Goal: Task Accomplishment & Management: Complete application form

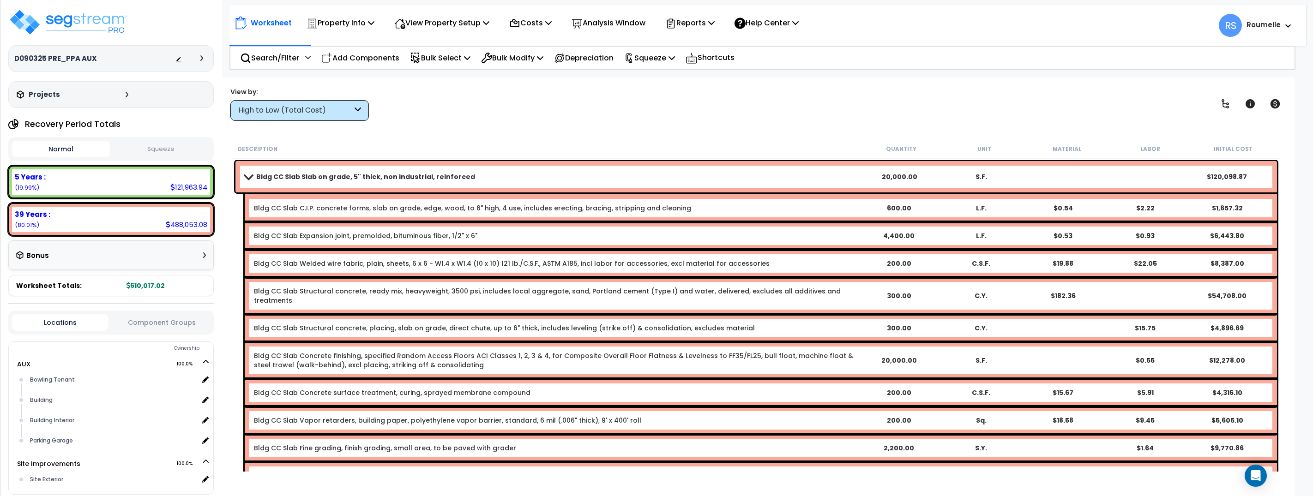
click at [671, 114] on div "View by: High to Low (Total Cost) High to Low (Total Cost)" at bounding box center [756, 104] width 1058 height 34
drag, startPoint x: 671, startPoint y: 114, endPoint x: 567, endPoint y: 91, distance: 106.8
click at [671, 114] on div "View by: High to Low (Total Cost) High to Low (Total Cost)" at bounding box center [756, 104] width 1058 height 34
drag, startPoint x: 506, startPoint y: 121, endPoint x: 756, endPoint y: 78, distance: 254.0
click at [507, 121] on div "Worksheet Property Info Property Setup Add Property Unit Template property Clon…" at bounding box center [756, 326] width 1077 height 496
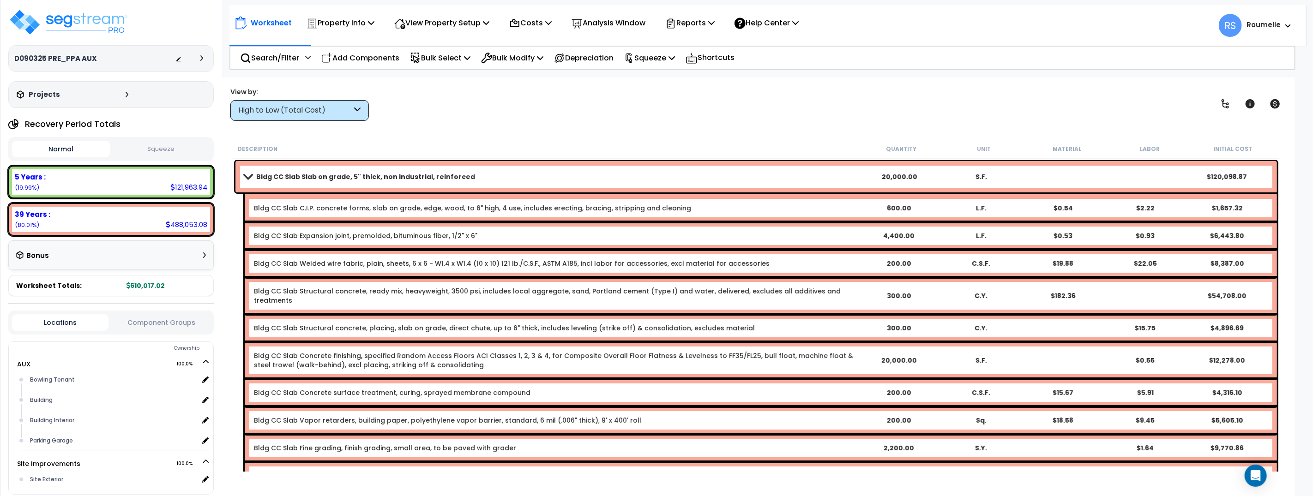
click at [1275, 24] on b "Roumelle" at bounding box center [1264, 25] width 34 height 10
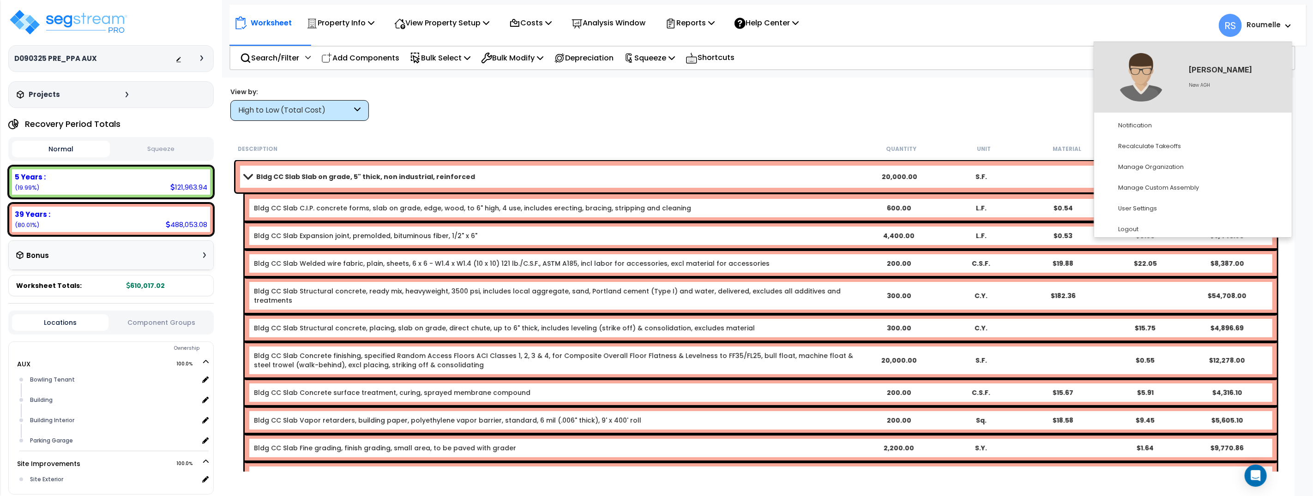
drag, startPoint x: 783, startPoint y: 116, endPoint x: 366, endPoint y: 145, distance: 418.0
click at [782, 117] on div "View by: High to Low (Total Cost) High to Low (Total Cost)" at bounding box center [756, 104] width 1058 height 34
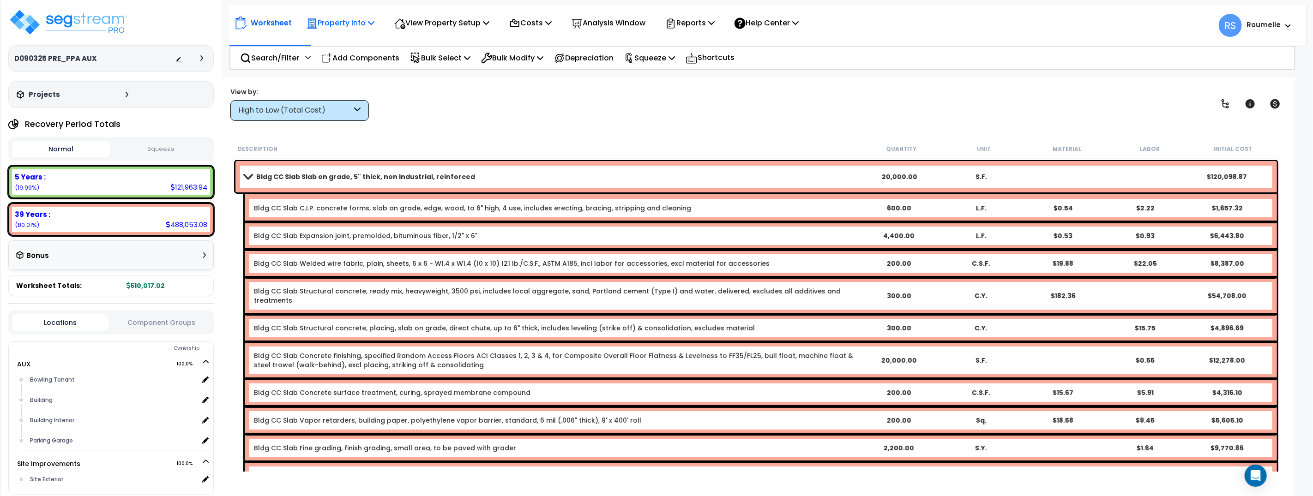
click at [369, 20] on p "Property Info" at bounding box center [341, 23] width 68 height 12
drag, startPoint x: 194, startPoint y: 66, endPoint x: 203, endPoint y: 60, distance: 10.5
click at [198, 64] on div "D090325 PRE_PPA AUX Depreciable Tax Basis : $0.00 Placed-In-Service Date : Addi…" at bounding box center [111, 58] width 206 height 27
click at [203, 60] on icon at bounding box center [201, 58] width 3 height 6
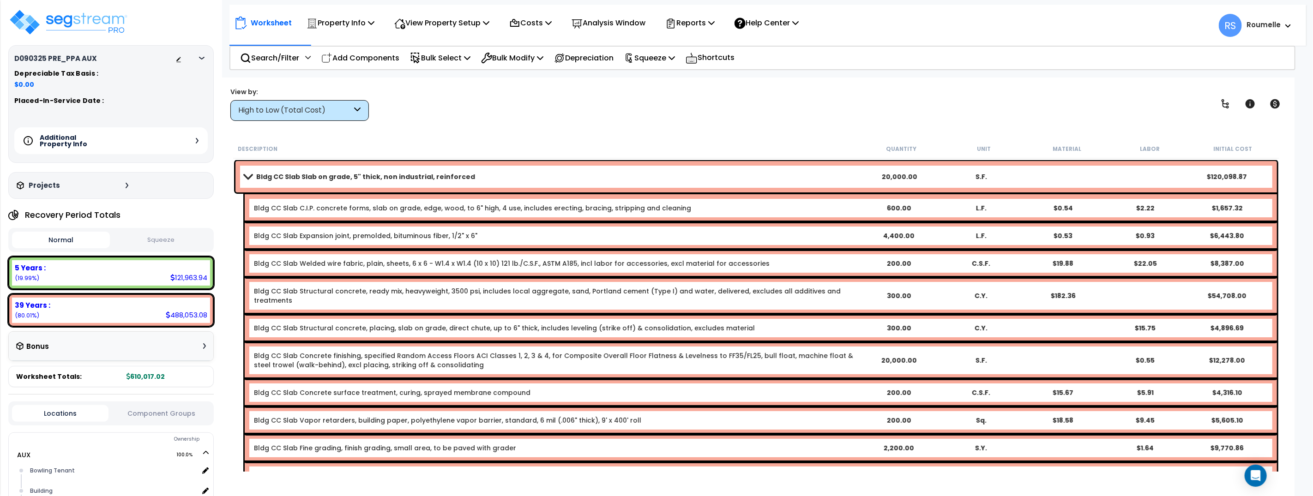
click at [492, 115] on div "View by: High to Low (Total Cost) High to Low (Total Cost)" at bounding box center [756, 104] width 1058 height 34
drag, startPoint x: 120, startPoint y: 24, endPoint x: 1110, endPoint y: 125, distance: 995.3
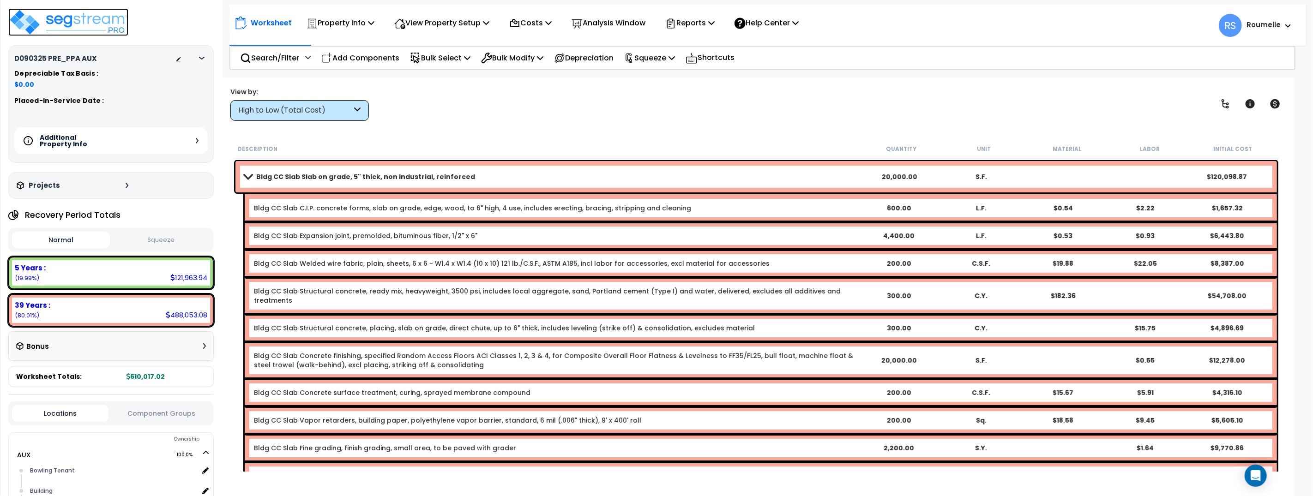
click at [120, 24] on img at bounding box center [68, 22] width 120 height 28
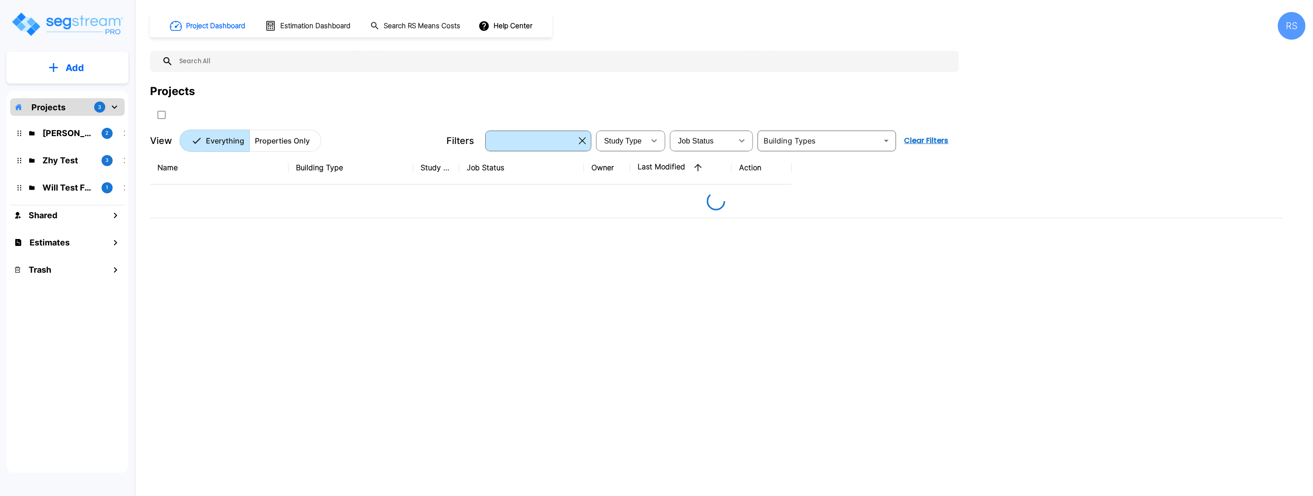
click at [553, 312] on div "Name Building Type Study Type Job Status Owner Last Modified Action" at bounding box center [716, 305] width 1133 height 308
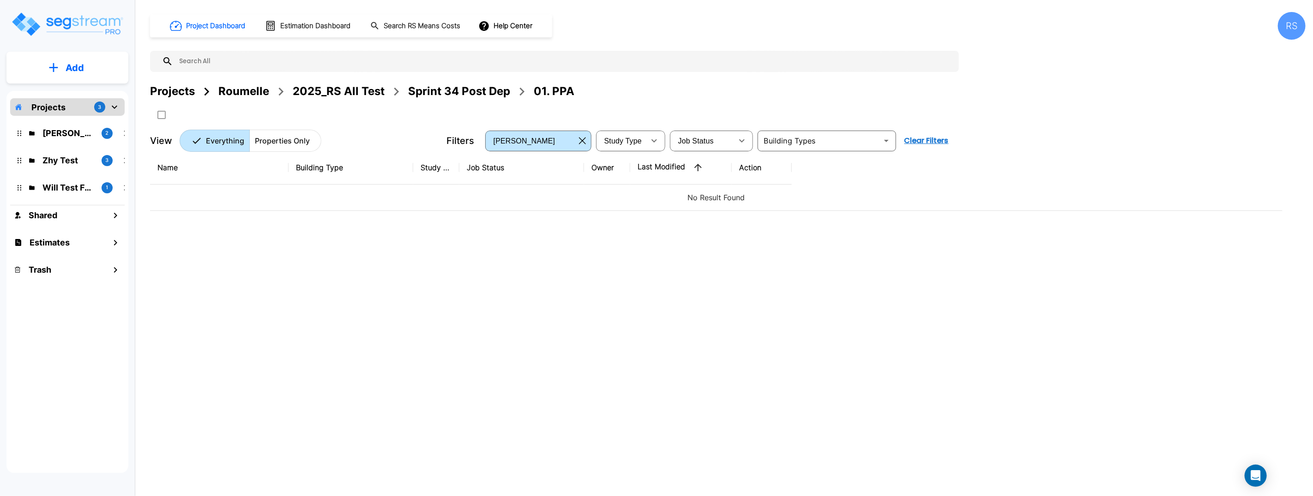
click at [456, 247] on div "Name Building Type Study Type Job Status Owner Last Modified Action No Result F…" at bounding box center [716, 305] width 1133 height 308
click at [115, 107] on icon "mailbox folders" at bounding box center [115, 107] width 6 height 3
click at [115, 107] on icon "mailbox folders" at bounding box center [114, 107] width 3 height 6
click at [52, 106] on p "Projects" at bounding box center [48, 107] width 34 height 12
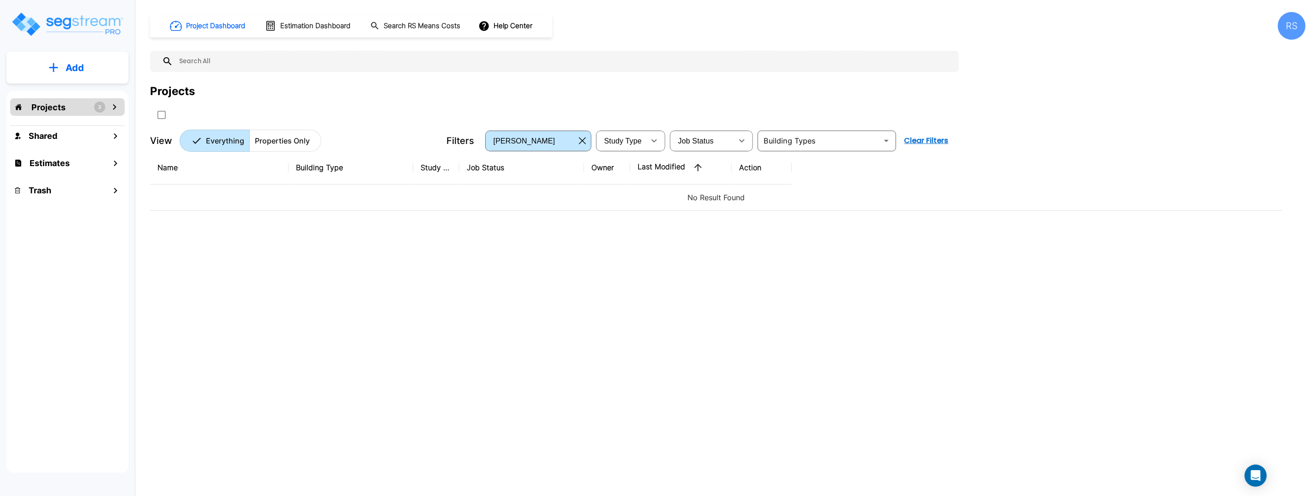
click at [52, 106] on p "Projects" at bounding box center [48, 107] width 34 height 12
click at [583, 141] on icon "button" at bounding box center [582, 140] width 7 height 7
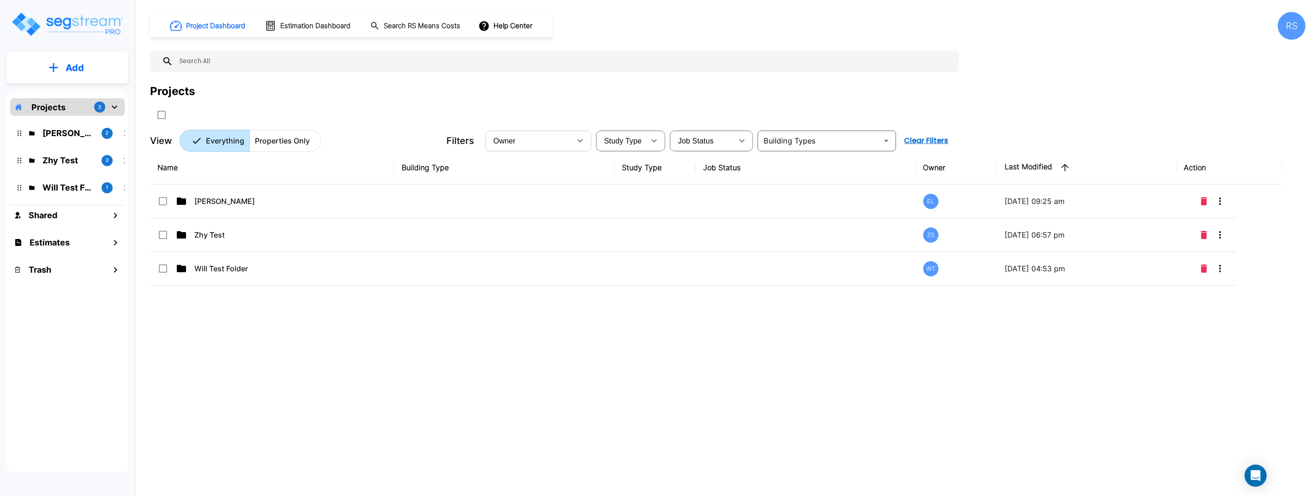
click at [1289, 29] on div "RS" at bounding box center [1292, 26] width 28 height 28
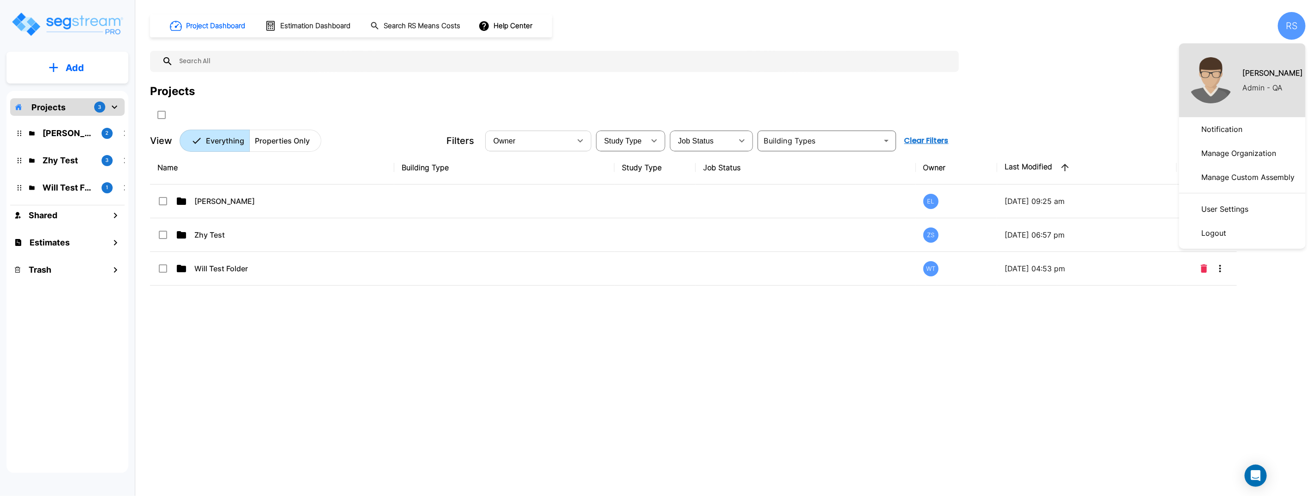
click at [904, 59] on div at bounding box center [656, 248] width 1313 height 496
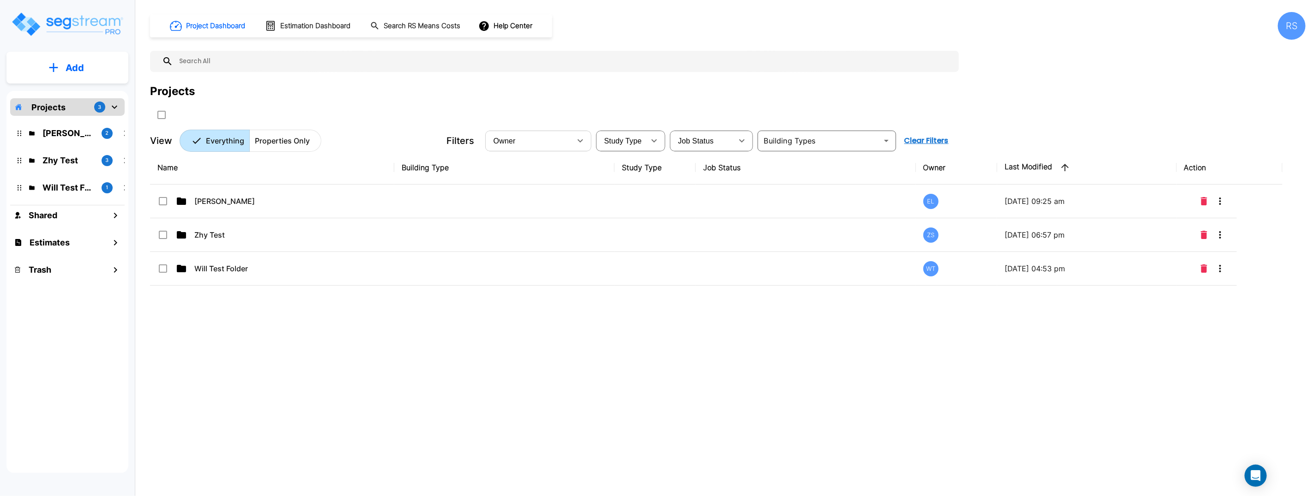
drag, startPoint x: 397, startPoint y: 384, endPoint x: 292, endPoint y: 356, distance: 109.0
click at [396, 384] on div "Name Building Type Study Type Job Status Owner Last Modified Action QA Emmanuel…" at bounding box center [716, 305] width 1133 height 308
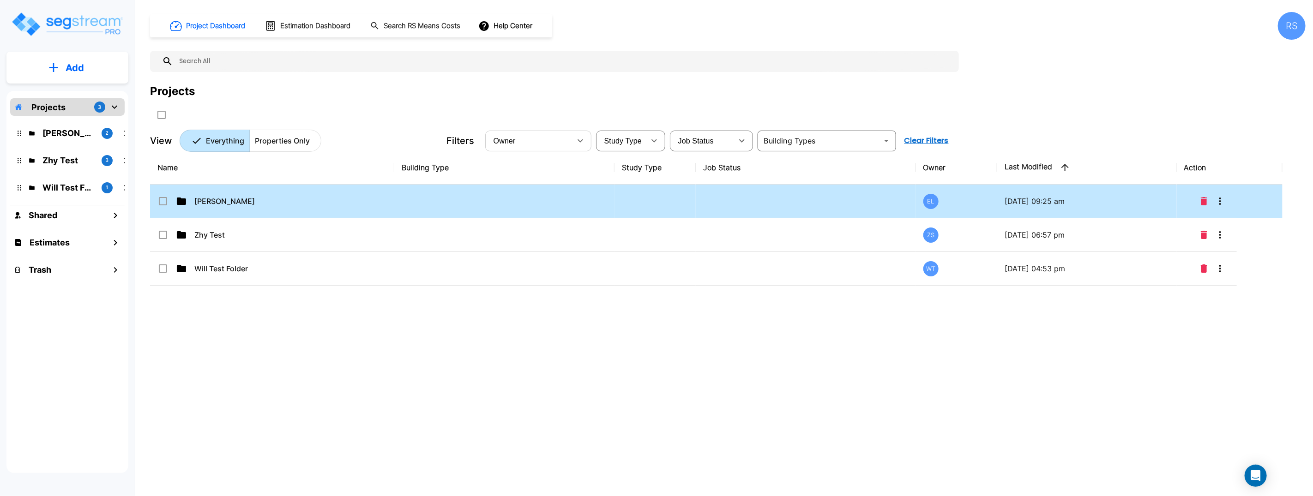
click at [238, 204] on p "QA Emmanuel" at bounding box center [240, 201] width 92 height 11
click at [228, 206] on p "QA Emmanuel" at bounding box center [240, 201] width 92 height 11
checkbox input "false"
click at [228, 206] on p "QA Emmanuel" at bounding box center [240, 201] width 92 height 11
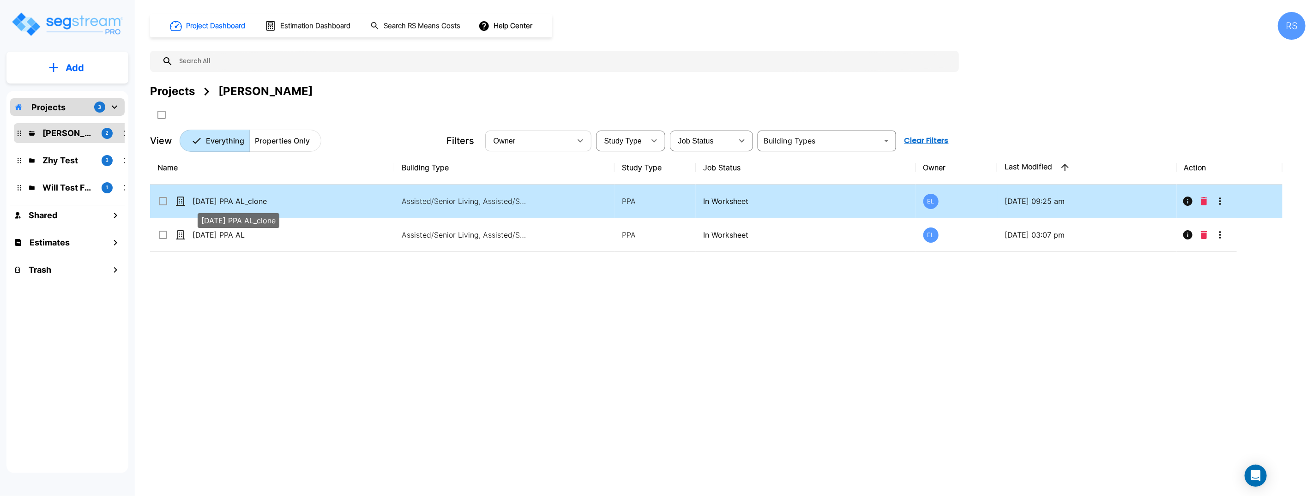
click at [254, 202] on p "04Sept PPA AL_clone" at bounding box center [239, 201] width 92 height 11
checkbox input "true"
click at [254, 202] on p "04Sept PPA AL_clone" at bounding box center [239, 201] width 92 height 11
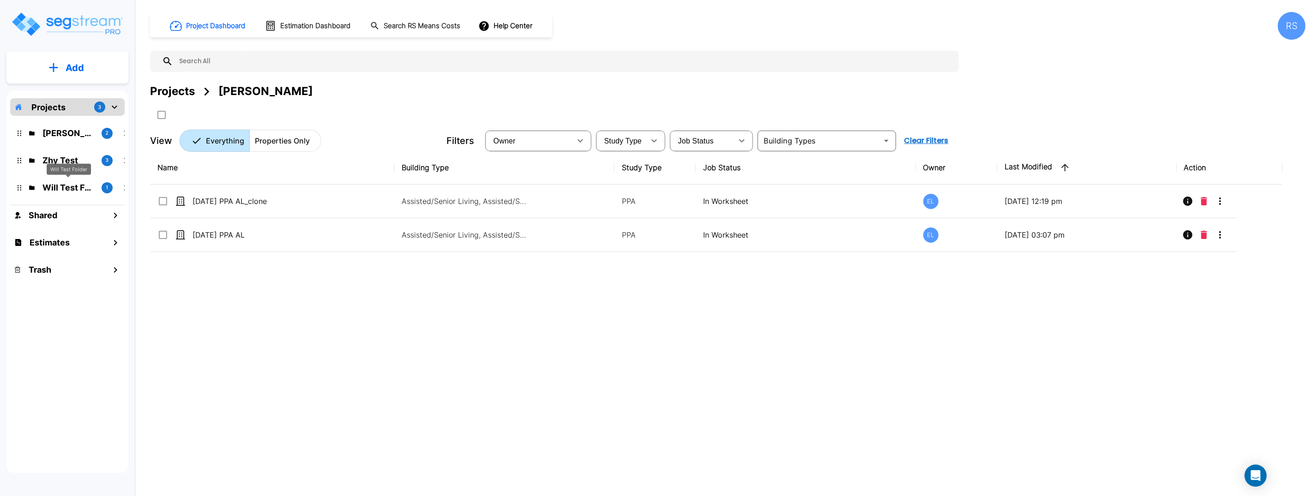
click at [72, 184] on p "Will Test Folder" at bounding box center [68, 187] width 52 height 12
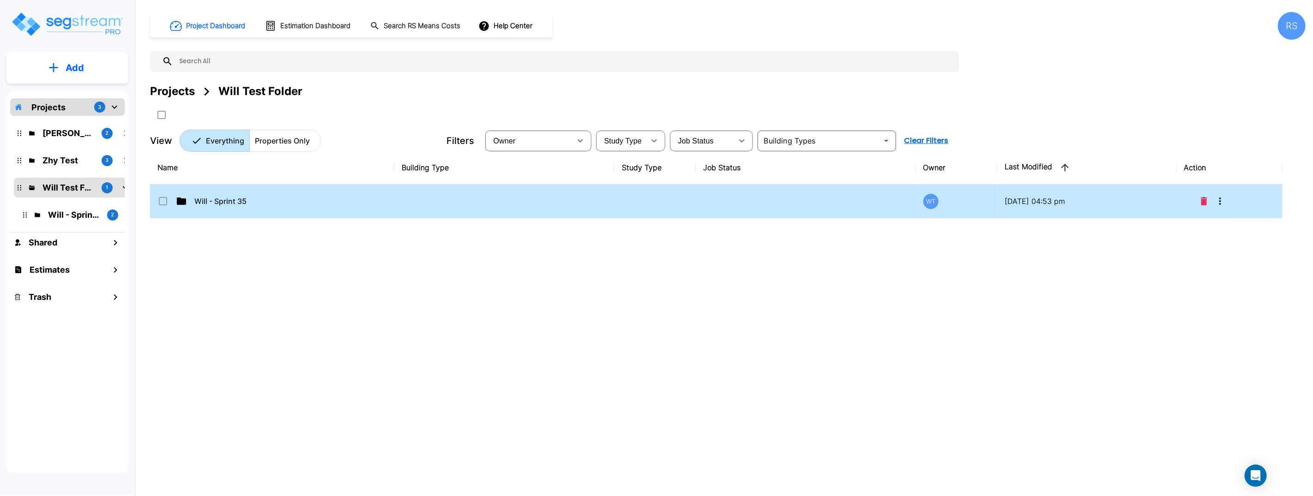
click at [313, 203] on td "Will - Sprint 35" at bounding box center [272, 202] width 244 height 34
checkbox input "true"
click at [313, 203] on td "Will - Sprint 35" at bounding box center [272, 202] width 244 height 34
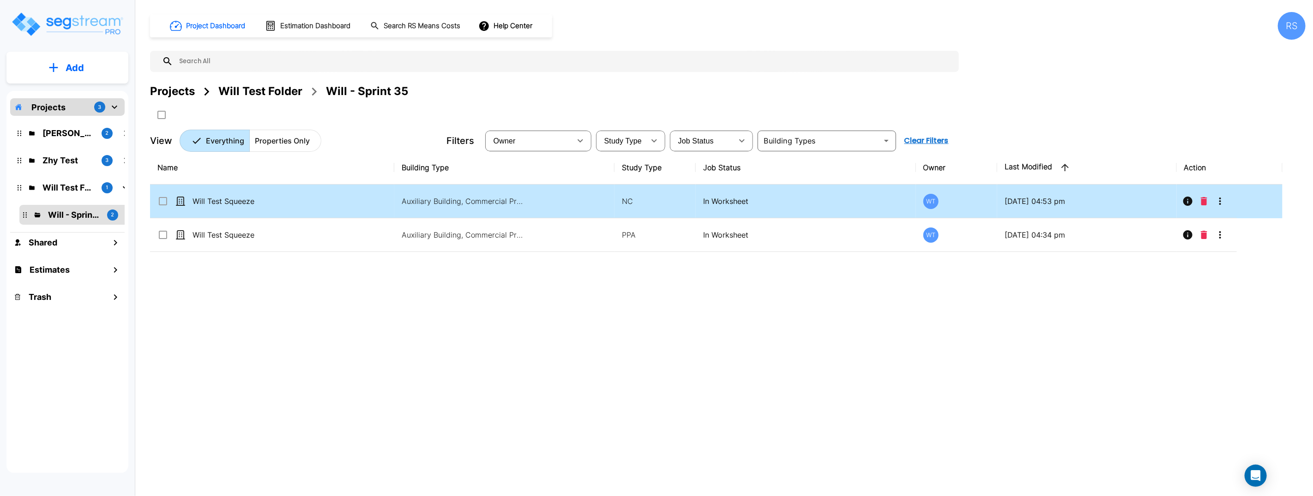
click at [313, 203] on td "Will Test Squeeze" at bounding box center [272, 202] width 244 height 34
checkbox input "true"
click at [314, 203] on td "Will Test Squeeze" at bounding box center [272, 202] width 244 height 34
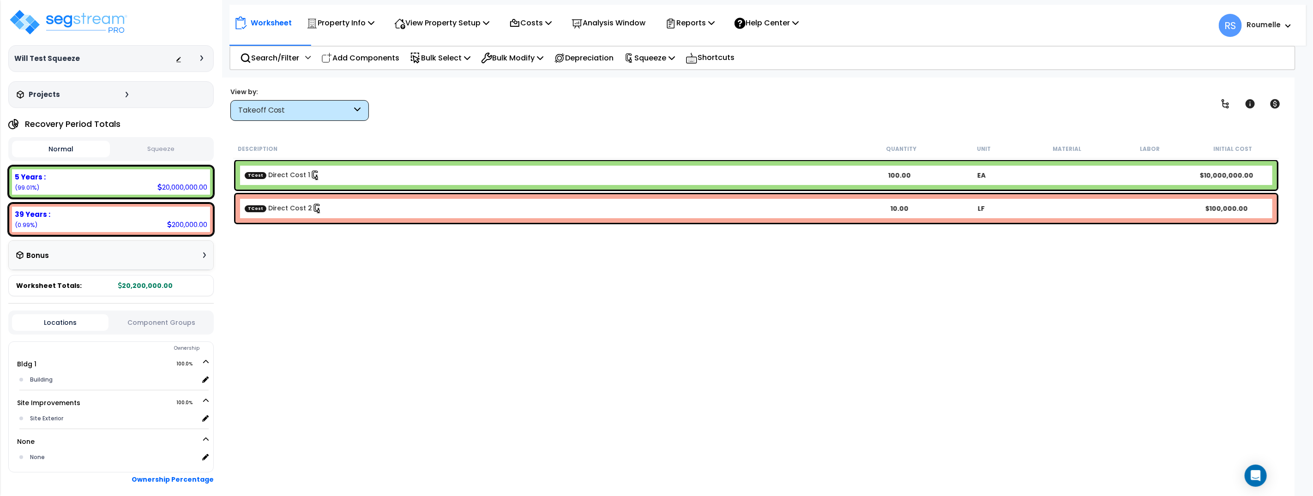
click at [389, 176] on b "TCost Direct Cost 1" at bounding box center [552, 175] width 614 height 10
click at [372, 204] on b "TCost Direct Cost 2" at bounding box center [552, 209] width 614 height 10
click at [290, 62] on p "Search/Filter" at bounding box center [269, 58] width 59 height 12
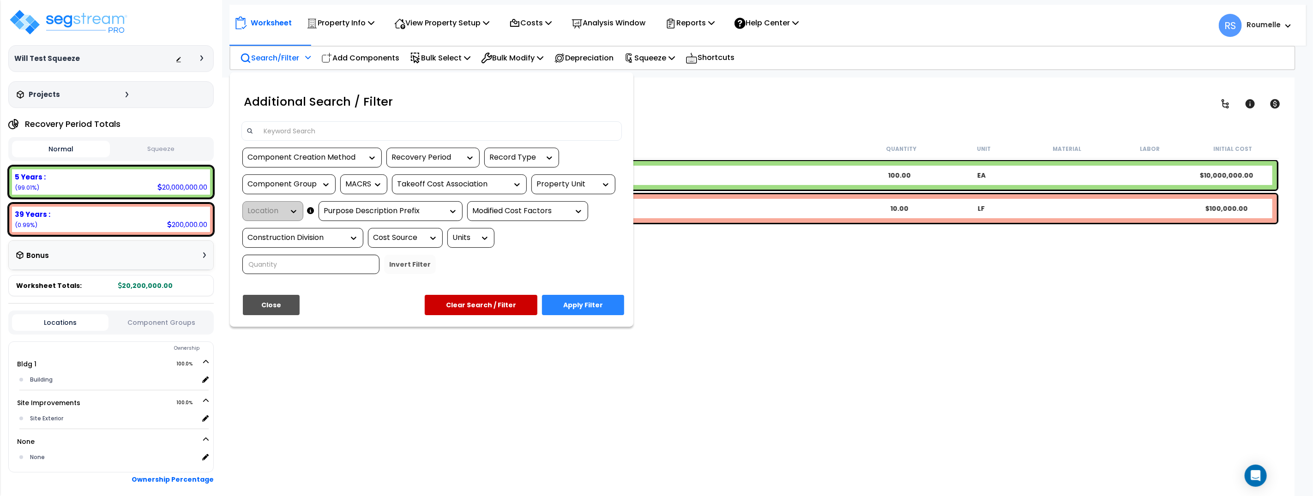
click at [355, 56] on div at bounding box center [656, 248] width 1313 height 496
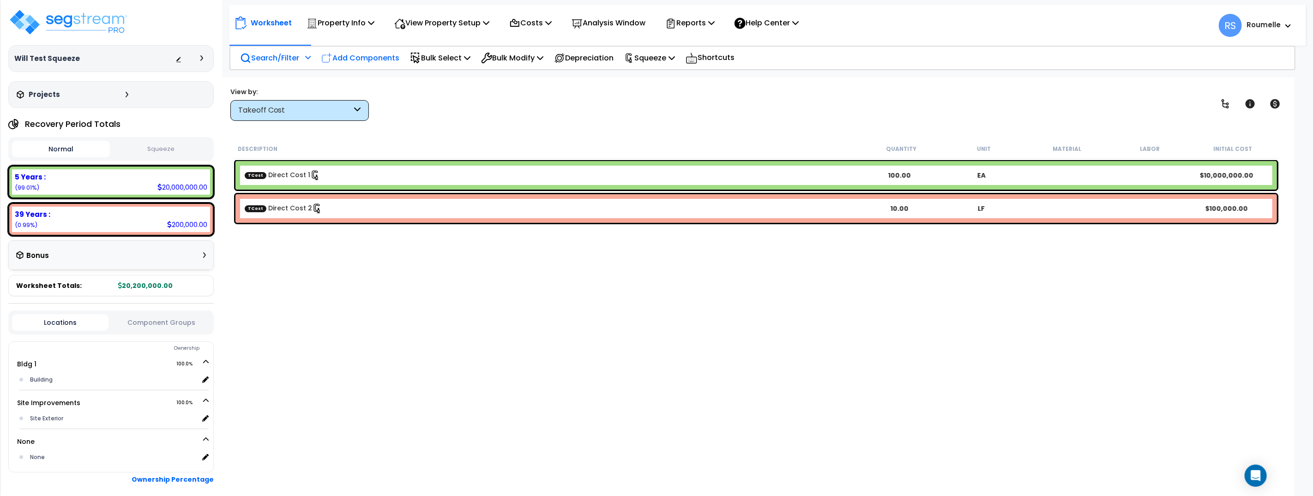
click at [383, 60] on p "Add Components" at bounding box center [360, 58] width 78 height 12
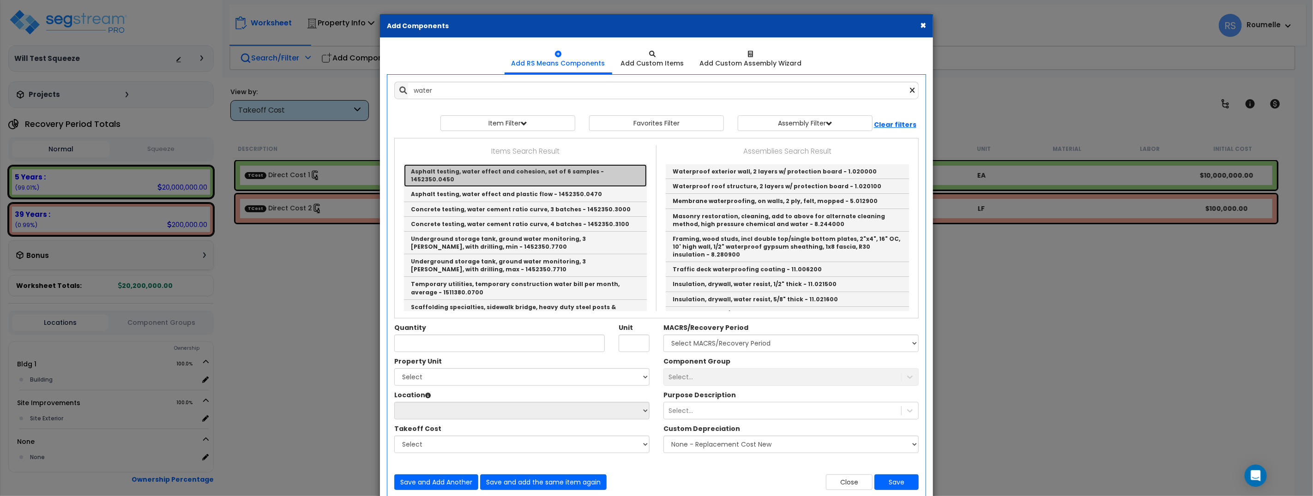
click at [513, 173] on link "Asphalt testing, water effect and cohesion, set of 6 samples - 1452350.0450" at bounding box center [525, 175] width 243 height 23
type input "Asphalt testing, water effect and cohesion, set of 6 samples - 1452350.0450"
type input "Ea."
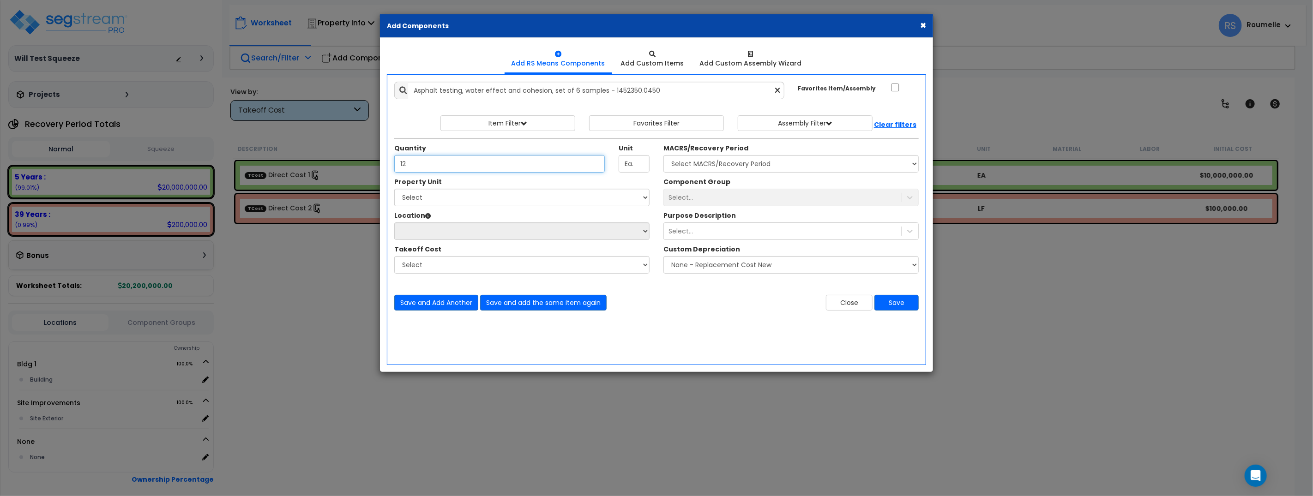
type input "12"
click at [490, 194] on select "Select Bldg 1 Site Improvements" at bounding box center [521, 198] width 255 height 18
select select "167550"
click at [394, 189] on select "Select Bldg 1 Site Improvements" at bounding box center [521, 198] width 255 height 18
drag, startPoint x: 569, startPoint y: 231, endPoint x: 549, endPoint y: 253, distance: 29.1
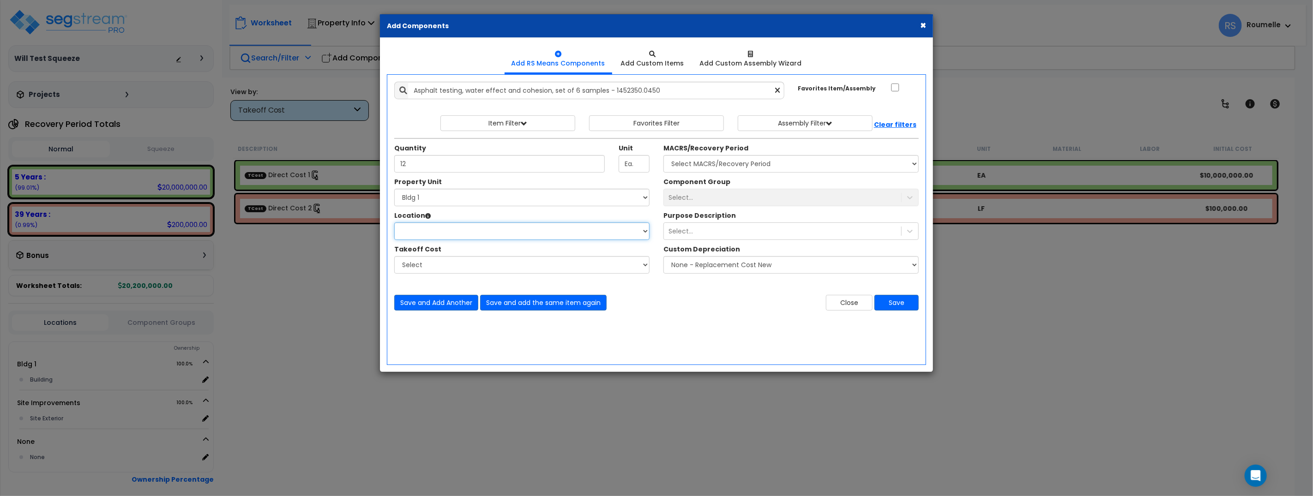
click at [569, 231] on select "Location:" at bounding box center [521, 232] width 255 height 18
drag, startPoint x: 494, startPoint y: 230, endPoint x: 477, endPoint y: 247, distance: 23.8
click at [494, 231] on select "Select Building Building Interior Add Additional Location" at bounding box center [521, 232] width 255 height 18
click at [458, 234] on select "Select Building Building Interior Add Additional Location" at bounding box center [521, 232] width 255 height 18
select select "6"
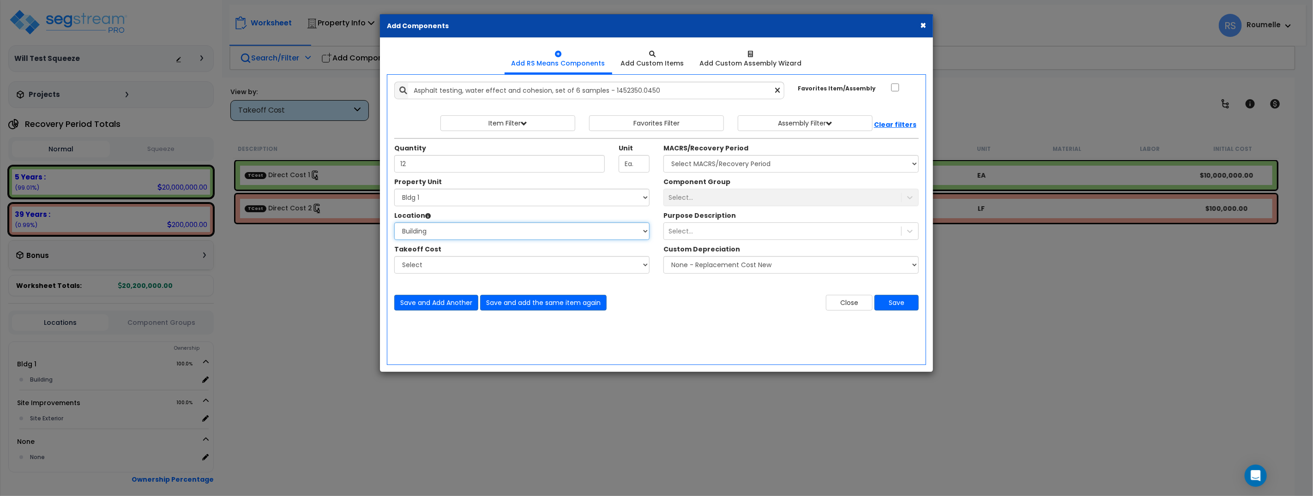
click at [394, 223] on select "Select Building Building Interior Add Additional Location" at bounding box center [521, 232] width 255 height 18
click at [521, 267] on select "Select Direct Cost 1 Direct Cost 2" at bounding box center [521, 265] width 255 height 18
select select "45494437"
click at [394, 256] on select "Select Direct Cost 1 Direct Cost 2" at bounding box center [521, 265] width 255 height 18
click at [719, 198] on div "Select..." at bounding box center [791, 198] width 255 height 18
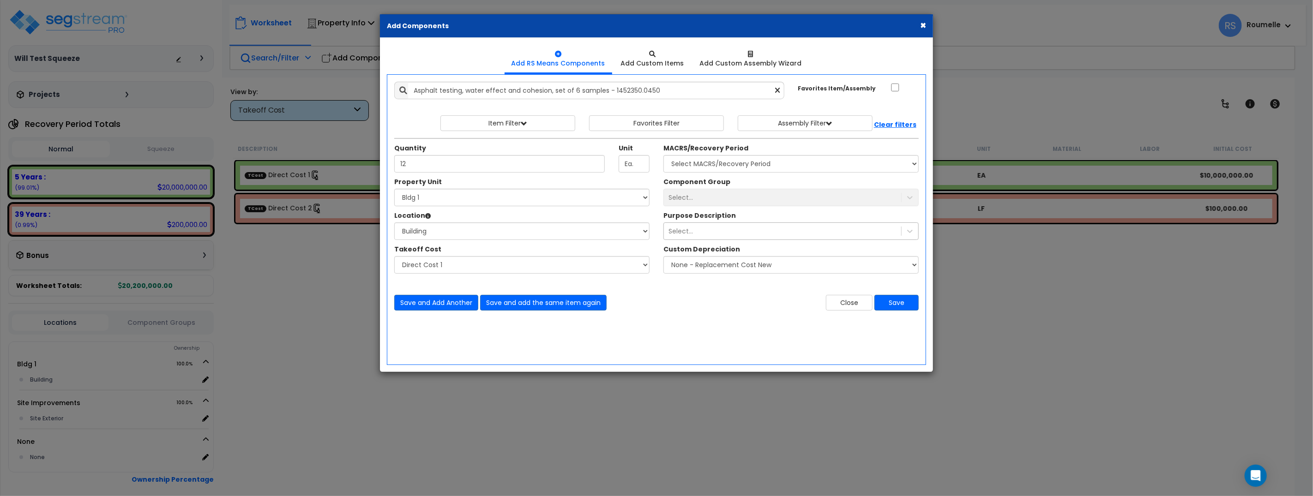
click at [705, 235] on div "Select..." at bounding box center [782, 231] width 237 height 15
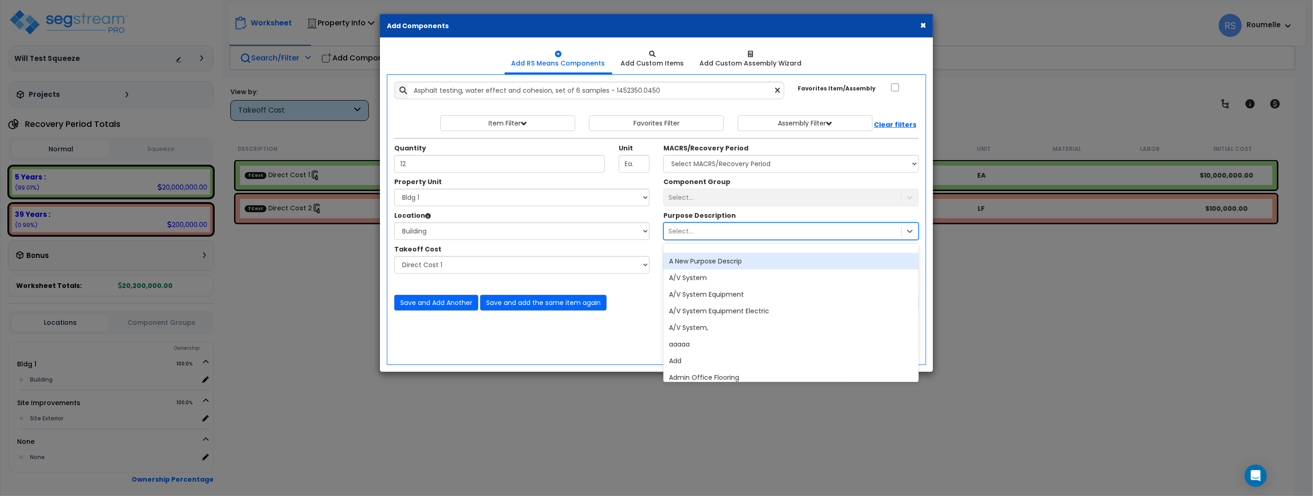
drag, startPoint x: 623, startPoint y: 252, endPoint x: 626, endPoint y: 284, distance: 32.9
click at [623, 252] on div "Takeoff Cost" at bounding box center [521, 251] width 255 height 12
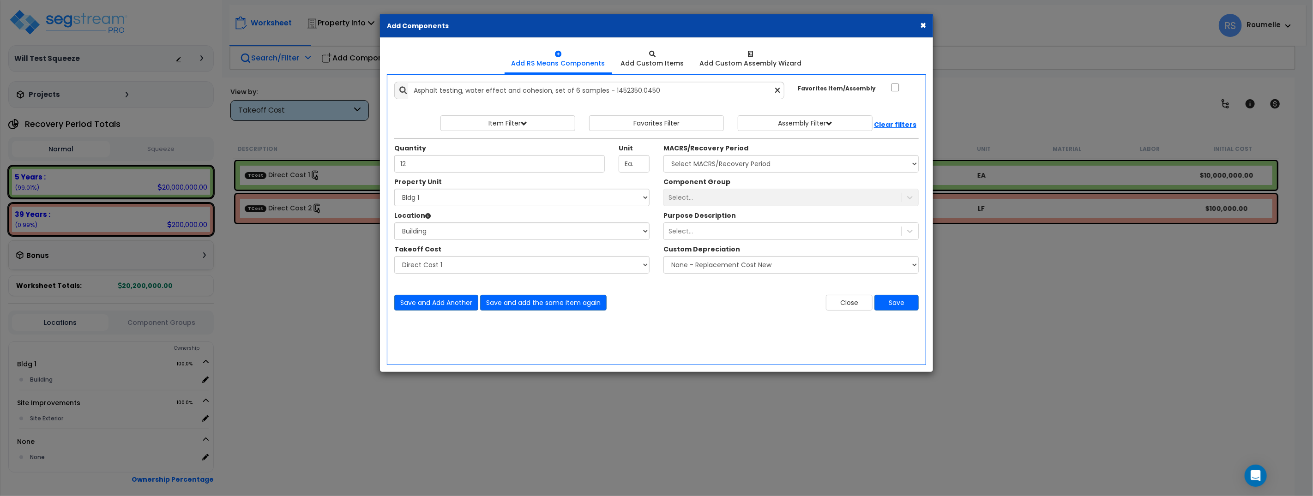
drag, startPoint x: 631, startPoint y: 297, endPoint x: 901, endPoint y: 326, distance: 271.7
click at [635, 298] on div "Save and Add Another Save and add the same item again" at bounding box center [521, 303] width 269 height 16
click at [904, 304] on button "Save" at bounding box center [897, 303] width 44 height 16
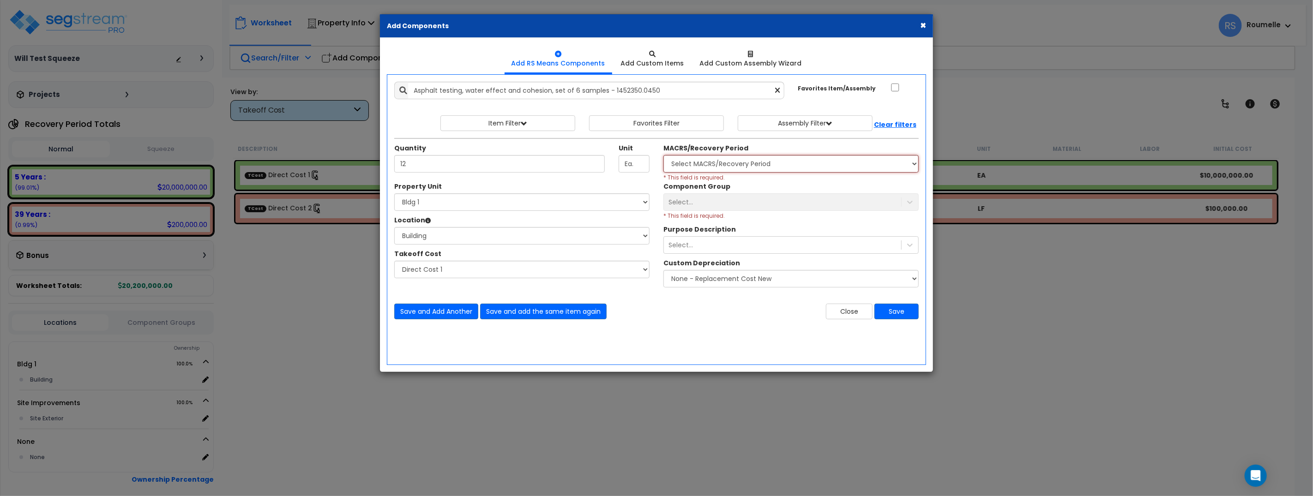
click at [698, 164] on select "Select MACRS/Recovery Period 5 Years - 57.0 - Distributive Trades & Services 5 …" at bounding box center [791, 164] width 255 height 18
select select "3668"
click at [664, 155] on select "Select MACRS/Recovery Period 5 Years - 57.0 - Distributive Trades & Services 5 …" at bounding box center [791, 164] width 255 height 18
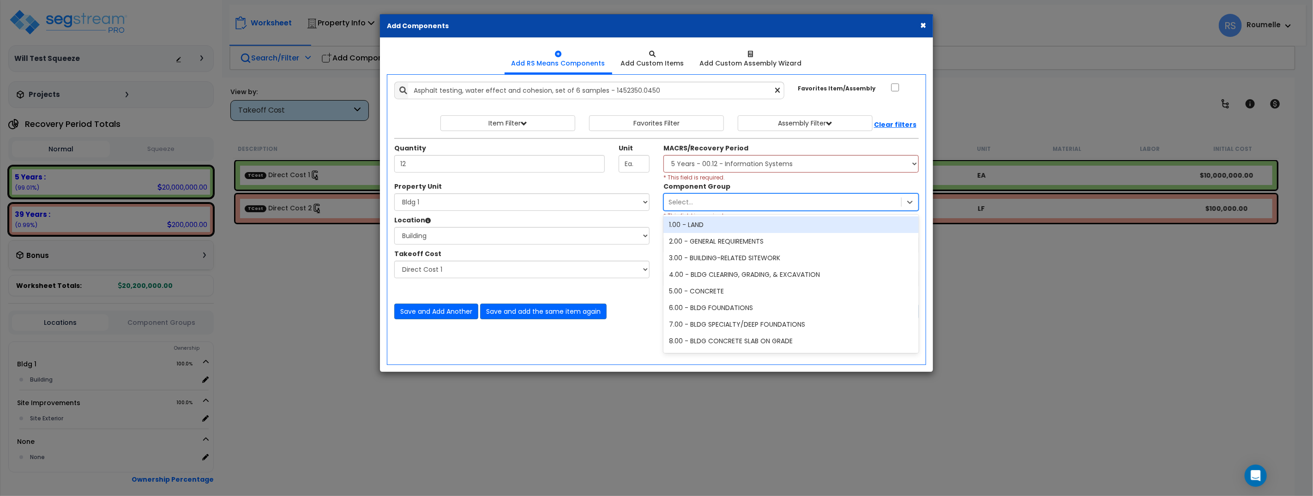
drag, startPoint x: 719, startPoint y: 201, endPoint x: 719, endPoint y: 223, distance: 21.7
click at [719, 201] on div "Select..." at bounding box center [782, 202] width 237 height 15
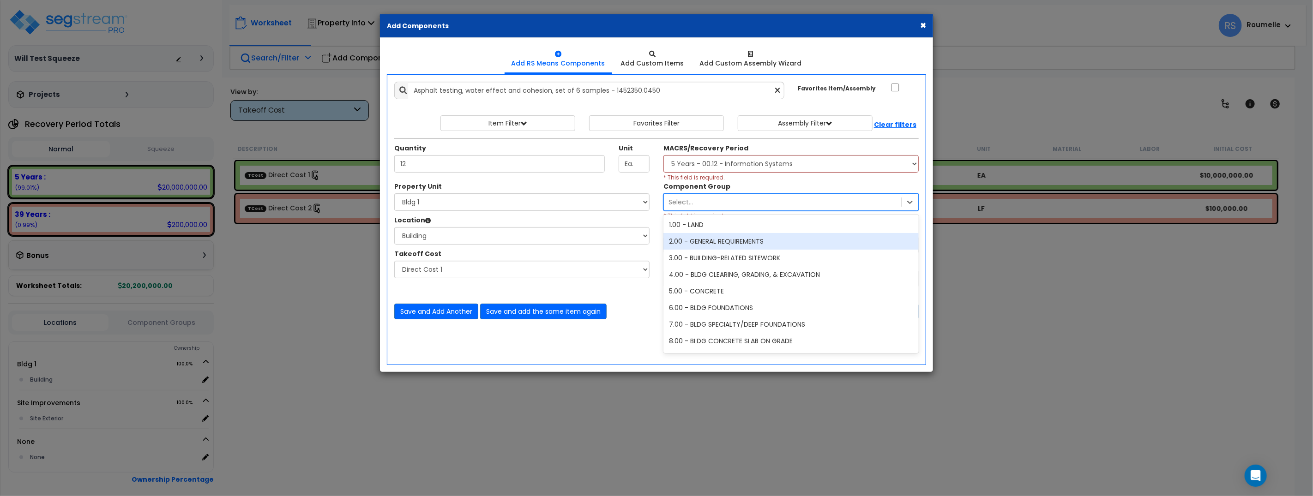
drag, startPoint x: 717, startPoint y: 241, endPoint x: 724, endPoint y: 251, distance: 12.0
click at [718, 241] on div "2.00 - GENERAL REQUIREMENTS" at bounding box center [791, 241] width 255 height 17
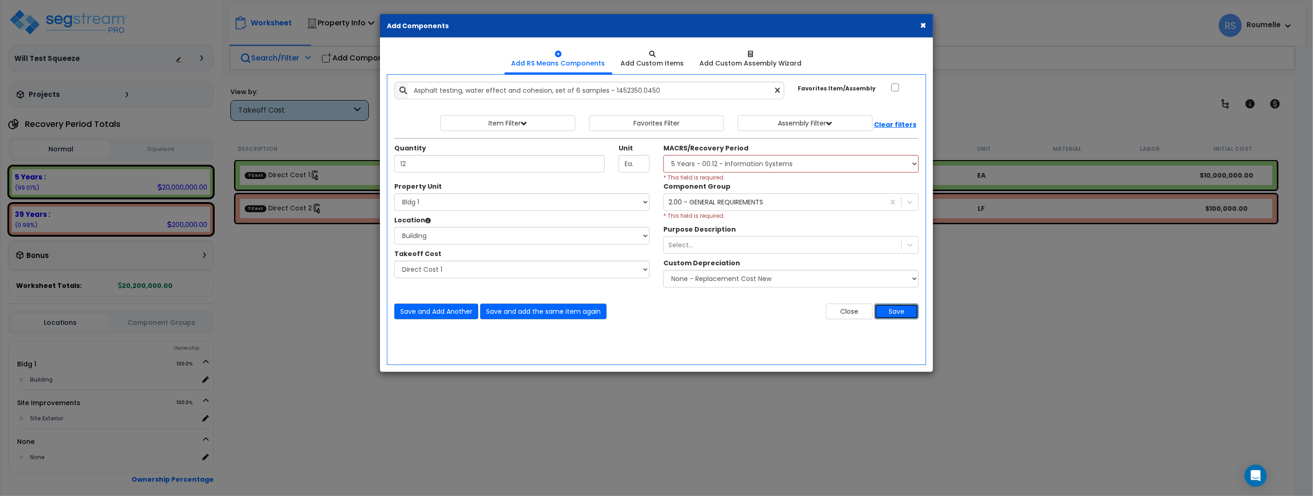
click at [910, 314] on button "Save" at bounding box center [897, 312] width 44 height 16
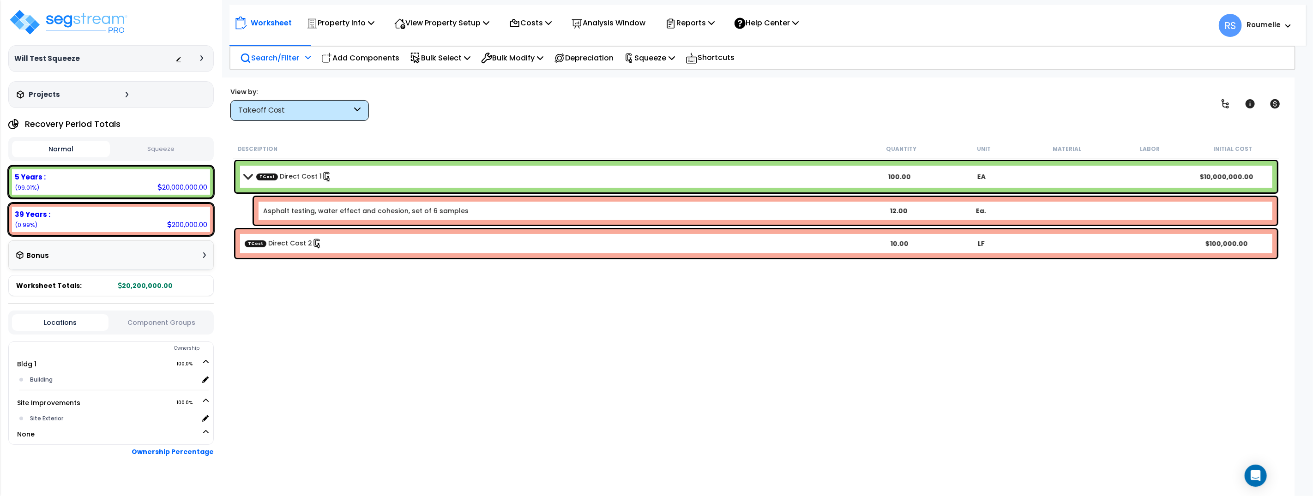
click at [424, 212] on link "Asphalt testing, water effect and cohesion, set of 6 samples" at bounding box center [366, 210] width 206 height 9
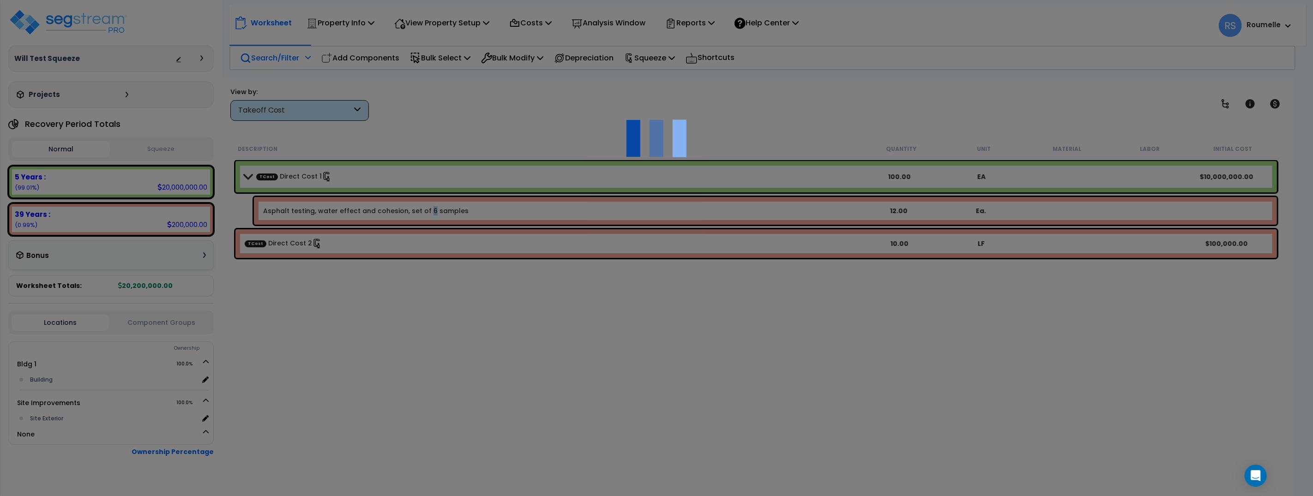
select select "45494437"
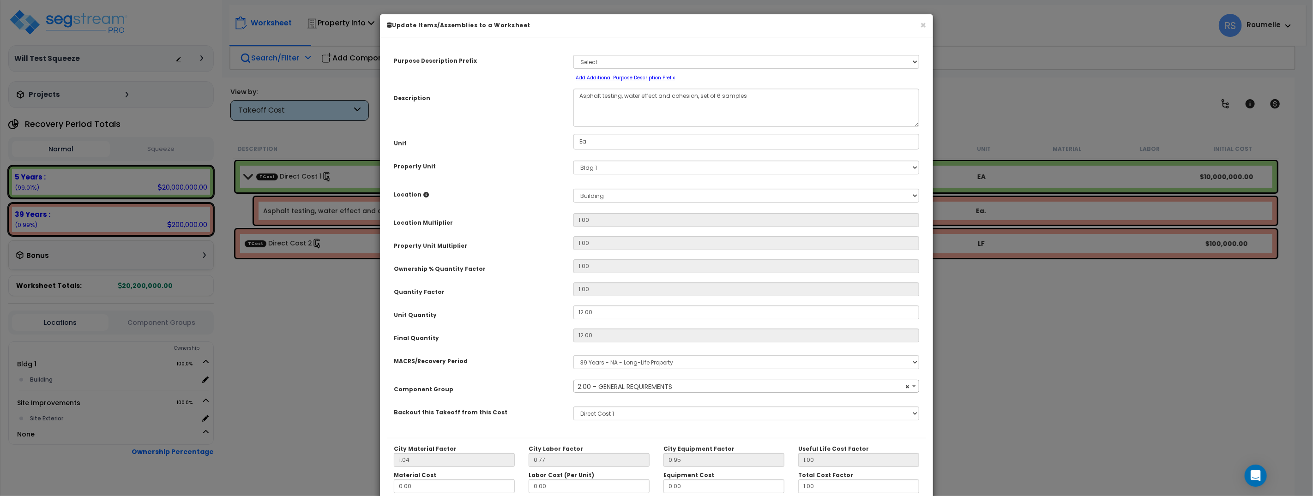
select select "70413"
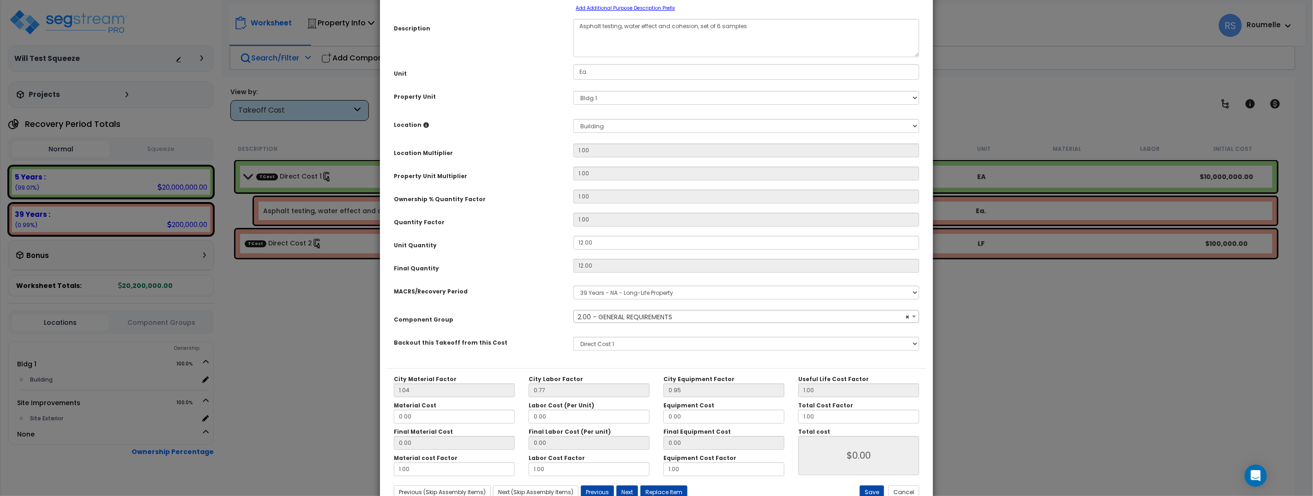
scroll to position [101, 0]
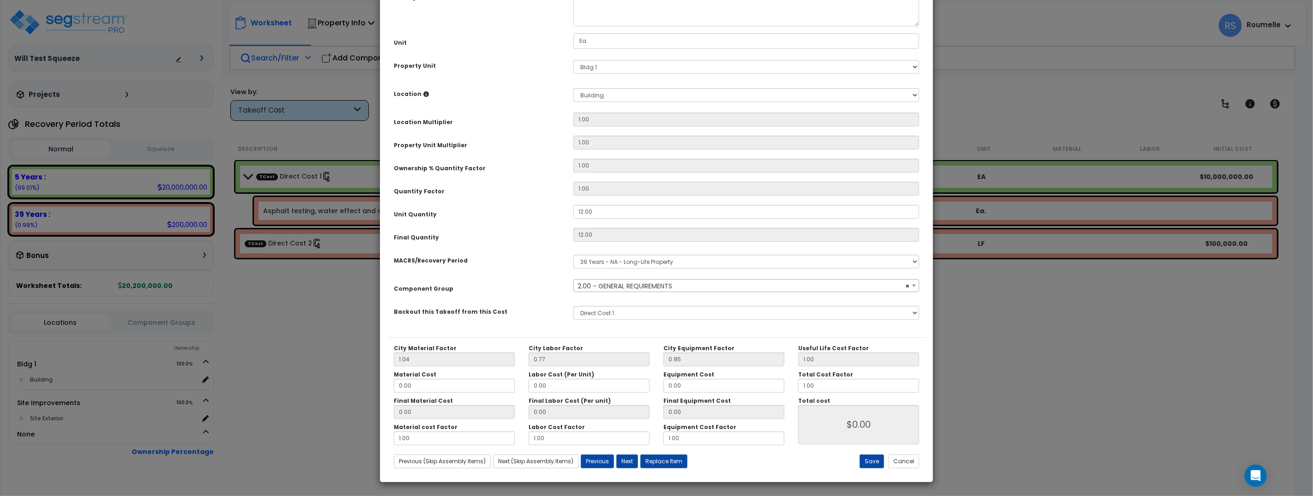
select select
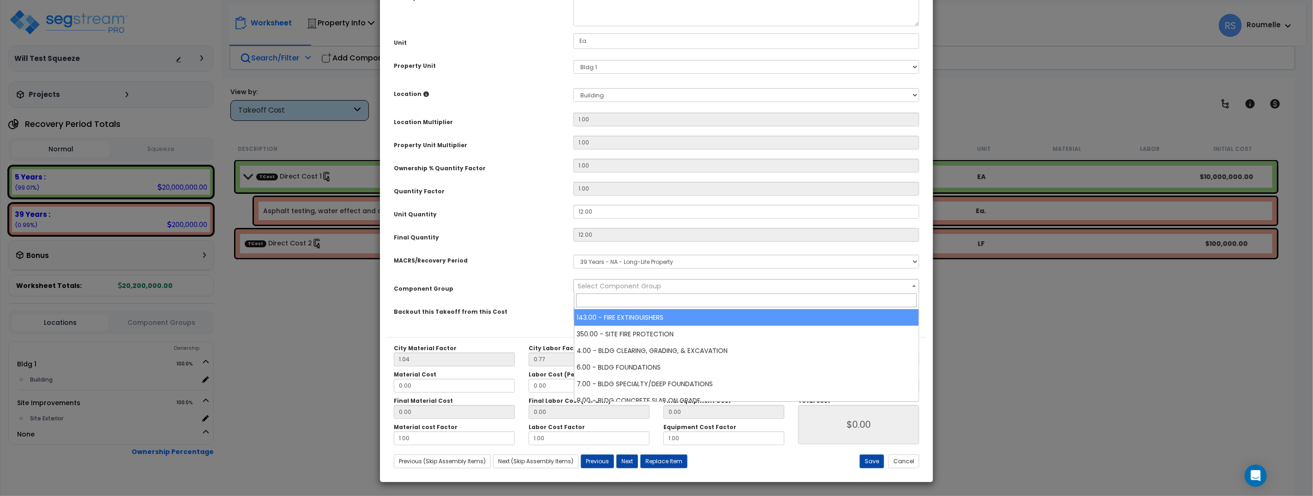
click at [524, 252] on div "MACRS/Recovery Period" at bounding box center [477, 259] width 180 height 16
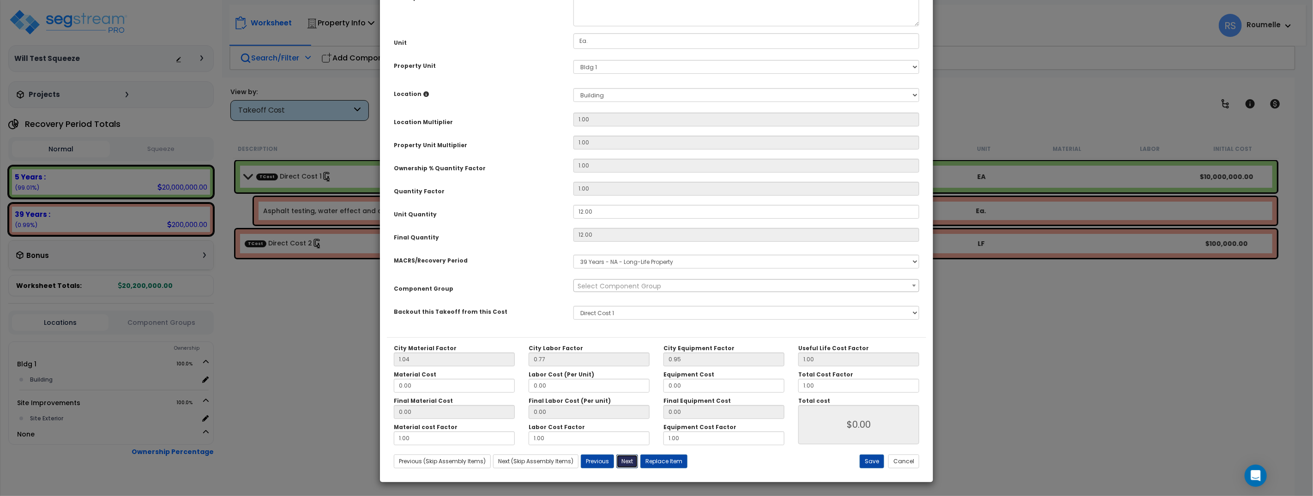
click at [629, 460] on button "Next" at bounding box center [628, 462] width 22 height 14
type input "0.00"
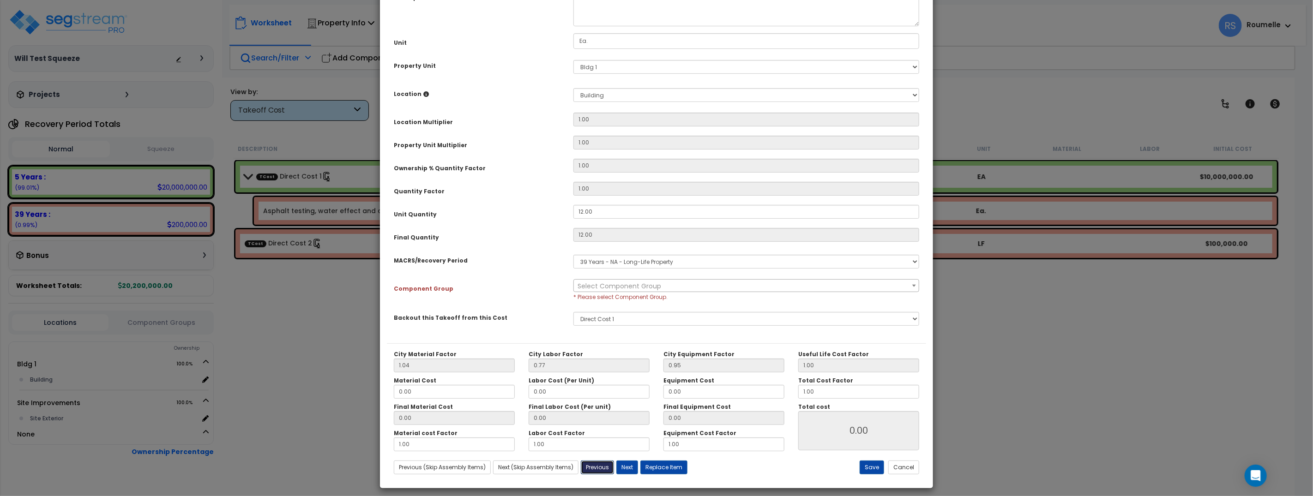
click at [606, 468] on button "Previous" at bounding box center [597, 468] width 33 height 14
click at [542, 469] on button "Next (Skip Assembly Items)" at bounding box center [535, 468] width 85 height 14
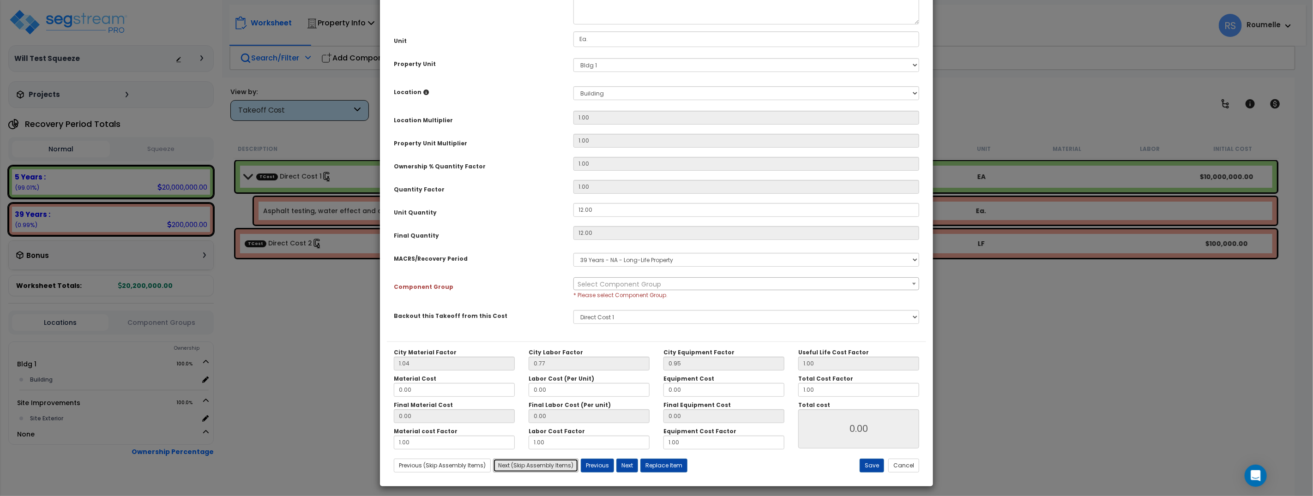
scroll to position [107, 0]
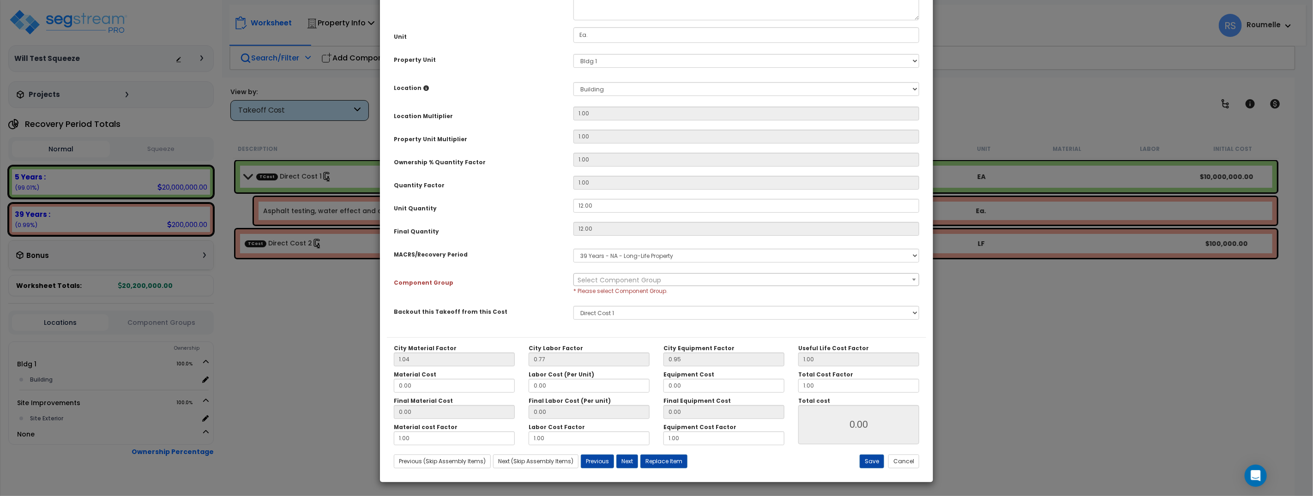
click at [621, 279] on span "Select Component Group" at bounding box center [620, 280] width 84 height 9
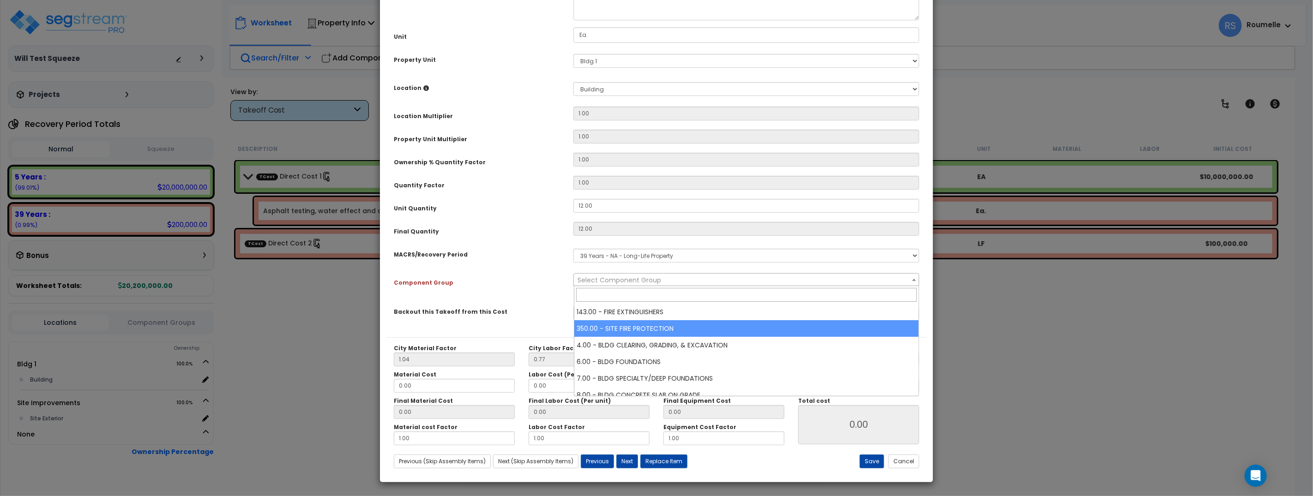
drag, startPoint x: 624, startPoint y: 320, endPoint x: 633, endPoint y: 319, distance: 8.9
select select "69994"
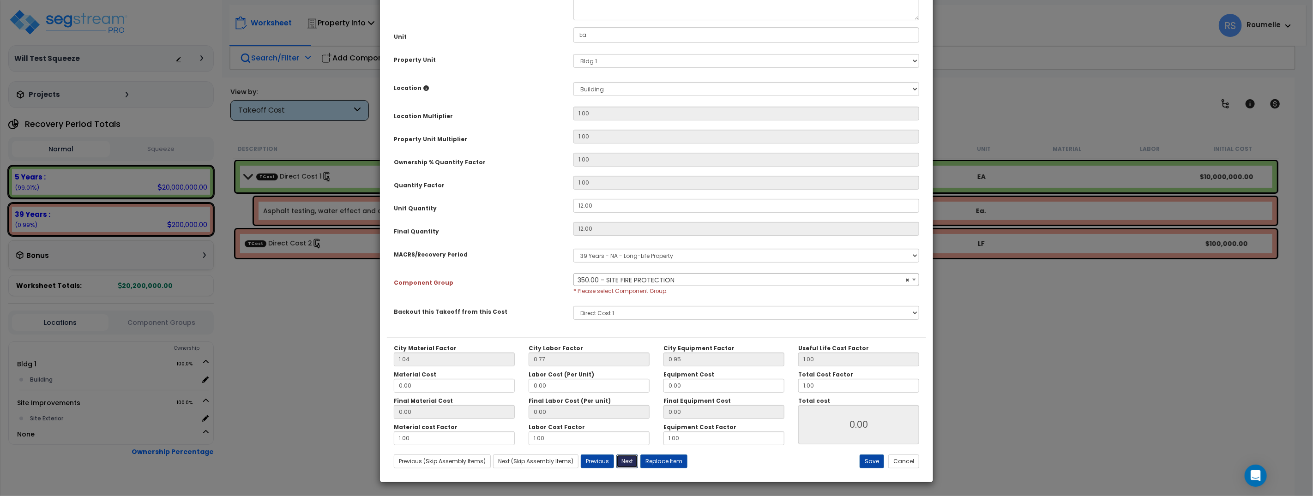
click at [623, 462] on button "Next" at bounding box center [628, 462] width 22 height 14
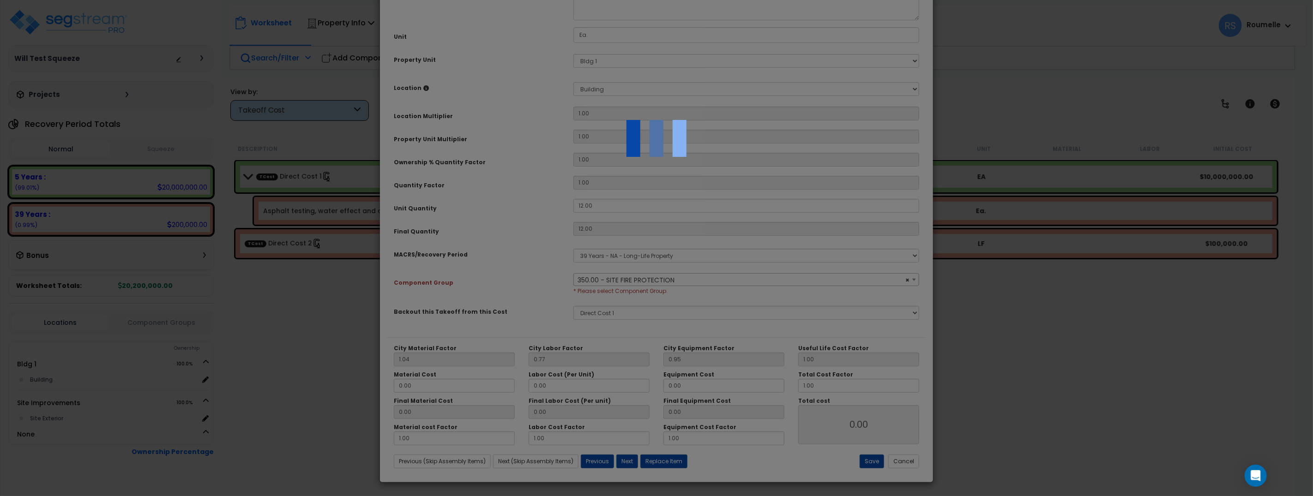
scroll to position [42, 0]
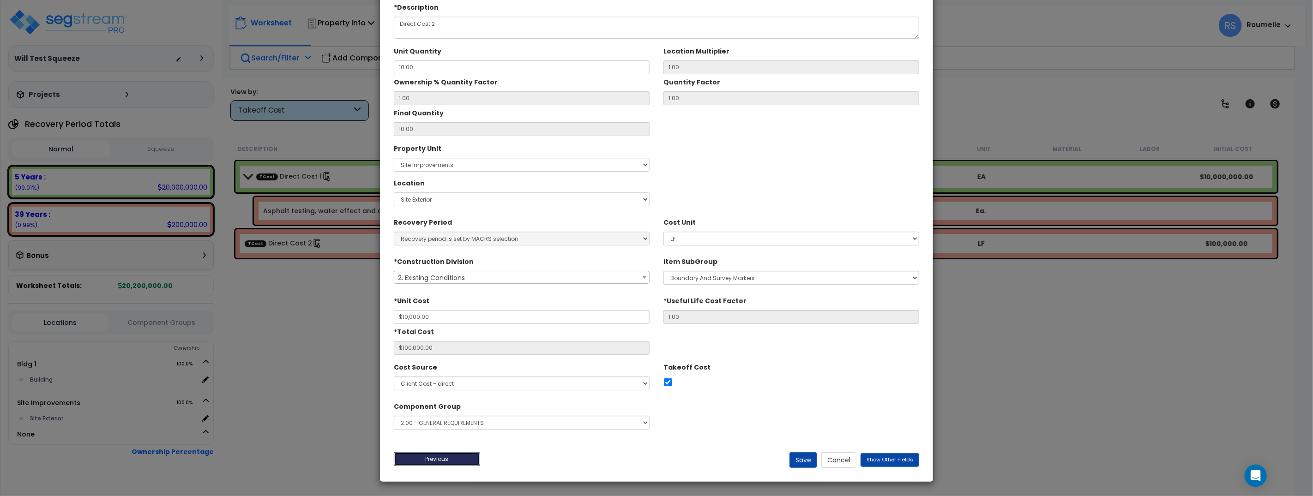
click at [454, 457] on button "Previous" at bounding box center [437, 460] width 86 height 14
type input "10000.00"
type input "100000.00"
click at [535, 425] on select "Select 1.00 - LAND 2.00 - GENERAL REQUIREMENTS 3.00 - BUILDING-RELATED SITEWORK…" at bounding box center [522, 423] width 256 height 14
drag, startPoint x: 443, startPoint y: 460, endPoint x: 720, endPoint y: 375, distance: 289.8
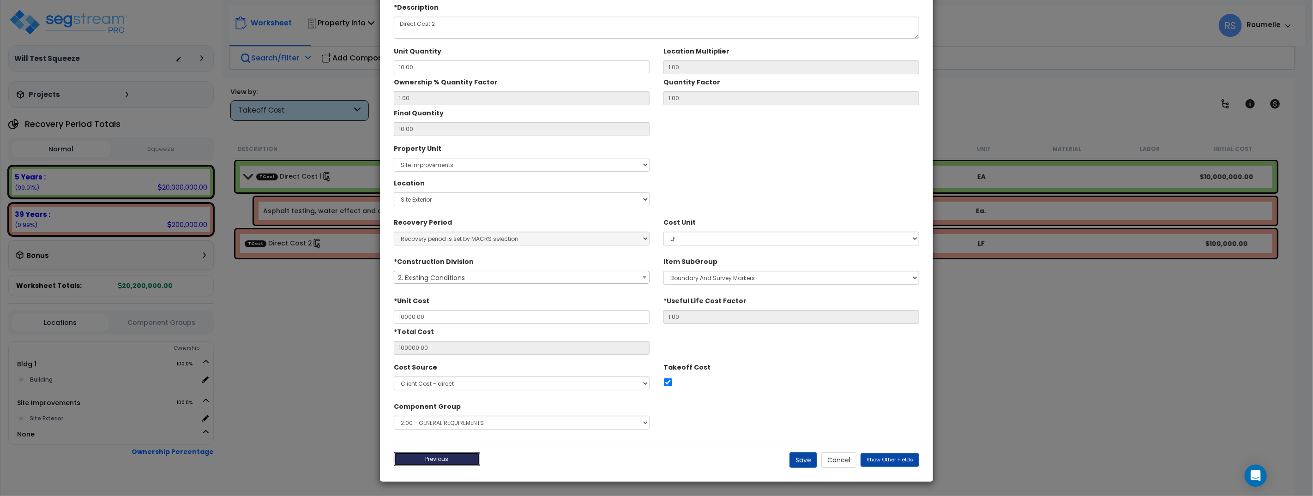
click at [443, 460] on button "Previous" at bounding box center [437, 460] width 86 height 14
click at [452, 460] on button "Previous" at bounding box center [437, 460] width 86 height 14
click at [453, 458] on button "Previous" at bounding box center [437, 460] width 86 height 14
drag, startPoint x: 453, startPoint y: 458, endPoint x: 536, endPoint y: 342, distance: 142.6
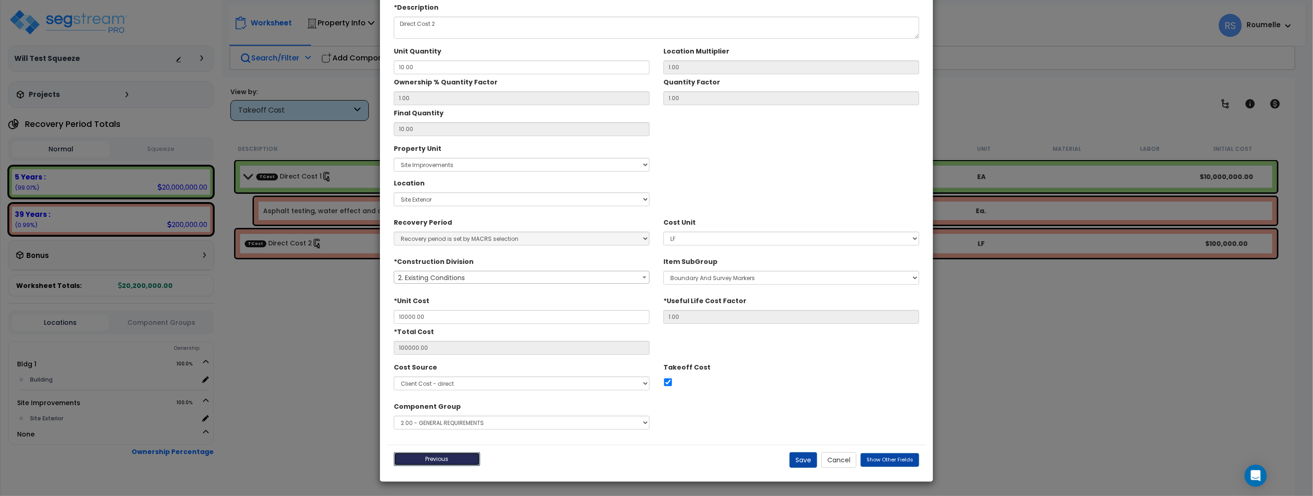
click at [456, 456] on button "Previous" at bounding box center [437, 460] width 86 height 14
checkbox input "true"
drag, startPoint x: 843, startPoint y: 459, endPoint x: 574, endPoint y: 252, distance: 338.9
click at [842, 458] on button "Cancel" at bounding box center [839, 461] width 35 height 16
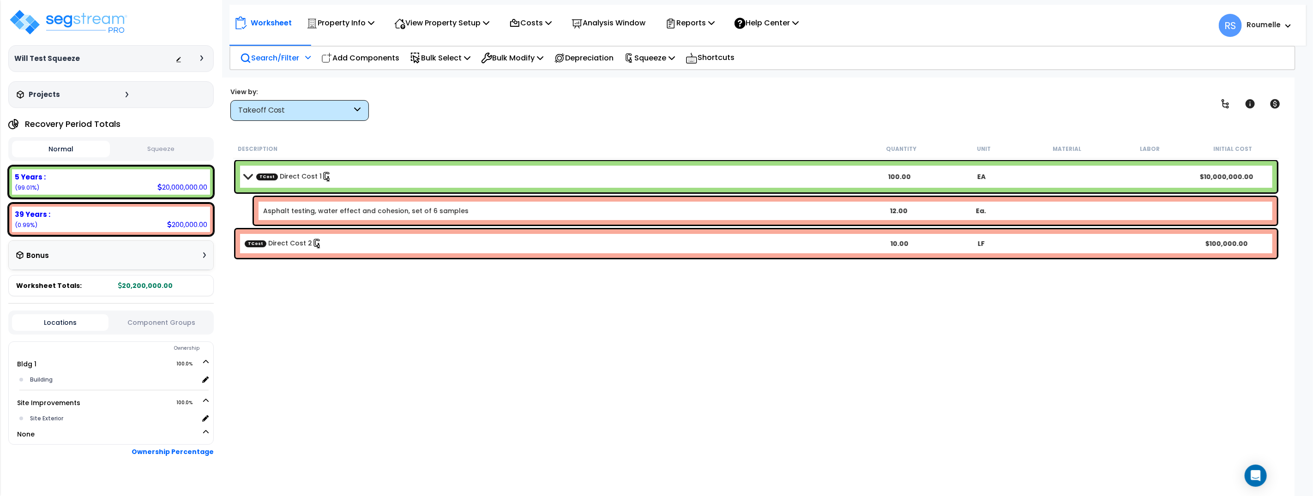
click at [336, 211] on link "Asphalt testing, water effect and cohesion, set of 6 samples" at bounding box center [366, 210] width 206 height 9
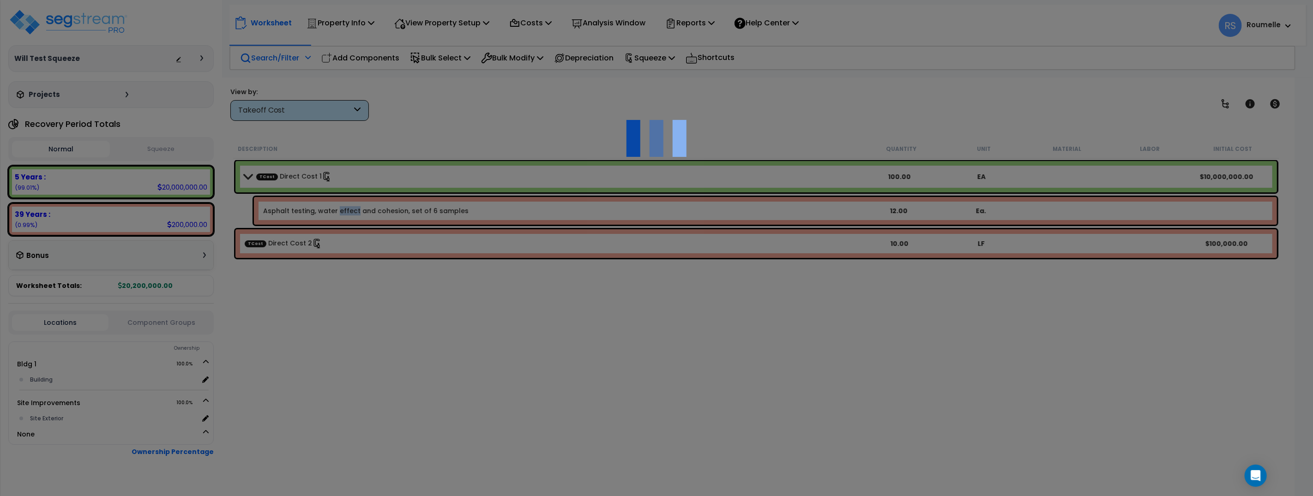
scroll to position [0, 0]
select select "45494437"
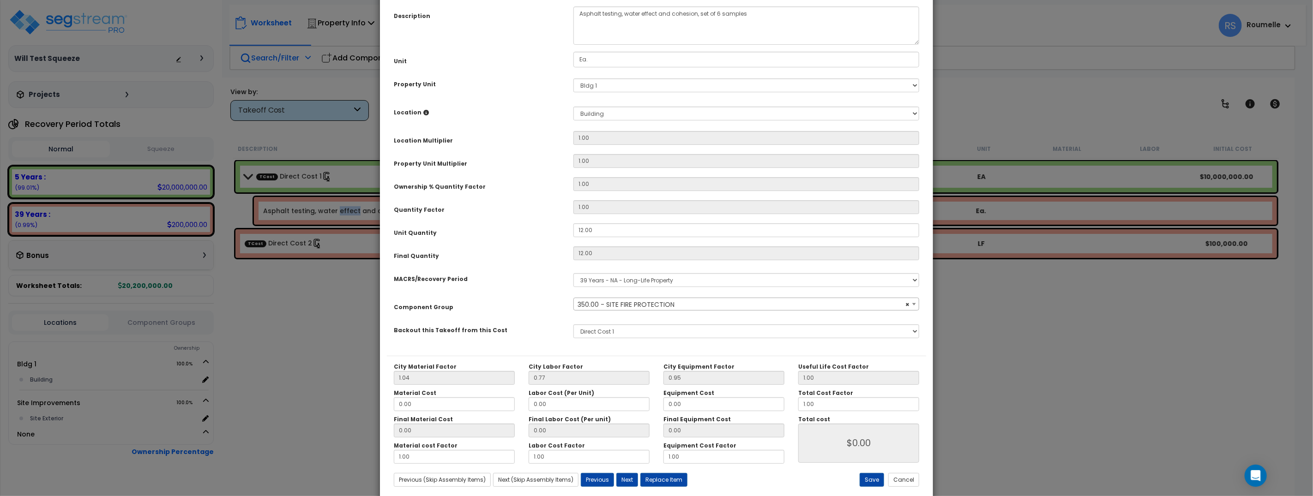
scroll to position [101, 0]
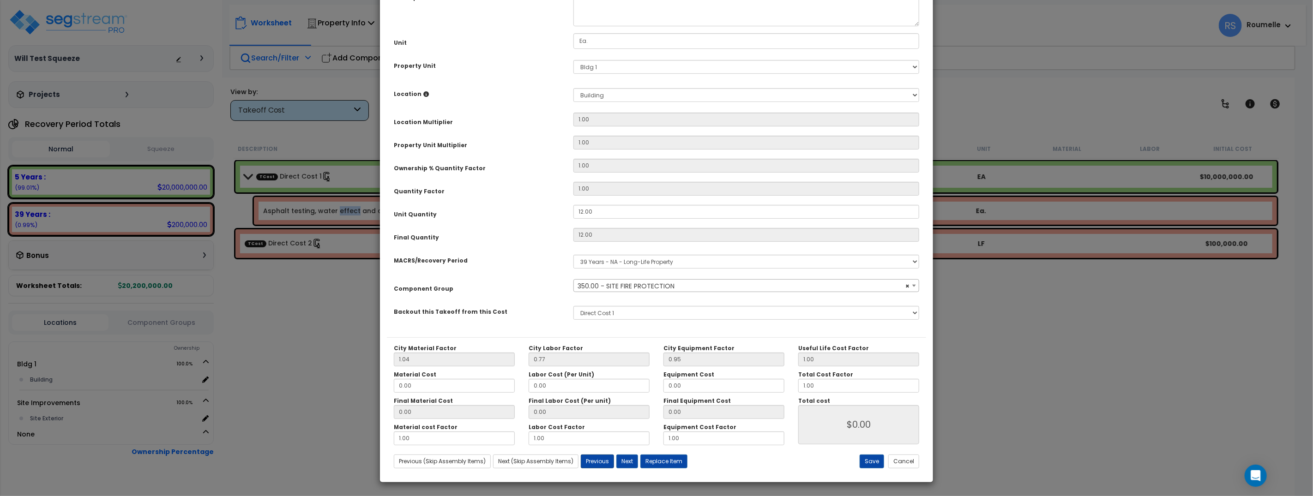
select select "69994"
select select
click at [534, 275] on div "Purpose Description Prefix Select A New Purpose Descrip A/V System A/V System E…" at bounding box center [656, 141] width 539 height 394
click at [449, 460] on button "Previous (Skip Assembly Items)" at bounding box center [442, 462] width 97 height 14
type input "0.00"
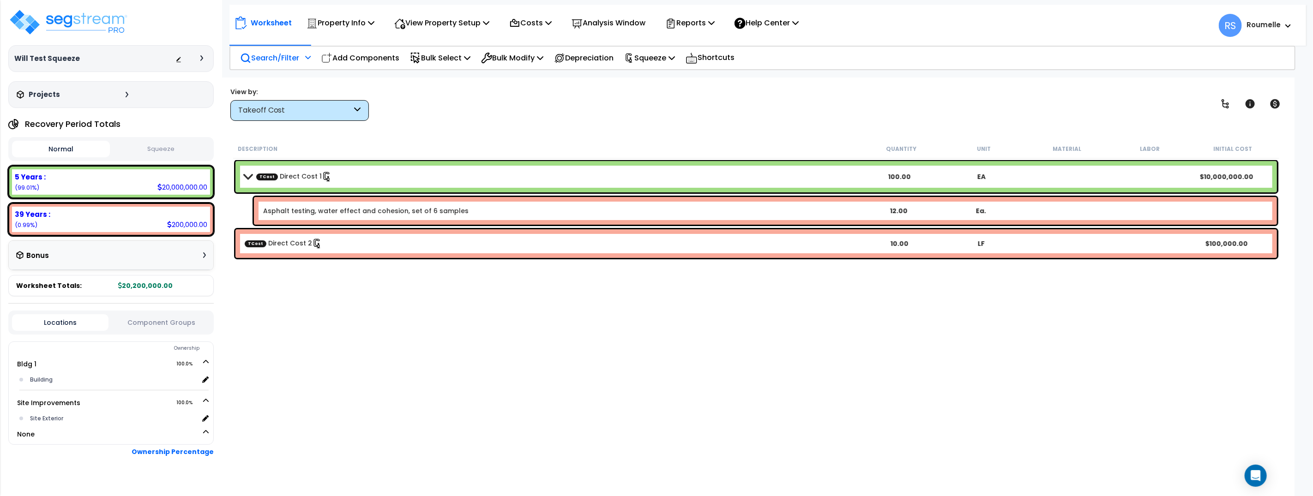
click at [357, 204] on div "Asphalt testing, water effect and cohesion, set of 6 samples 12.00 Ea." at bounding box center [765, 211] width 1023 height 28
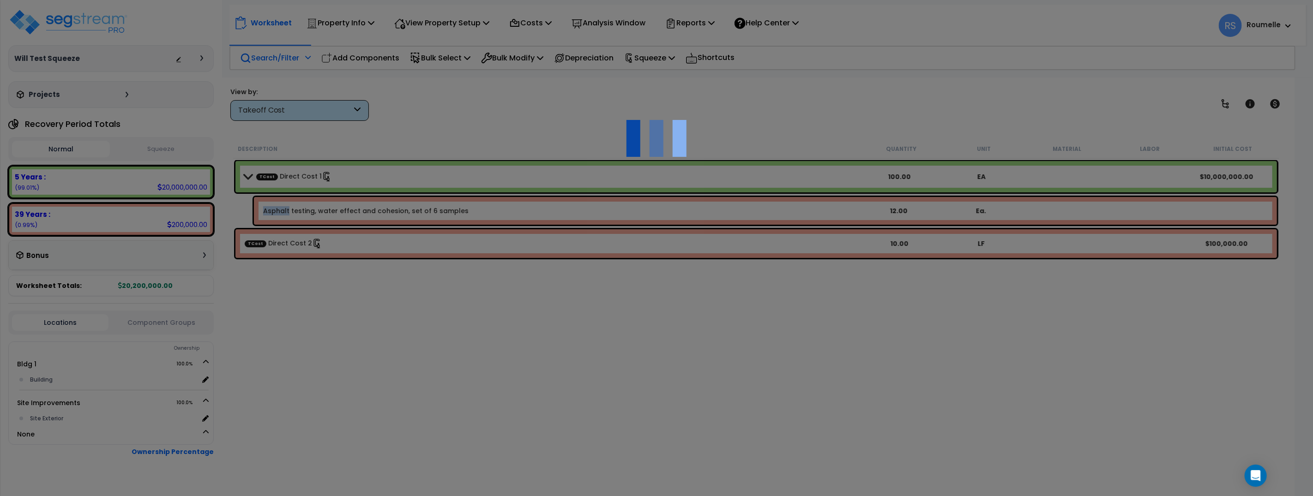
scroll to position [0, 0]
select select "45494437"
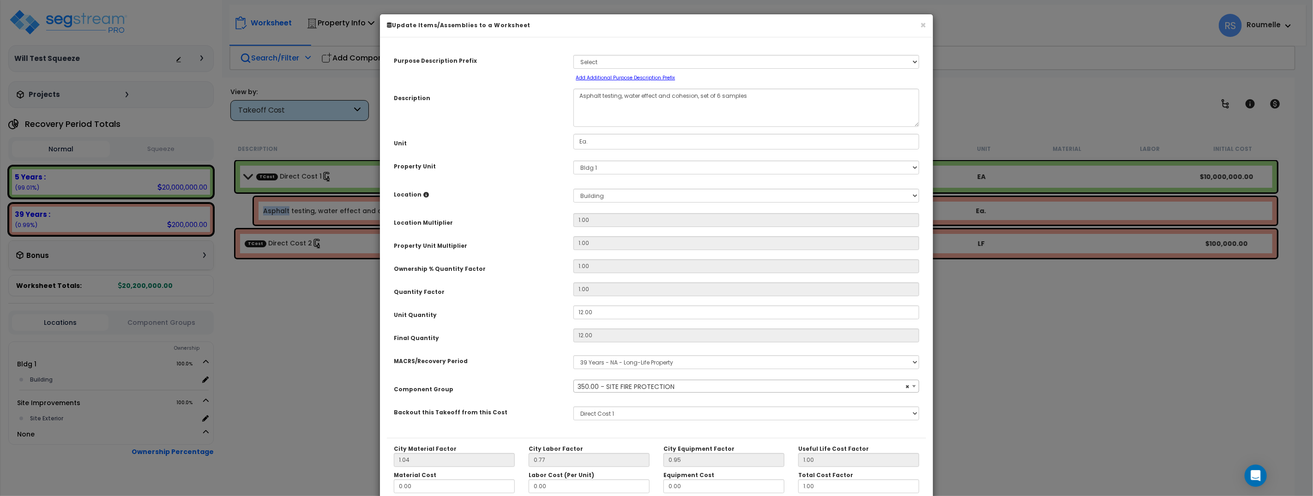
select select "69994"
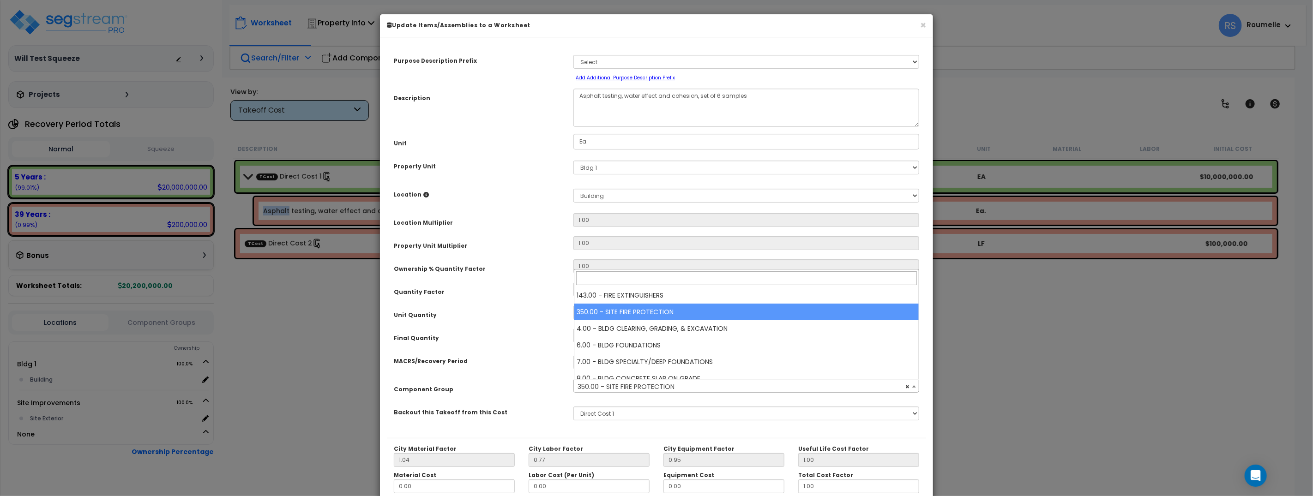
click at [910, 386] on span at bounding box center [914, 387] width 9 height 12
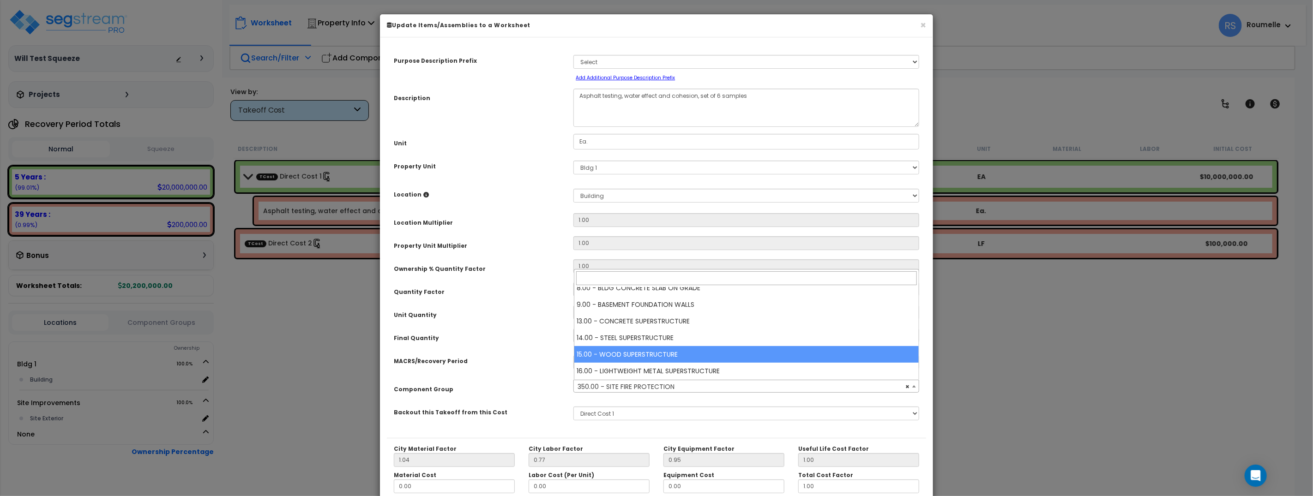
scroll to position [133, 0]
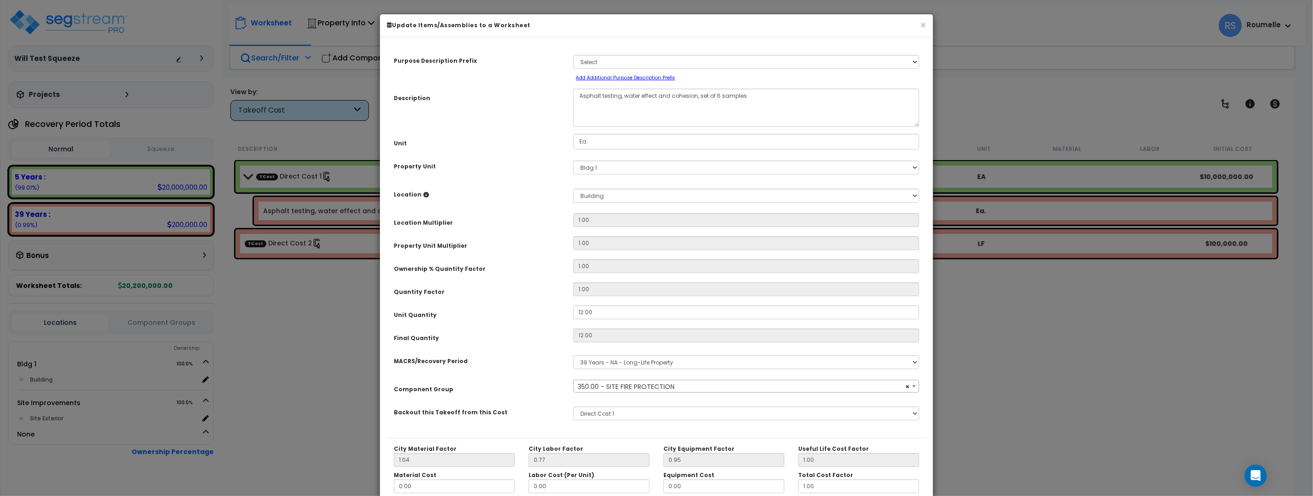
click at [481, 359] on div "MACRS/Recovery Period" at bounding box center [477, 360] width 180 height 16
select select
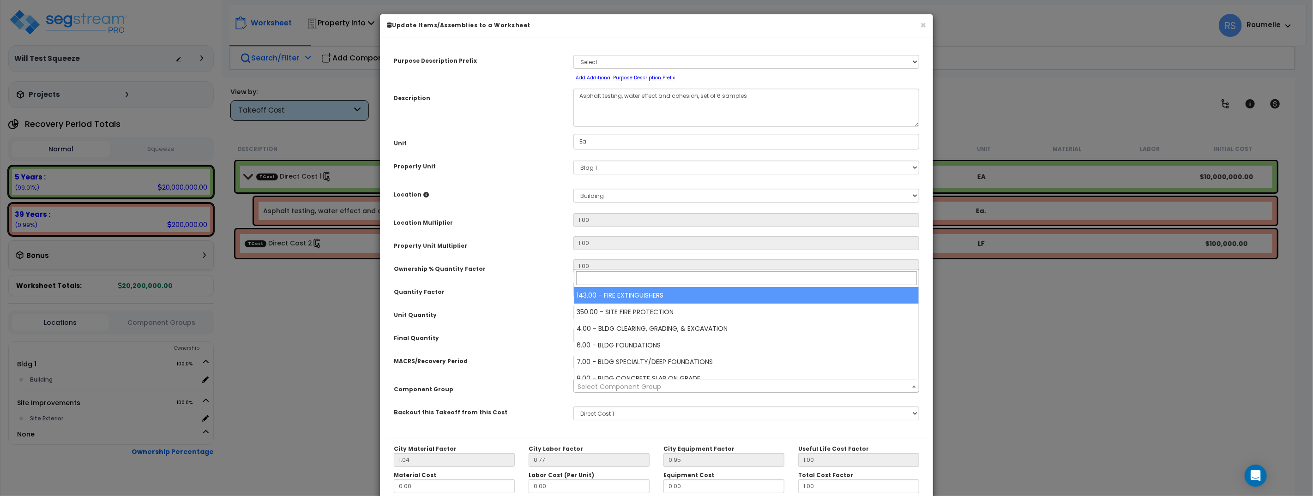
click at [511, 383] on div "Component Group" at bounding box center [477, 388] width 180 height 16
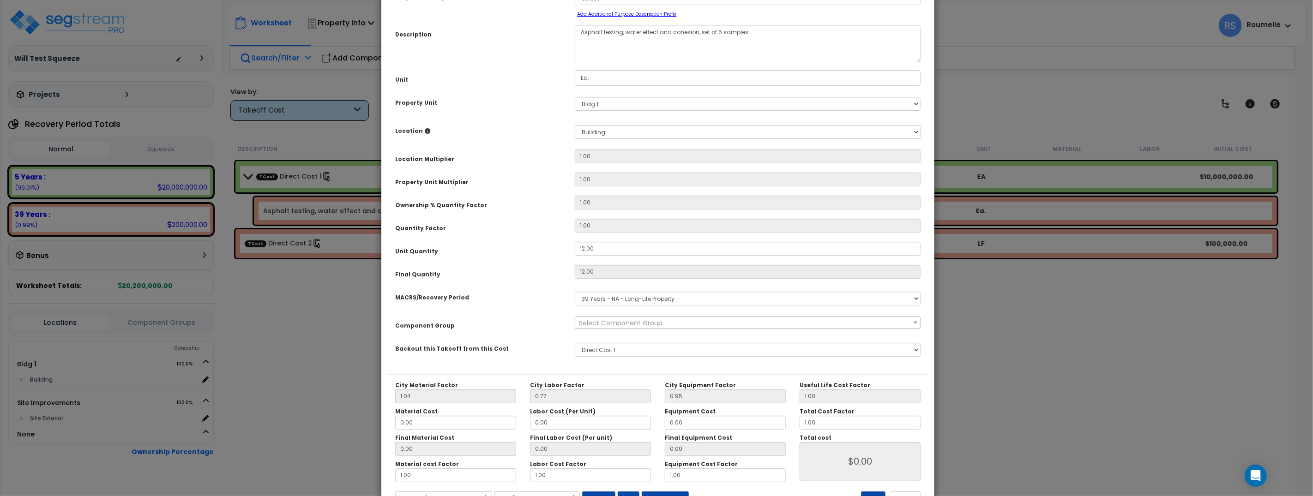
scroll to position [101, 0]
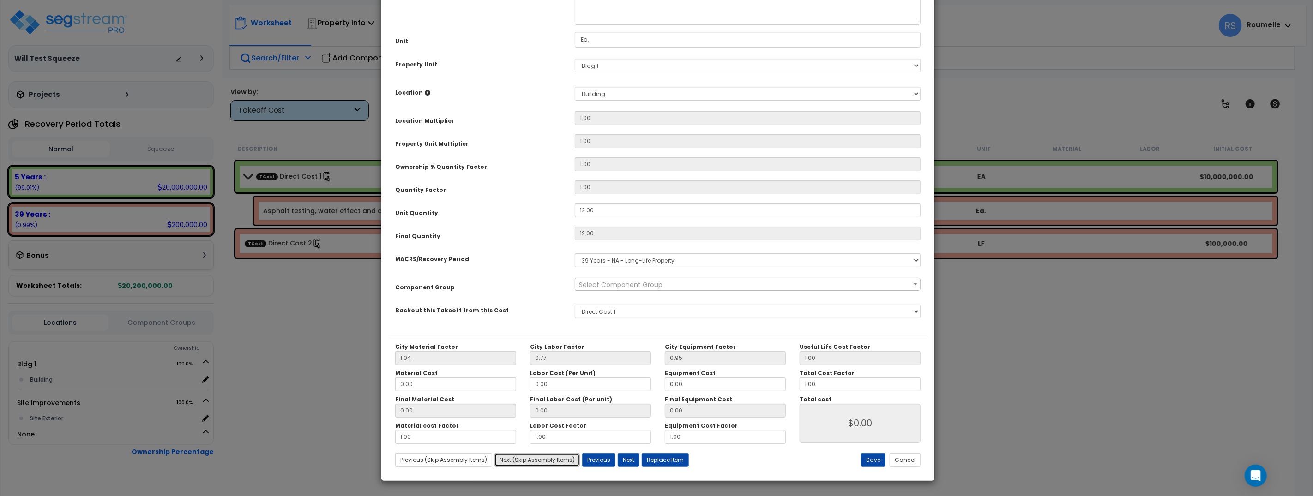
click at [551, 462] on button "Next (Skip Assembly Items)" at bounding box center [537, 461] width 85 height 14
type input "0.00"
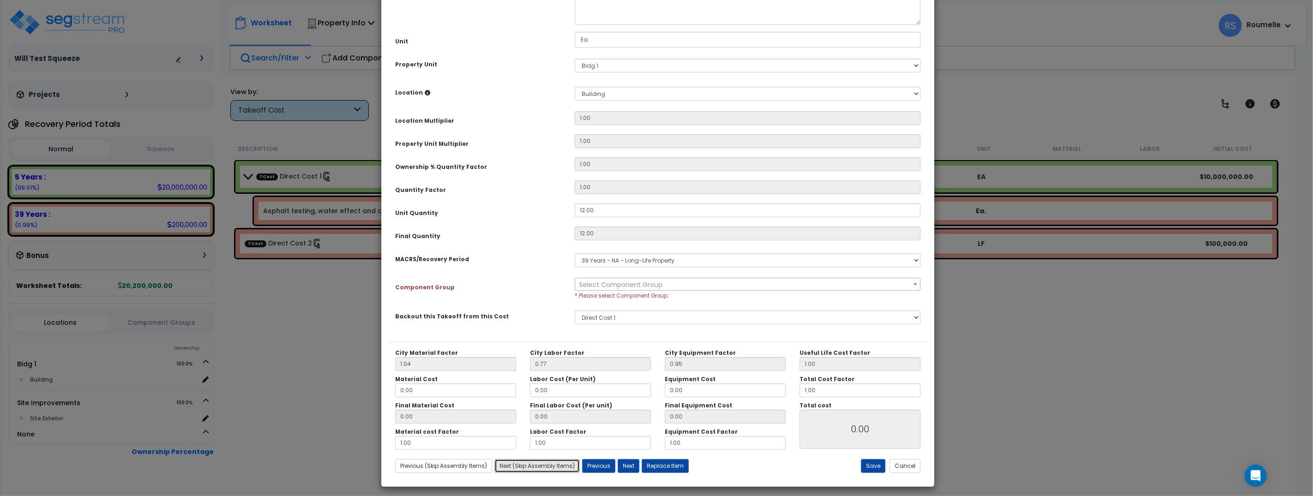
scroll to position [0, 0]
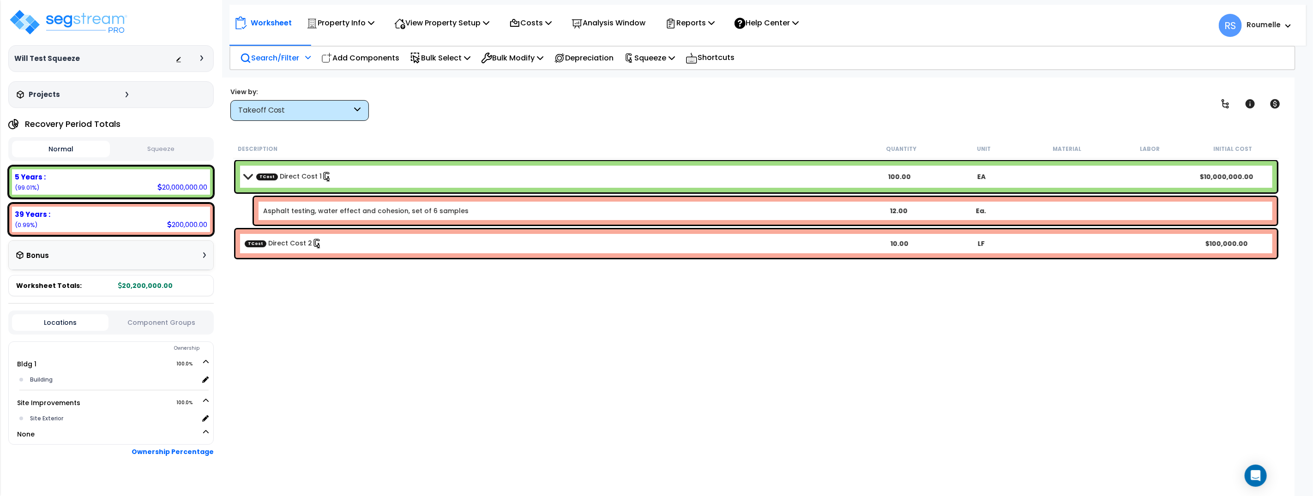
click at [384, 211] on link "Asphalt testing, water effect and cohesion, set of 6 samples" at bounding box center [366, 210] width 206 height 9
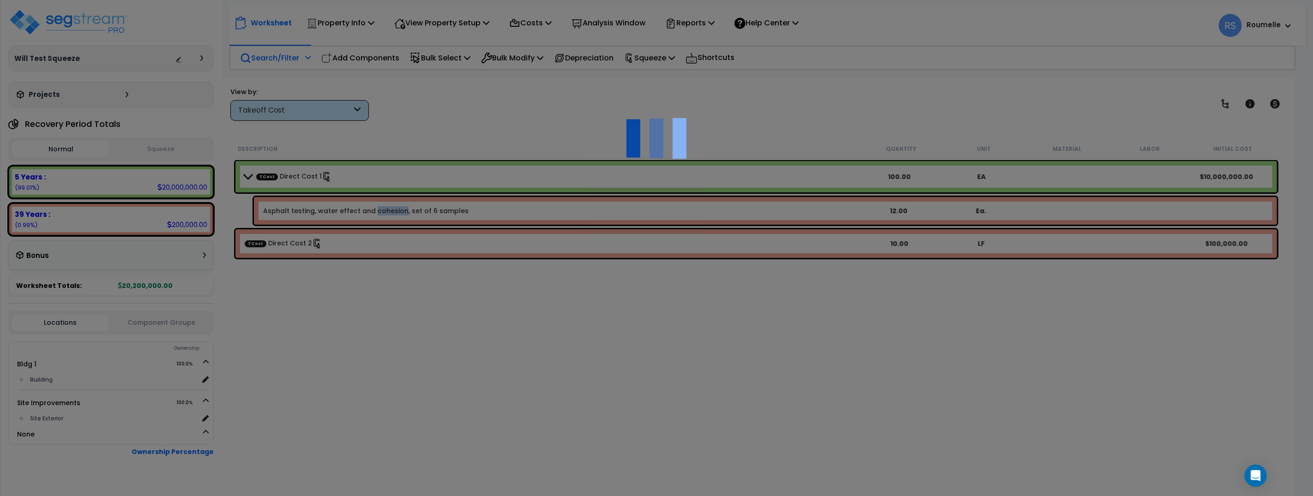
select select "45494437"
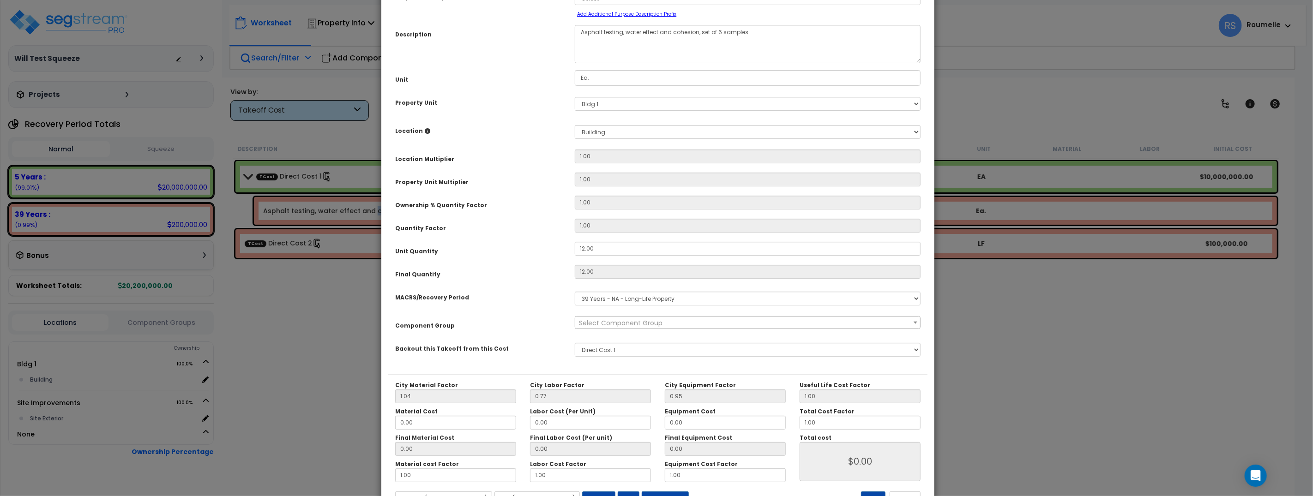
scroll to position [101, 0]
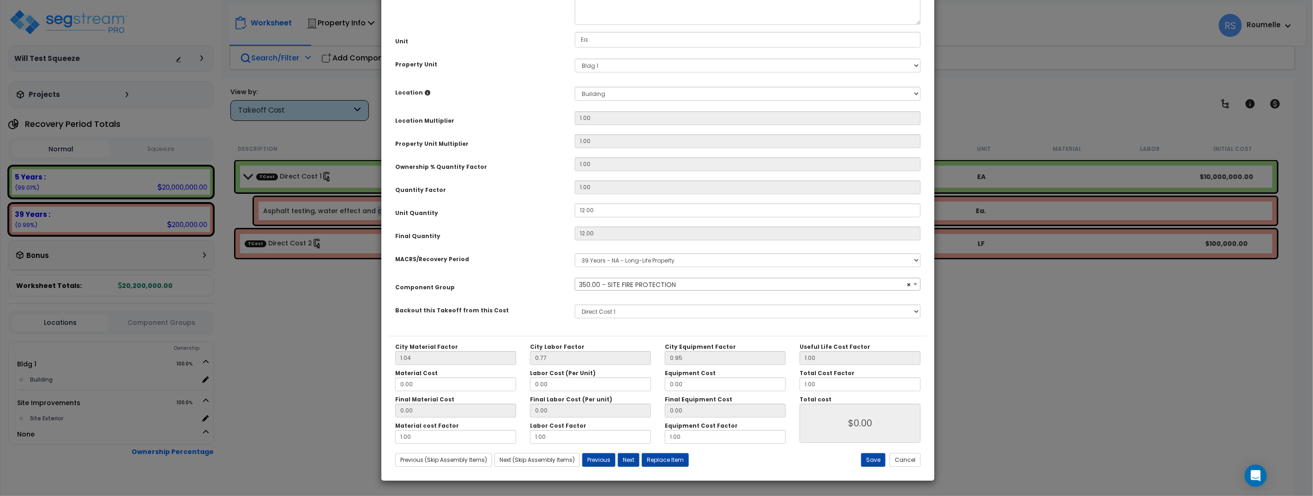
select select "69994"
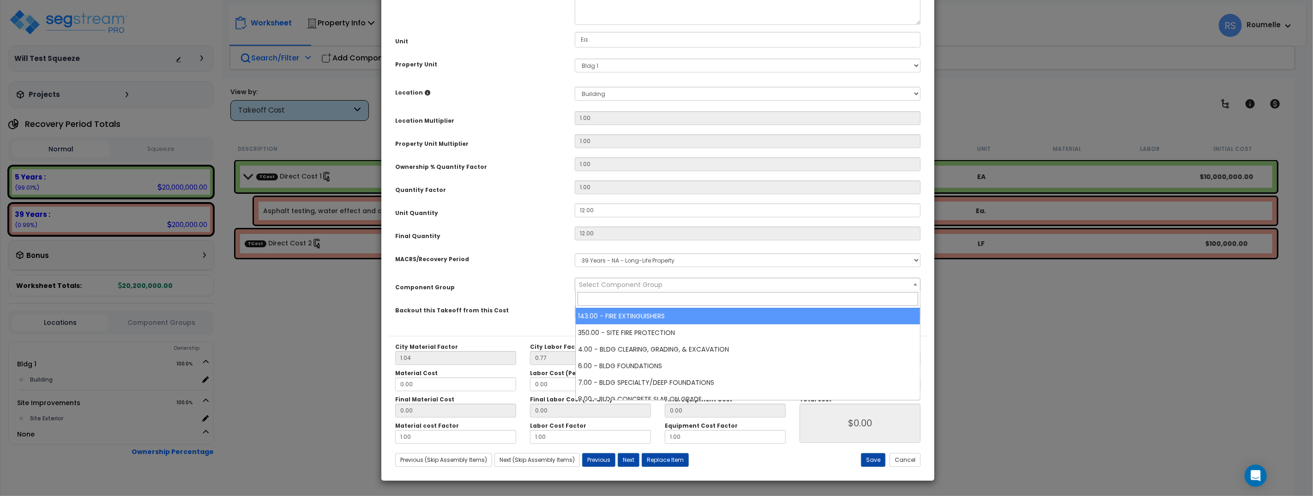
select select "69994"
click at [912, 272] on div "Purpose Description Prefix Select A New Purpose Descrip A/V System A/V System E…" at bounding box center [657, 139] width 539 height 394
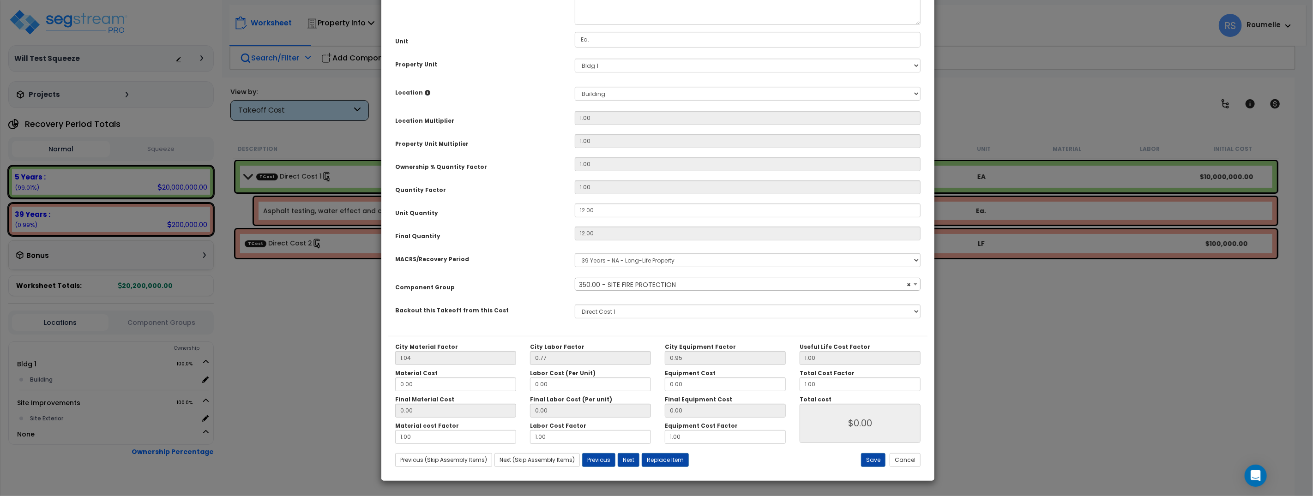
select select
click at [930, 271] on div "Purpose Description Prefix Select A New Purpose Descrip A/V System A/V System E…" at bounding box center [657, 208] width 553 height 532
click at [467, 457] on button "Previous (Skip Assembly Items)" at bounding box center [443, 461] width 97 height 14
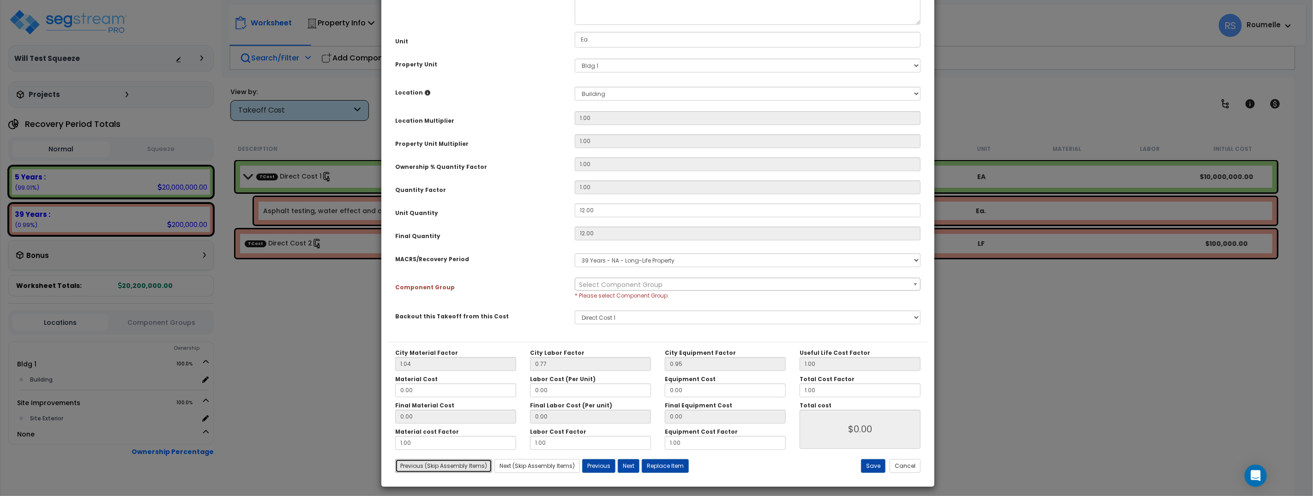
type input "0.00"
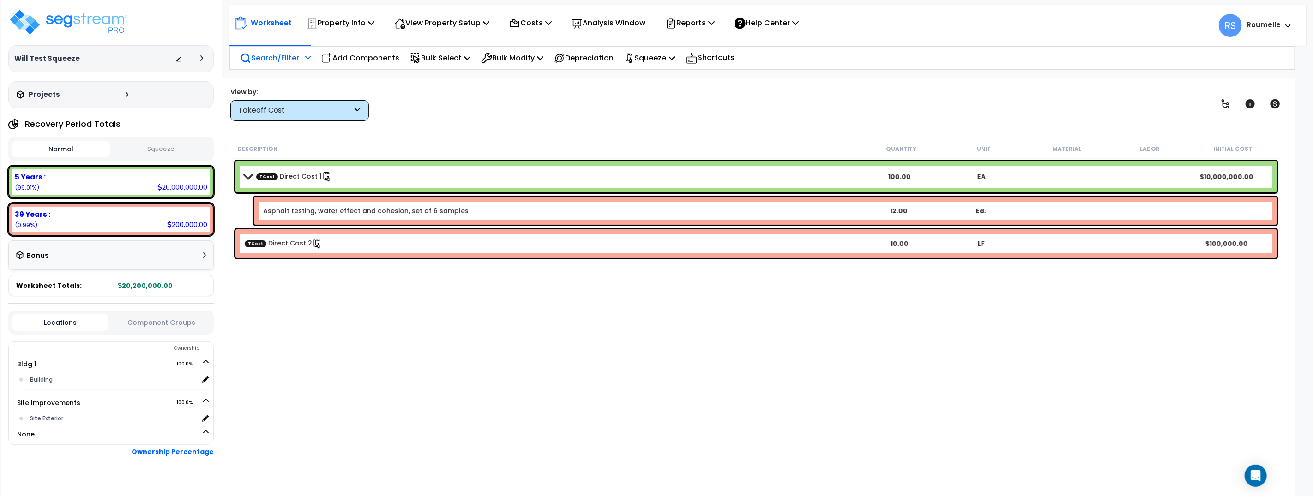
click at [478, 200] on div "Asphalt testing, water effect and cohesion, set of 6 samples 12.00 Ea." at bounding box center [765, 211] width 1023 height 28
click at [474, 207] on b "Asphalt testing, water effect and cohesion, set of 6 samples" at bounding box center [560, 210] width 594 height 9
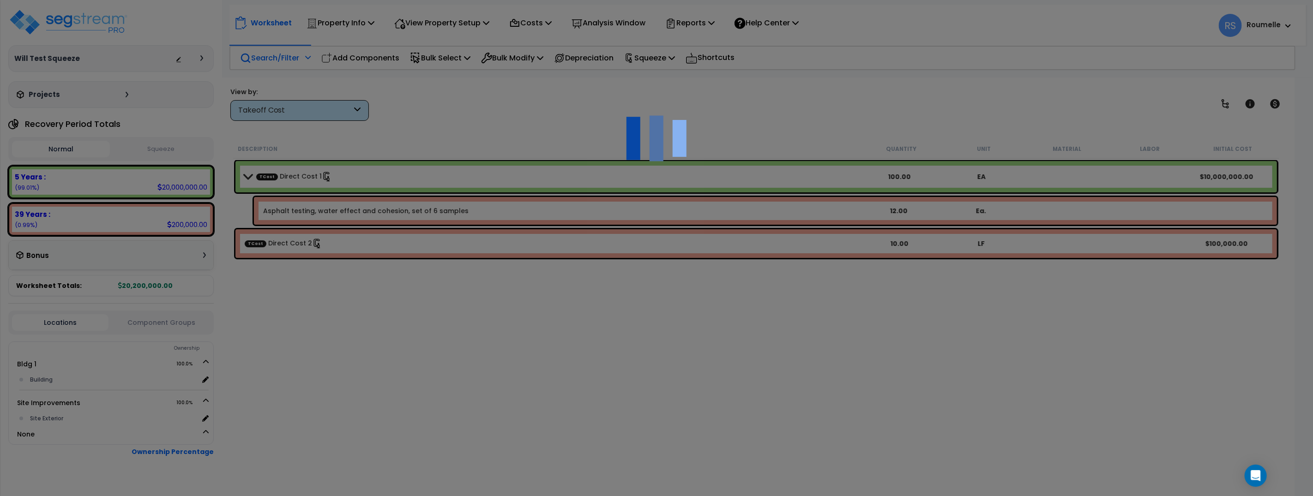
scroll to position [0, 0]
select select "45494437"
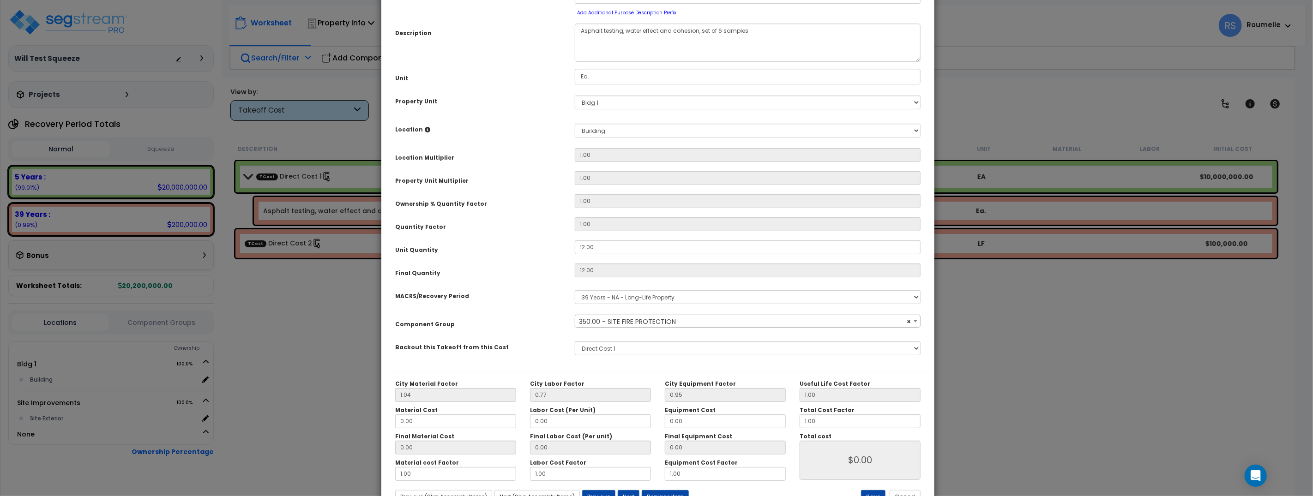
scroll to position [101, 0]
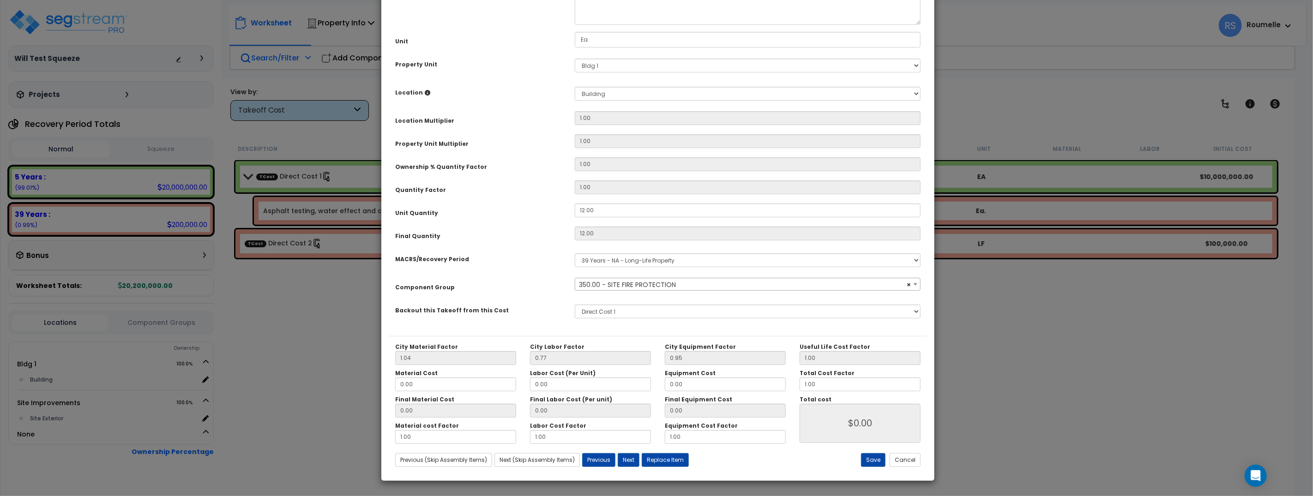
select select "69994"
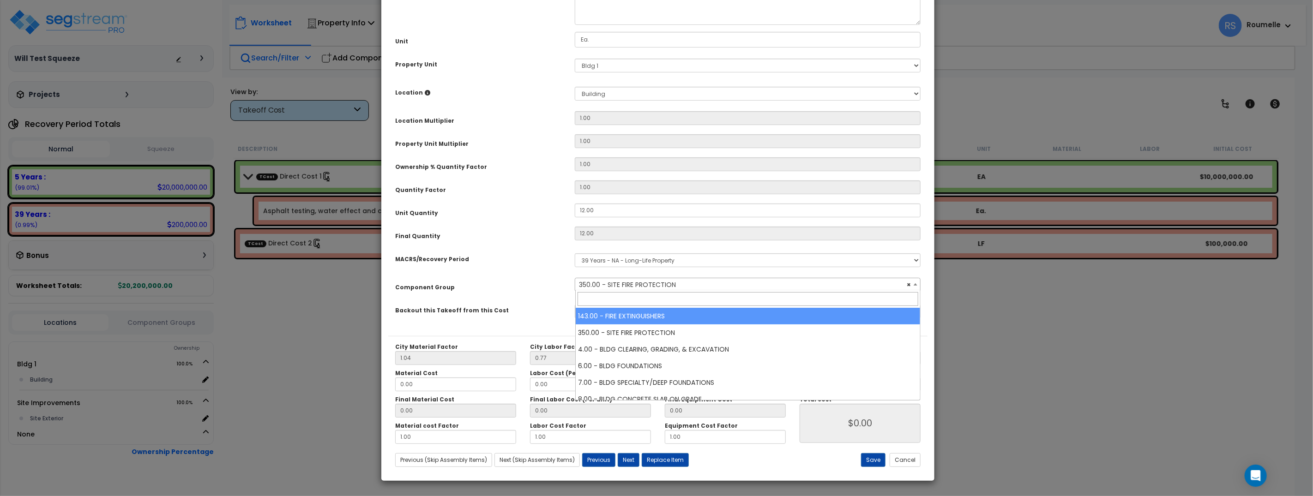
select select "69994"
click at [926, 295] on div "Purpose Description Prefix Select A New Purpose Descrip A/V System A/V System E…" at bounding box center [657, 139] width 539 height 394
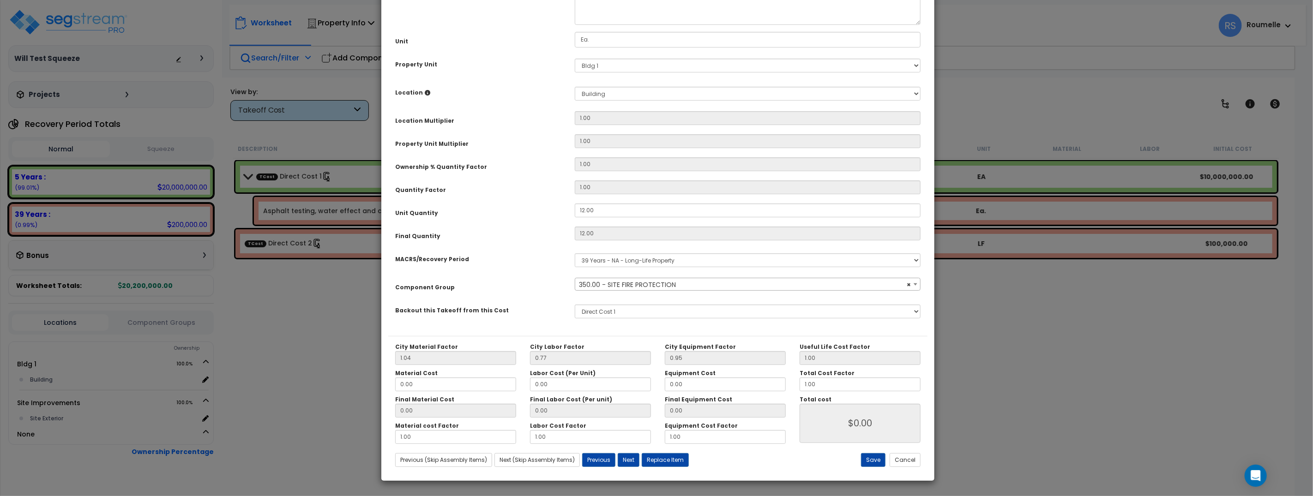
select select
click at [925, 284] on div "Select Component Group 143.00 - FIRE EXTINGUISHERS 350.00 - SITE FIRE PROTECTIO…" at bounding box center [748, 284] width 360 height 13
click at [626, 458] on button "Next" at bounding box center [629, 461] width 22 height 14
type input "0.00"
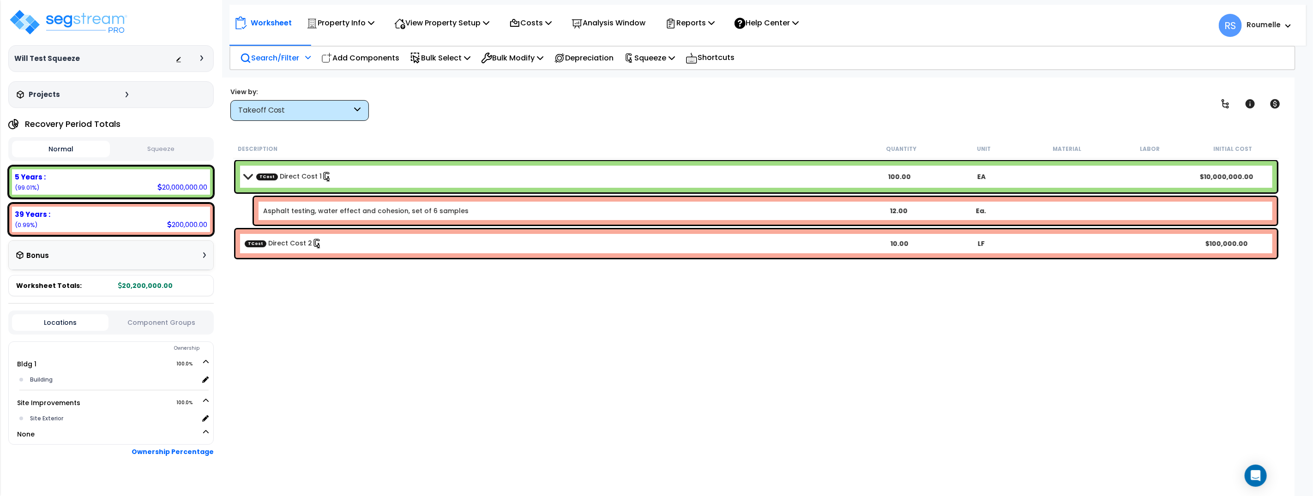
click at [697, 203] on div "Asphalt testing, water effect and cohesion, set of 6 samples 12.00 Ea." at bounding box center [765, 211] width 1023 height 28
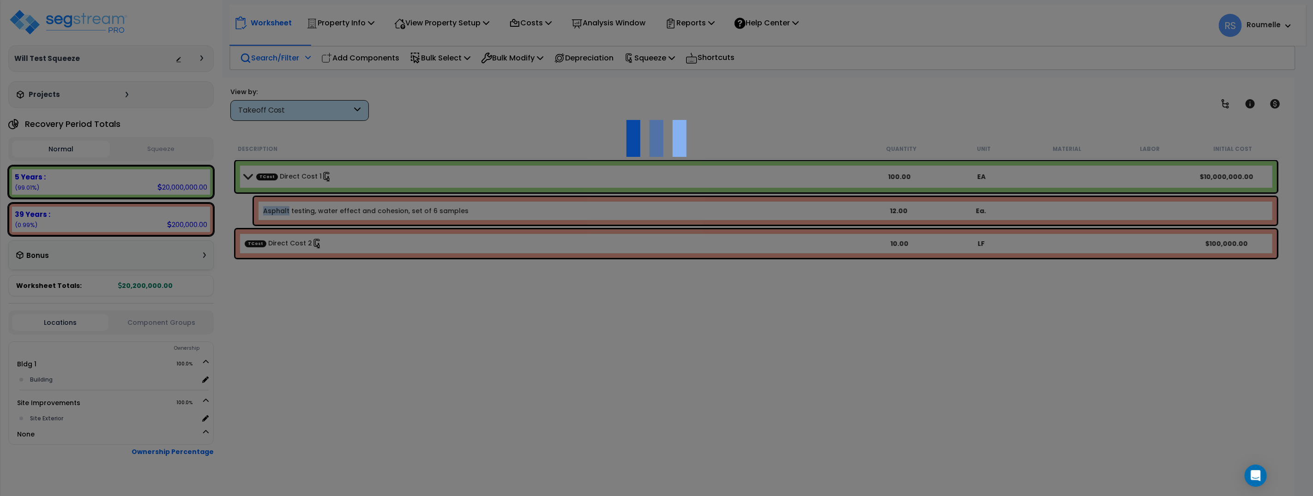
scroll to position [0, 0]
select select "45494437"
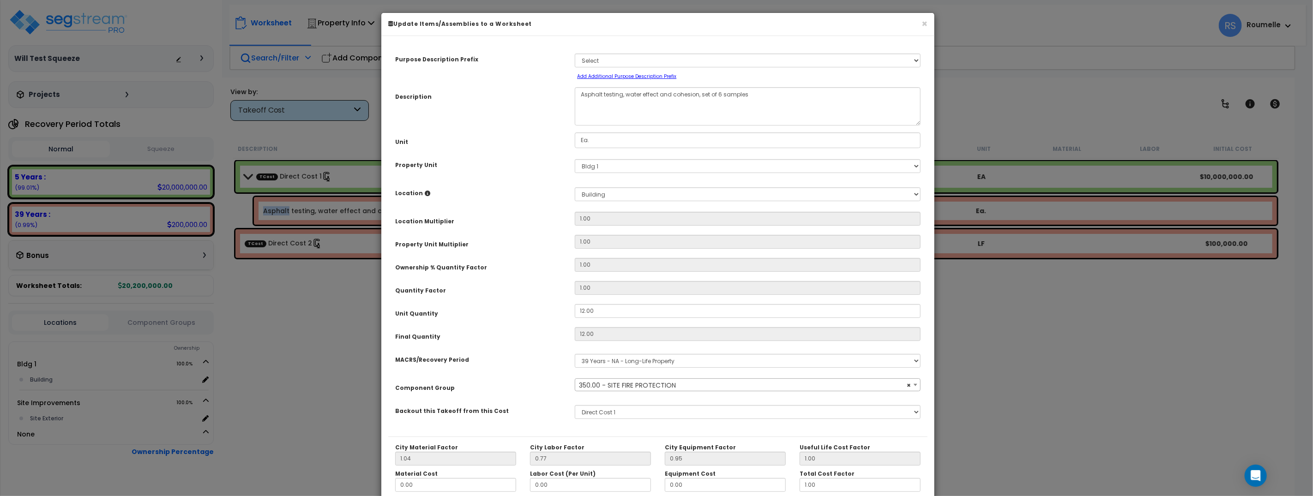
select select "69994"
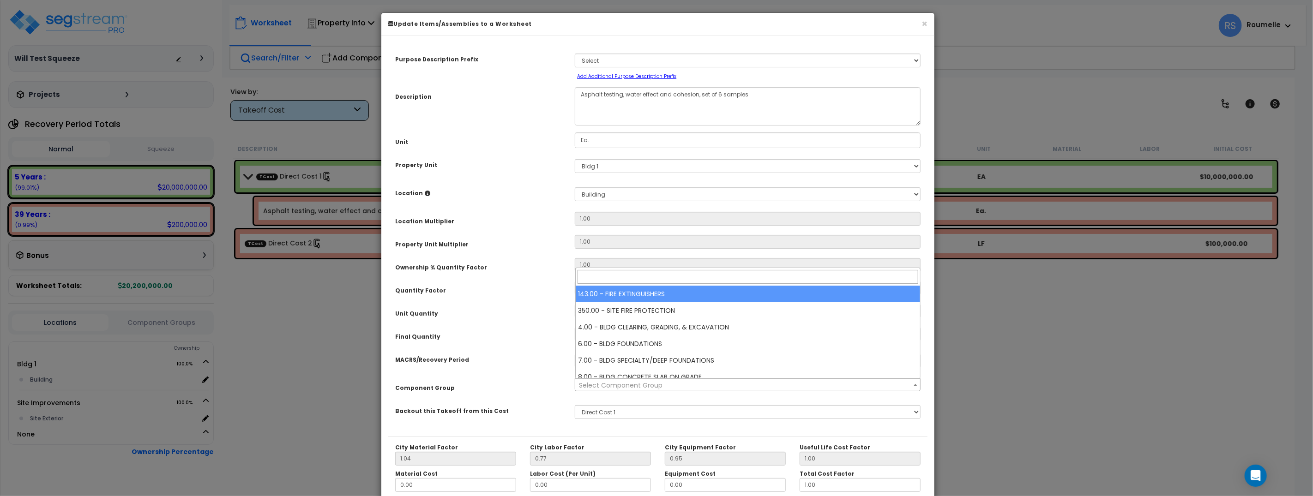
click at [929, 374] on div "Purpose Description Prefix Select A New Purpose Descrip A/V System A/V System E…" at bounding box center [657, 309] width 553 height 532
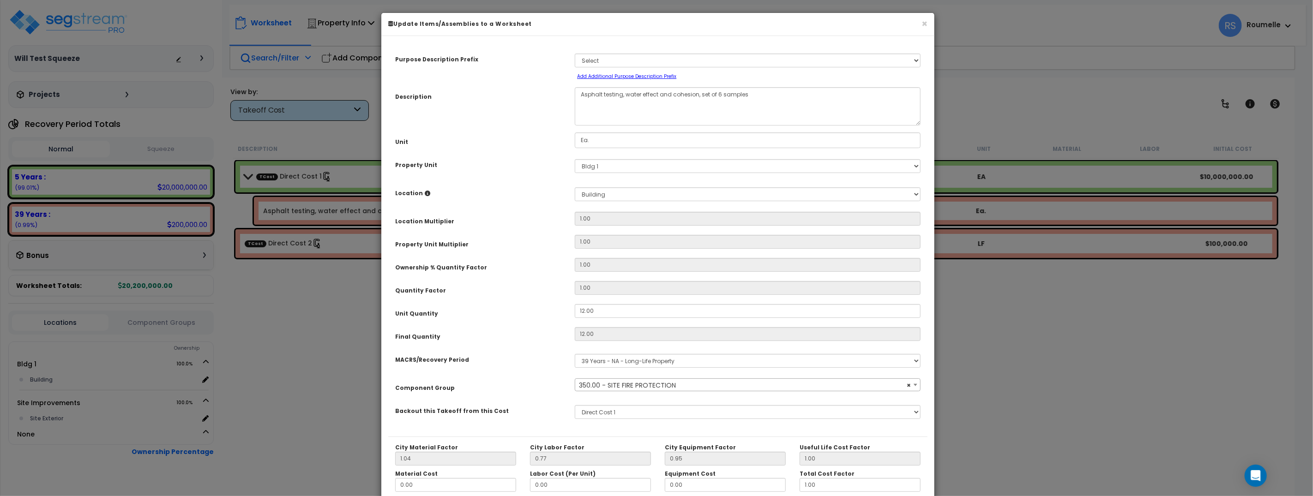
select select "69994"
click at [930, 378] on div "Purpose Description Prefix Select A New Purpose Descrip A/V System A/V System E…" at bounding box center [658, 309] width 553 height 532
select select "69994"
select select
click at [529, 297] on div "Quantity Factor" at bounding box center [479, 289] width 180 height 16
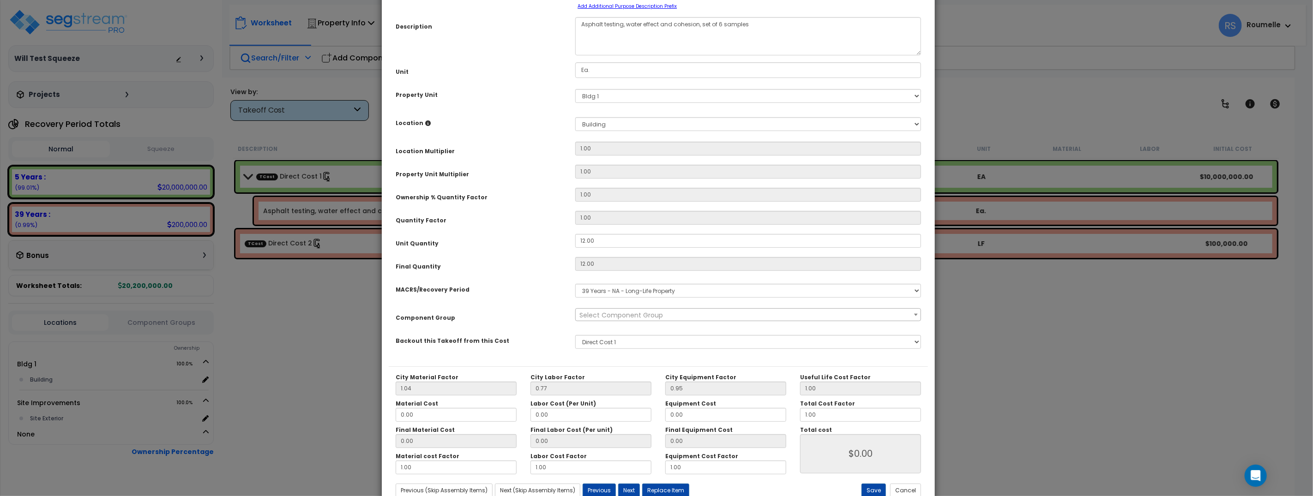
scroll to position [101, 0]
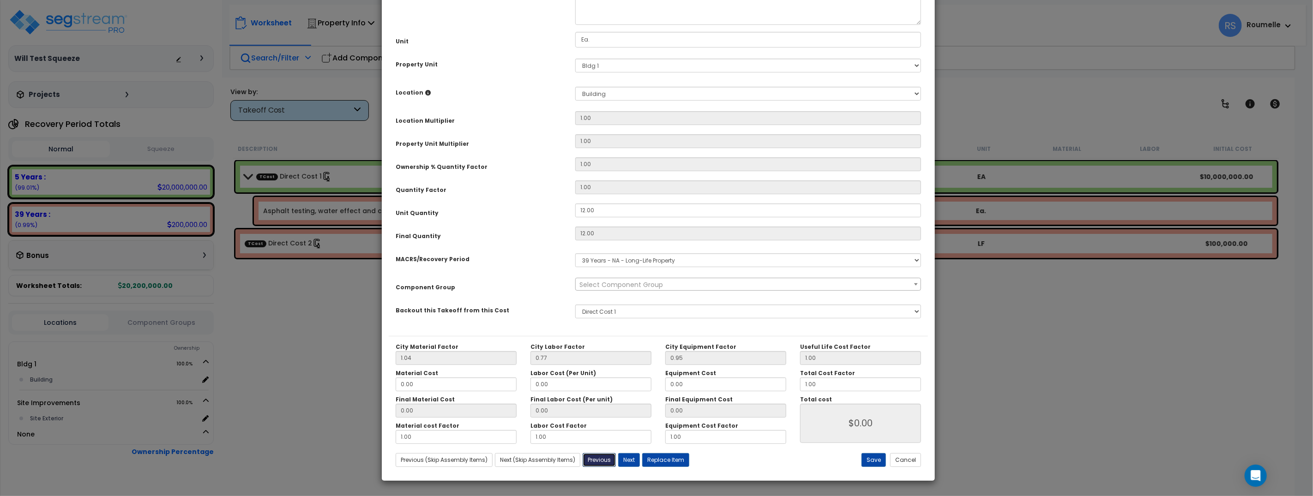
click at [598, 460] on button "Previous" at bounding box center [599, 461] width 33 height 14
type input "0.00"
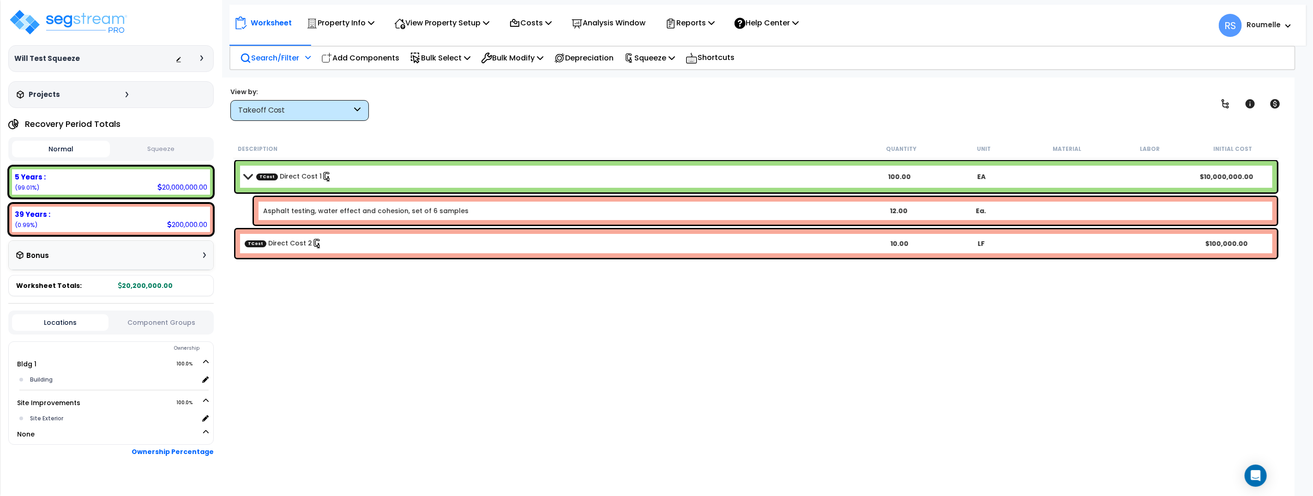
click at [467, 209] on b "Asphalt testing, water effect and cohesion, set of 6 samples" at bounding box center [560, 210] width 594 height 9
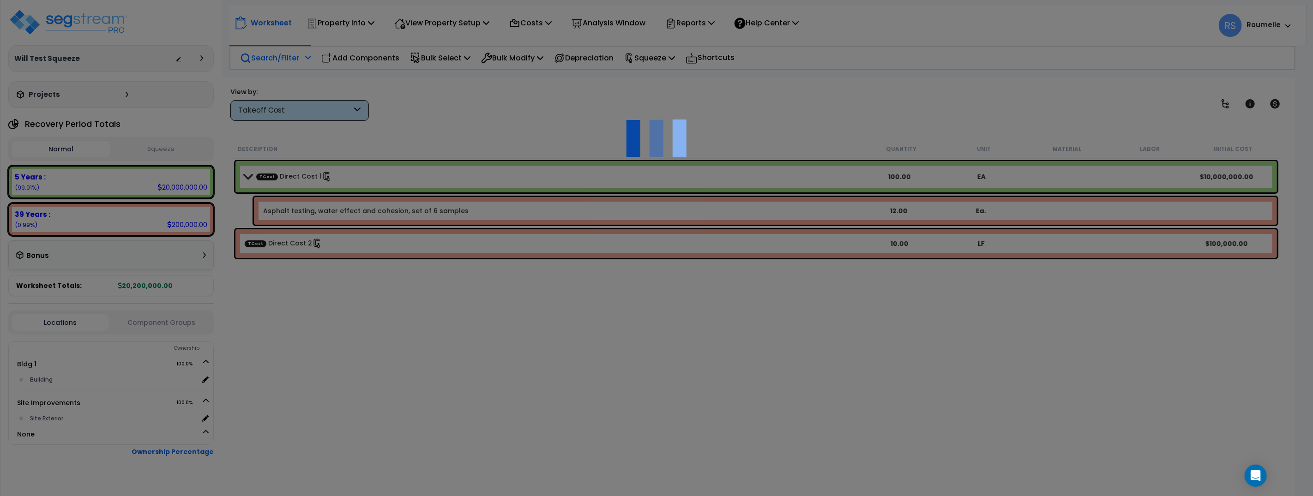
scroll to position [0, 0]
select select "45494437"
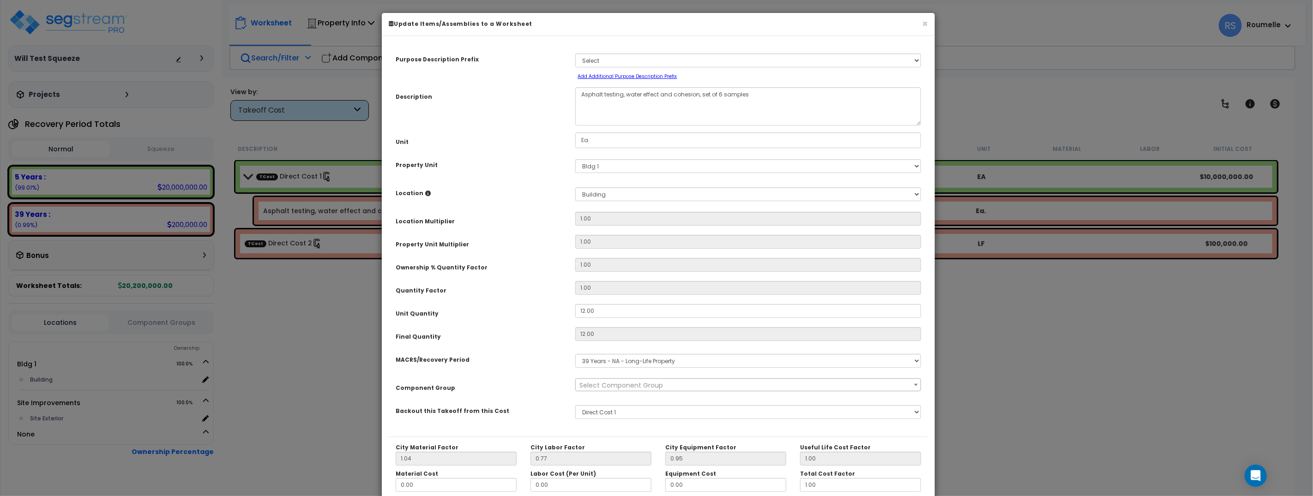
scroll to position [101, 0]
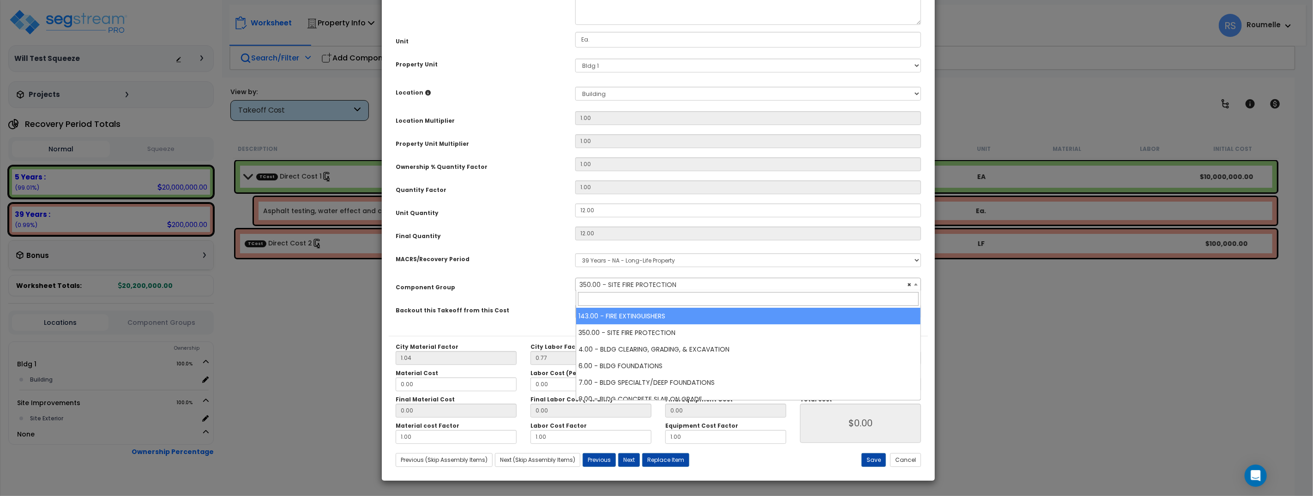
select select "69994"
click at [928, 290] on div "Purpose Description Prefix Select A New Purpose Descrip A/V System A/V System E…" at bounding box center [658, 208] width 553 height 532
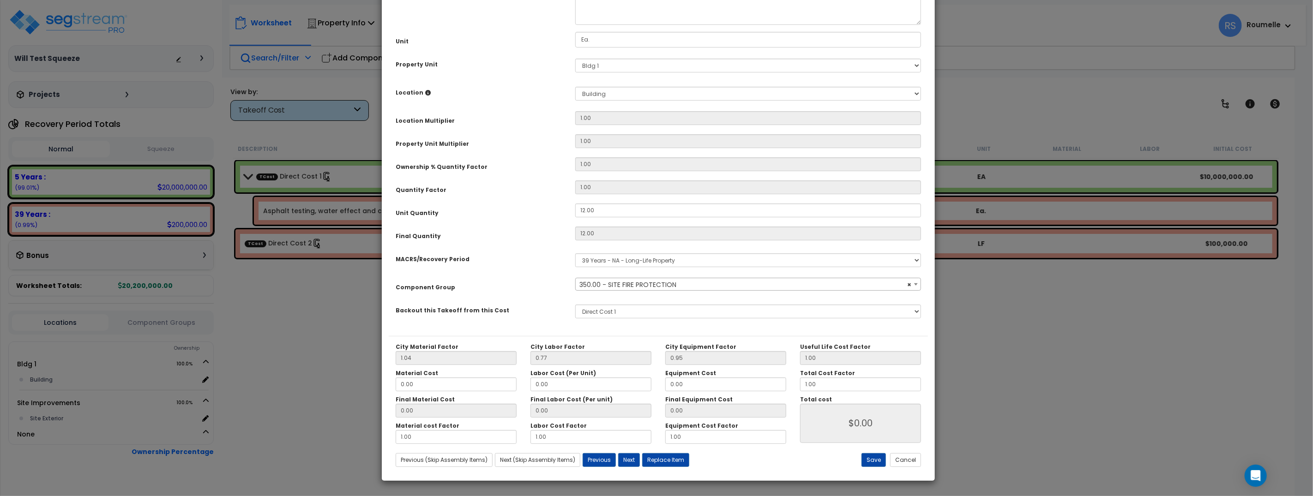
select select
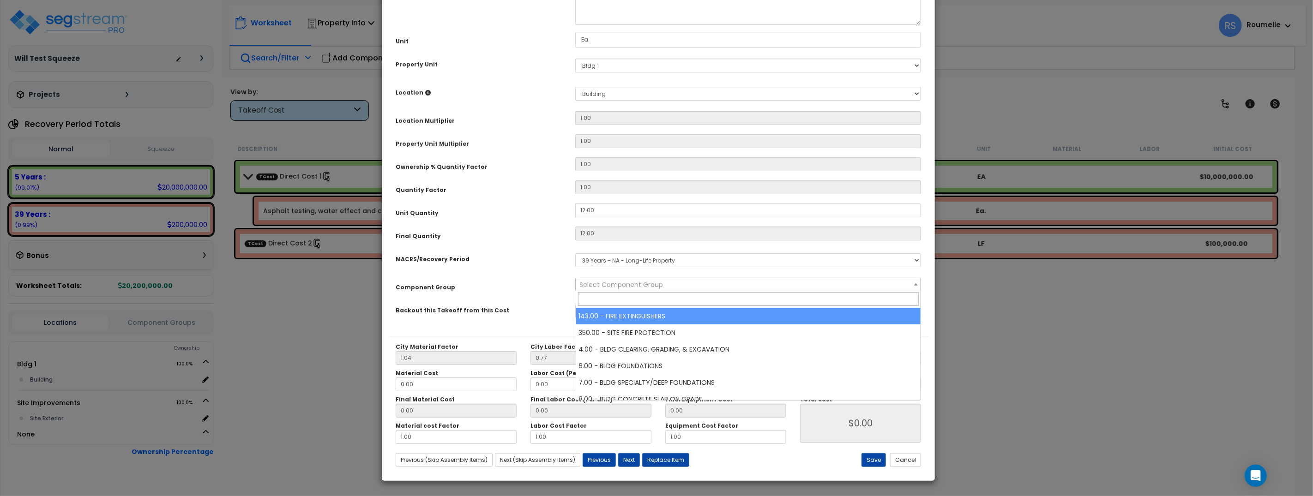
click at [925, 285] on div "Select Component Group 143.00 - FIRE EXTINGUISHERS 350.00 - SITE FIRE PROTECTIO…" at bounding box center [749, 284] width 360 height 13
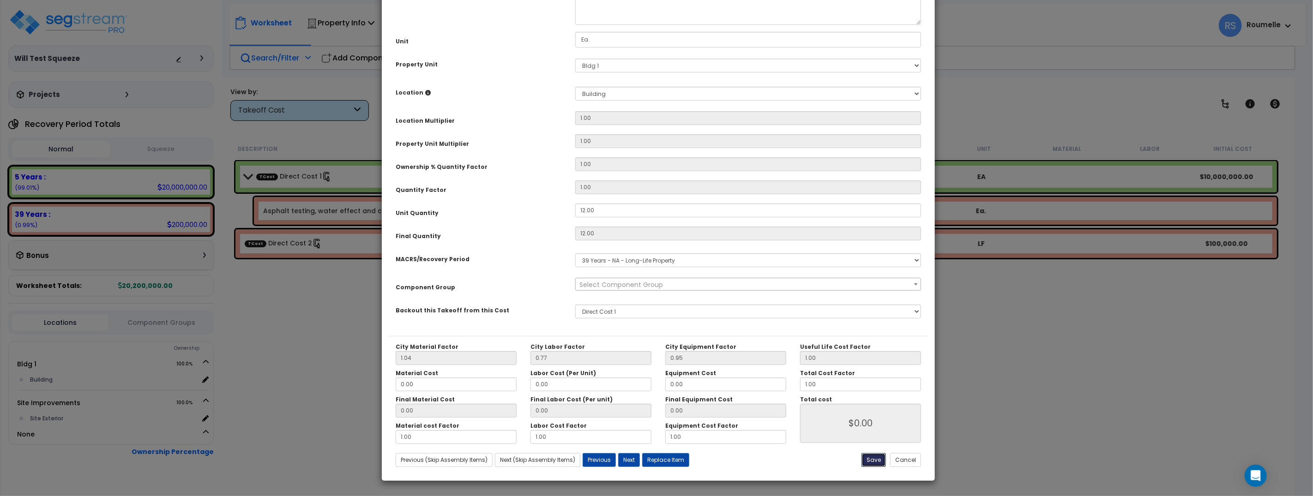
click at [874, 458] on button "Save" at bounding box center [874, 461] width 24 height 14
type input "0.00"
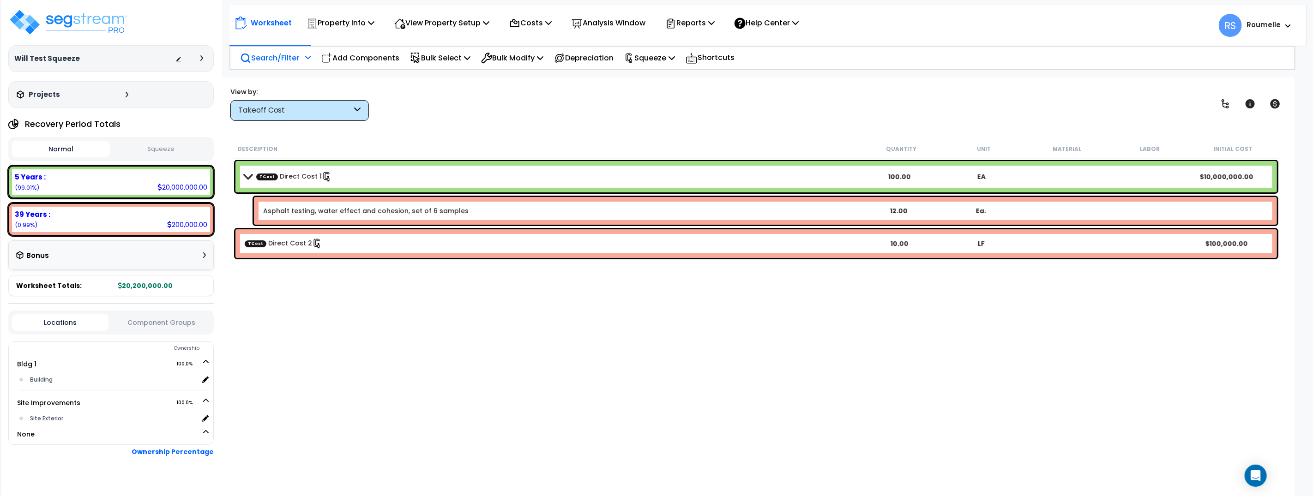
drag, startPoint x: 403, startPoint y: 369, endPoint x: 201, endPoint y: 124, distance: 317.2
click at [381, 342] on div "Description Quantity Unit Material Labor Initial Cost TCost Direct Cost 1 100.0…" at bounding box center [756, 305] width 1049 height 333
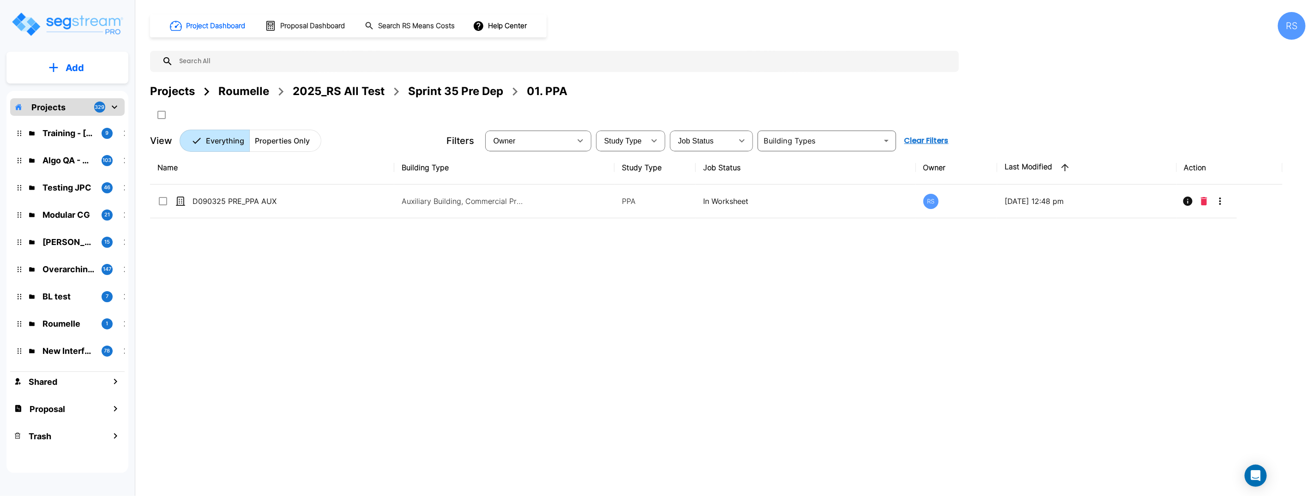
drag, startPoint x: 346, startPoint y: 349, endPoint x: 279, endPoint y: 230, distance: 135.9
click at [345, 346] on div "Name Building Type Study Type Job Status Owner Last Modified Action D090325 PRE…" at bounding box center [716, 305] width 1133 height 308
click at [74, 321] on p "Roumelle" at bounding box center [68, 324] width 52 height 12
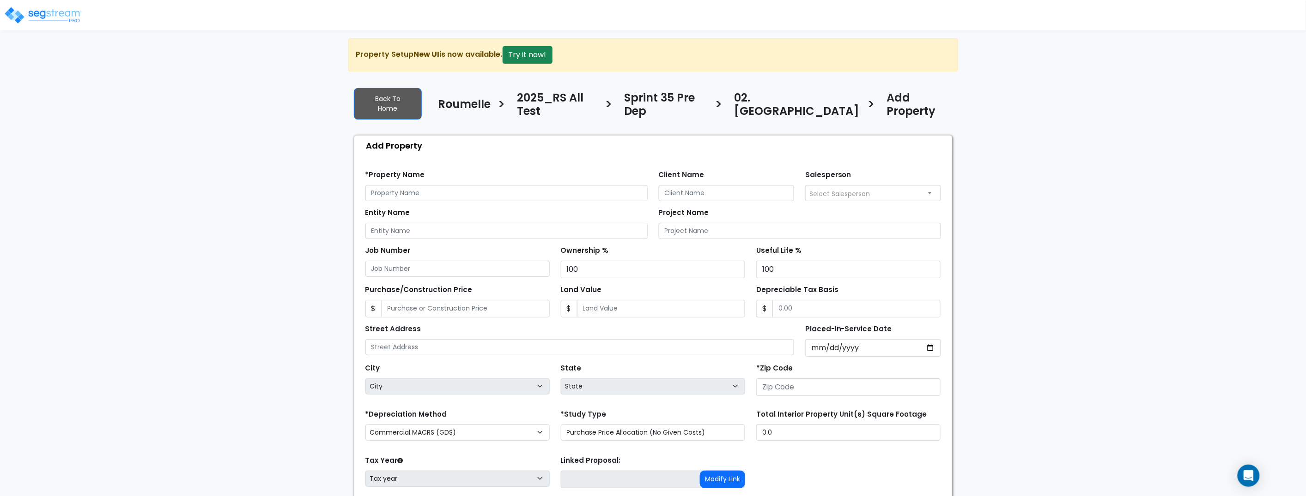
scroll to position [2, 0]
click at [438, 186] on input "text" at bounding box center [506, 194] width 282 height 16
click at [438, 187] on input "text" at bounding box center [506, 195] width 282 height 16
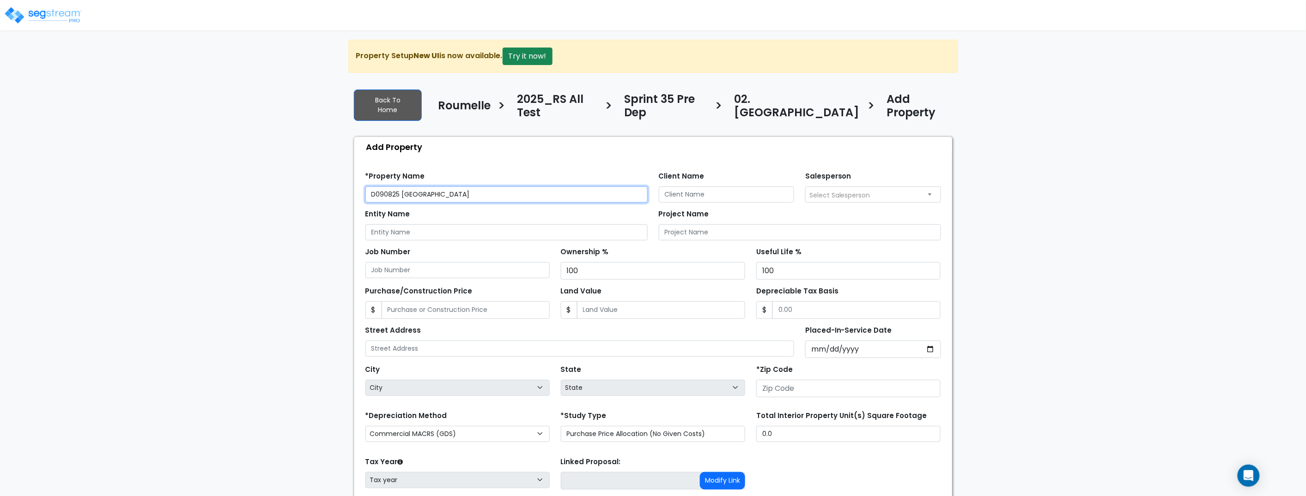
type input "D090825 [GEOGRAPHIC_DATA]"
click at [825, 380] on input "number" at bounding box center [848, 389] width 184 height 18
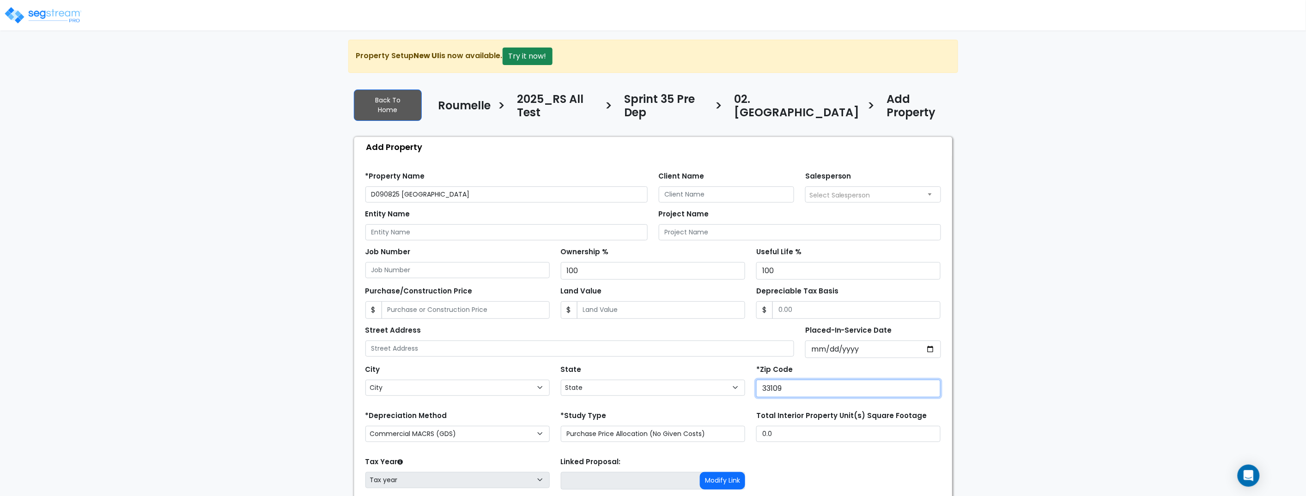
type input "33109"
select select "FL"
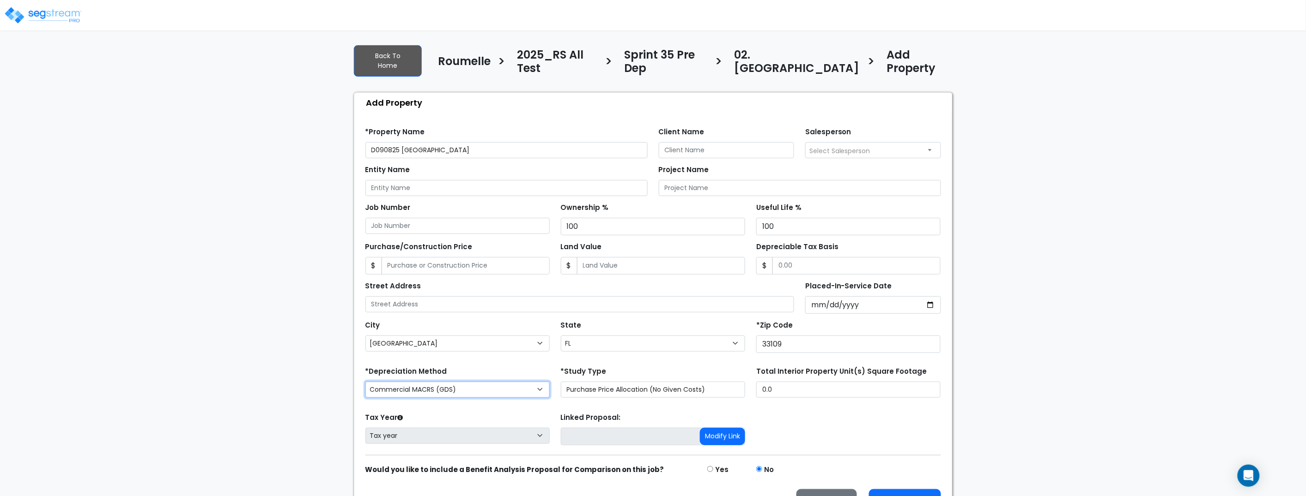
scroll to position [50, 0]
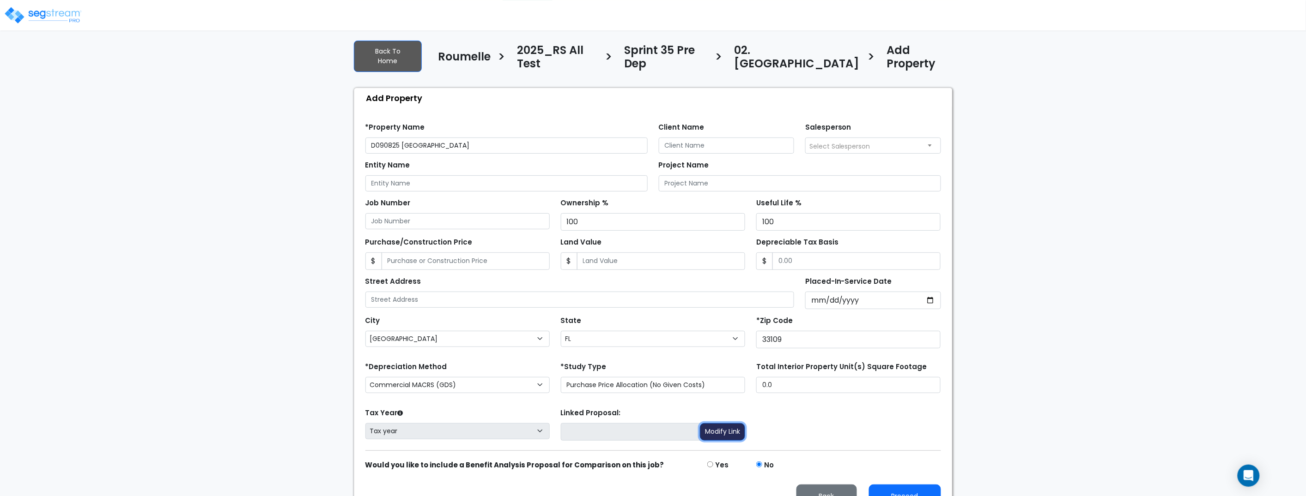
click at [729, 423] on button "Modify Link" at bounding box center [722, 432] width 45 height 18
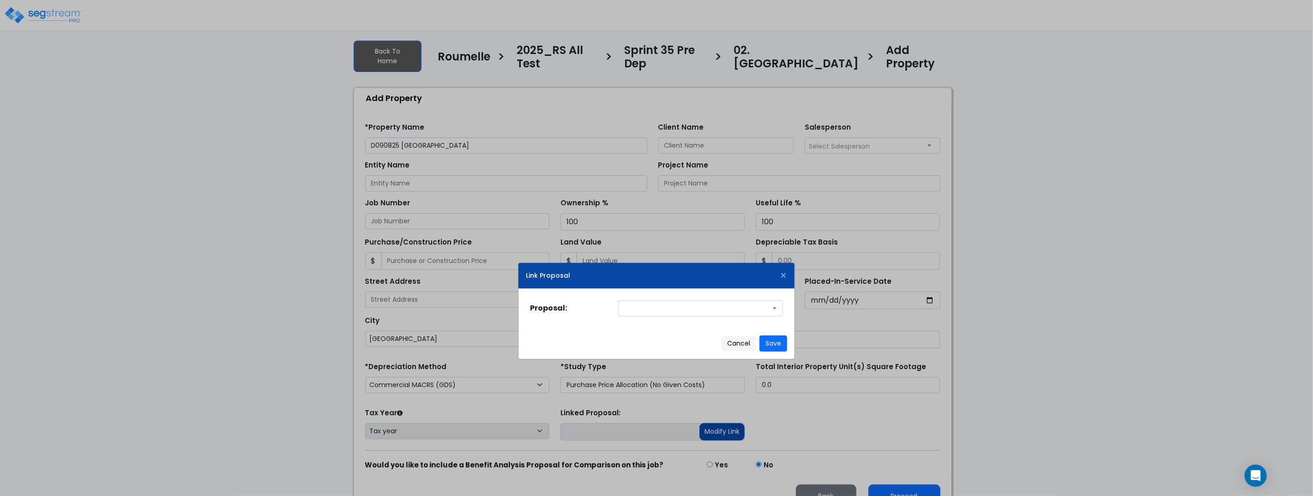
click at [729, 418] on div "Link Proposal × Proposal: Prop4 to Property 2 estimate 6/3 Range Test Save Butt…" at bounding box center [656, 248] width 1313 height 496
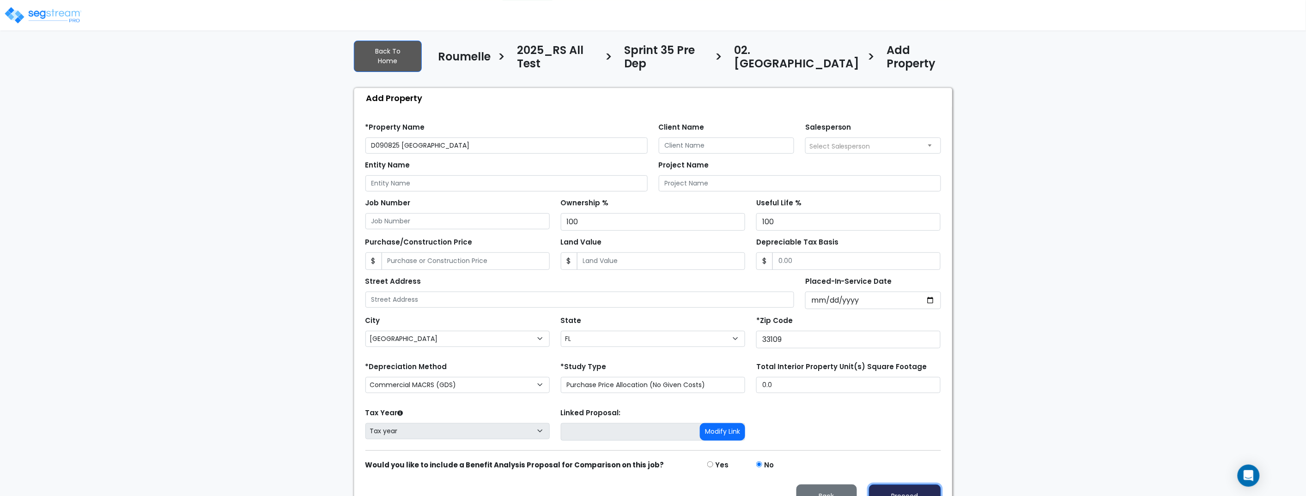
click at [933, 493] on button "Proceed" at bounding box center [905, 497] width 72 height 24
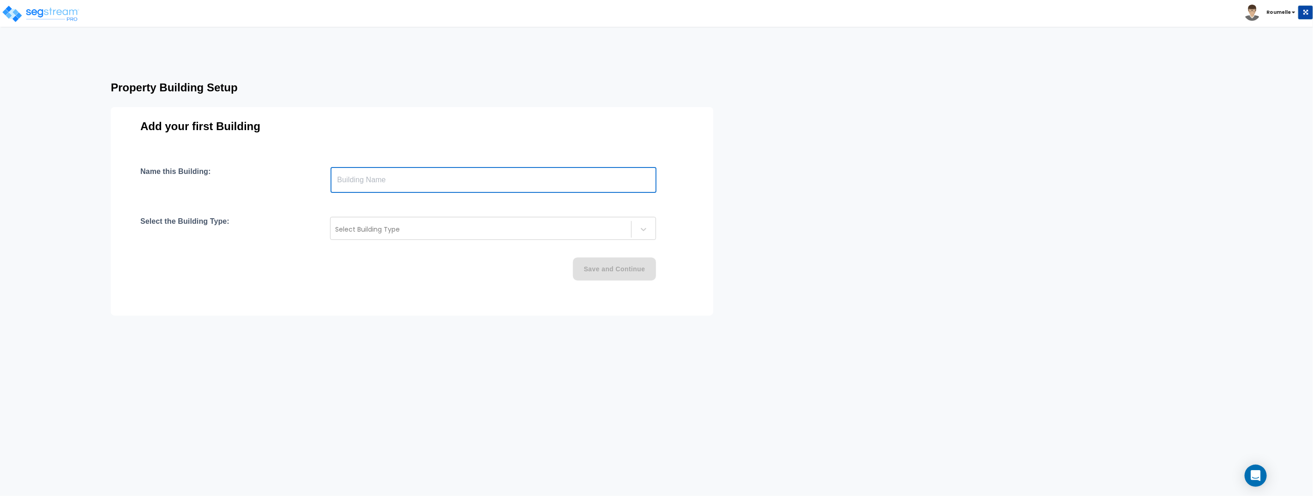
click at [398, 181] on input "text" at bounding box center [494, 180] width 326 height 26
type input "Aux Building"
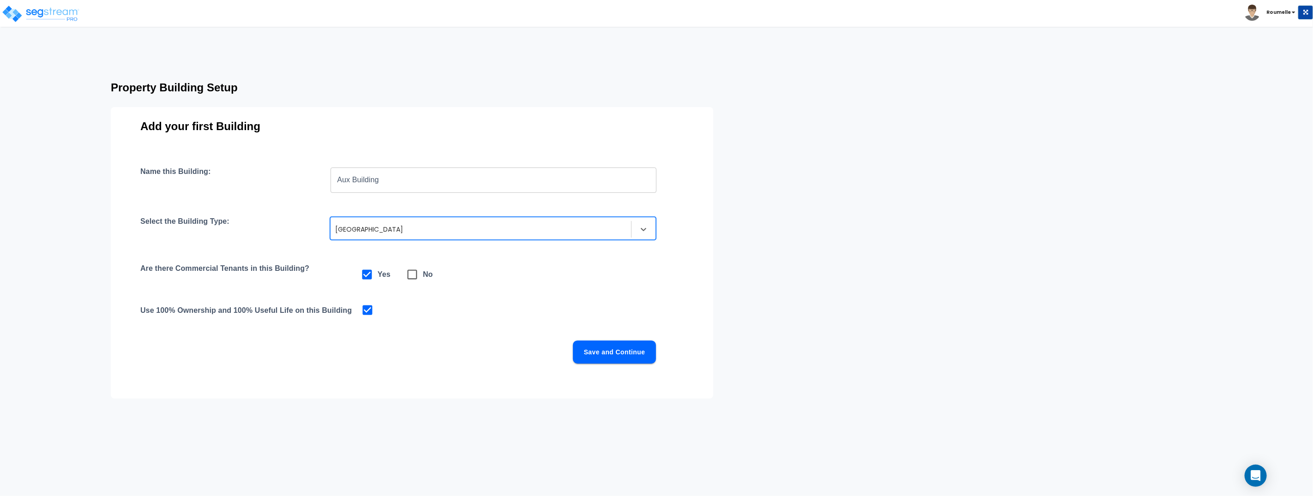
click at [620, 351] on button "Save and Continue" at bounding box center [614, 352] width 83 height 23
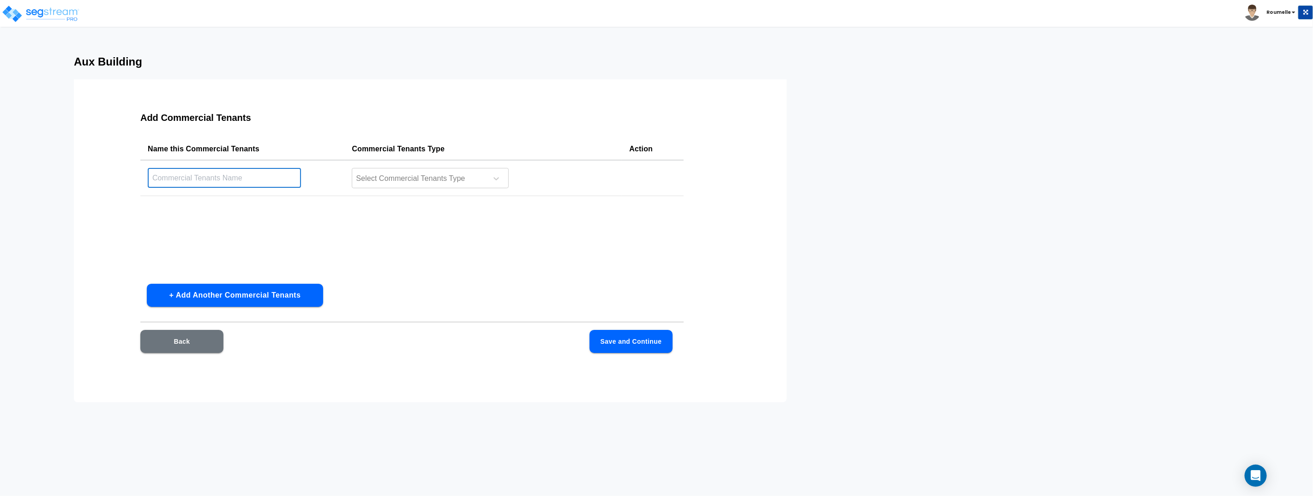
drag, startPoint x: 231, startPoint y: 169, endPoint x: 335, endPoint y: 181, distance: 104.2
click at [234, 170] on input "text" at bounding box center [224, 178] width 153 height 20
click at [387, 181] on div at bounding box center [418, 179] width 127 height 12
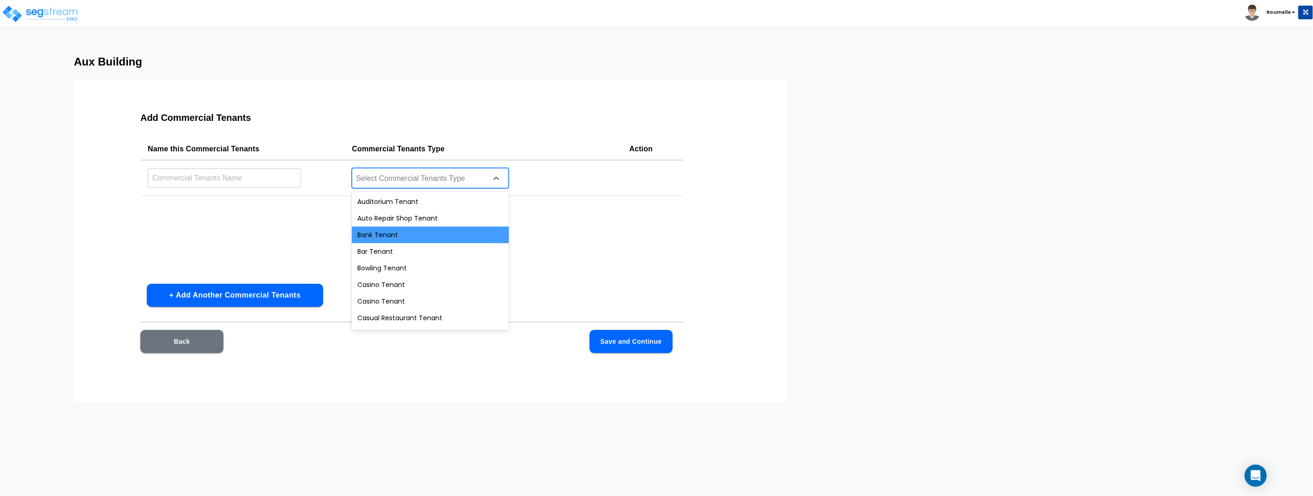
drag, startPoint x: 395, startPoint y: 239, endPoint x: 342, endPoint y: 220, distance: 55.9
click at [394, 239] on div "Bank Tenant" at bounding box center [430, 235] width 157 height 17
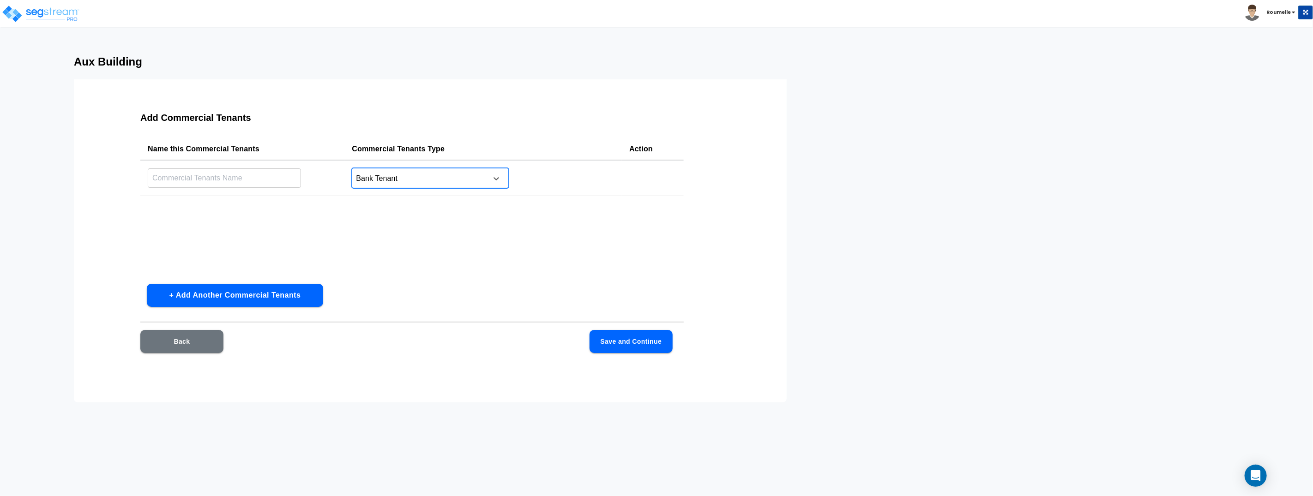
click at [207, 176] on input "text" at bounding box center [224, 178] width 153 height 20
type input "bank"
click at [611, 342] on button "Save and Continue" at bounding box center [631, 341] width 83 height 23
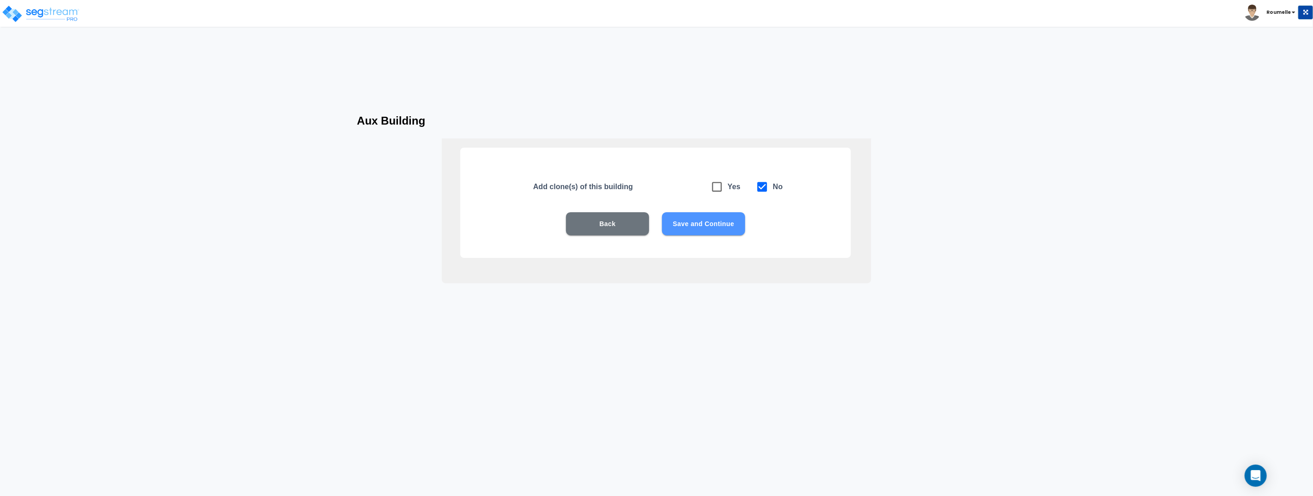
click at [718, 223] on button "Save and Continue" at bounding box center [703, 223] width 83 height 23
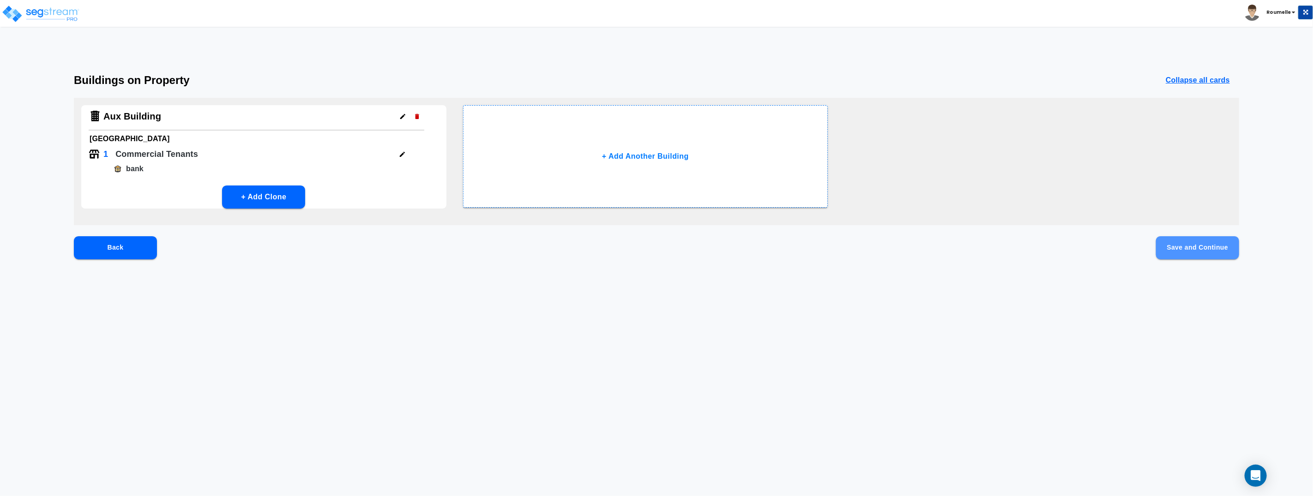
click at [1191, 239] on button "Save and Continue" at bounding box center [1197, 247] width 83 height 23
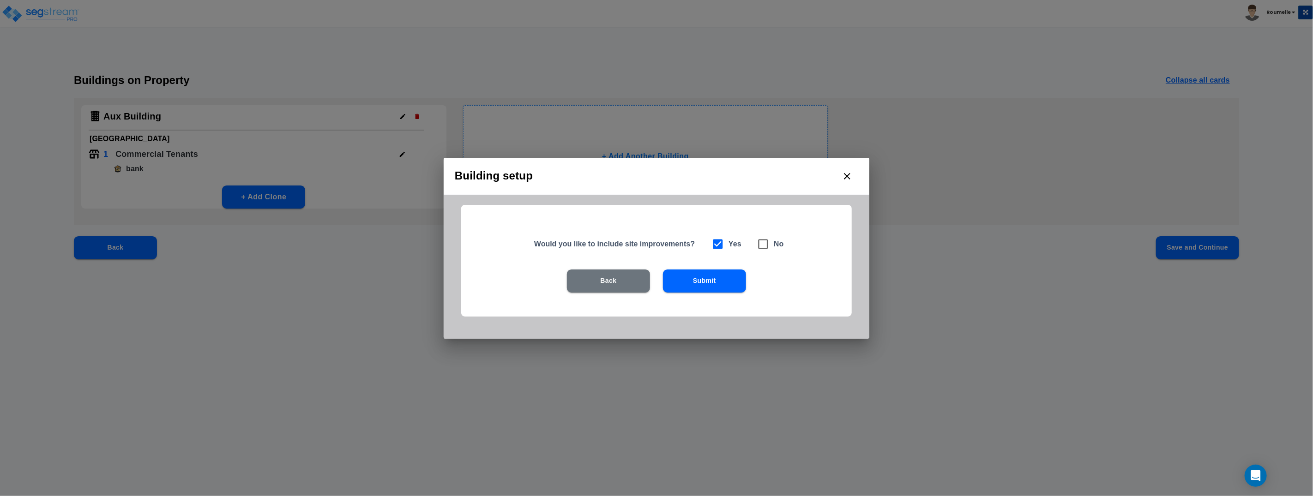
click at [707, 278] on button "Submit" at bounding box center [704, 281] width 83 height 23
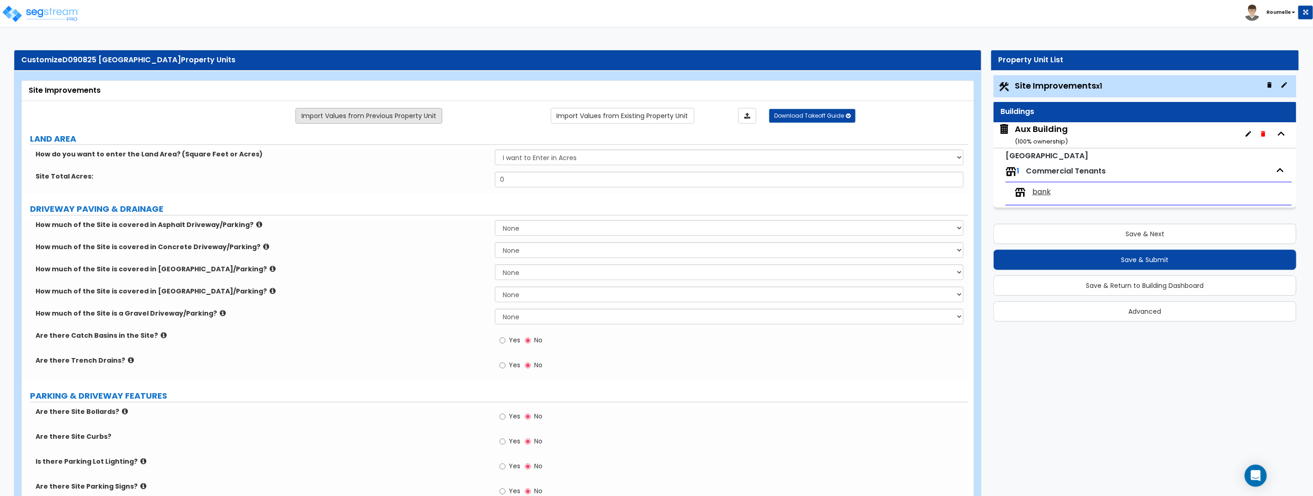
click at [393, 113] on link "Import Values from Previous Property Unit" at bounding box center [369, 116] width 147 height 16
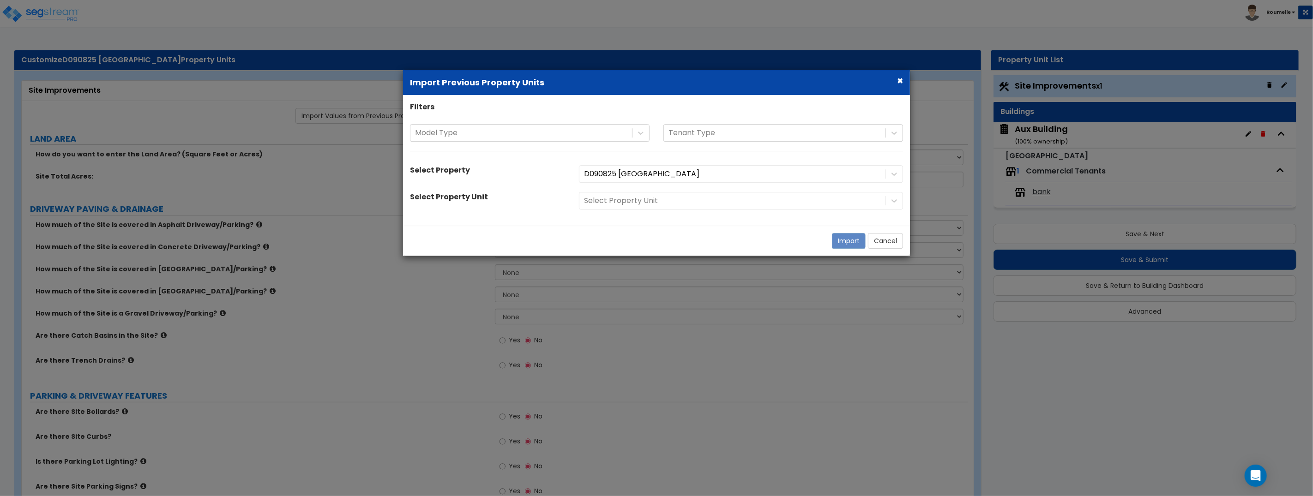
click at [646, 205] on div "Select Property Unit" at bounding box center [741, 201] width 338 height 18
click at [639, 174] on div "D090825 [GEOGRAPHIC_DATA]" at bounding box center [741, 174] width 338 height 18
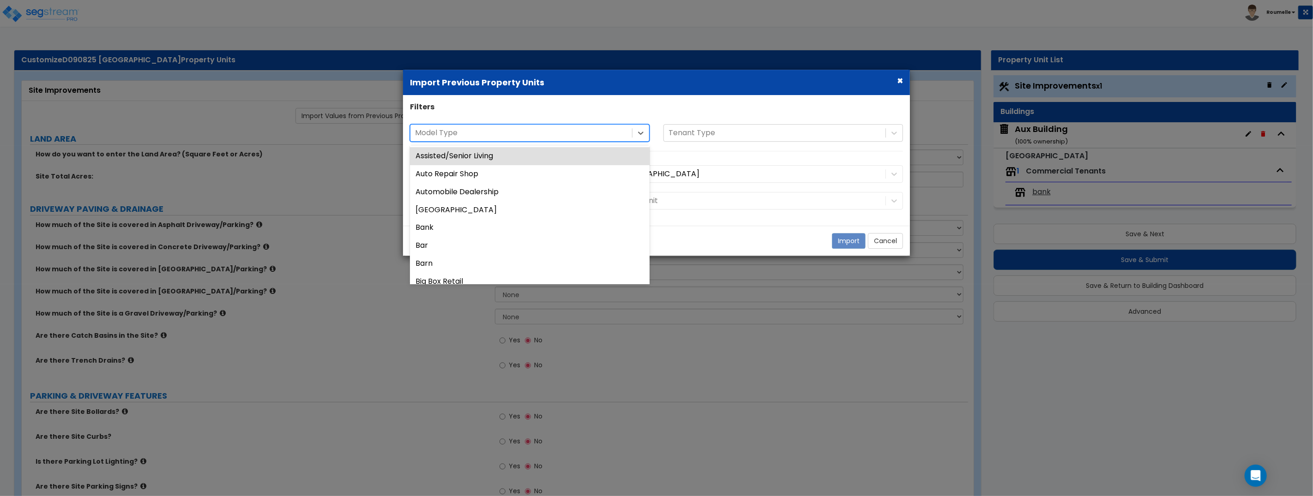
click at [587, 131] on div at bounding box center [521, 133] width 212 height 12
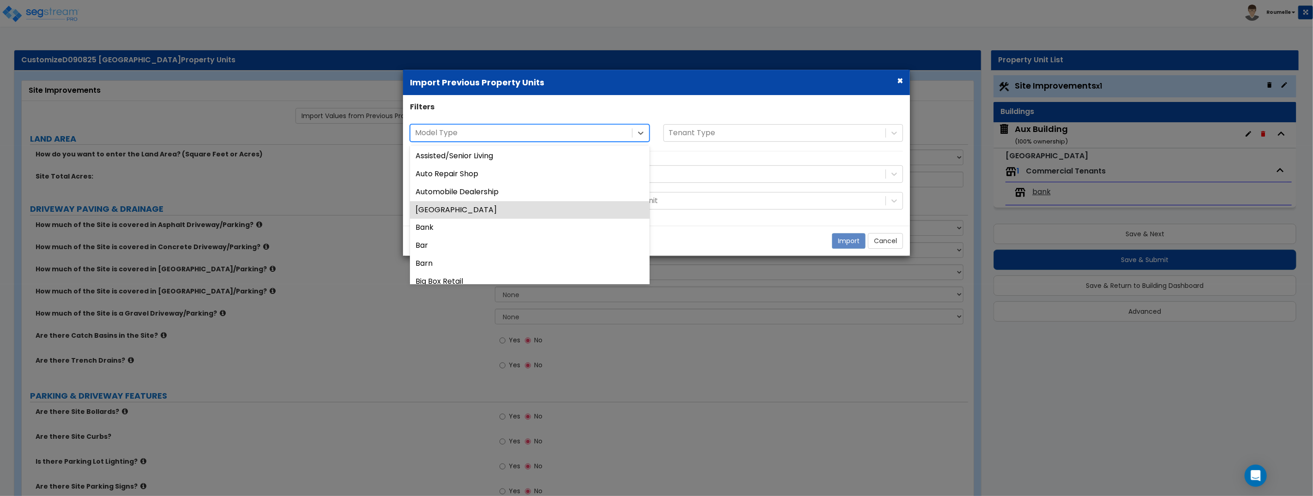
click at [537, 209] on div "Auxiliary Building" at bounding box center [530, 210] width 240 height 18
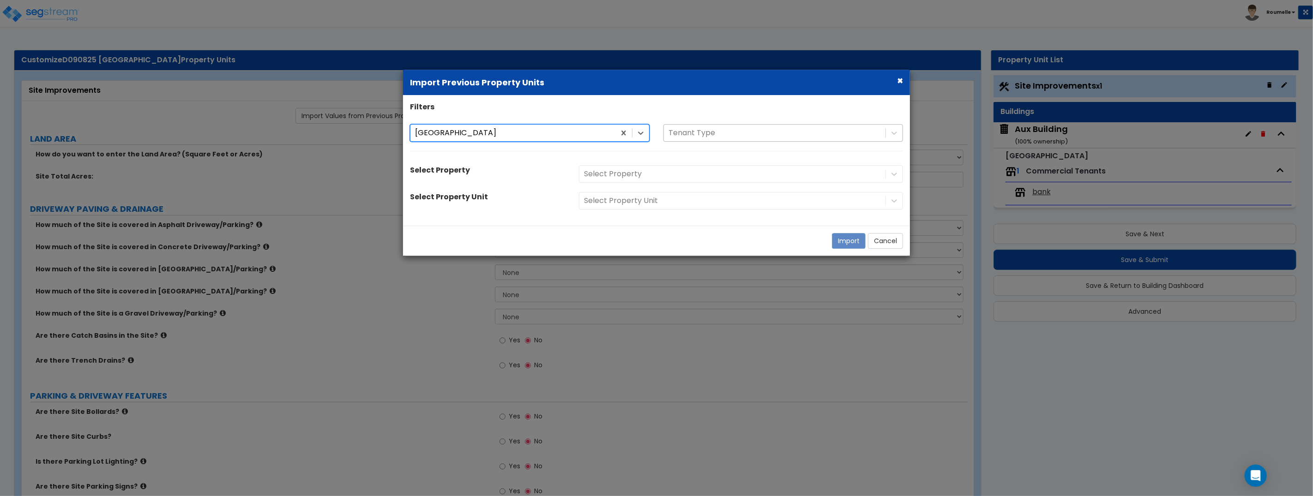
click at [716, 135] on div at bounding box center [775, 133] width 212 height 12
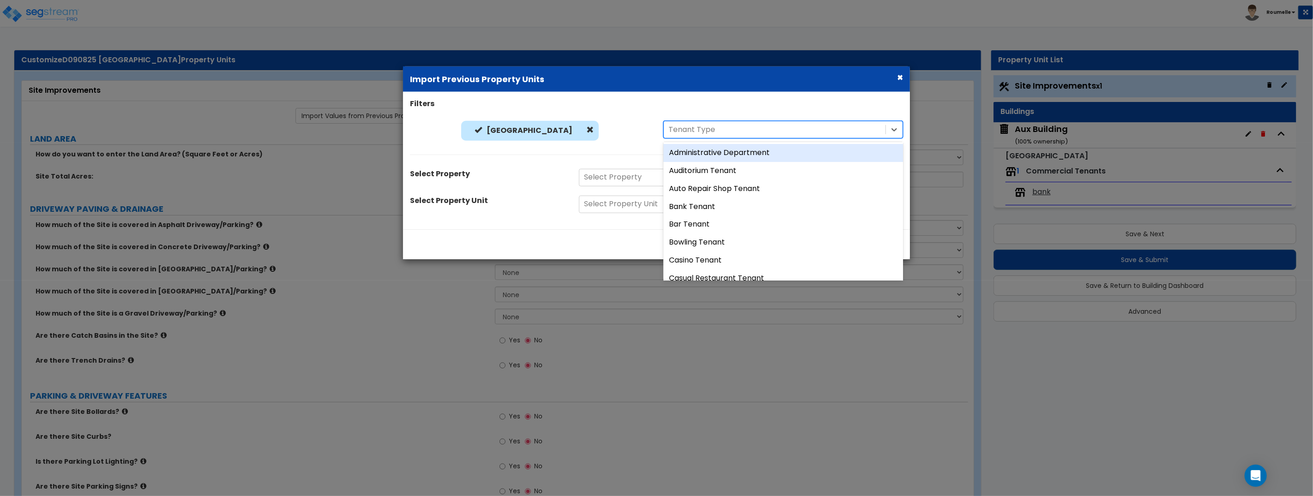
click at [714, 151] on div "Administrative Department" at bounding box center [784, 153] width 240 height 18
click at [710, 130] on div at bounding box center [767, 129] width 196 height 12
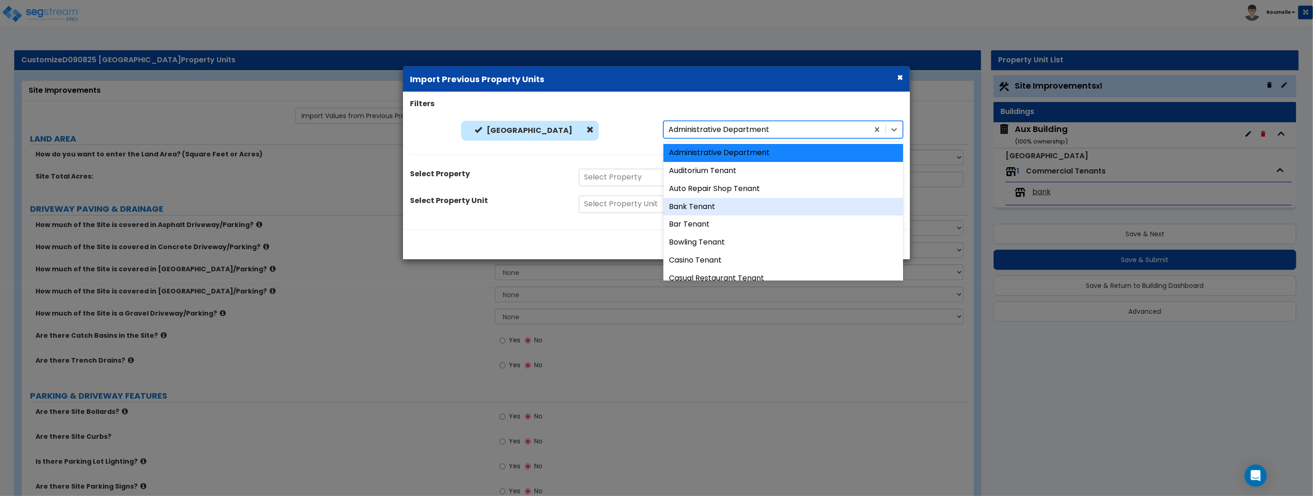
click at [708, 202] on div "Bank Tenant" at bounding box center [784, 207] width 240 height 18
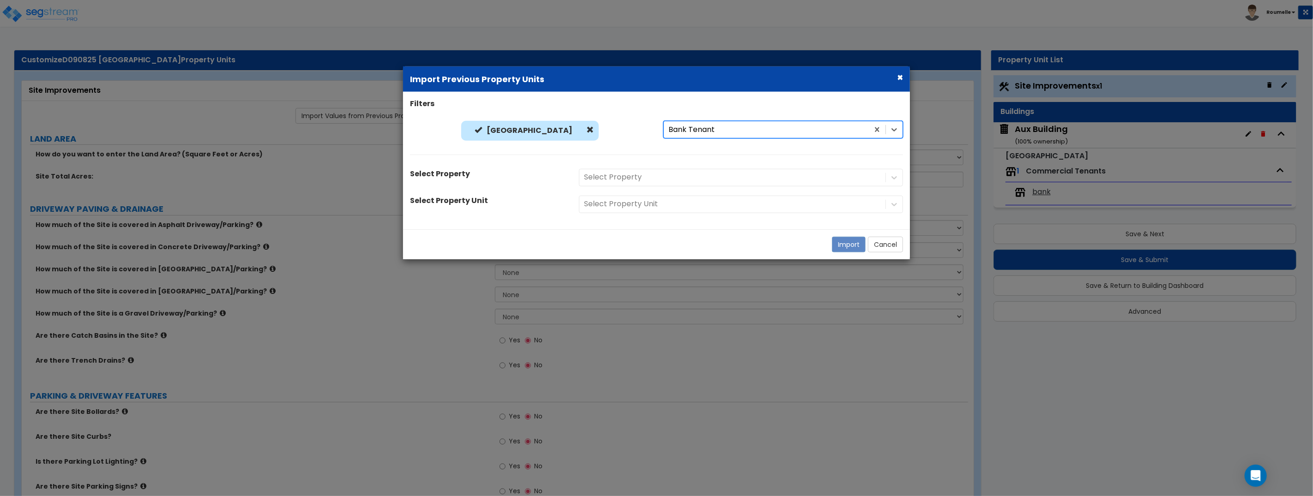
click at [613, 182] on div "Select Property" at bounding box center [741, 178] width 338 height 18
click at [616, 175] on div at bounding box center [732, 177] width 297 height 12
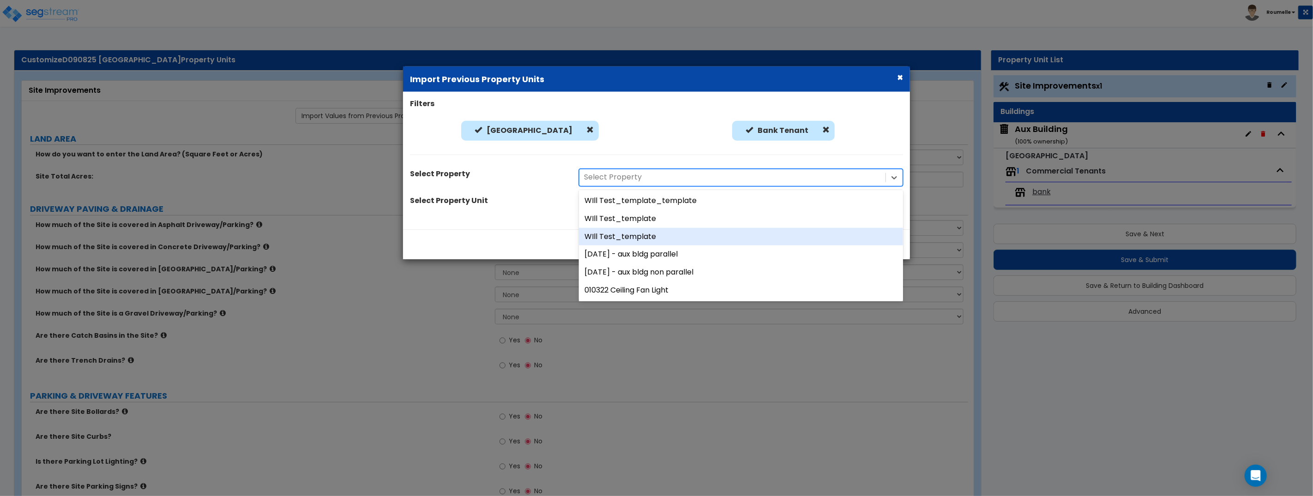
click at [649, 245] on div "WIll Test_template" at bounding box center [741, 237] width 324 height 18
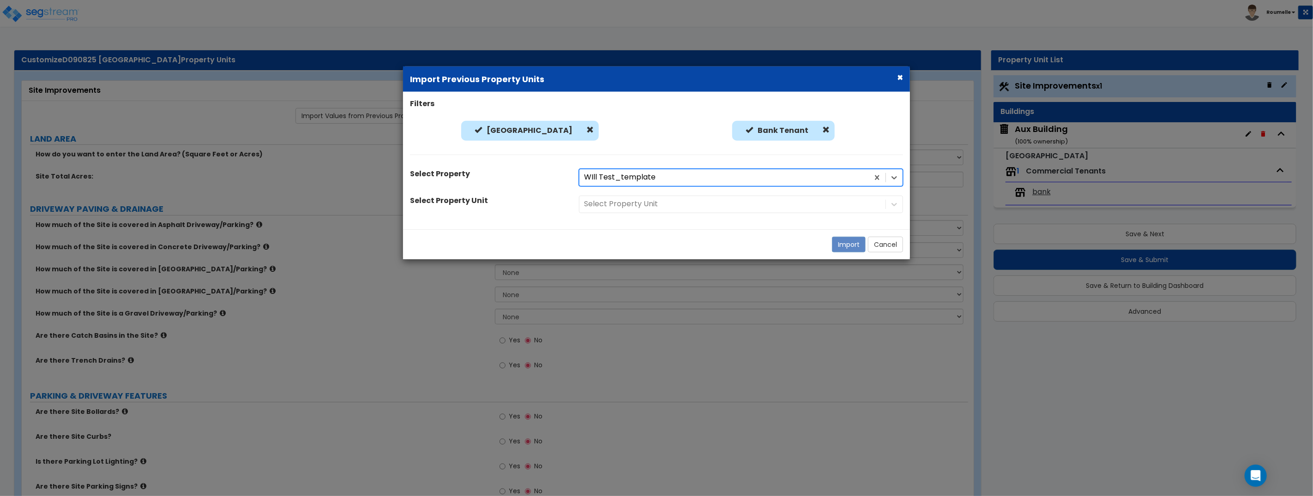
click at [636, 204] on div "Select Property Unit" at bounding box center [741, 205] width 338 height 18
click at [666, 205] on div at bounding box center [732, 204] width 297 height 12
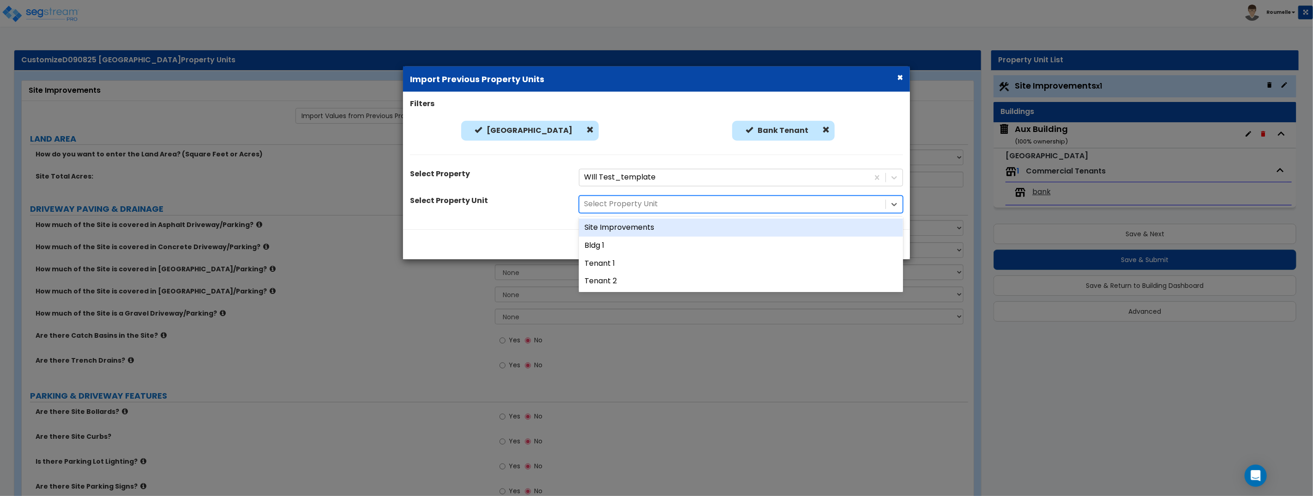
click at [652, 221] on div "Site Improvements" at bounding box center [741, 228] width 324 height 18
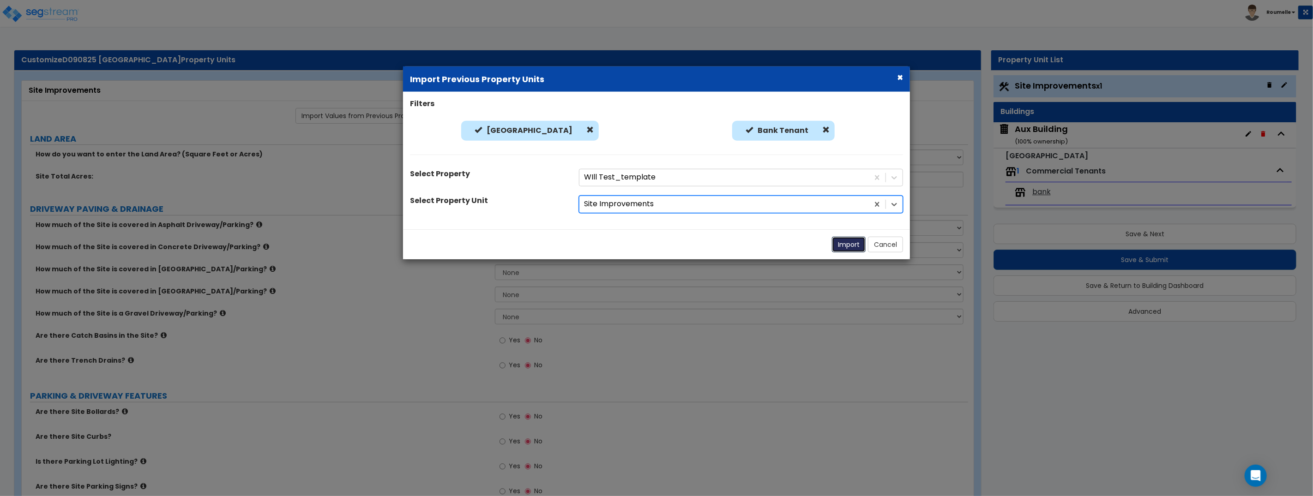
drag, startPoint x: 846, startPoint y: 245, endPoint x: 989, endPoint y: 170, distance: 161.1
click at [847, 245] on button "Import" at bounding box center [849, 245] width 34 height 16
type input "12"
select select "1"
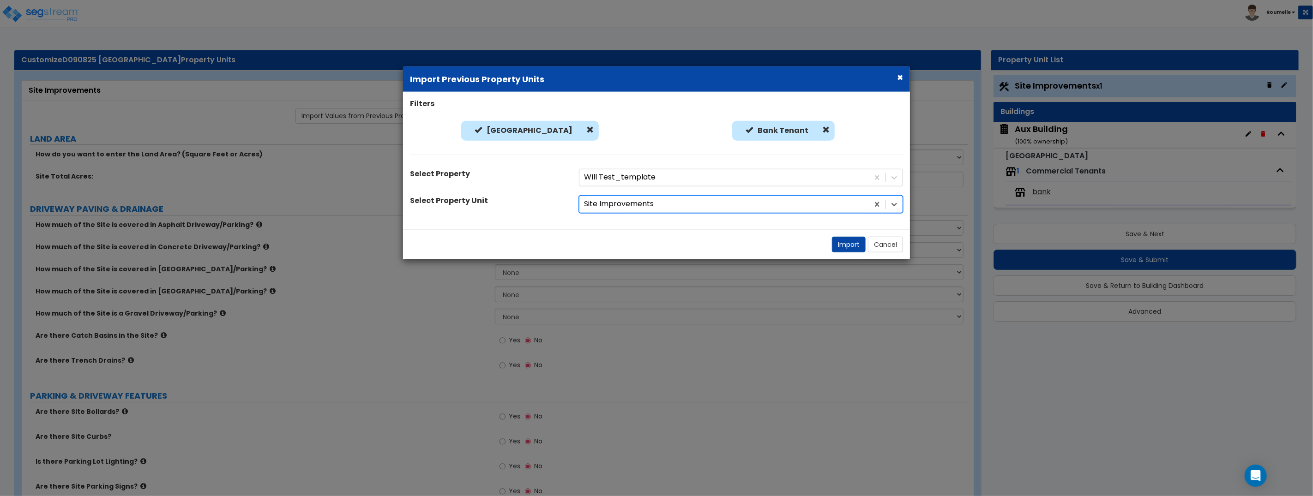
select select "1"
radio input "true"
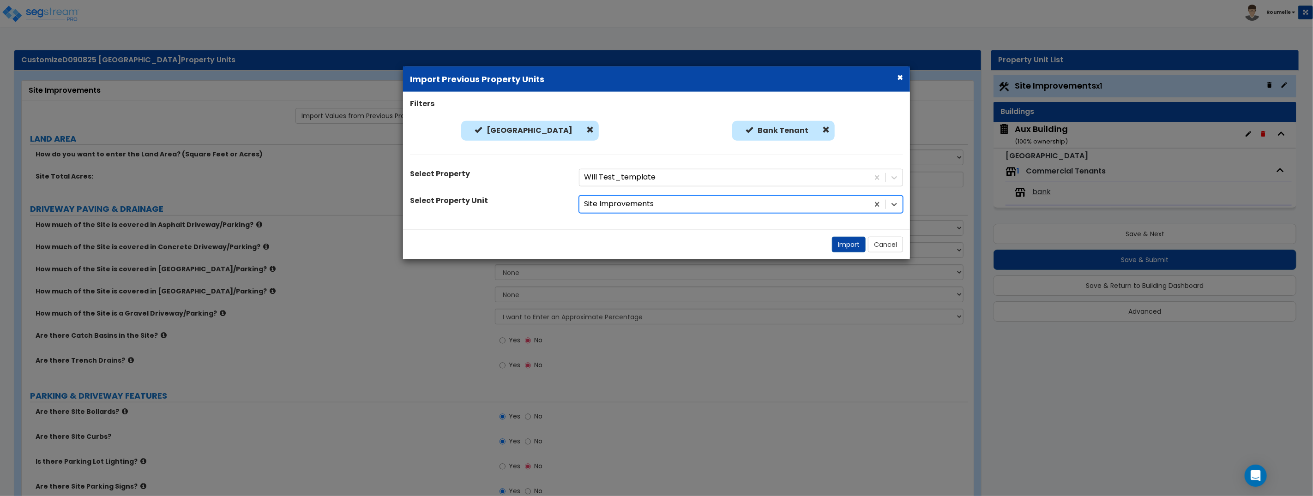
select select "1"
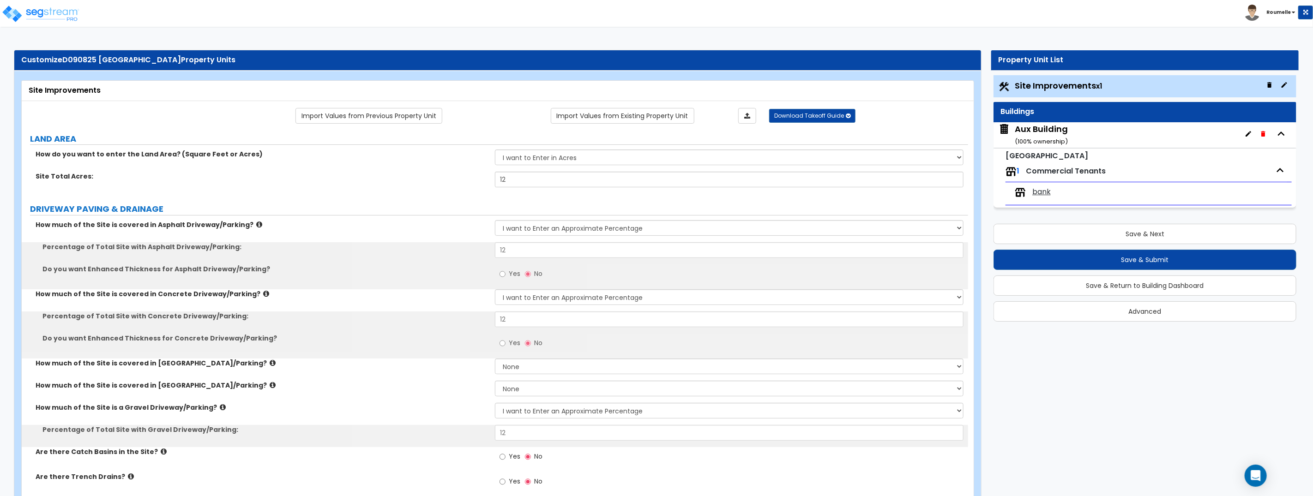
click at [1062, 133] on div "Aux Building ( 100 % ownership)" at bounding box center [1041, 135] width 53 height 24
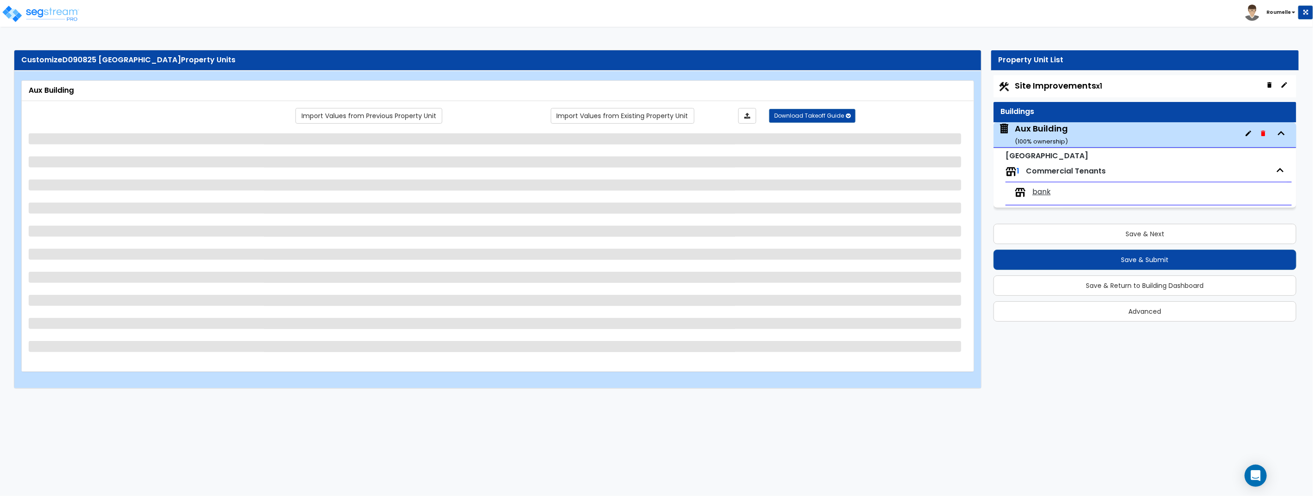
click at [1049, 128] on div "Aux Building ( 100 % ownership)" at bounding box center [1041, 135] width 53 height 24
click at [562, 114] on link "Import Values from Existing Property Unit" at bounding box center [623, 116] width 144 height 16
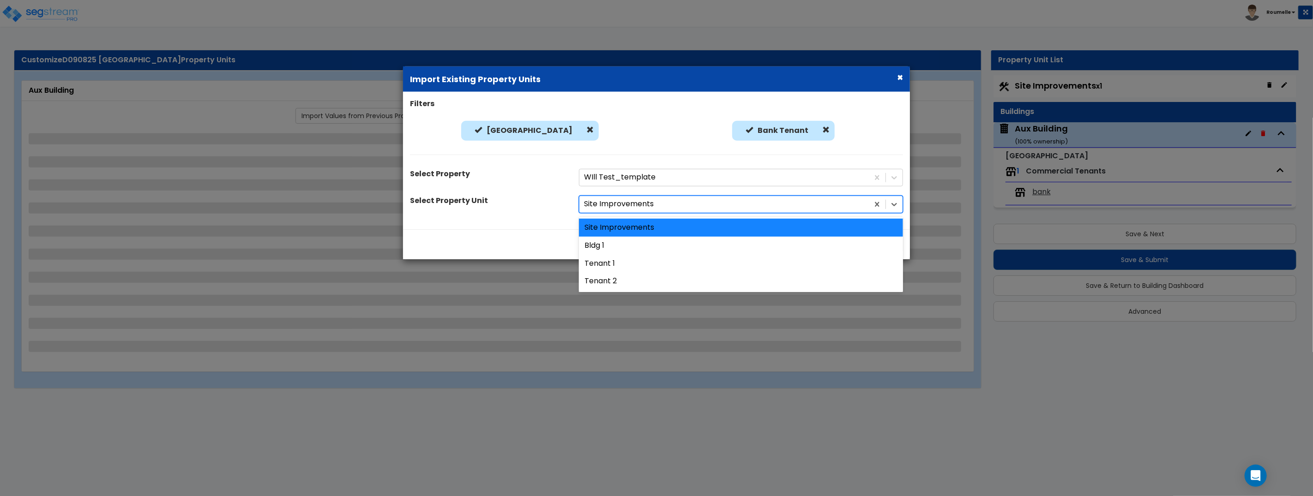
click at [632, 200] on div at bounding box center [724, 204] width 280 height 12
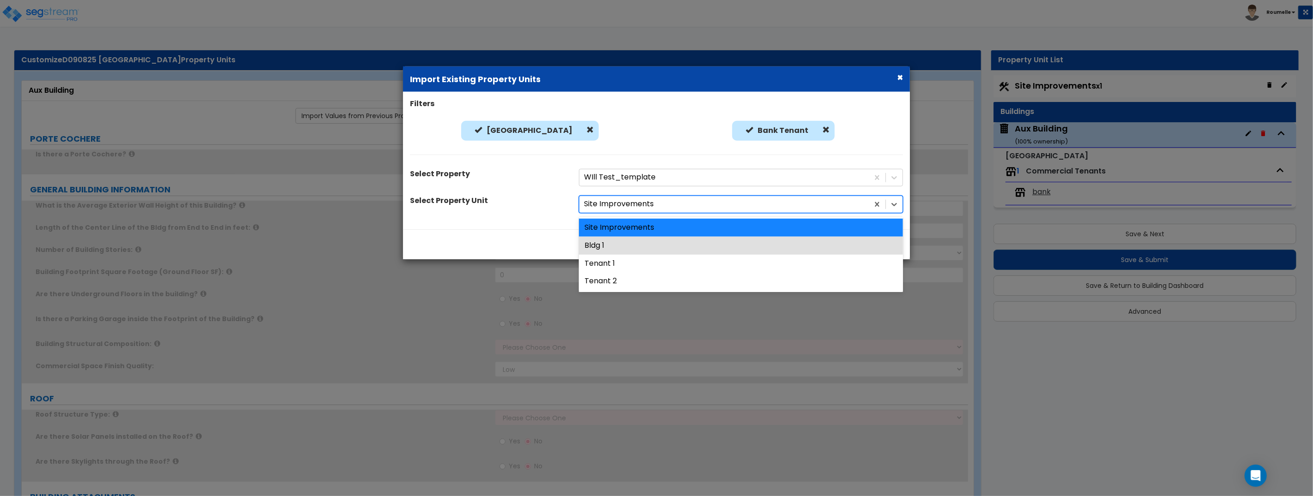
drag, startPoint x: 631, startPoint y: 243, endPoint x: 644, endPoint y: 244, distance: 12.9
click at [631, 243] on div "Bldg 1" at bounding box center [741, 246] width 324 height 18
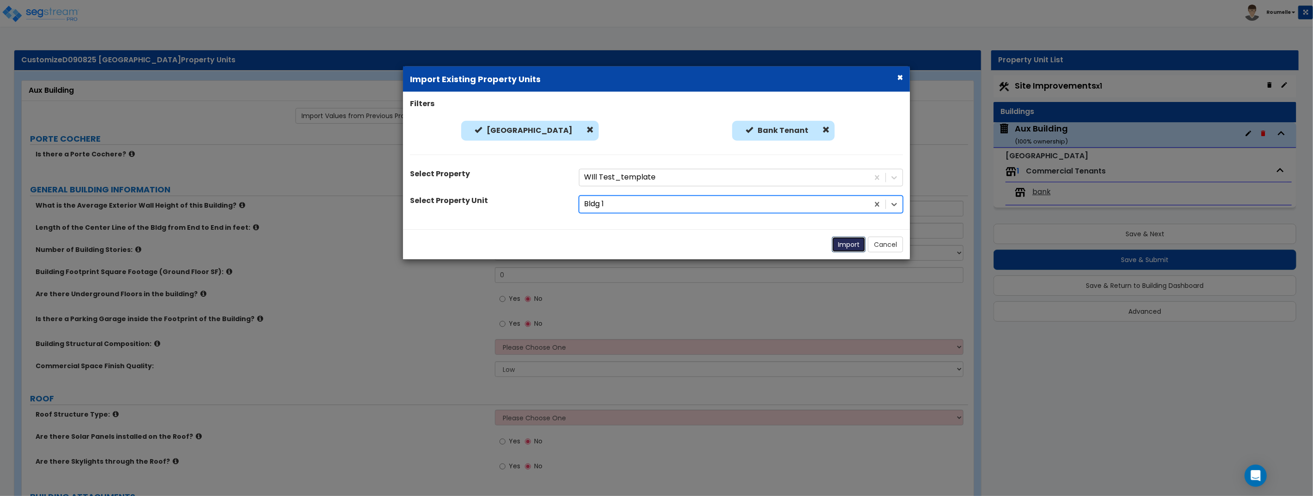
drag, startPoint x: 849, startPoint y: 246, endPoint x: 852, endPoint y: 237, distance: 9.6
click at [849, 246] on button "Import" at bounding box center [849, 245] width 34 height 16
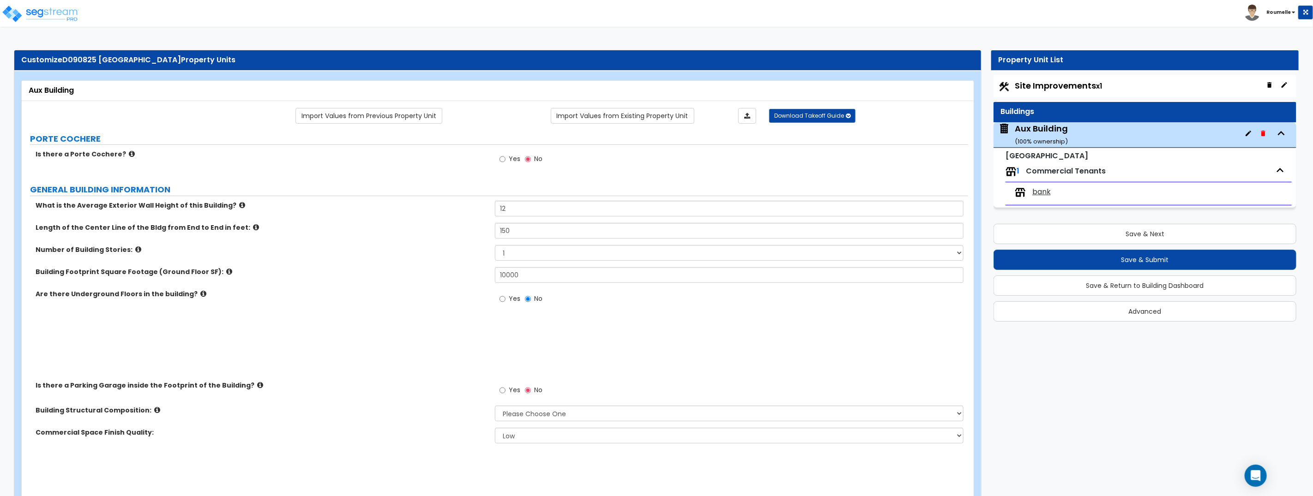
type input "12"
type input "150"
type input "10000"
radio input "true"
select select "6"
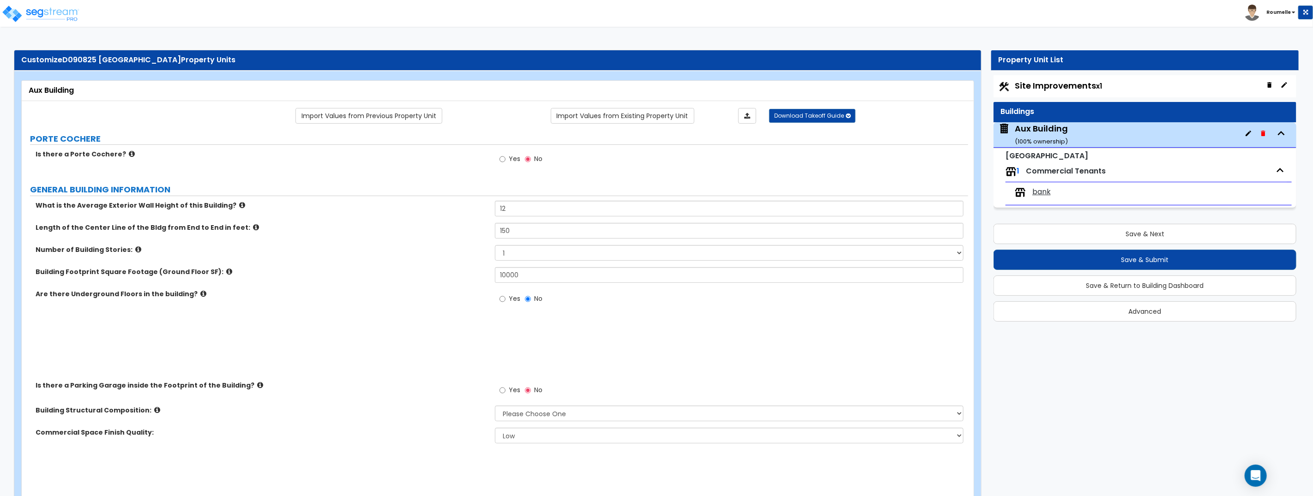
select select "1"
radio input "false"
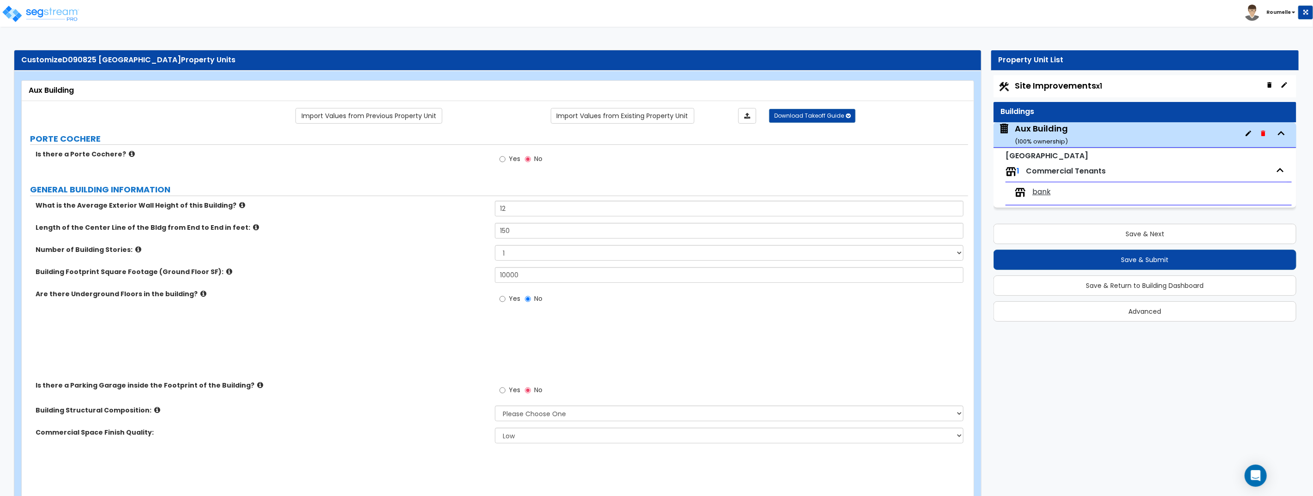
radio input "false"
type input "1000"
type input "1"
type input "9"
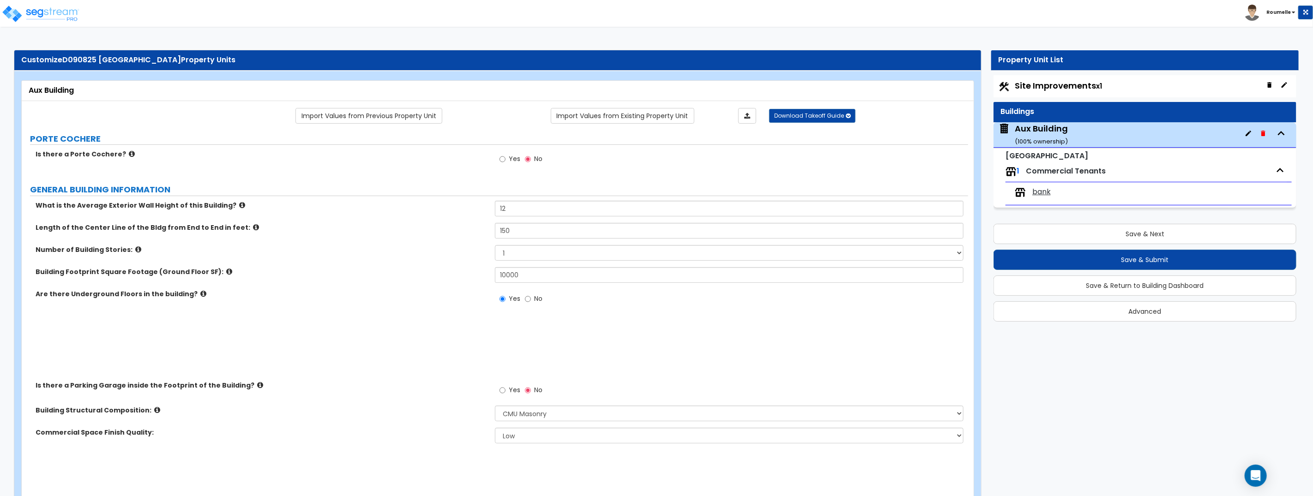
select select "1"
select select "9"
select select "1"
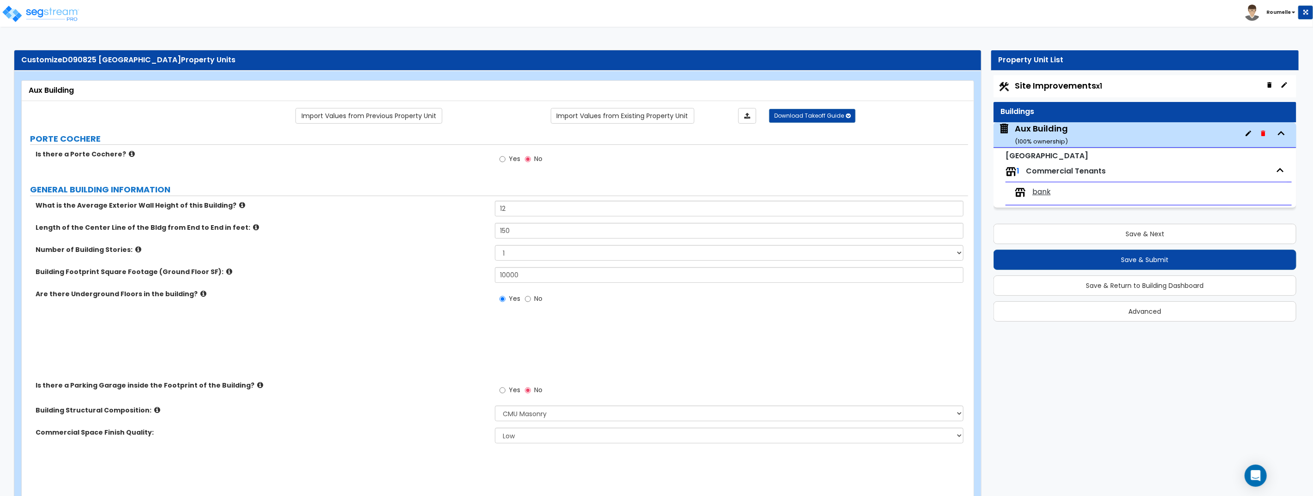
type input "10"
select select "1"
type input "120"
radio input "false"
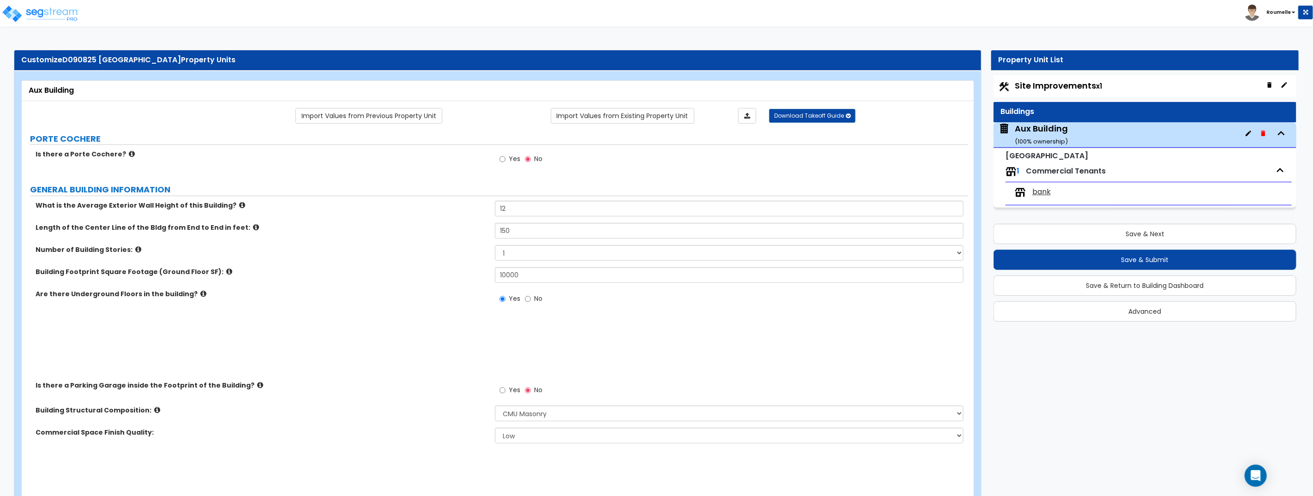
select select "1"
type input "10"
select select "1"
type input "10"
select select "1"
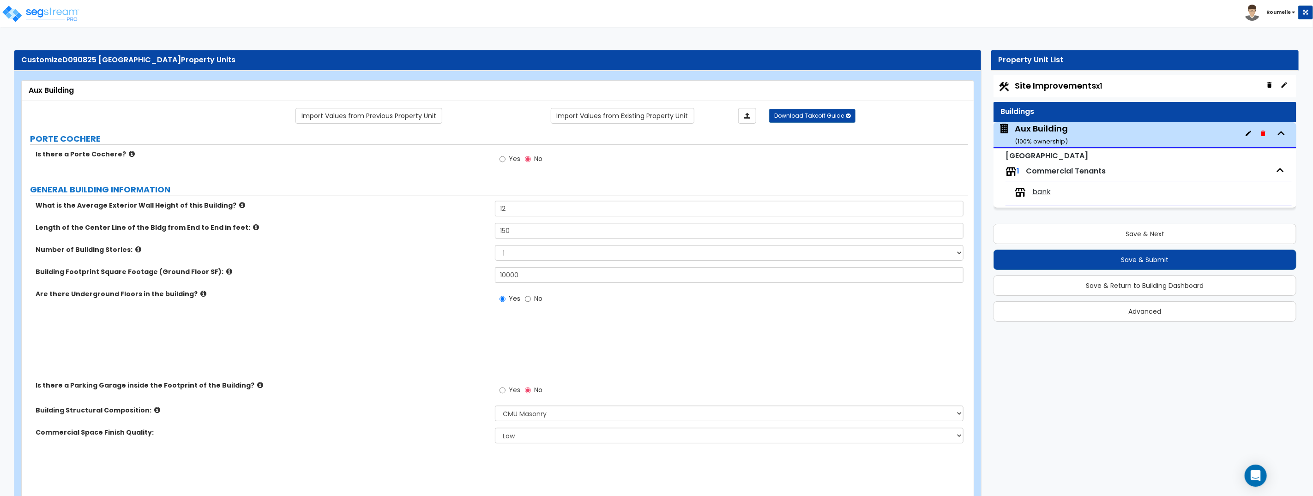
type input "10"
type input "1"
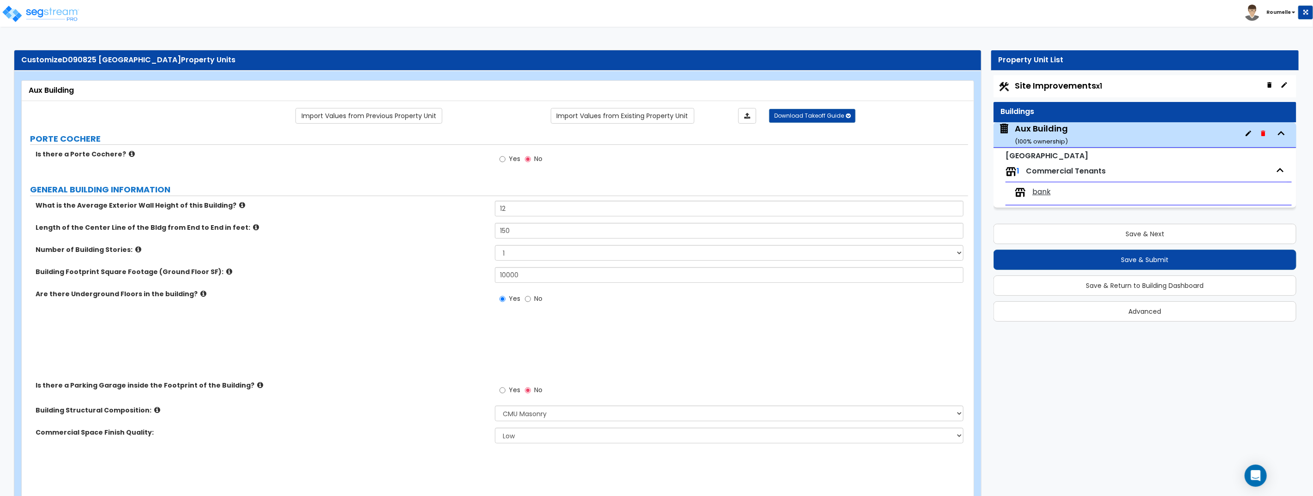
type input "1"
type input "2"
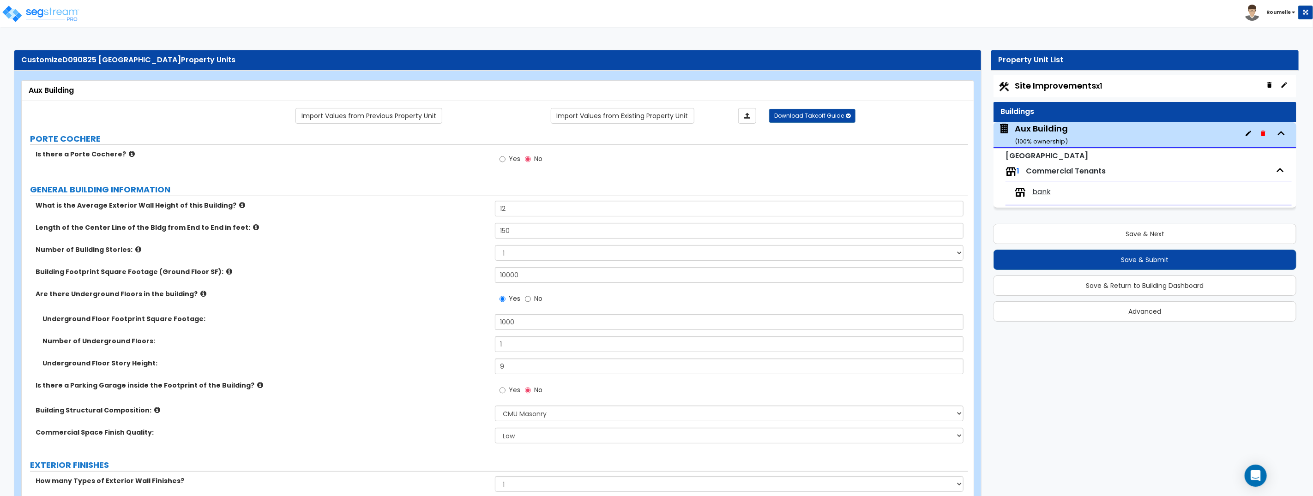
drag, startPoint x: 1064, startPoint y: 167, endPoint x: 1062, endPoint y: 171, distance: 5.0
click at [1064, 167] on span "Commercial Tenants" at bounding box center [1066, 171] width 80 height 11
drag, startPoint x: 1043, startPoint y: 192, endPoint x: 986, endPoint y: 172, distance: 61.0
click at [1043, 192] on span "bank" at bounding box center [1042, 192] width 18 height 11
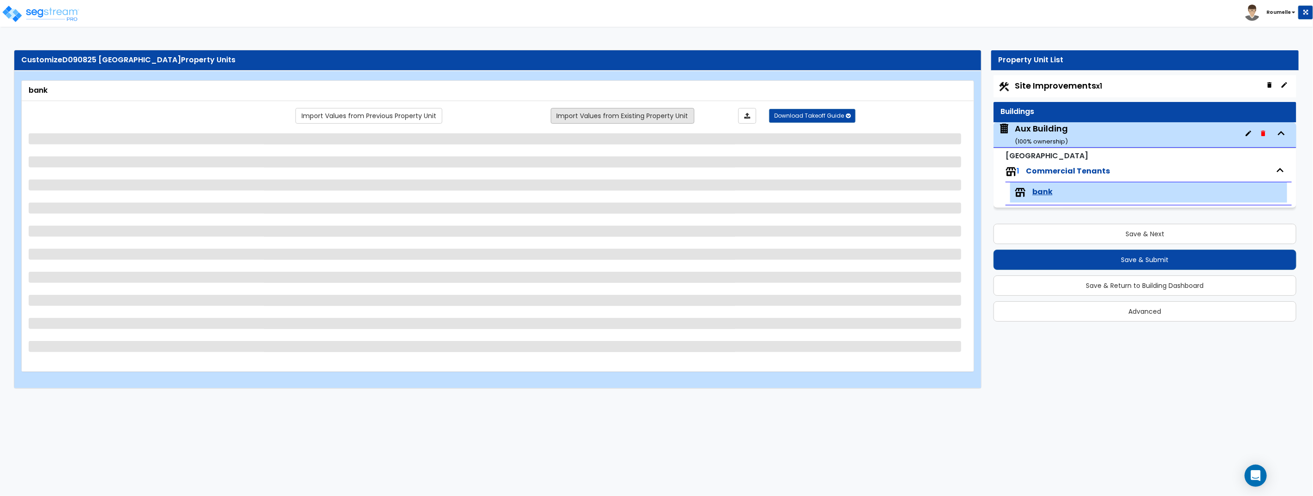
click at [664, 115] on link "Import Values from Existing Property Unit" at bounding box center [623, 116] width 144 height 16
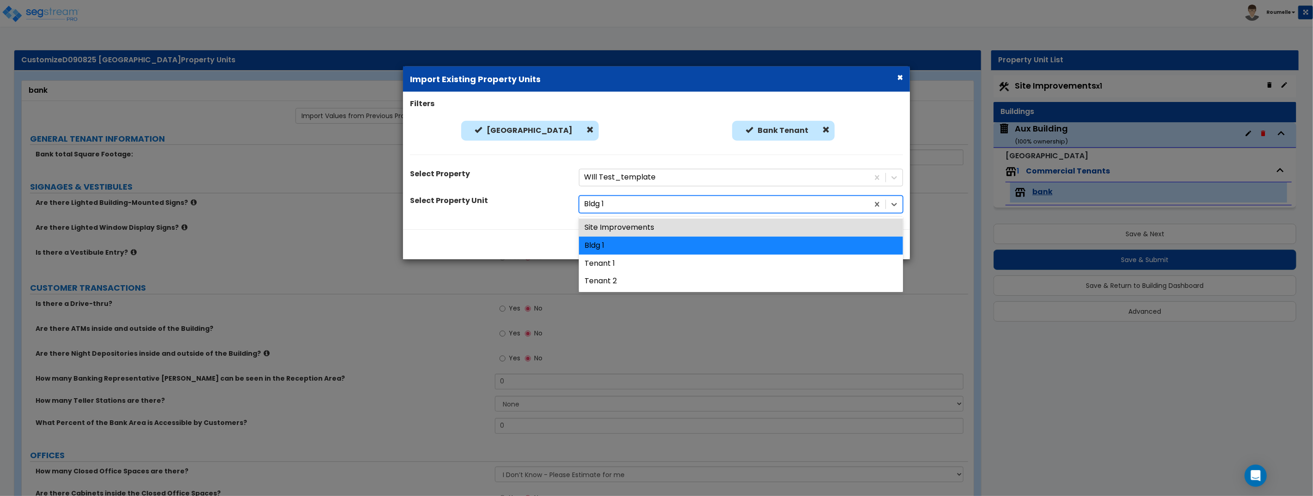
click at [780, 206] on div at bounding box center [724, 204] width 280 height 12
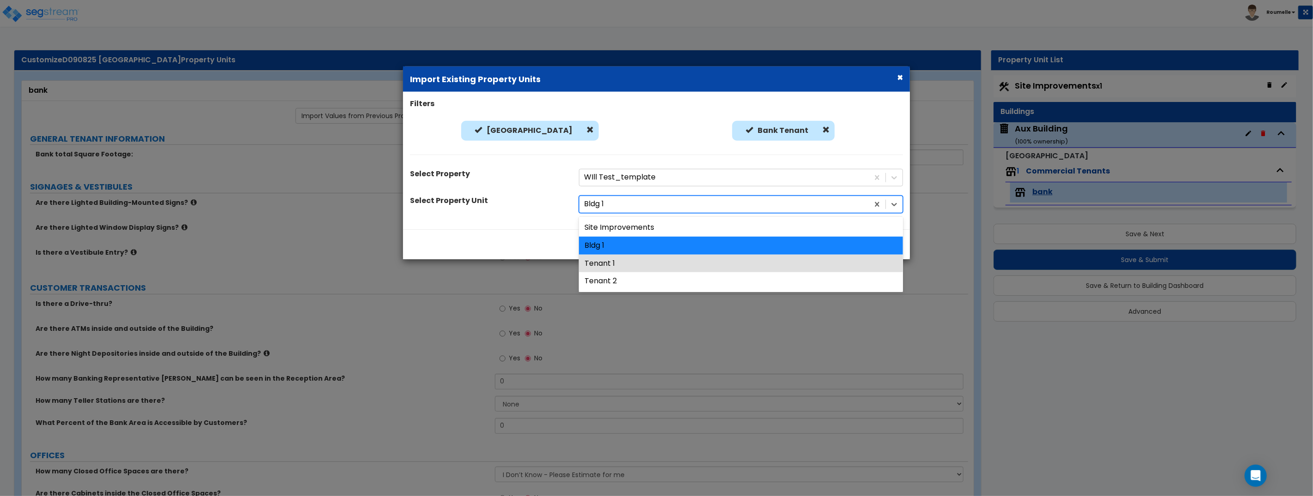
click at [741, 261] on div "Tenant 1" at bounding box center [741, 263] width 324 height 18
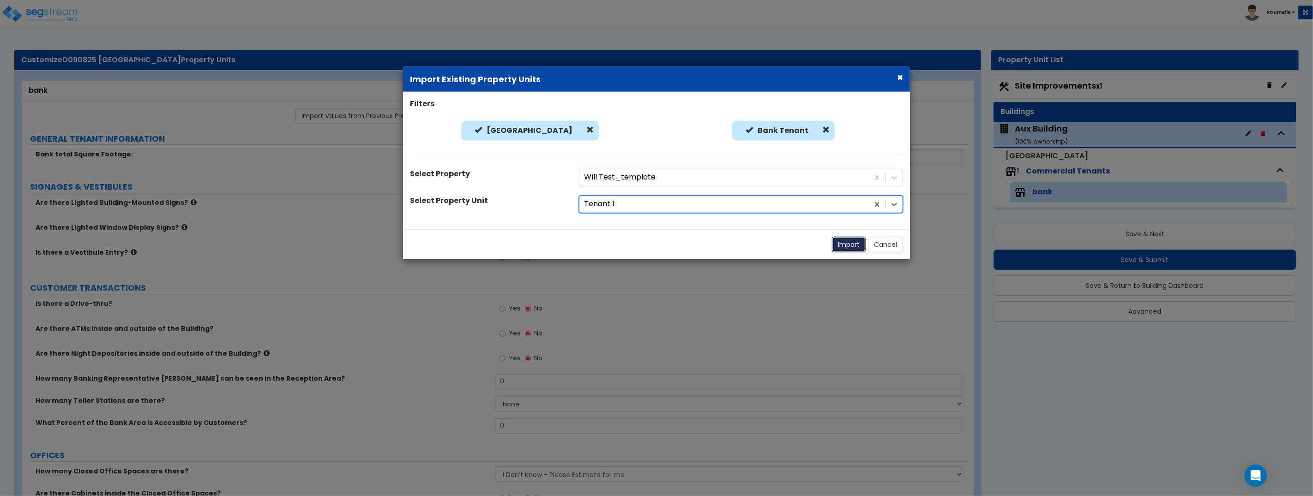
click at [846, 247] on button "Import" at bounding box center [849, 245] width 34 height 16
radio input "true"
select select "1"
radio input "true"
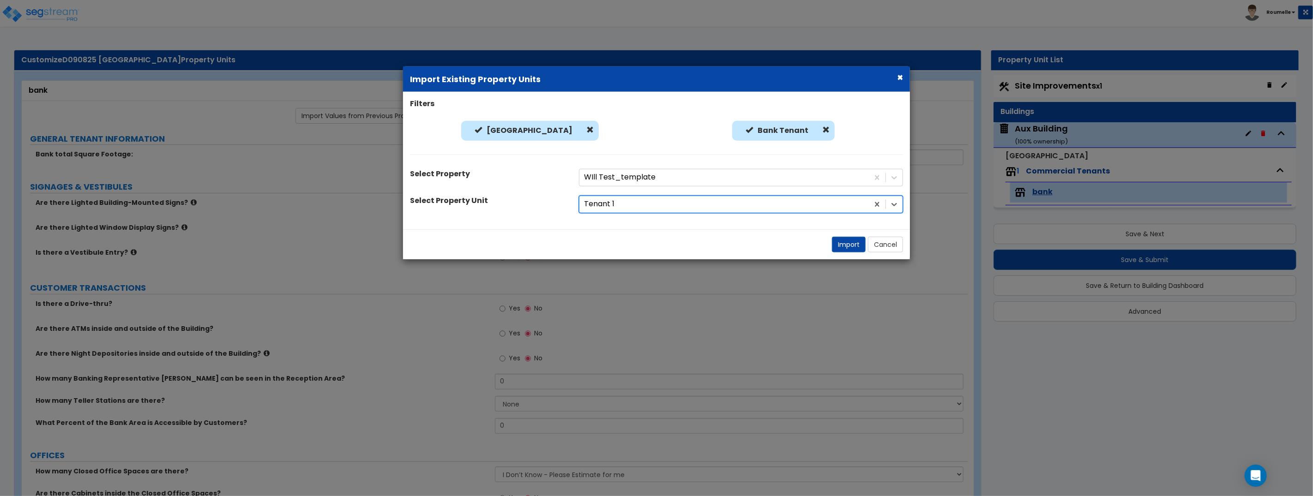
radio input "true"
select select "1"
select select "2"
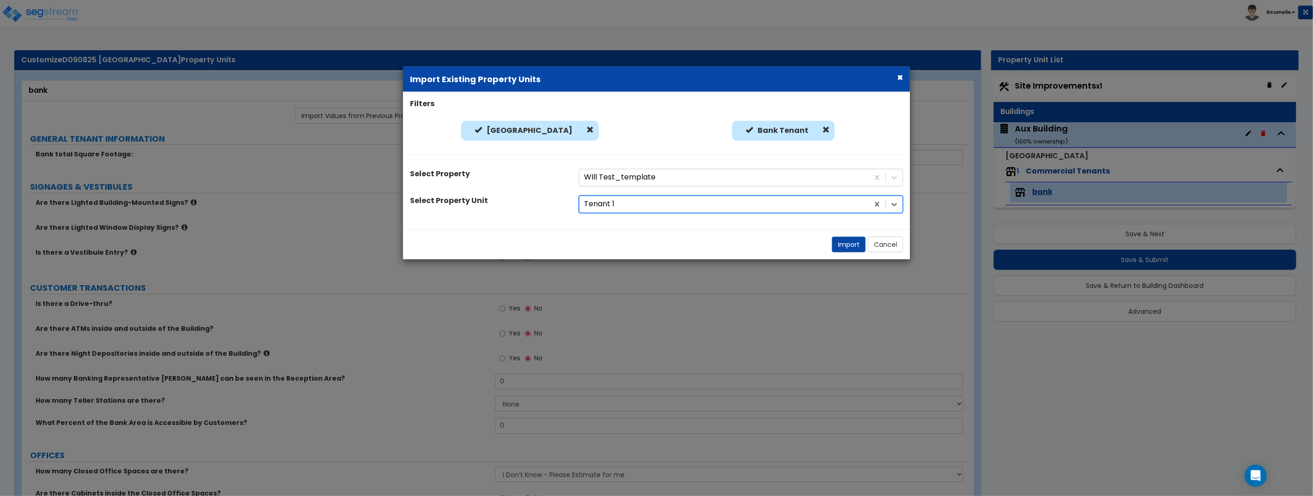
select select "1"
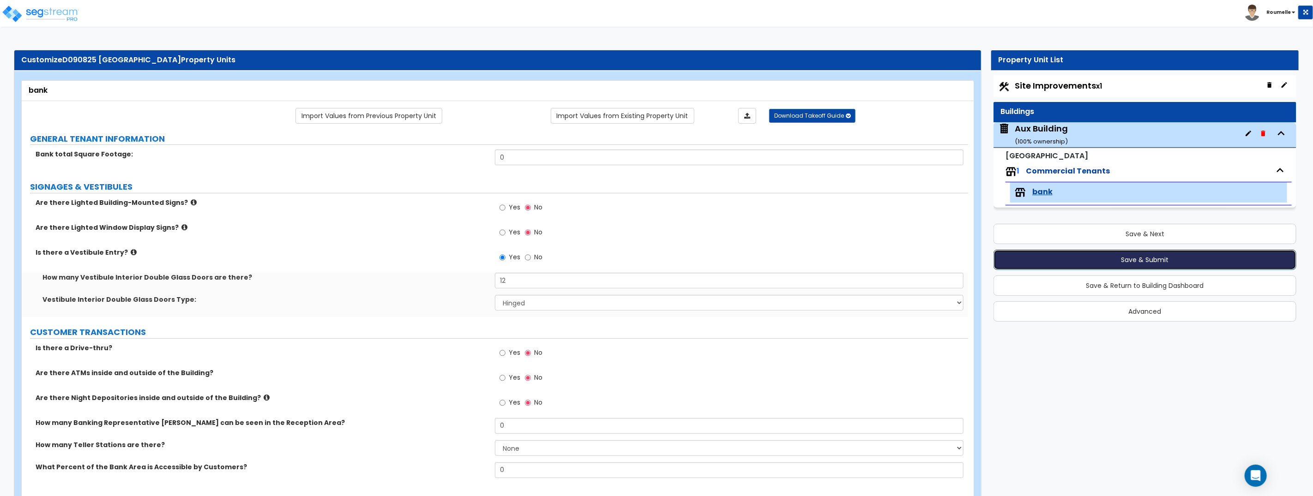
click at [1108, 263] on button "Save & Submit" at bounding box center [1145, 260] width 303 height 20
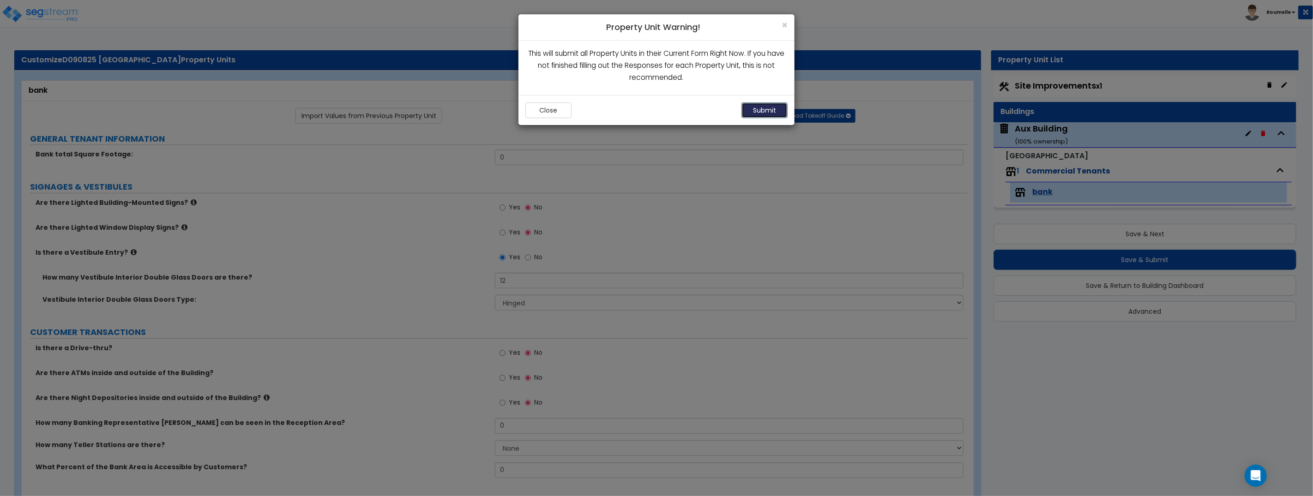
click at [765, 109] on button "Submit" at bounding box center [765, 111] width 46 height 16
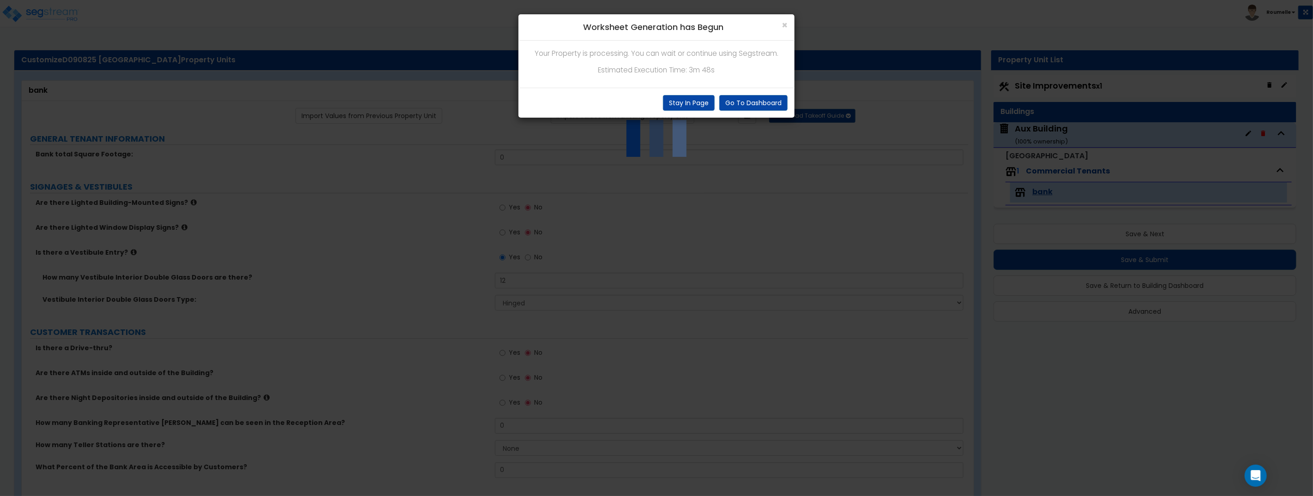
click at [694, 71] on p "Estimated Execution Time: 3m 48s" at bounding box center [657, 70] width 262 height 12
drag, startPoint x: 689, startPoint y: 71, endPoint x: 745, endPoint y: 72, distance: 55.9
click at [745, 71] on p "Estimated Execution Time: 3m 48s" at bounding box center [657, 70] width 262 height 12
click at [697, 105] on button "Stay In Page" at bounding box center [689, 103] width 52 height 16
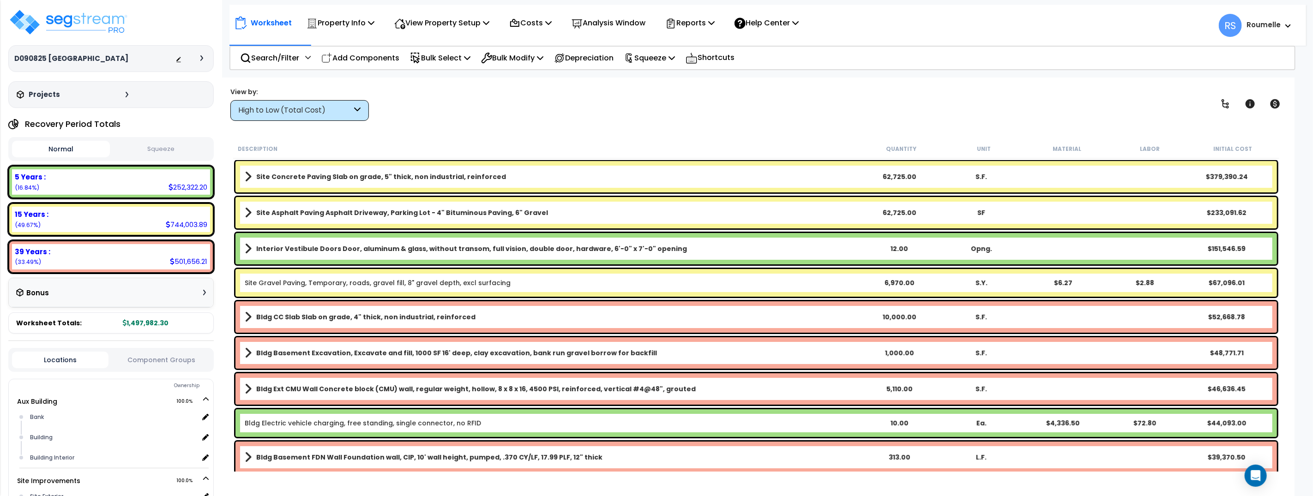
scroll to position [40, 0]
drag, startPoint x: 522, startPoint y: 99, endPoint x: 485, endPoint y: 55, distance: 57.4
click at [522, 98] on div "View by: High to Low (Total Cost) High to Low (Total Cost)" at bounding box center [756, 104] width 1058 height 34
click at [538, 60] on p "Bulk Modify" at bounding box center [512, 58] width 62 height 12
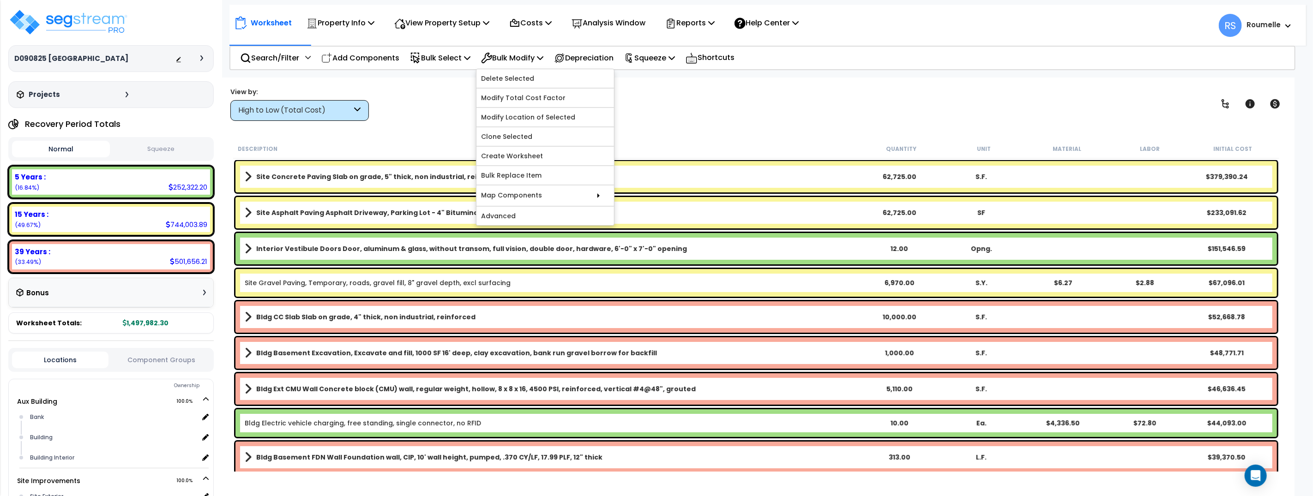
drag, startPoint x: 761, startPoint y: 172, endPoint x: 748, endPoint y: 192, distance: 23.3
click at [762, 172] on link "Site Concrete Paving Slab on grade, 5" thick, non industrial, reinforced" at bounding box center [552, 176] width 614 height 13
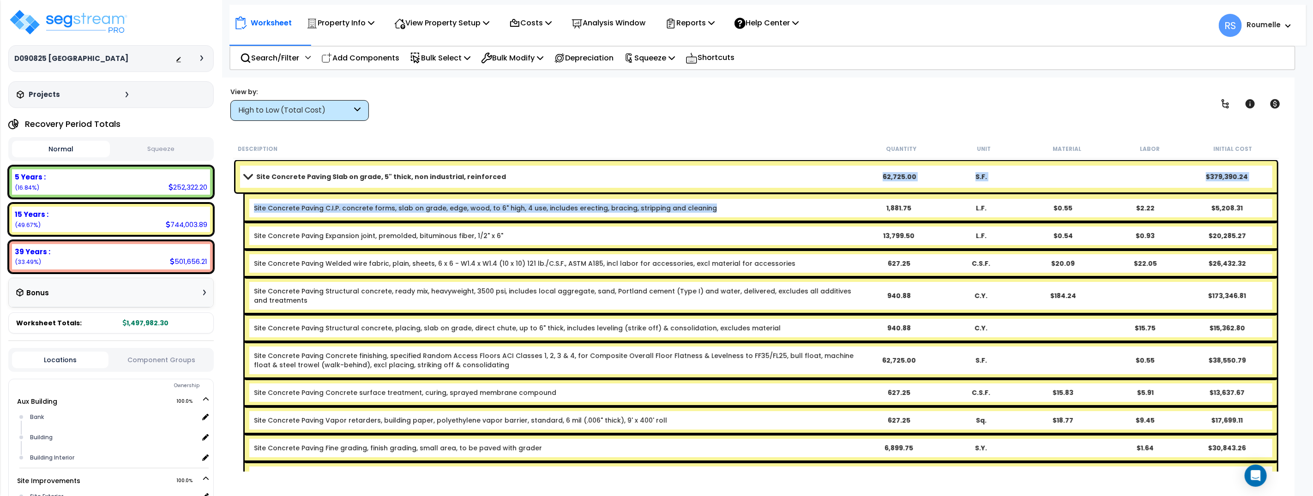
click at [647, 212] on div "Site Concrete Paving C.I.P. concrete forms, slab on grade, edge, wood, to 6" hi…" at bounding box center [761, 208] width 1033 height 28
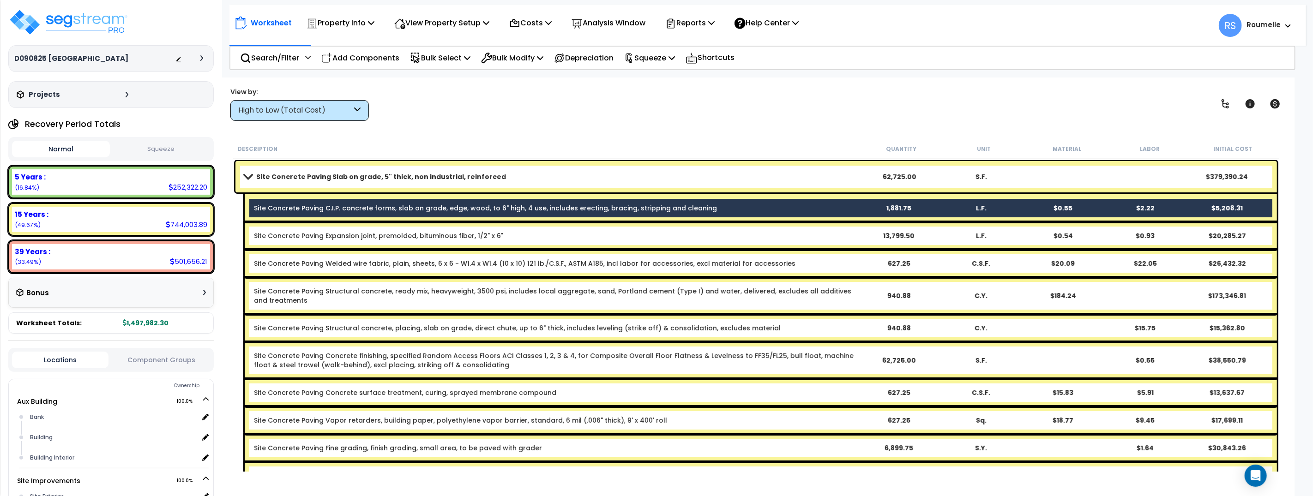
drag, startPoint x: 655, startPoint y: 239, endPoint x: 657, endPoint y: 263, distance: 24.1
click at [655, 239] on b "Site Concrete Paving Expansion joint, premolded, bituminous fiber, 1/2" x 6"" at bounding box center [556, 235] width 604 height 9
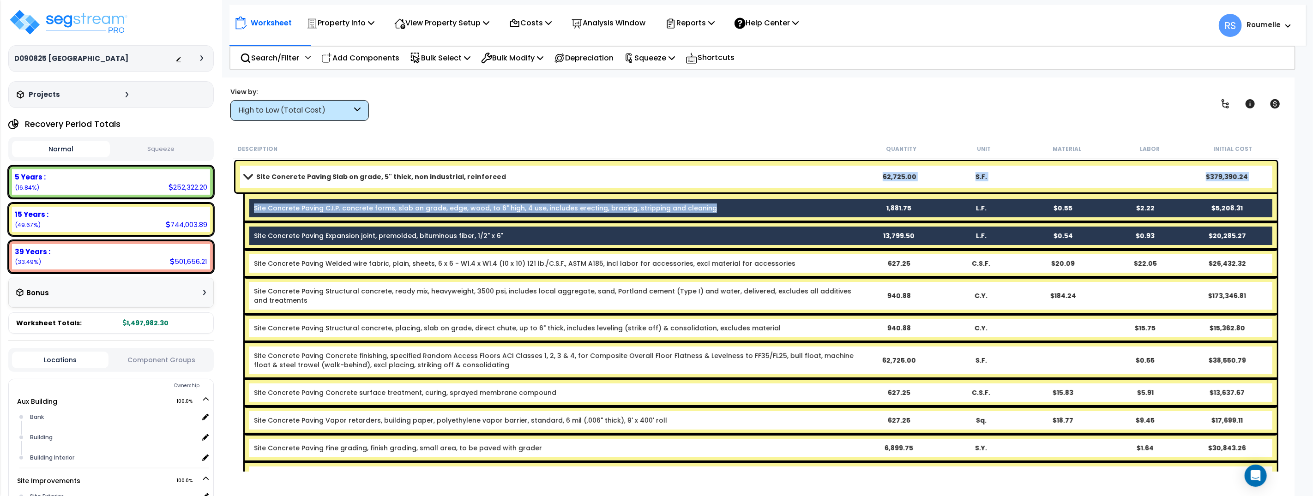
click at [558, 180] on link "Site Concrete Paving Slab on grade, 5" thick, non industrial, reinforced" at bounding box center [552, 176] width 614 height 13
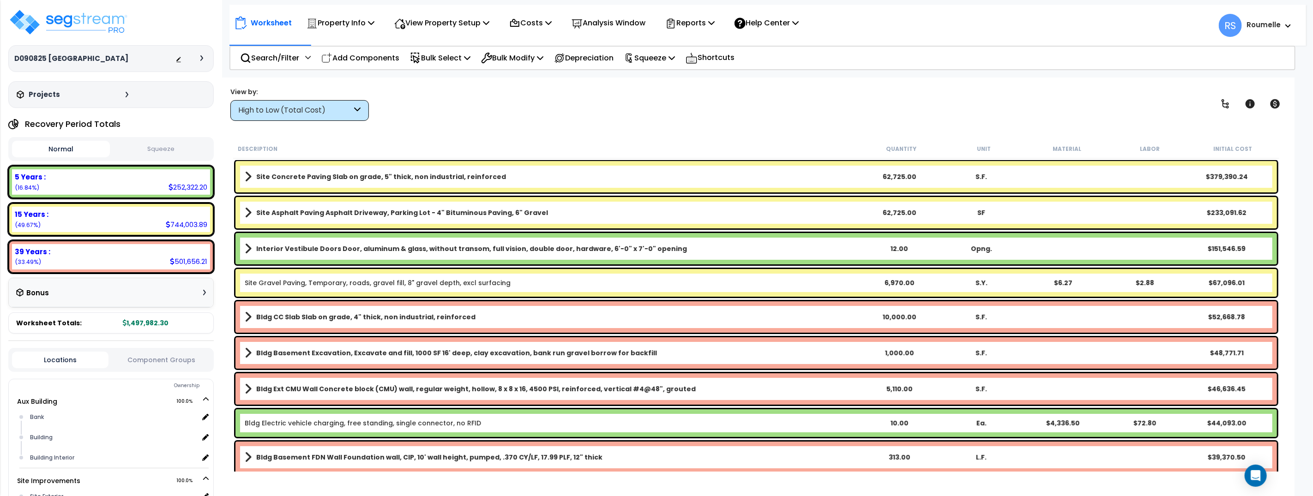
click at [557, 180] on link "Site Concrete Paving Slab on grade, 5" thick, non industrial, reinforced" at bounding box center [552, 176] width 614 height 13
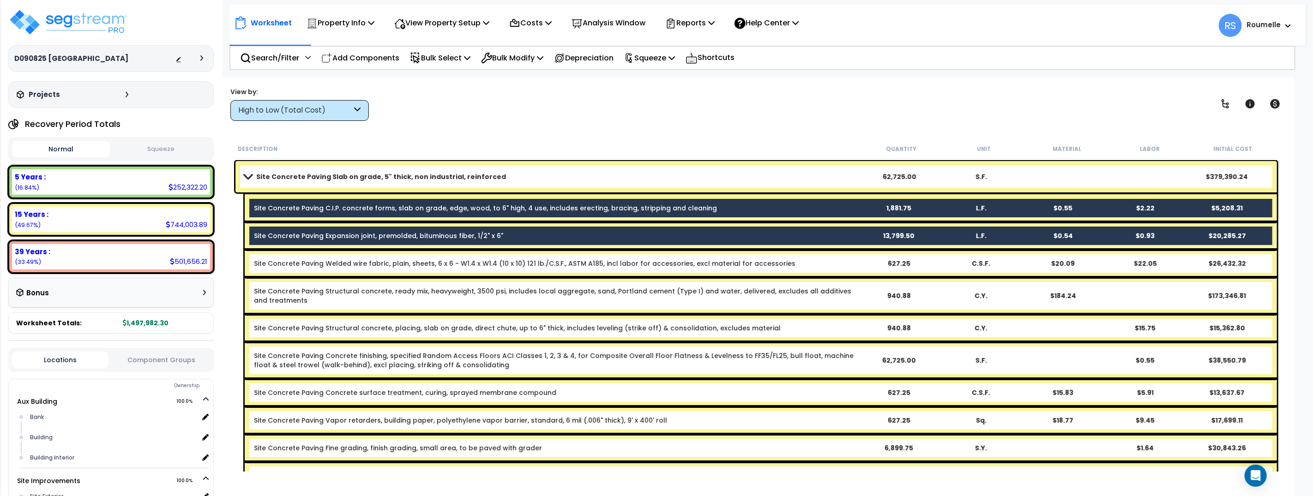
click at [557, 180] on link "Site Concrete Paving Slab on grade, 5" thick, non industrial, reinforced" at bounding box center [552, 176] width 614 height 13
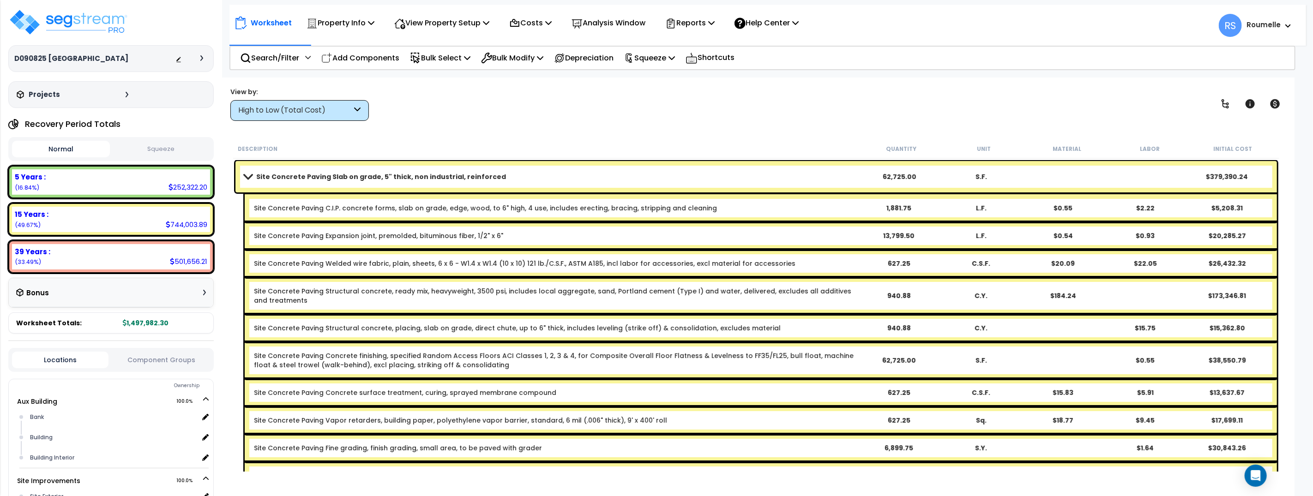
click at [762, 109] on div "View by: High to Low (Total Cost) High to Low (Total Cost)" at bounding box center [756, 104] width 1058 height 34
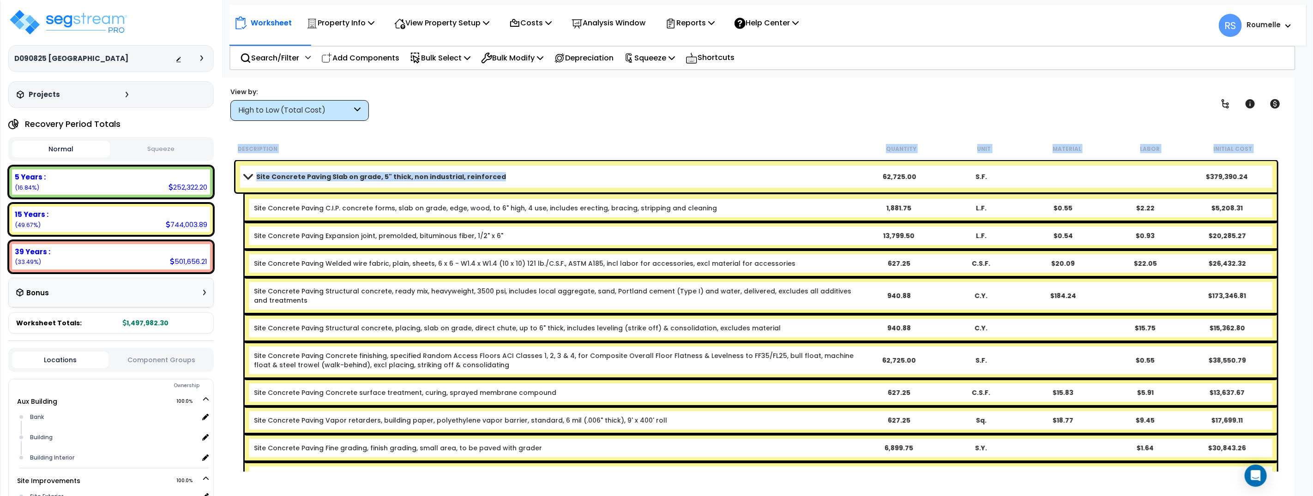
click at [487, 179] on b "Site Concrete Paving Slab on grade, 5" thick, non industrial, reinforced" at bounding box center [381, 176] width 250 height 9
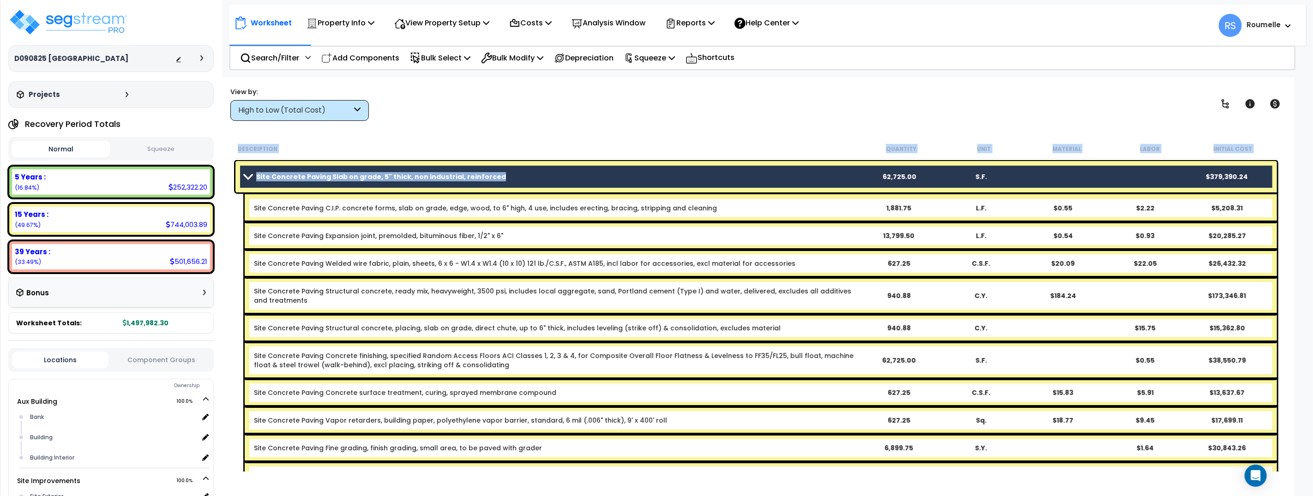
click at [251, 176] on span at bounding box center [248, 176] width 13 height 7
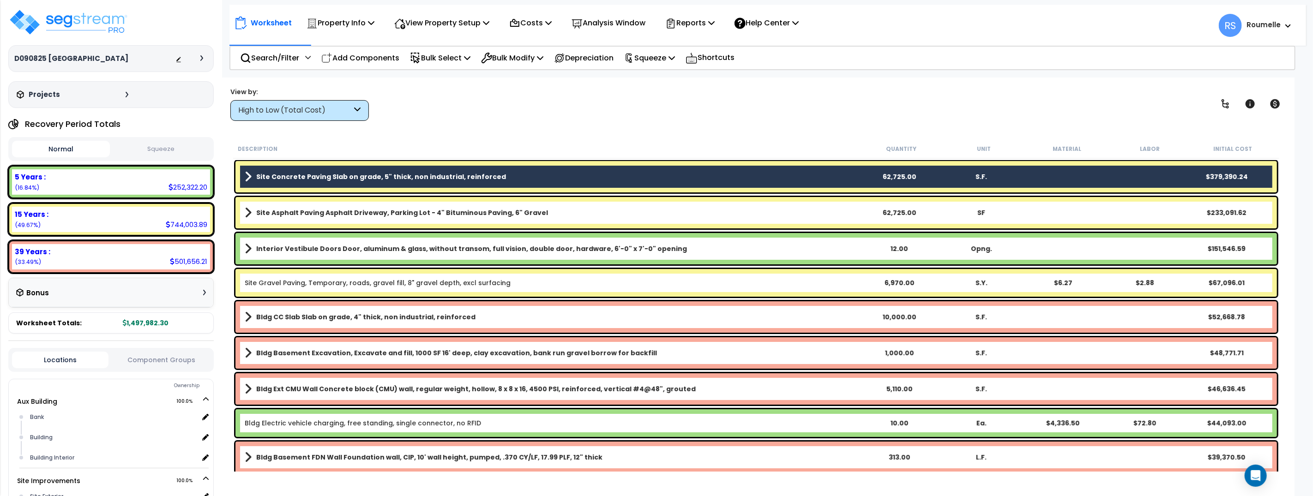
drag, startPoint x: 373, startPoint y: 214, endPoint x: 381, endPoint y: 231, distance: 19.2
click at [373, 214] on b "Site Asphalt Paving Asphalt Driveway, Parking Lot - 4" Bituminous Paving, 6" Gr…" at bounding box center [402, 212] width 292 height 9
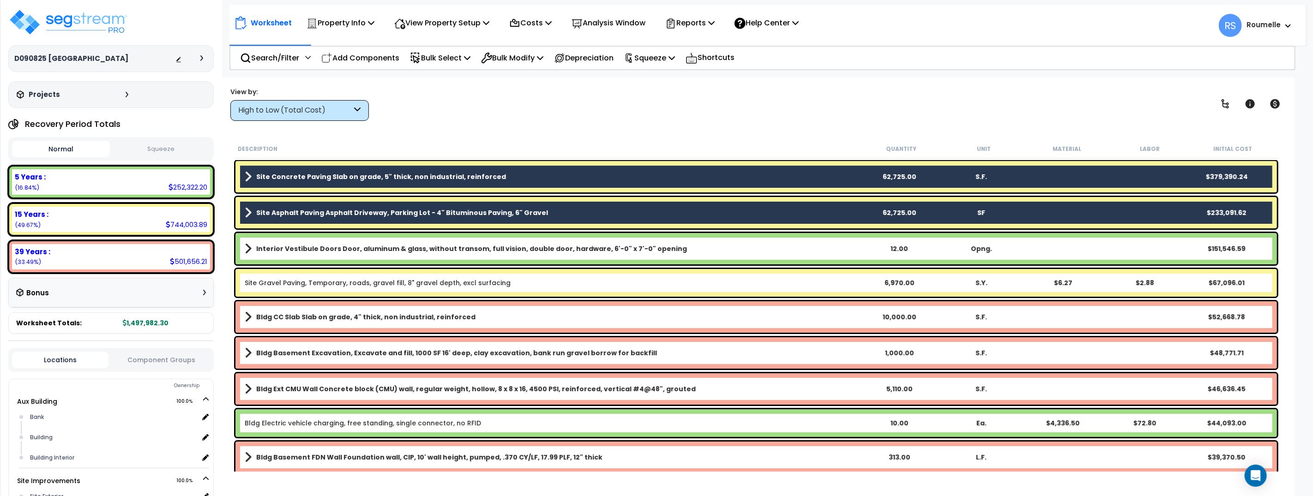
drag, startPoint x: 394, startPoint y: 243, endPoint x: 487, endPoint y: 197, distance: 103.5
click at [394, 244] on b "Interior Vestibule Doors Door, aluminum & glass, without transom, full vision, …" at bounding box center [471, 248] width 431 height 9
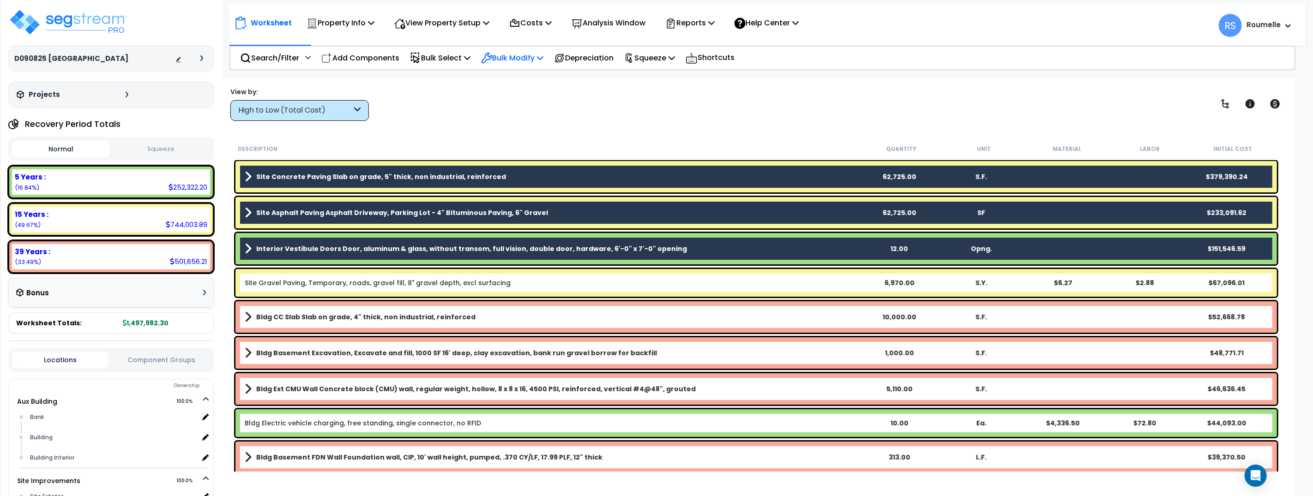
click at [544, 60] on p "Bulk Modify" at bounding box center [512, 58] width 62 height 12
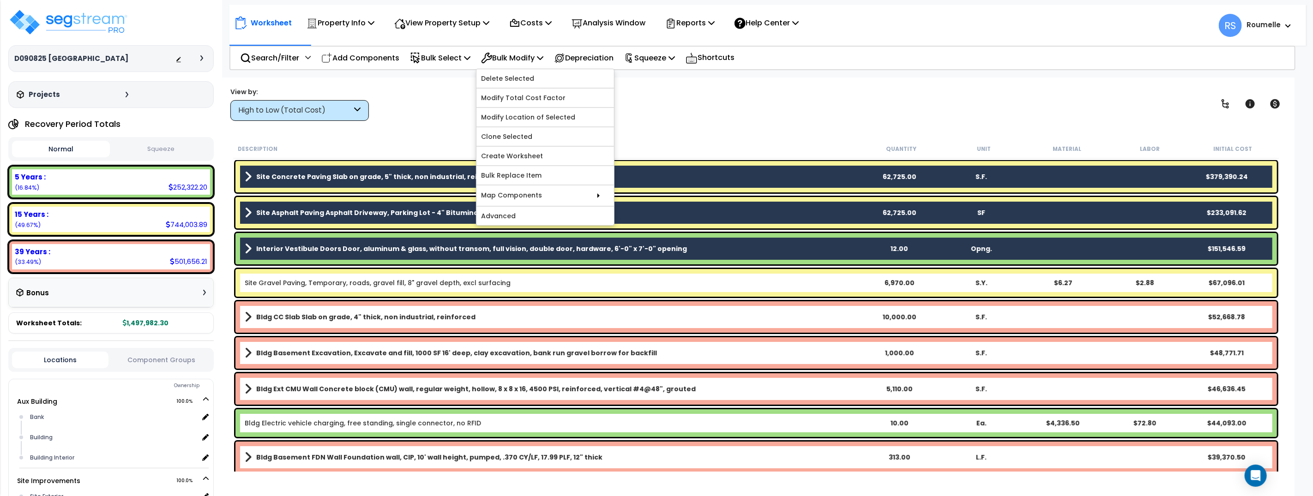
click at [728, 110] on div "View by: High to Low (Total Cost) High to Low (Total Cost)" at bounding box center [756, 104] width 1058 height 34
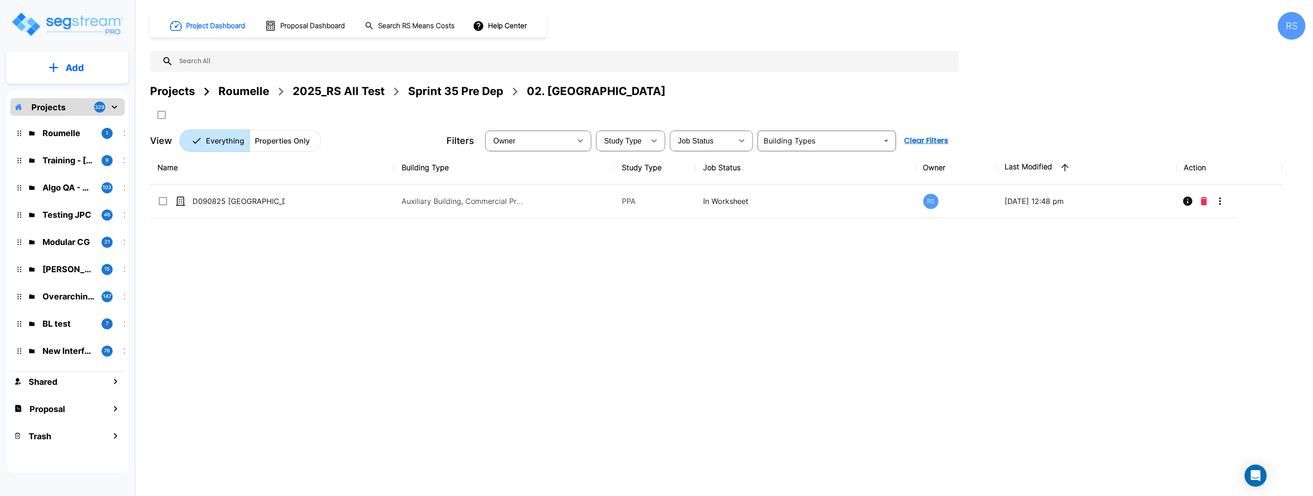
click at [374, 270] on div "Name Building Type Study Type Job Status Owner Last Modified Action D090825 NC …" at bounding box center [716, 305] width 1133 height 308
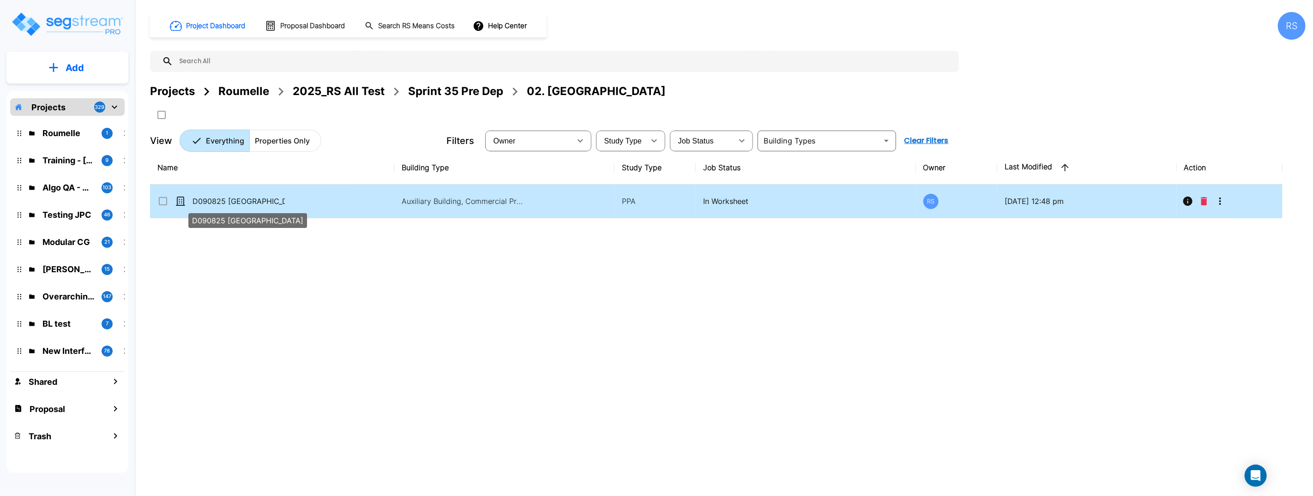
click at [269, 204] on p "D090825 [GEOGRAPHIC_DATA]" at bounding box center [239, 201] width 92 height 11
click at [269, 203] on p "D090825 [GEOGRAPHIC_DATA]" at bounding box center [239, 201] width 92 height 11
checkbox input "true"
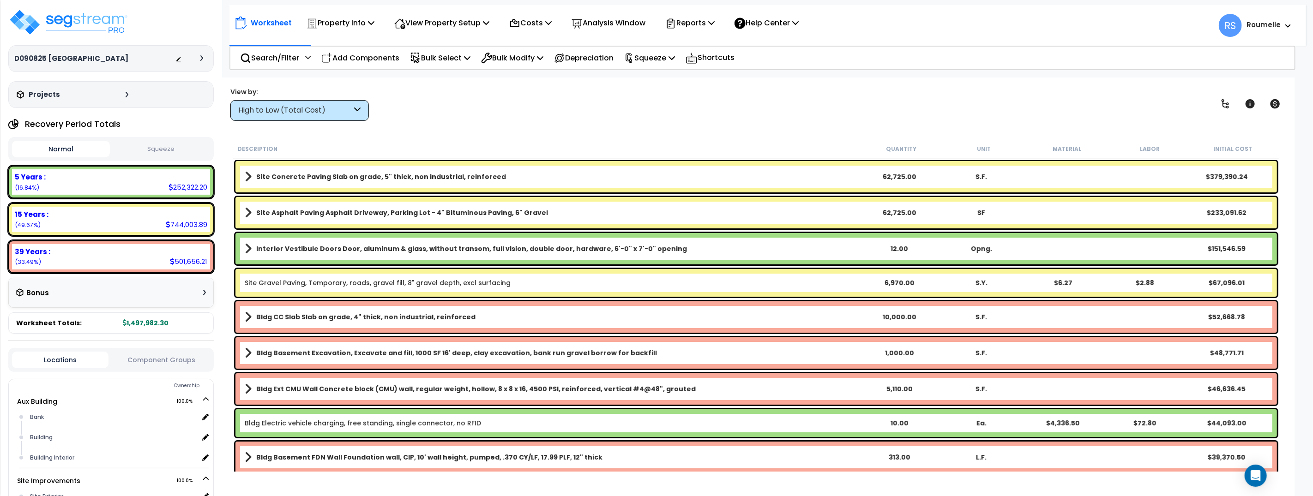
click at [615, 100] on div "View by: High to Low (Total Cost) High to Low (Total Cost)" at bounding box center [756, 104] width 1058 height 34
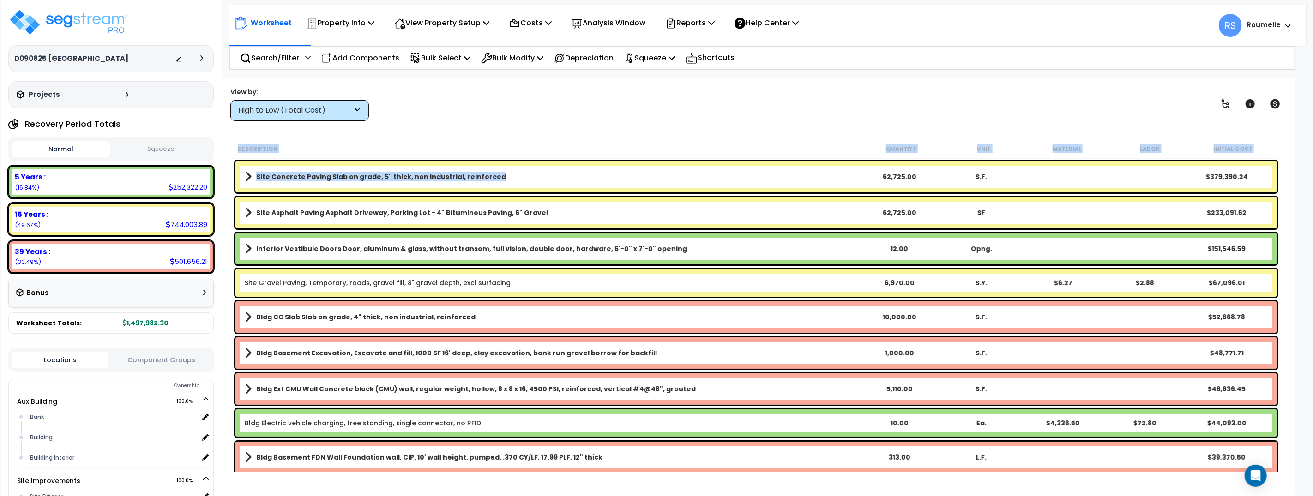
click at [609, 188] on div "Site Concrete Paving Slab on grade, 5" thick, non industrial, reinforced 62,725…" at bounding box center [757, 176] width 1042 height 31
click at [603, 214] on link "Site Asphalt Paving Asphalt Driveway, Parking Lot - 4" Bituminous Paving, 6" Gr…" at bounding box center [552, 212] width 614 height 13
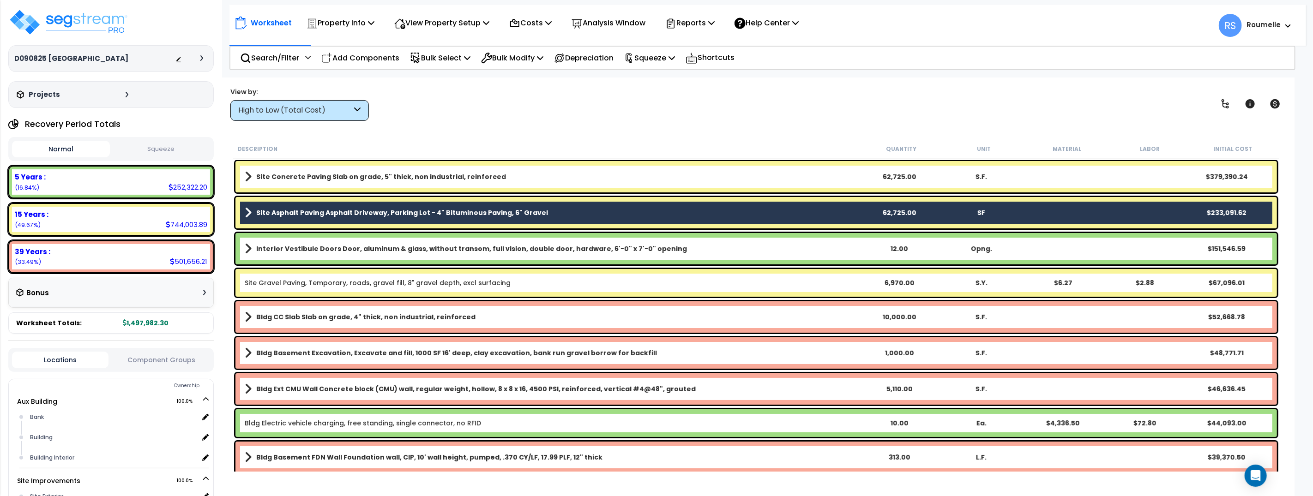
click at [604, 248] on b "Interior Vestibule Doors Door, aluminum & glass, without transom, full vision, …" at bounding box center [471, 248] width 431 height 9
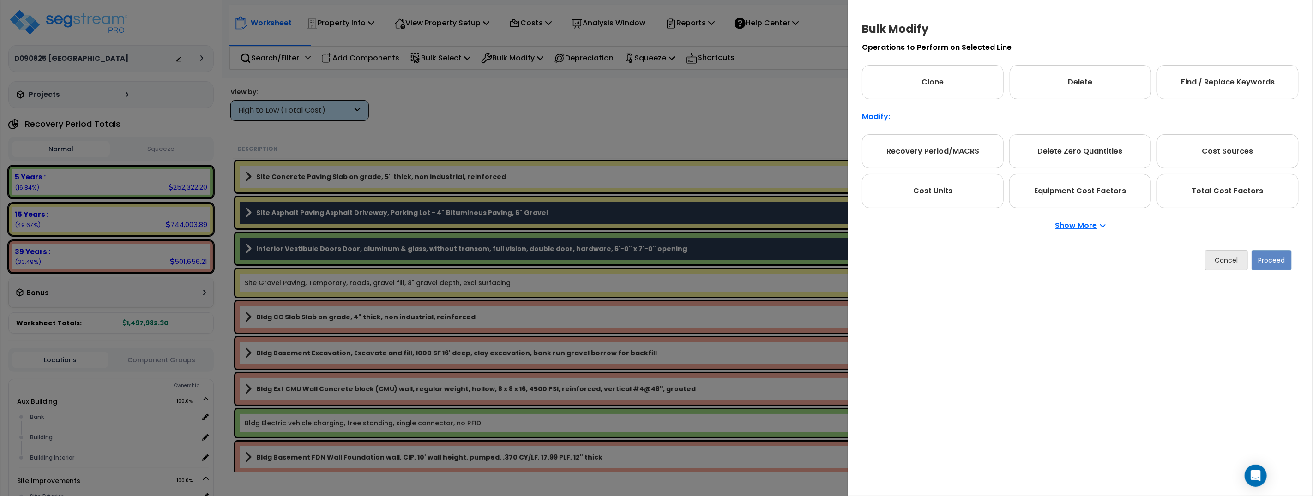
click at [1075, 225] on p "Show More" at bounding box center [1081, 225] width 50 height 7
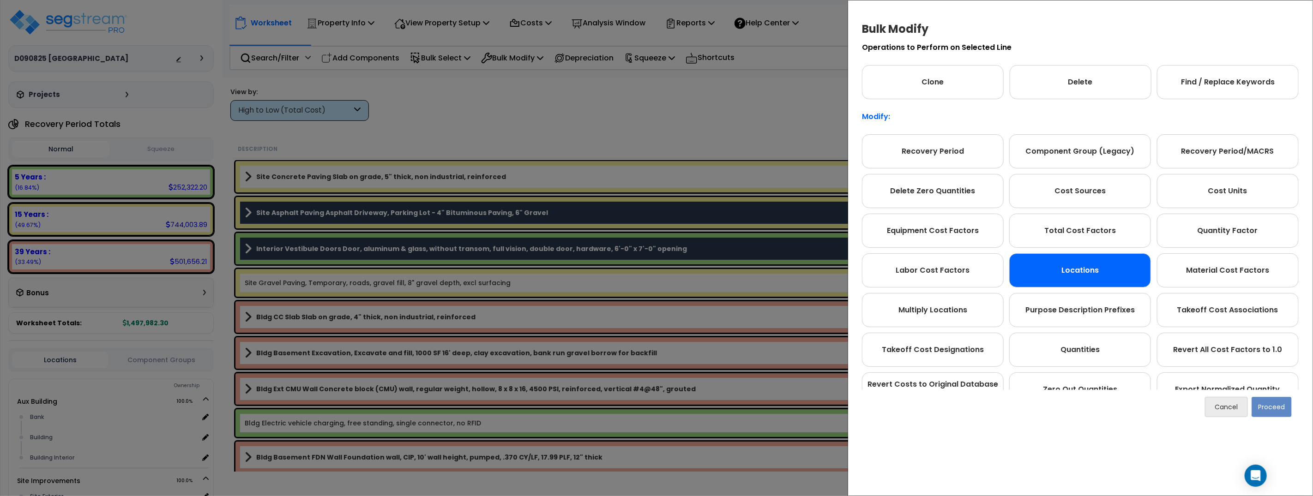
scroll to position [88, 0]
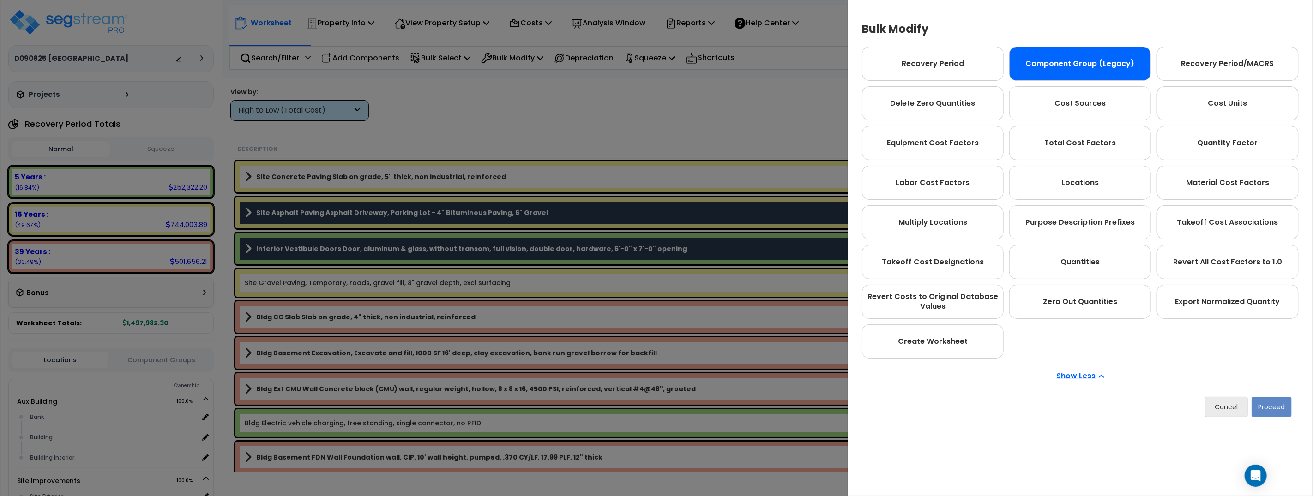
click at [1126, 71] on div "Component Group (Legacy)" at bounding box center [1081, 64] width 142 height 34
click at [1280, 412] on button "Proceed" at bounding box center [1272, 407] width 40 height 20
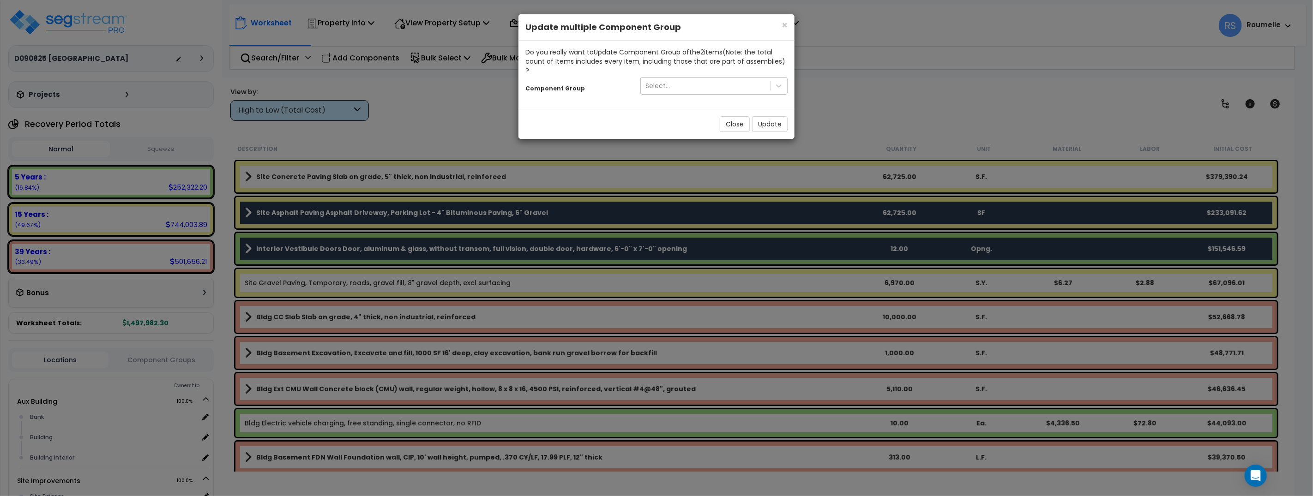
click at [740, 80] on div "Select..." at bounding box center [705, 86] width 129 height 15
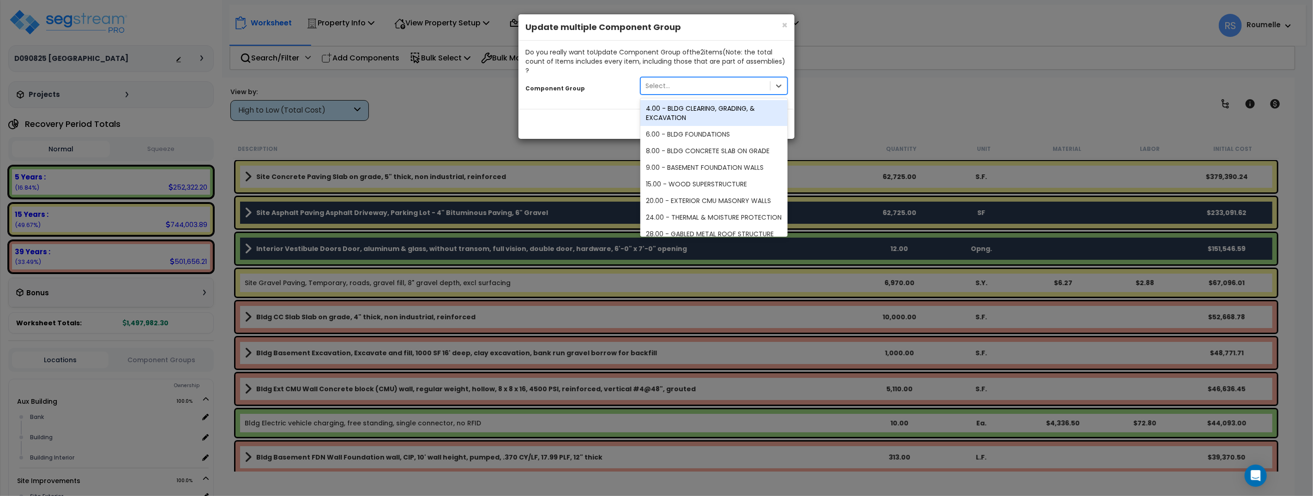
click at [744, 109] on div "4.00 - BLDG CLEARING, GRADING, & EXCAVATION" at bounding box center [714, 113] width 147 height 26
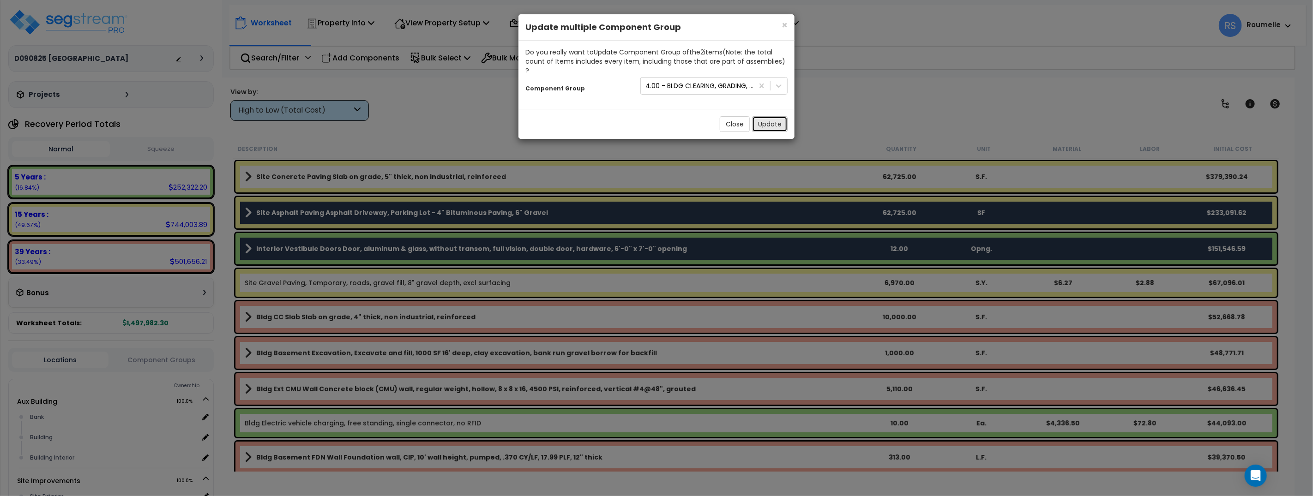
click at [778, 121] on button "Update" at bounding box center [770, 124] width 36 height 16
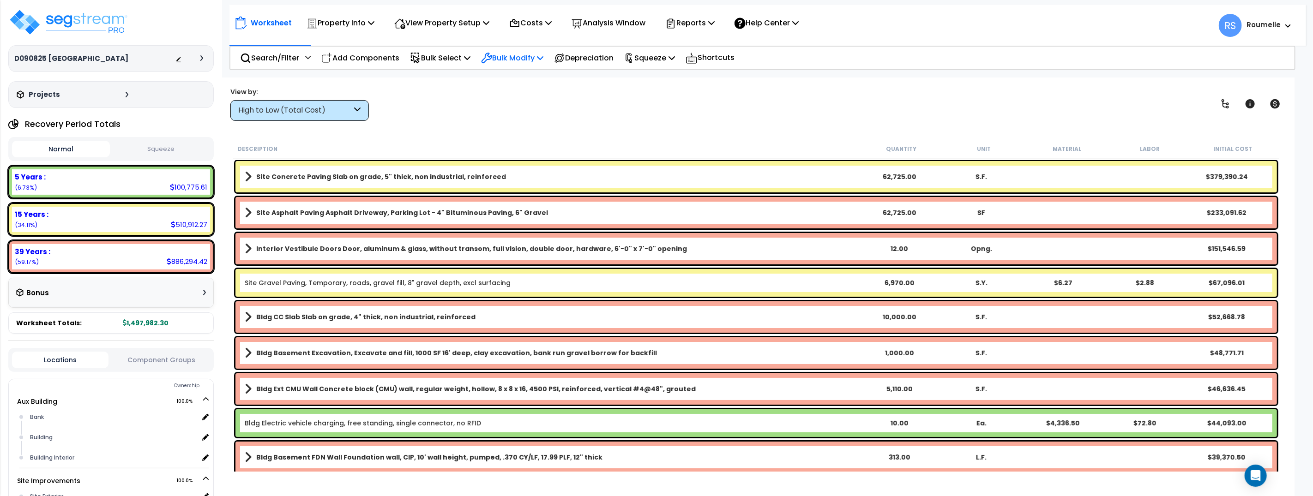
click at [544, 60] on icon at bounding box center [540, 57] width 6 height 7
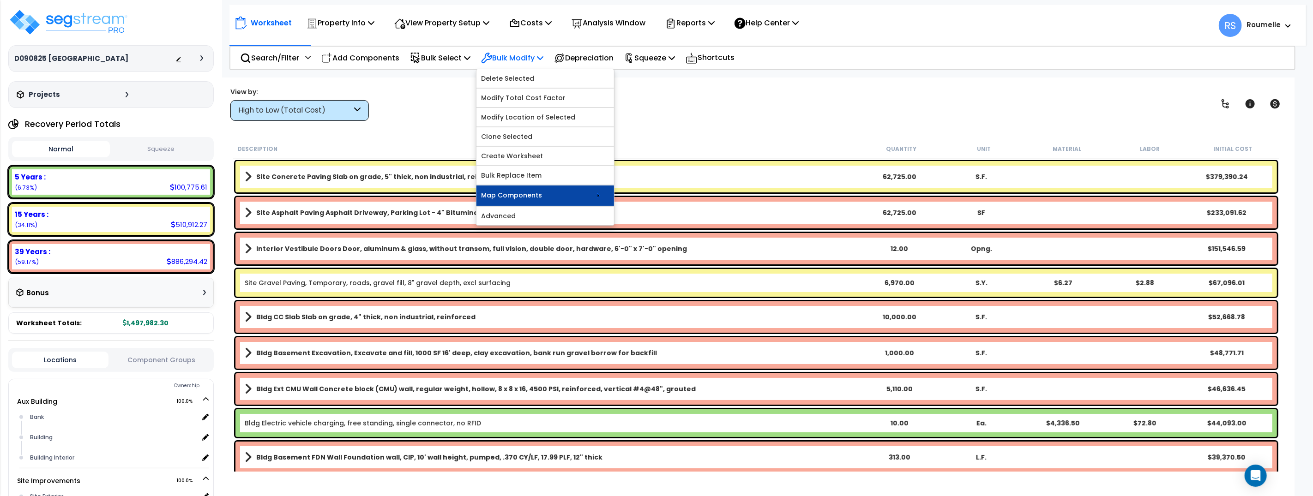
click at [581, 193] on link "Map Components" at bounding box center [546, 196] width 138 height 20
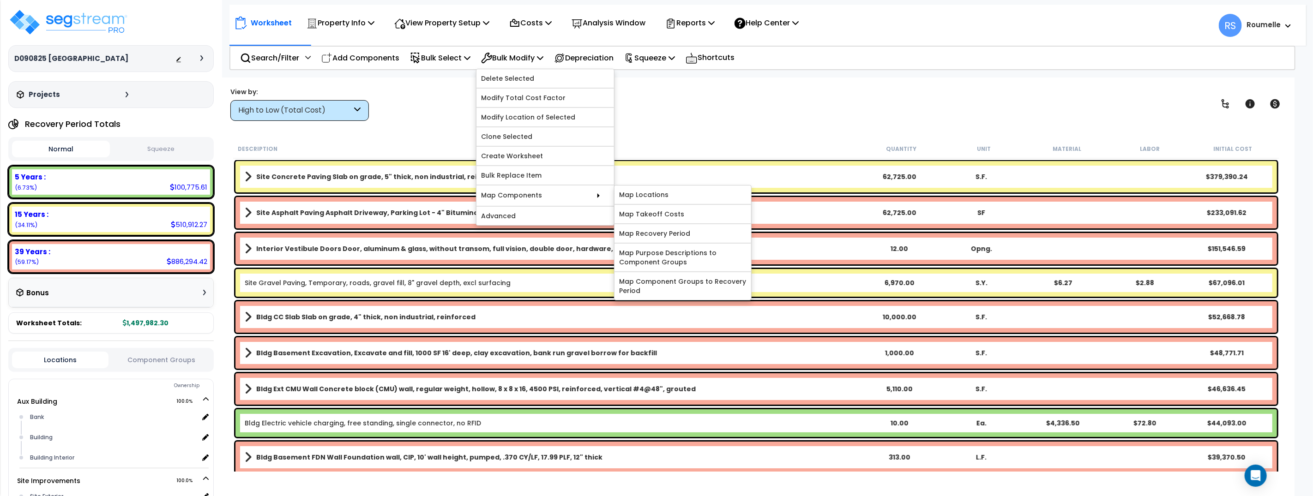
click at [767, 117] on div "View by: High to Low (Total Cost) High to Low (Total Cost)" at bounding box center [756, 104] width 1058 height 34
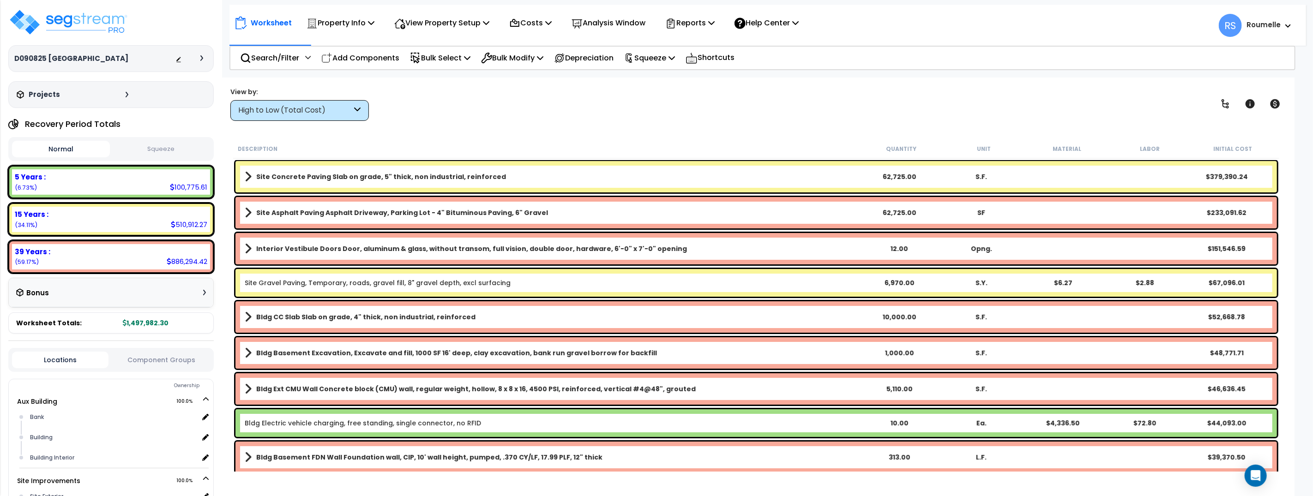
click at [463, 178] on b "Site Concrete Paving Slab on grade, 5" thick, non industrial, reinforced" at bounding box center [381, 176] width 250 height 9
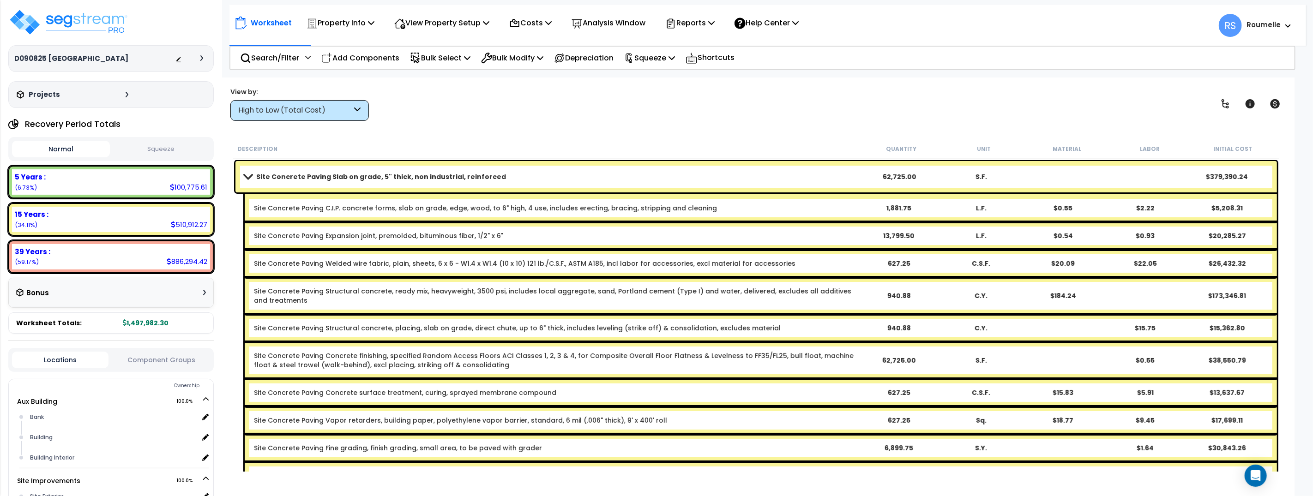
click at [463, 178] on b "Site Concrete Paving Slab on grade, 5" thick, non industrial, reinforced" at bounding box center [381, 176] width 250 height 9
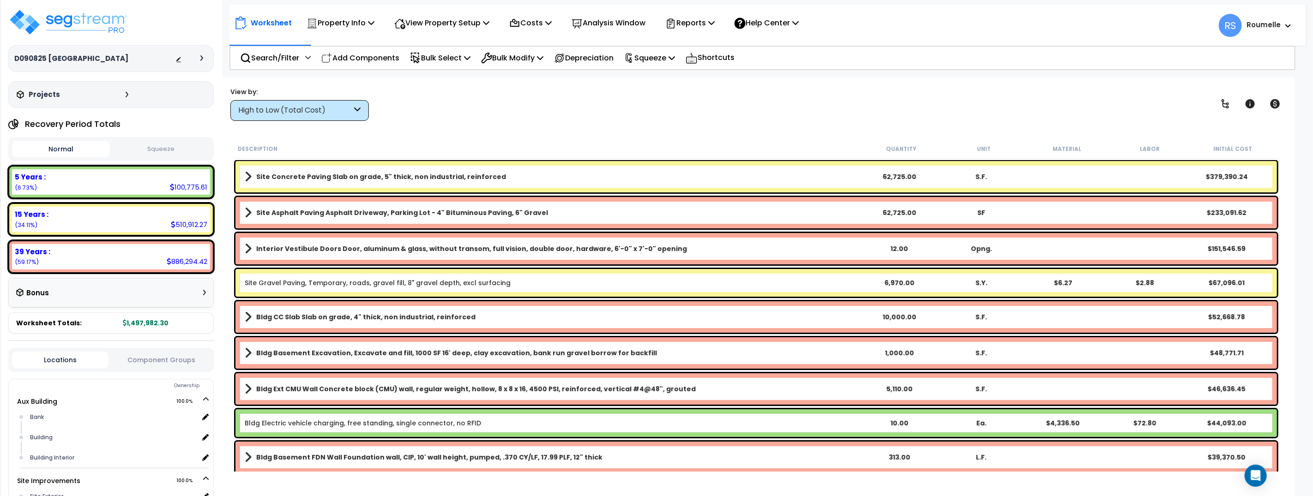
click at [463, 178] on b "Site Concrete Paving Slab on grade, 5" thick, non industrial, reinforced" at bounding box center [381, 176] width 250 height 9
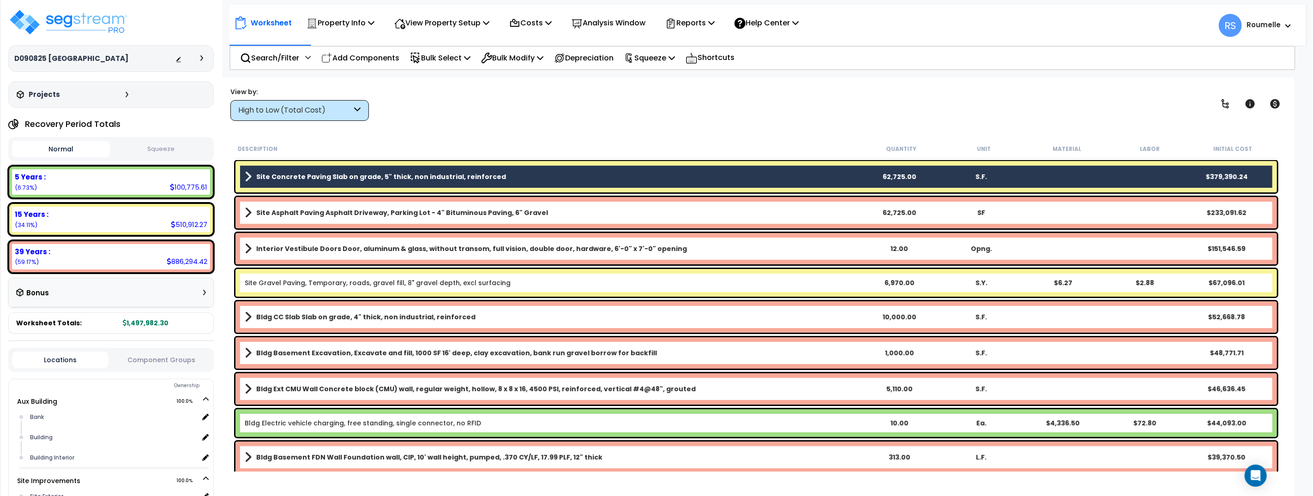
drag, startPoint x: 396, startPoint y: 208, endPoint x: 389, endPoint y: 339, distance: 131.3
click at [396, 209] on b "Site Asphalt Paving Asphalt Driveway, Parking Lot - 4" Bituminous Paving, 6" Gr…" at bounding box center [402, 212] width 292 height 9
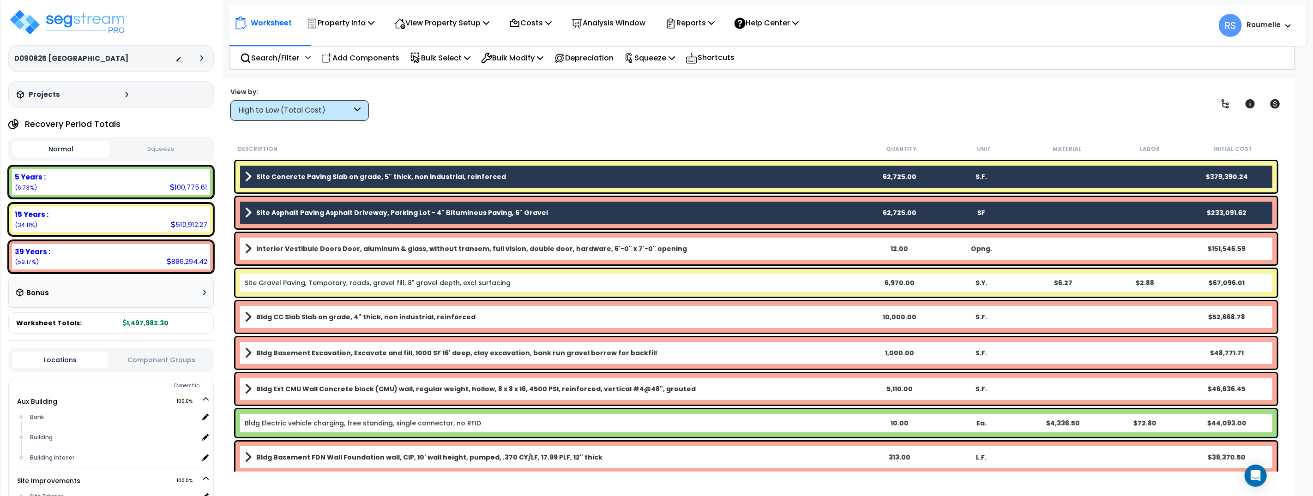
click at [395, 419] on link "Bldg Electric vehicle charging, free standing, single connector, no RFID" at bounding box center [363, 423] width 236 height 9
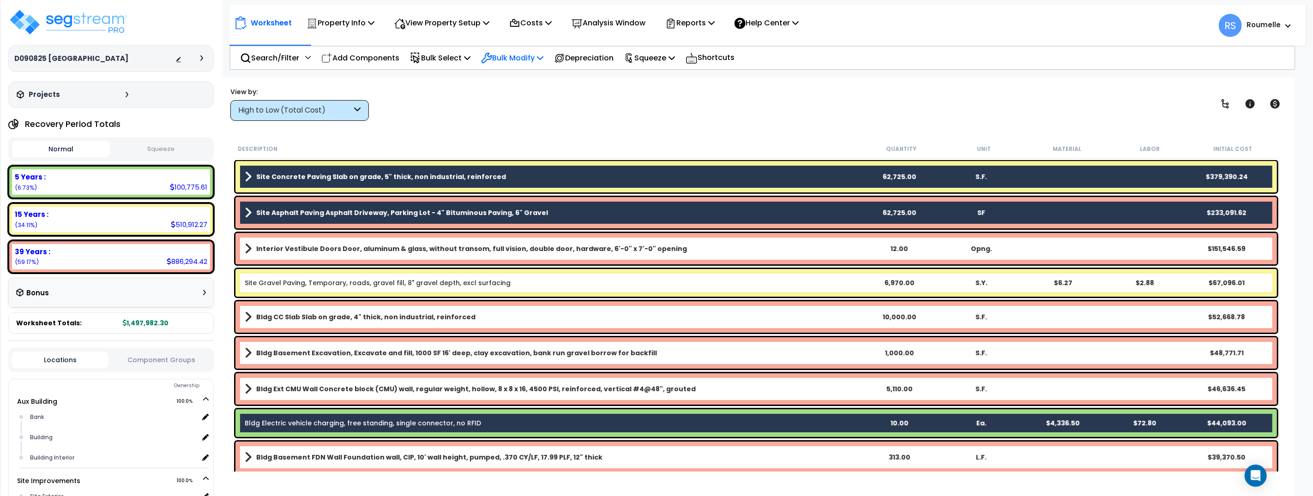
click at [544, 59] on icon at bounding box center [540, 57] width 6 height 7
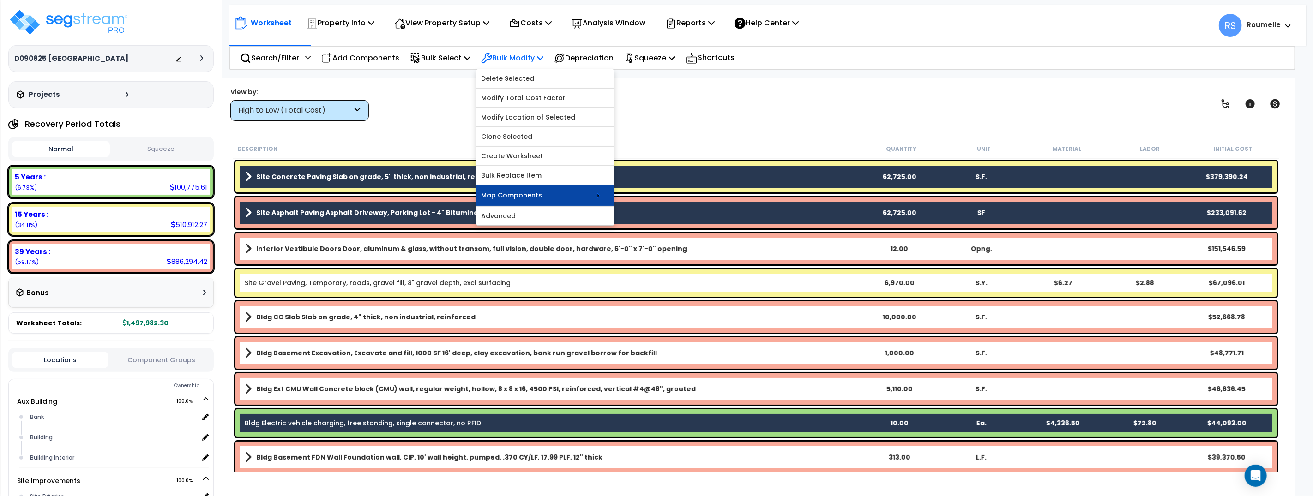
click at [563, 202] on link "Map Components" at bounding box center [546, 196] width 138 height 20
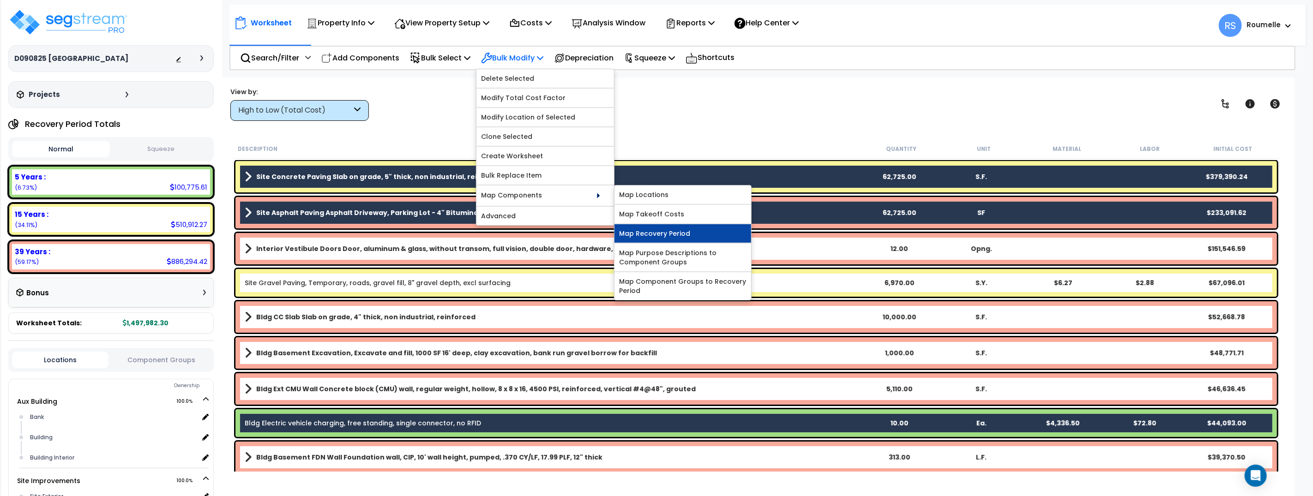
click at [701, 232] on link "Map Recovery Period" at bounding box center [683, 233] width 137 height 18
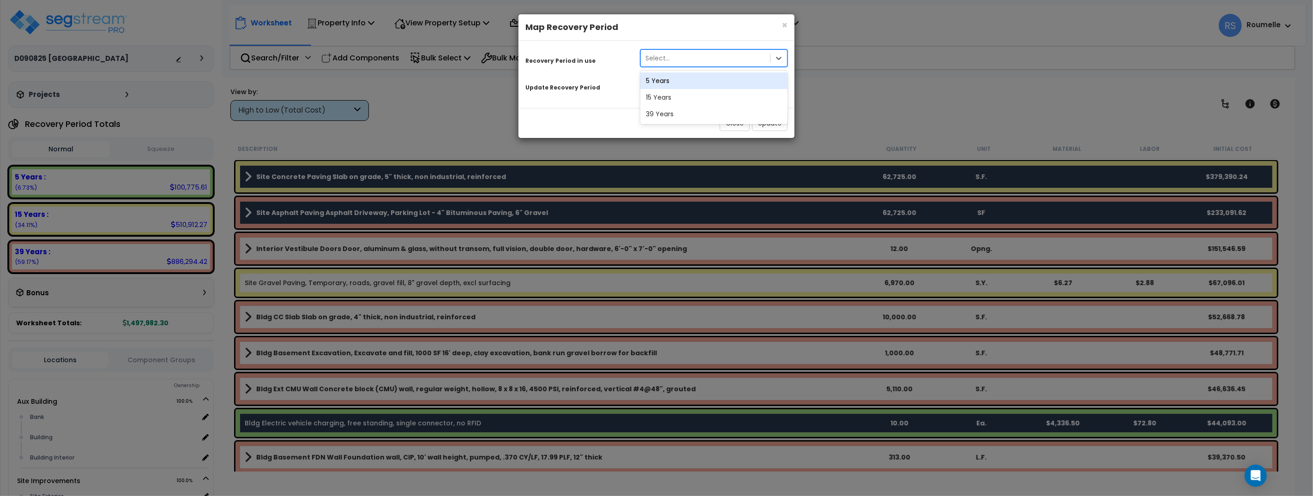
click at [713, 58] on div "Select..." at bounding box center [705, 58] width 129 height 15
click at [613, 73] on div "Recovery Period in use option 5 Years focused, 1 of 3. 3 results available. Use…" at bounding box center [657, 71] width 262 height 47
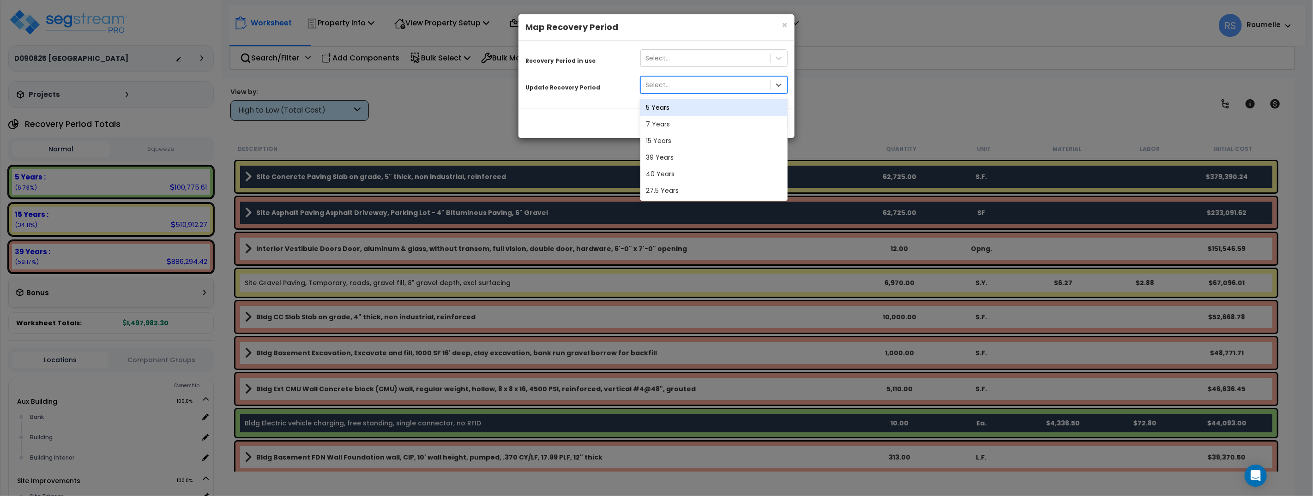
click at [685, 89] on div "Select..." at bounding box center [705, 85] width 129 height 15
click at [674, 190] on div "27.5 Years" at bounding box center [714, 190] width 147 height 17
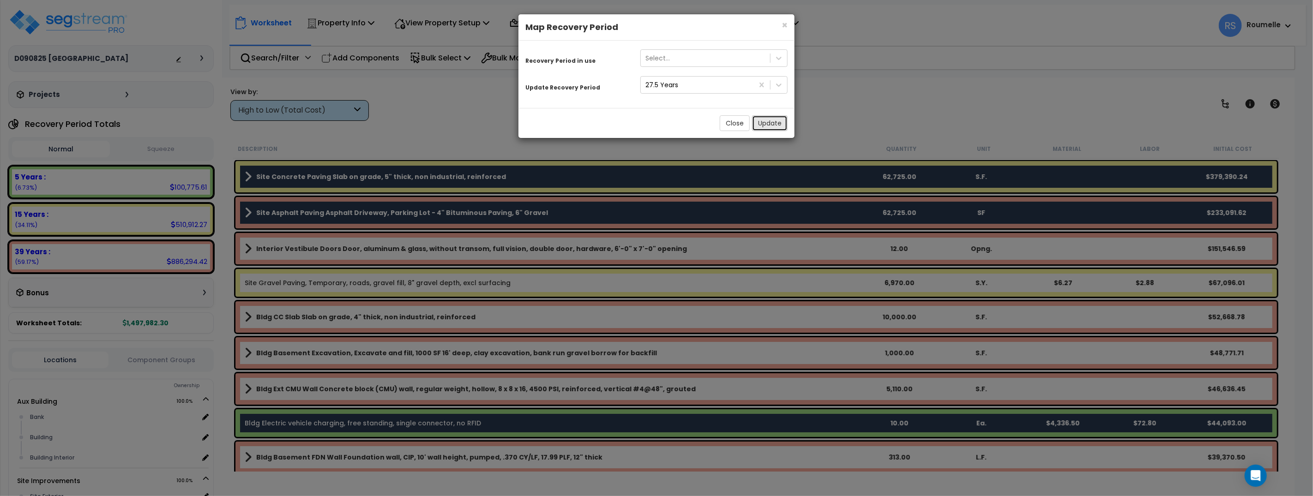
click at [773, 125] on button "Update" at bounding box center [770, 123] width 36 height 16
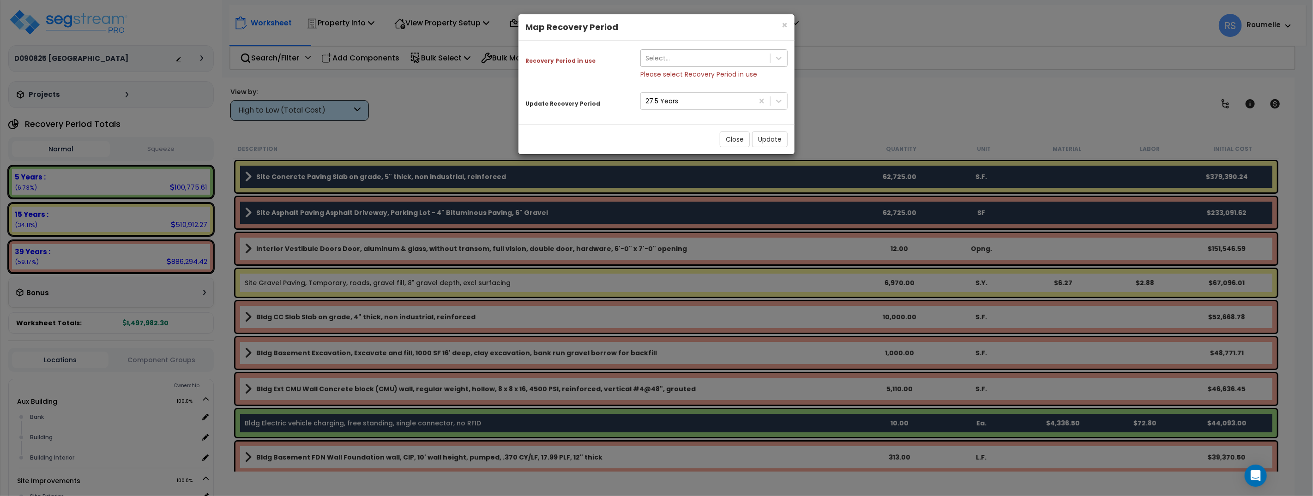
click at [709, 56] on div "Select..." at bounding box center [705, 58] width 129 height 15
click at [691, 83] on div "5 Years" at bounding box center [714, 81] width 147 height 17
click at [773, 139] on button "Update" at bounding box center [770, 140] width 36 height 16
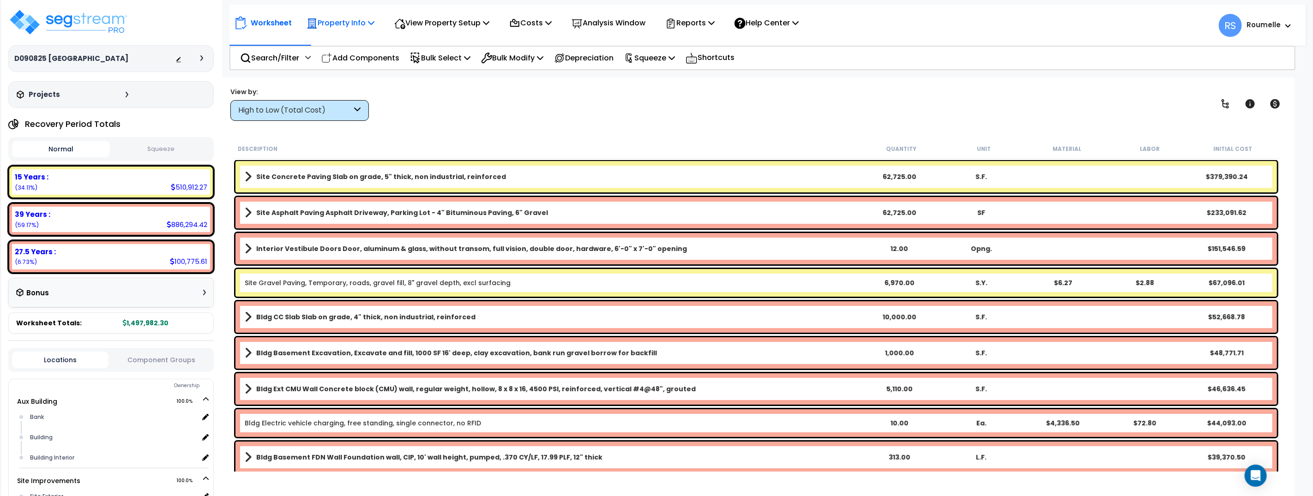
click at [369, 25] on p "Property Info" at bounding box center [341, 23] width 68 height 12
click at [376, 48] on link "Property Setup" at bounding box center [347, 44] width 91 height 18
click at [601, 126] on div "Worksheet Property Info Property Setup Add Property Unit Template property Clon…" at bounding box center [756, 326] width 1077 height 496
click at [674, 63] on p "Squeeze" at bounding box center [649, 58] width 51 height 12
click at [667, 79] on link "Squeeze" at bounding box center [665, 78] width 91 height 18
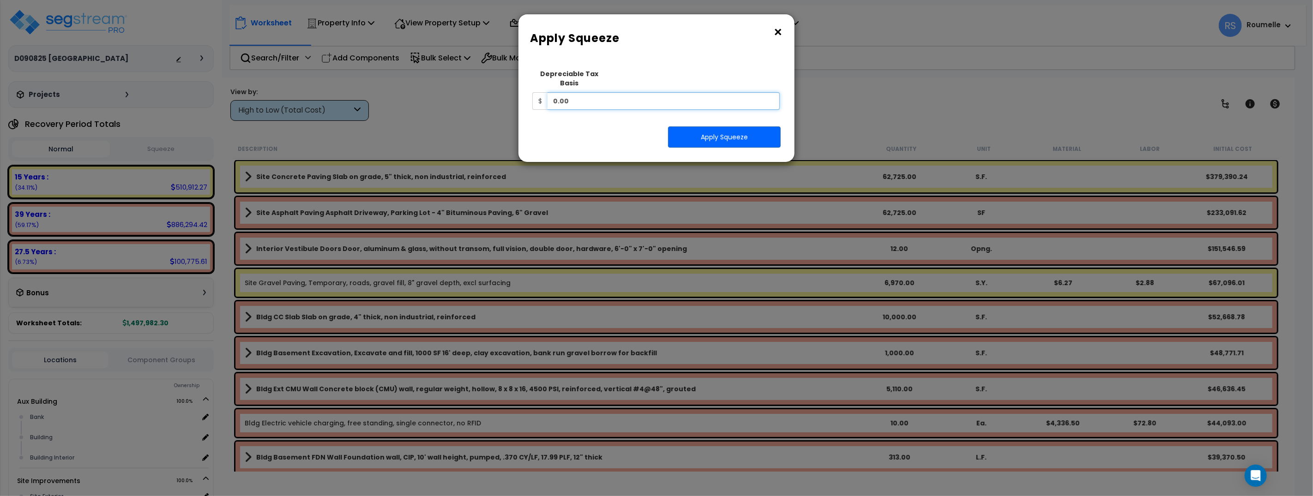
click at [658, 94] on input "0.00" at bounding box center [664, 101] width 232 height 18
type input "100,000"
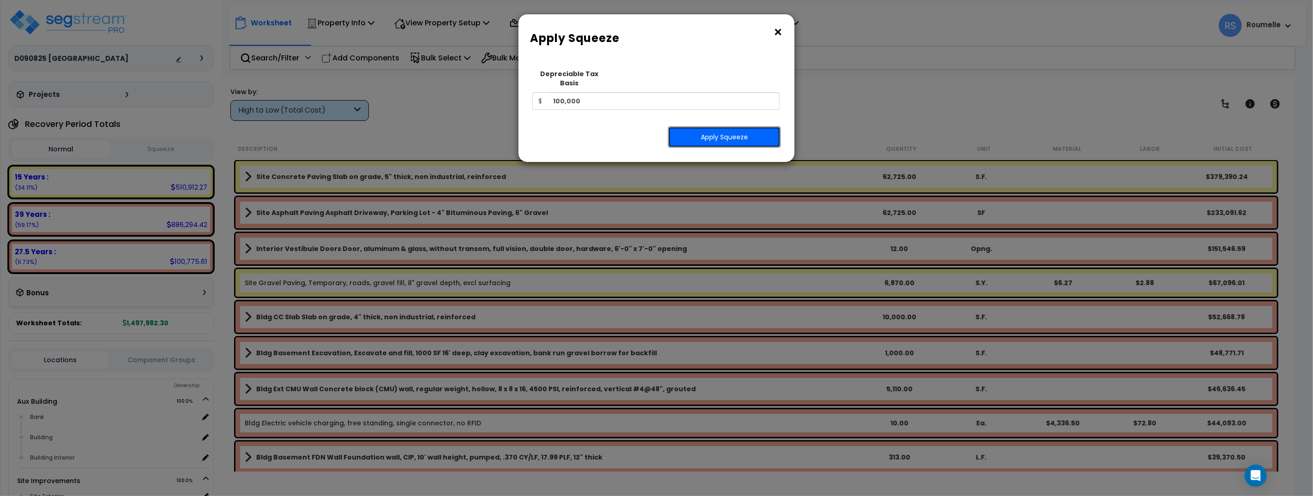
click at [708, 129] on button "Apply Squeeze" at bounding box center [724, 137] width 113 height 21
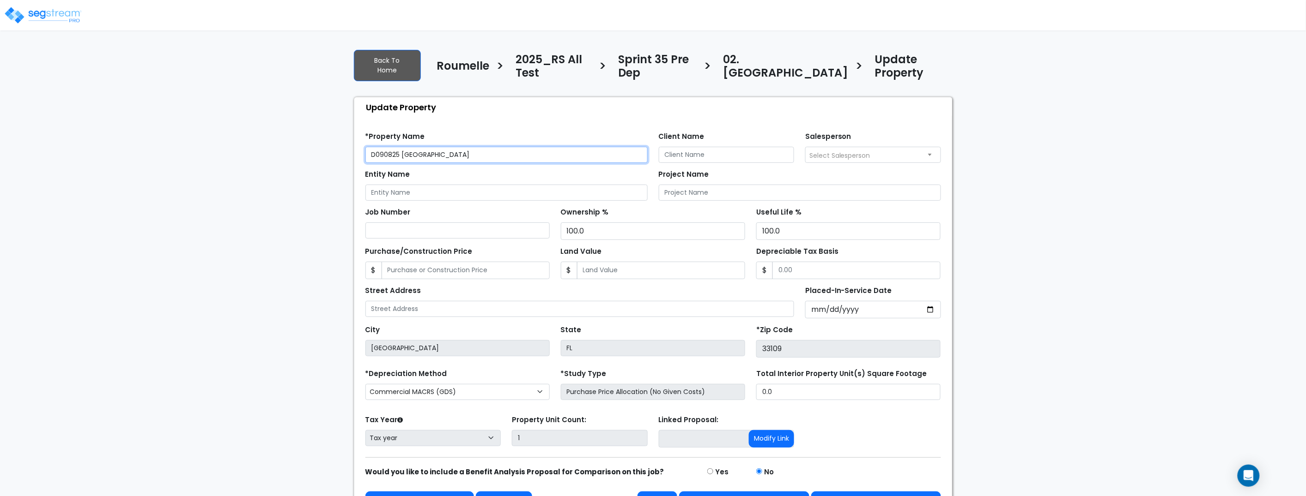
scroll to position [16, 0]
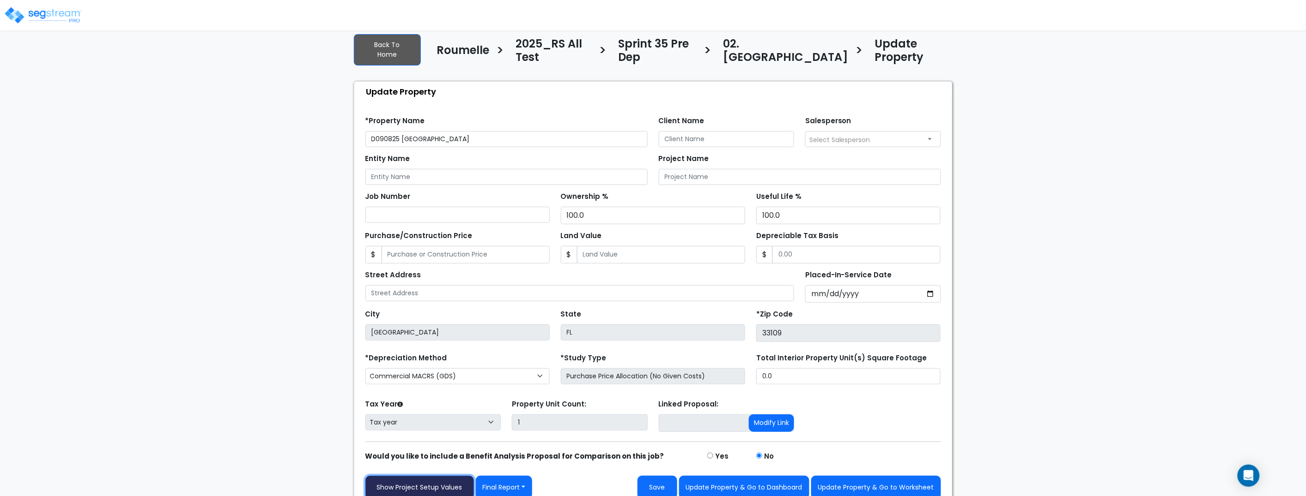
click at [448, 476] on link "Show Project Setup Values" at bounding box center [419, 488] width 109 height 24
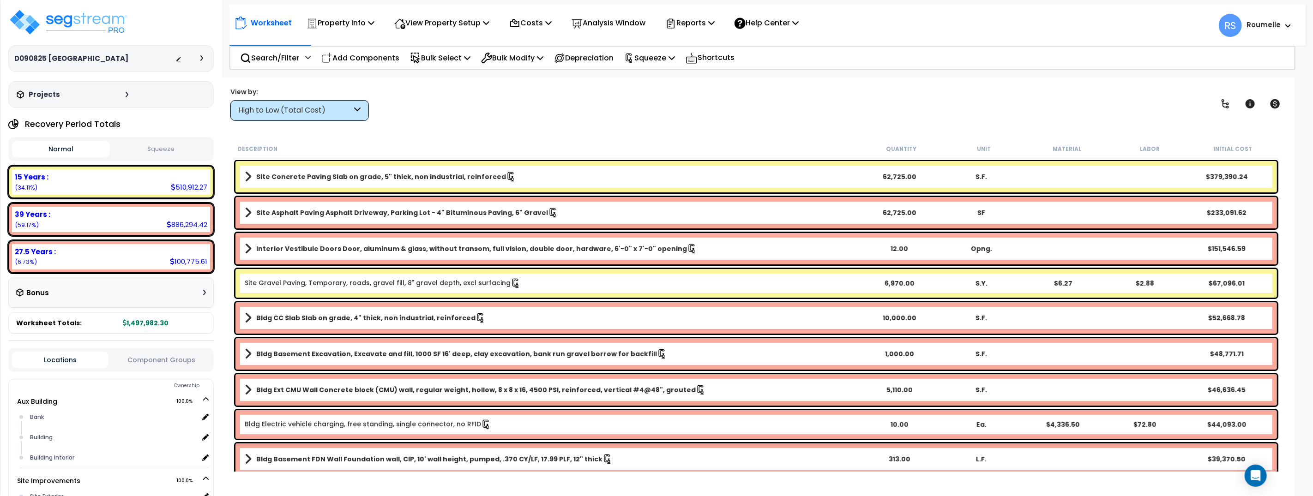
click at [198, 56] on div at bounding box center [191, 58] width 32 height 9
click at [201, 59] on icon at bounding box center [201, 58] width 3 height 6
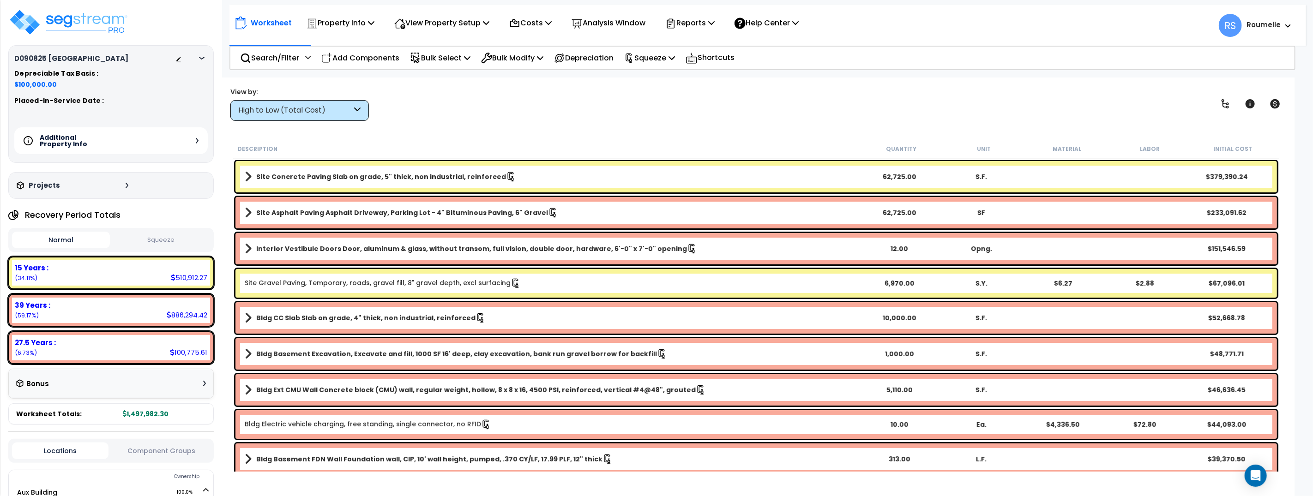
click at [196, 140] on icon at bounding box center [197, 141] width 3 height 6
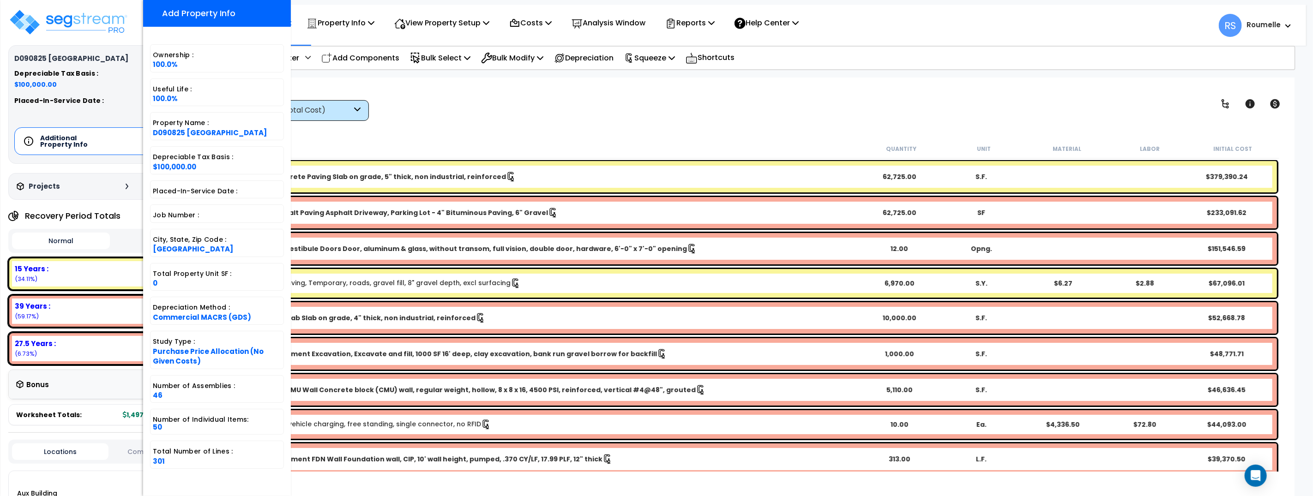
scroll to position [40, 0]
drag, startPoint x: 423, startPoint y: 169, endPoint x: 453, endPoint y: 155, distance: 33.0
click at [425, 169] on div "Site Concrete Paving Slab on grade, 5" thick, non industrial, reinforced 62,725…" at bounding box center [757, 176] width 1042 height 31
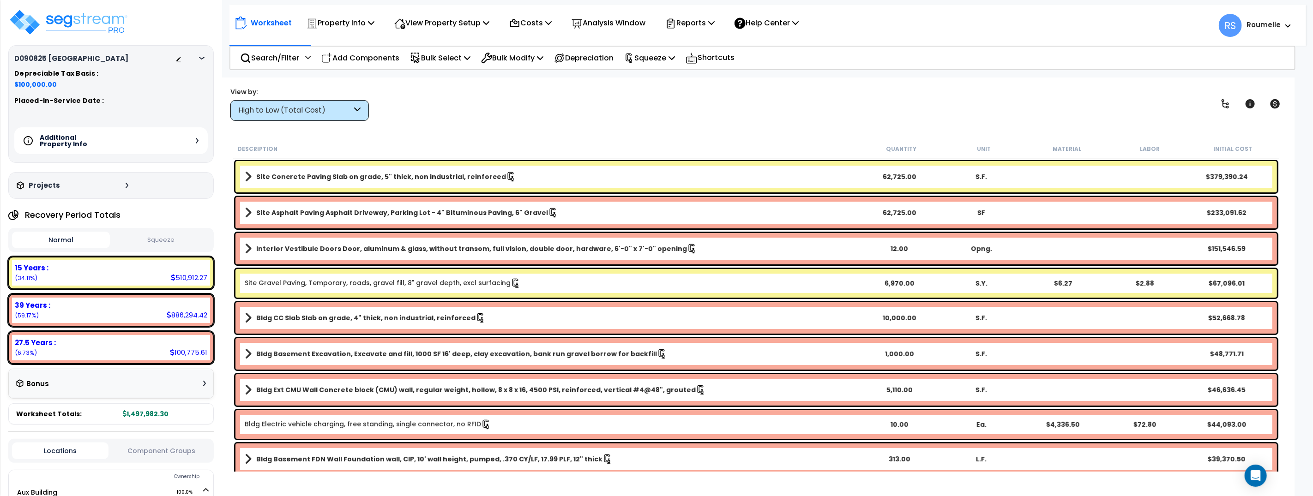
click at [486, 97] on div "View by: High to Low (Total Cost) High to Low (Total Cost)" at bounding box center [756, 104] width 1058 height 34
click at [103, 20] on img at bounding box center [68, 22] width 120 height 28
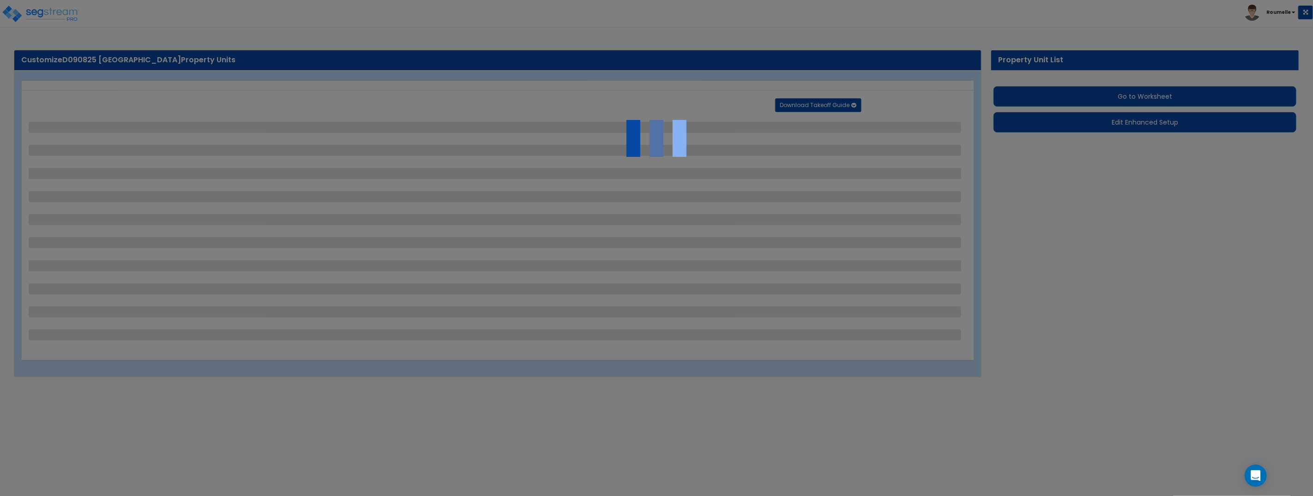
select select "1"
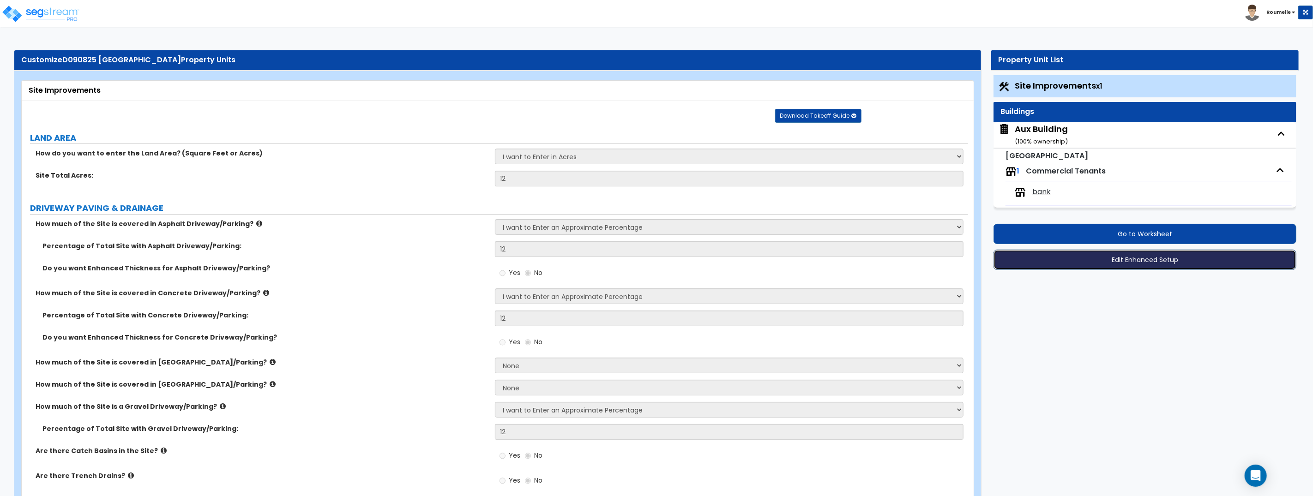
click at [1160, 263] on button "Edit Enhanced Setup" at bounding box center [1145, 260] width 303 height 20
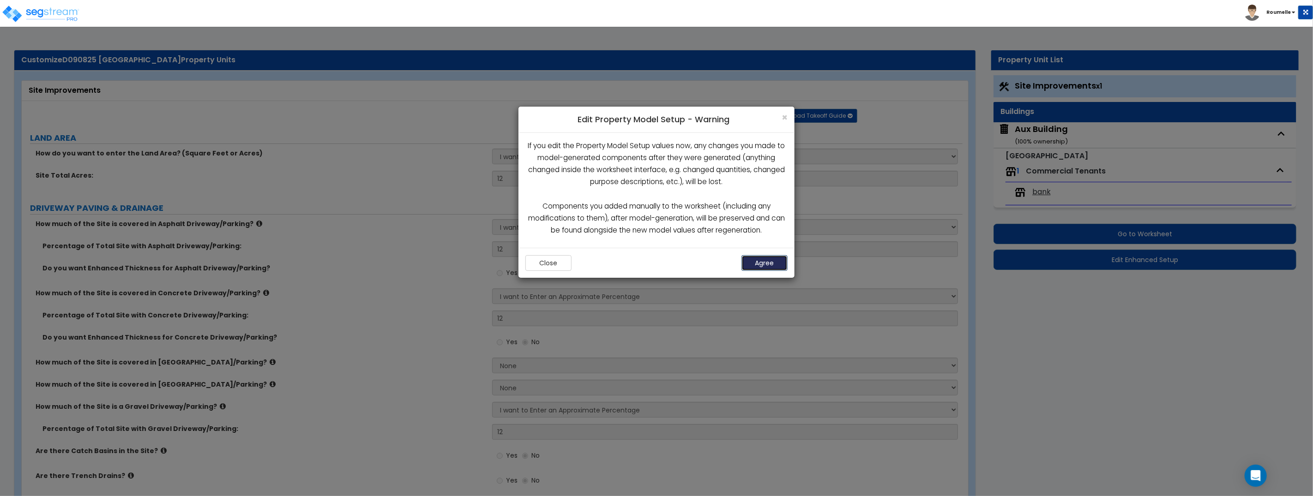
click at [769, 265] on button "Agree" at bounding box center [765, 263] width 46 height 16
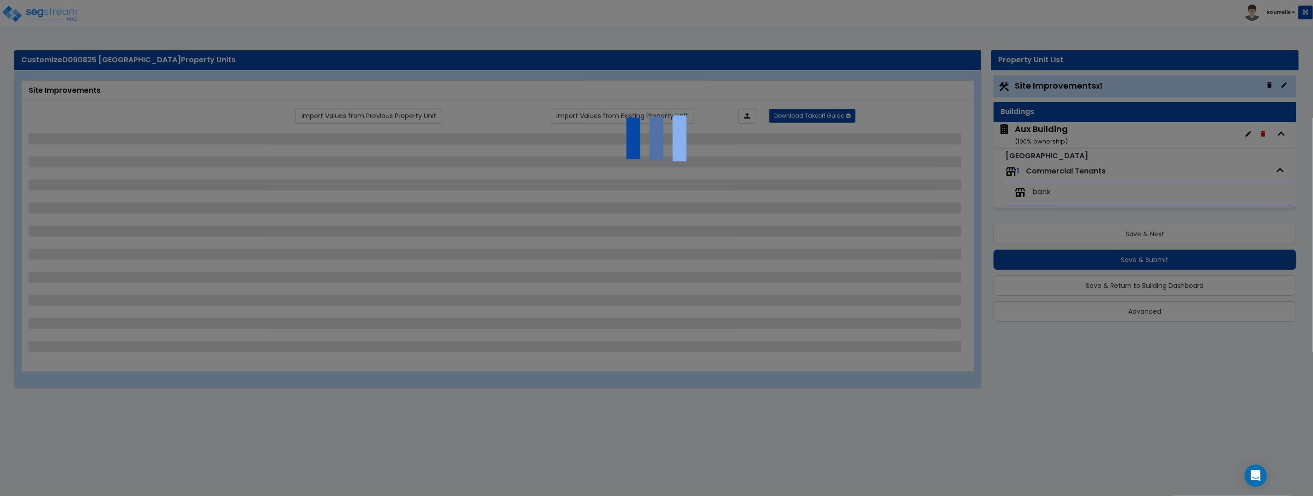
drag, startPoint x: 1149, startPoint y: 361, endPoint x: 1144, endPoint y: 326, distance: 35.5
click at [1149, 361] on div at bounding box center [656, 248] width 1313 height 496
click at [1142, 313] on div at bounding box center [656, 248] width 1313 height 496
select select "1"
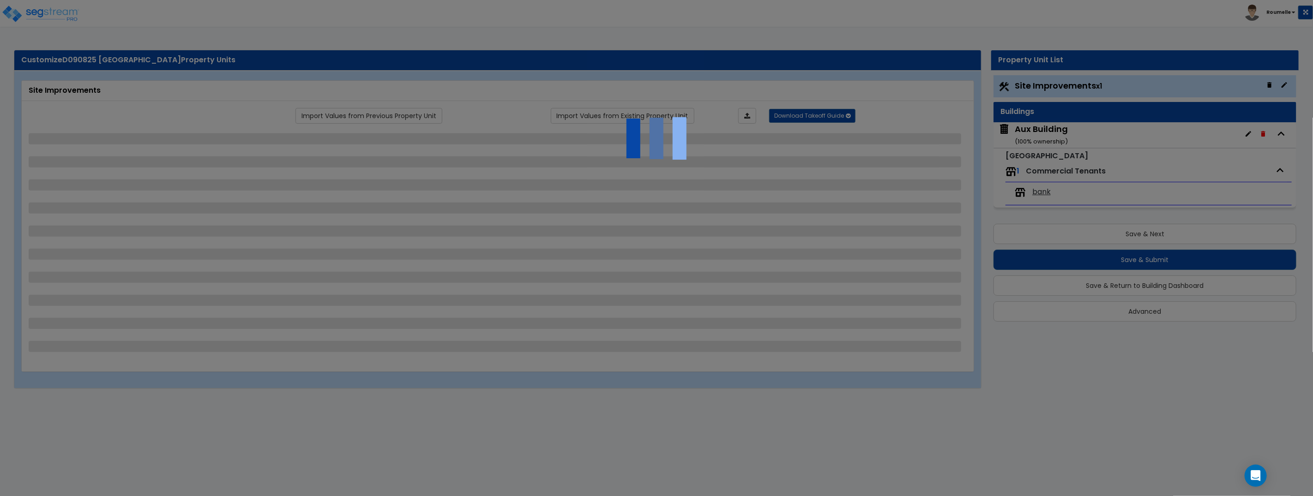
select select "1"
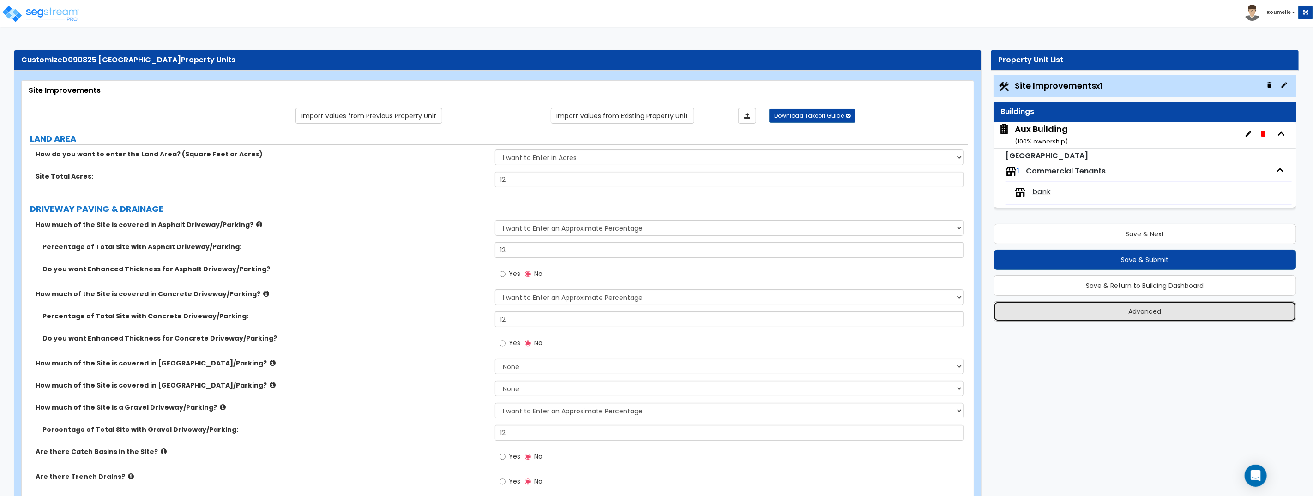
click at [1137, 314] on button "Advanced" at bounding box center [1145, 312] width 303 height 20
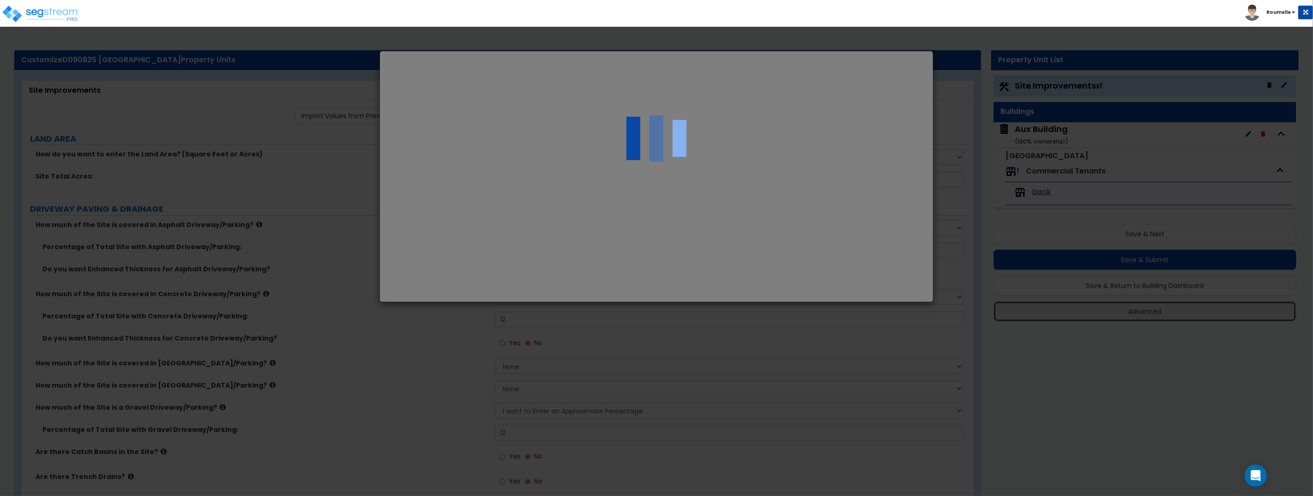
select select "FL"
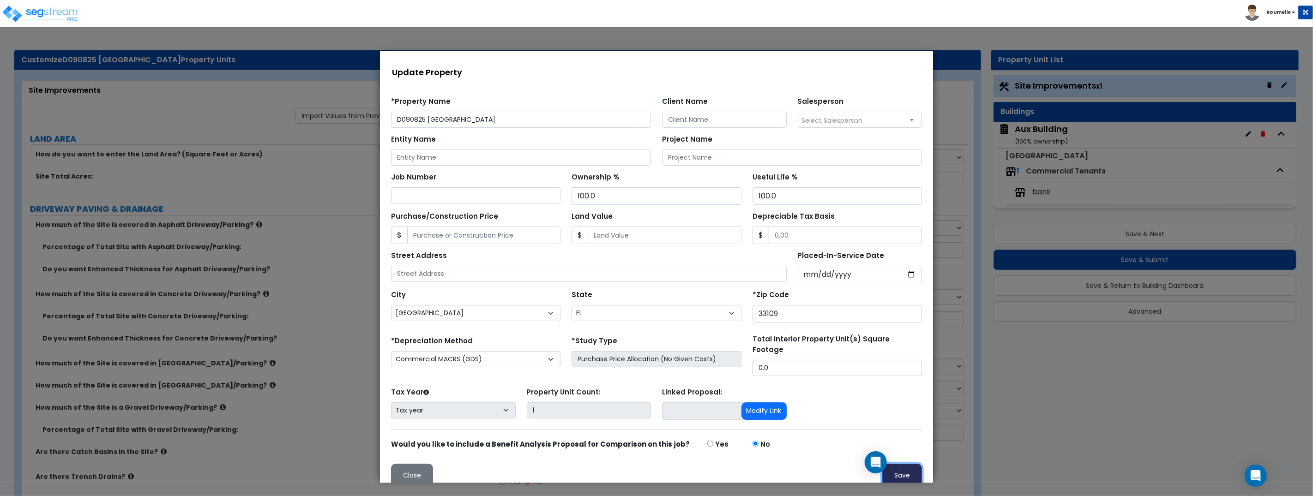
click at [897, 471] on button "Save" at bounding box center [902, 476] width 40 height 24
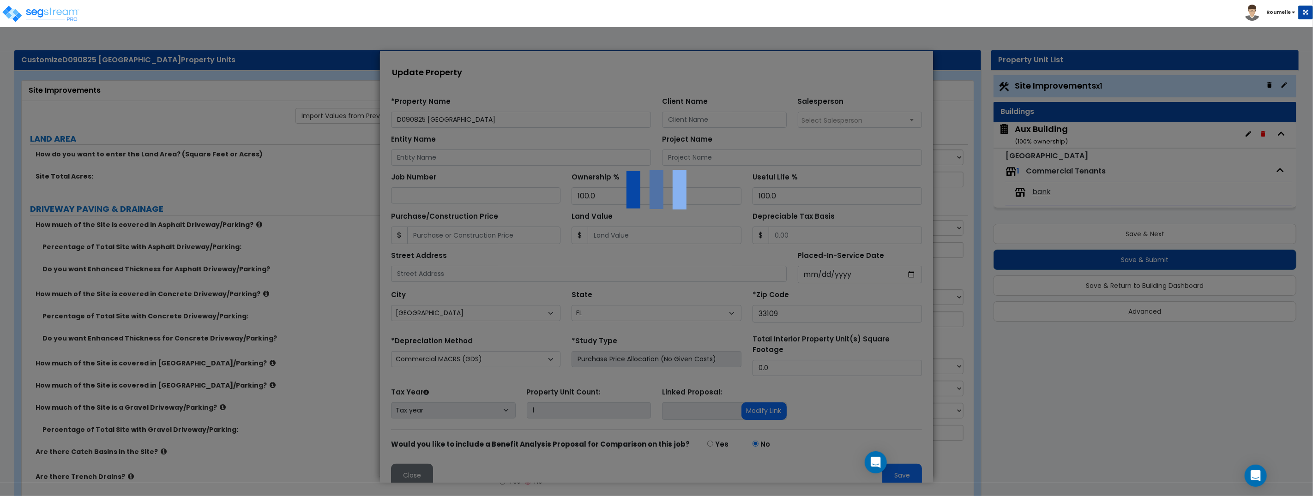
click at [414, 472] on div at bounding box center [656, 267] width 553 height 432
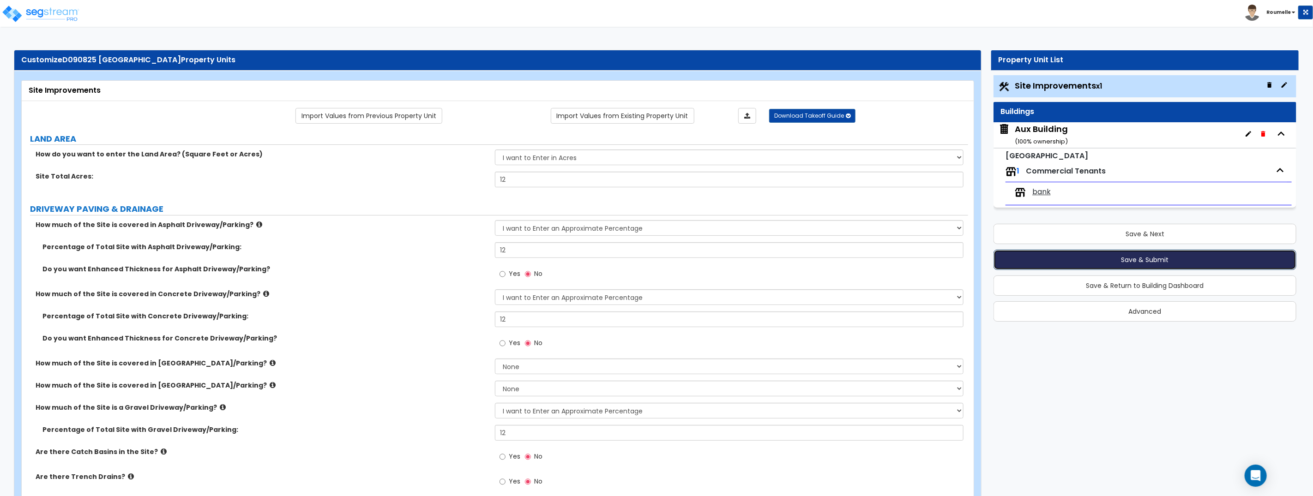
click at [1142, 261] on button "Save & Submit" at bounding box center [1145, 260] width 303 height 20
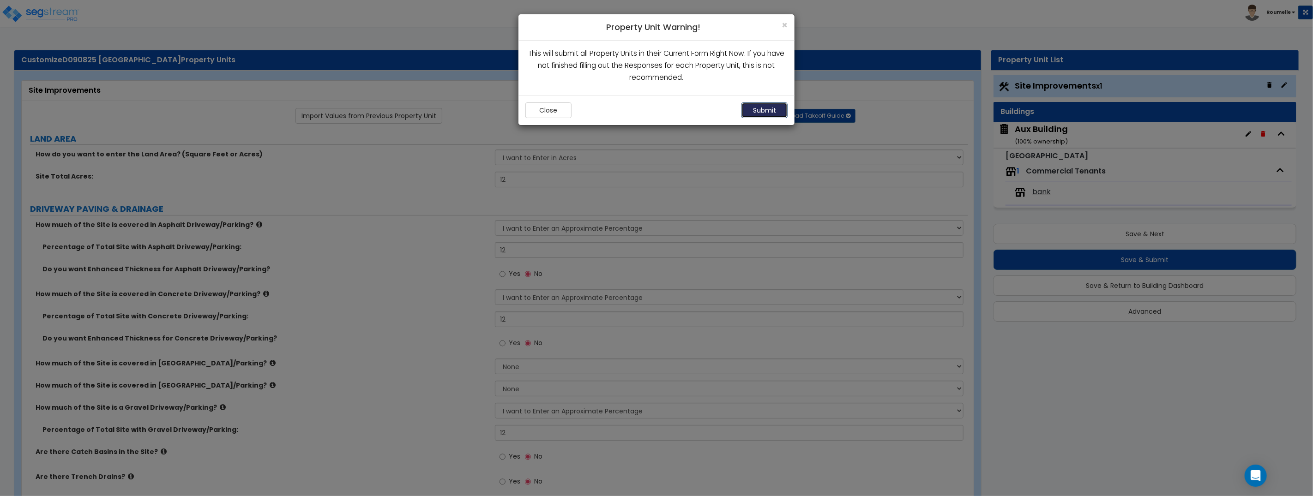
click at [770, 107] on button "Submit" at bounding box center [765, 111] width 46 height 16
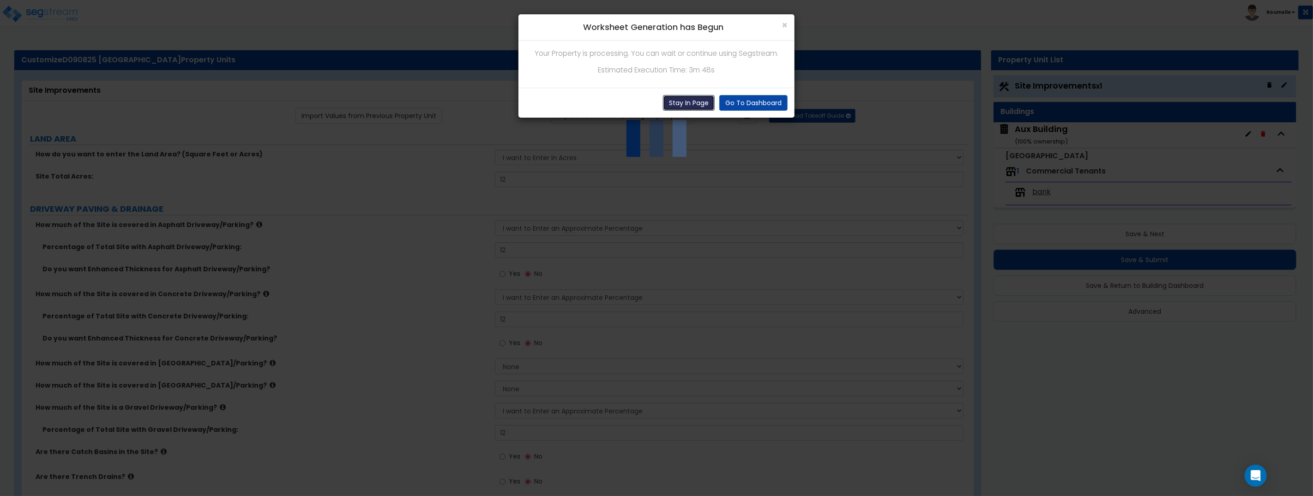
click at [705, 104] on button "Stay In Page" at bounding box center [689, 103] width 52 height 16
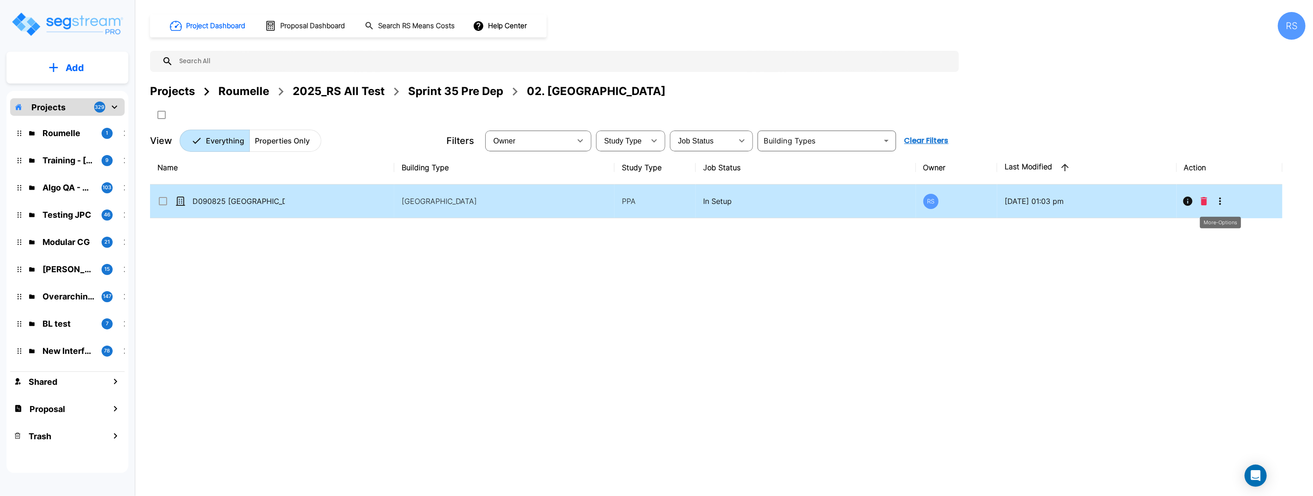
click at [1220, 198] on icon "More-Options" at bounding box center [1221, 201] width 2 height 7
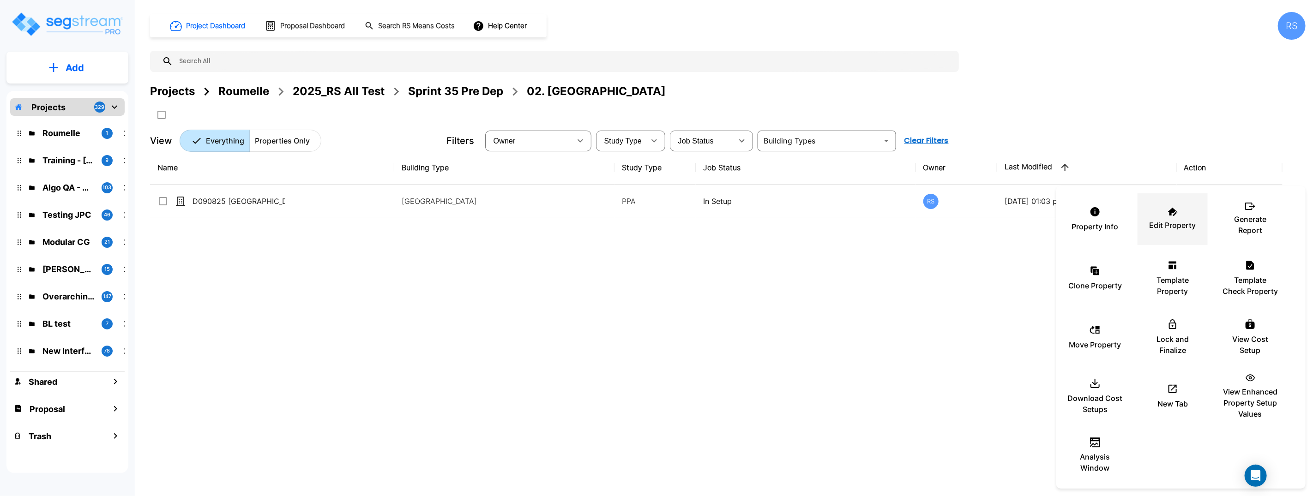
click at [1170, 227] on p "Edit Property" at bounding box center [1173, 225] width 47 height 11
drag, startPoint x: 747, startPoint y: 251, endPoint x: 867, endPoint y: 258, distance: 120.3
click at [748, 251] on div at bounding box center [656, 248] width 1313 height 496
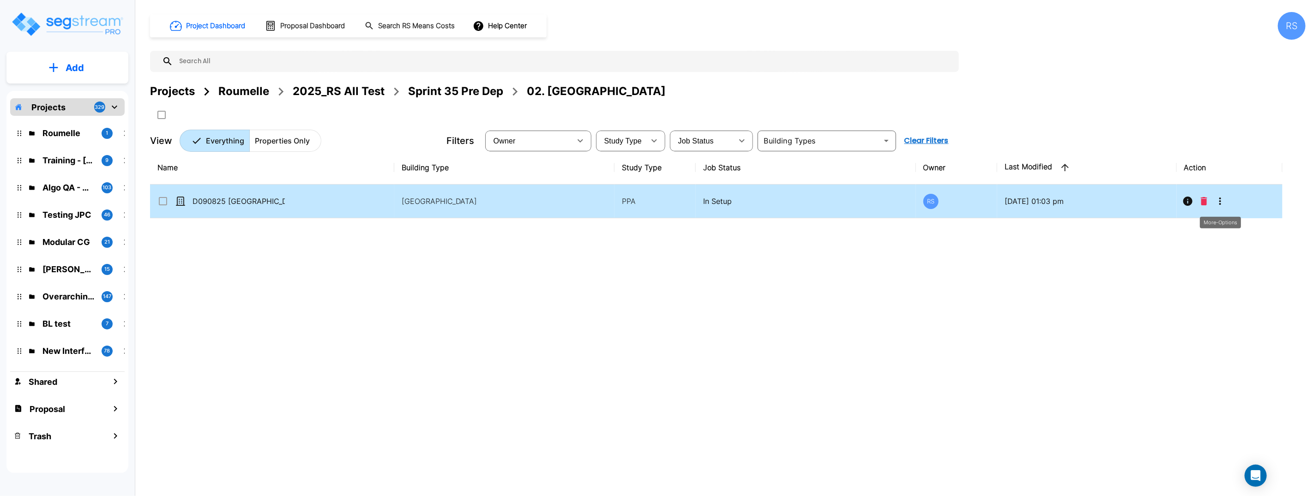
click at [1223, 198] on icon "More-Options" at bounding box center [1220, 201] width 11 height 11
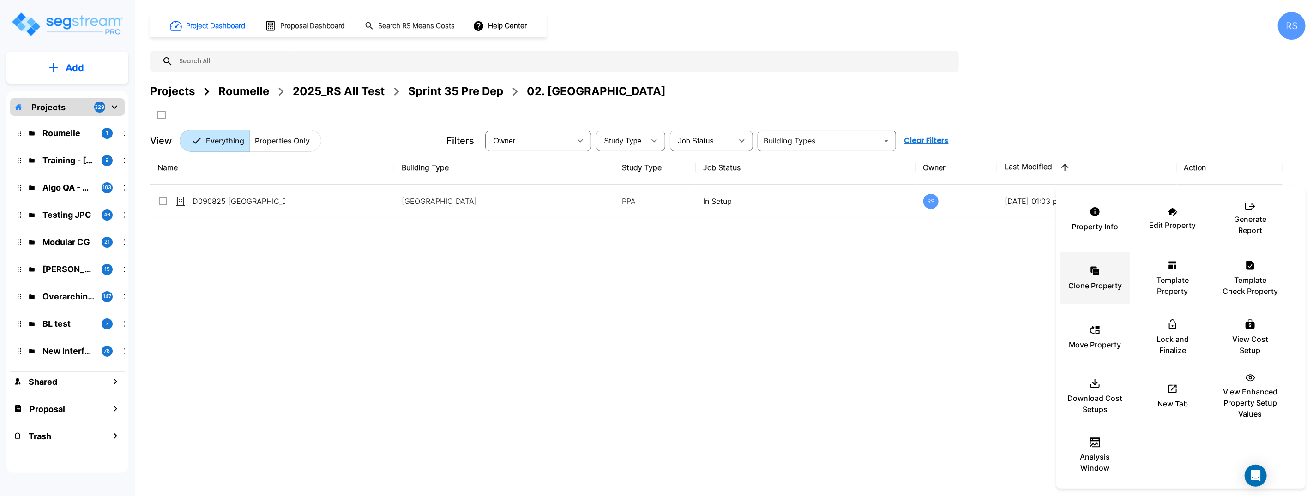
click at [1099, 282] on p "Clone Property" at bounding box center [1096, 285] width 54 height 11
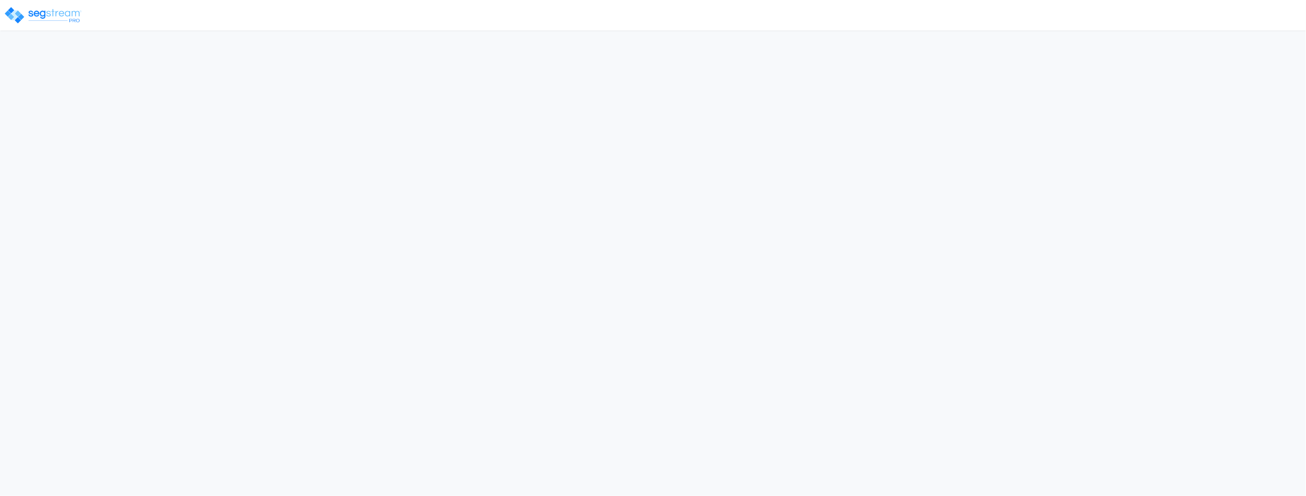
select select "FL"
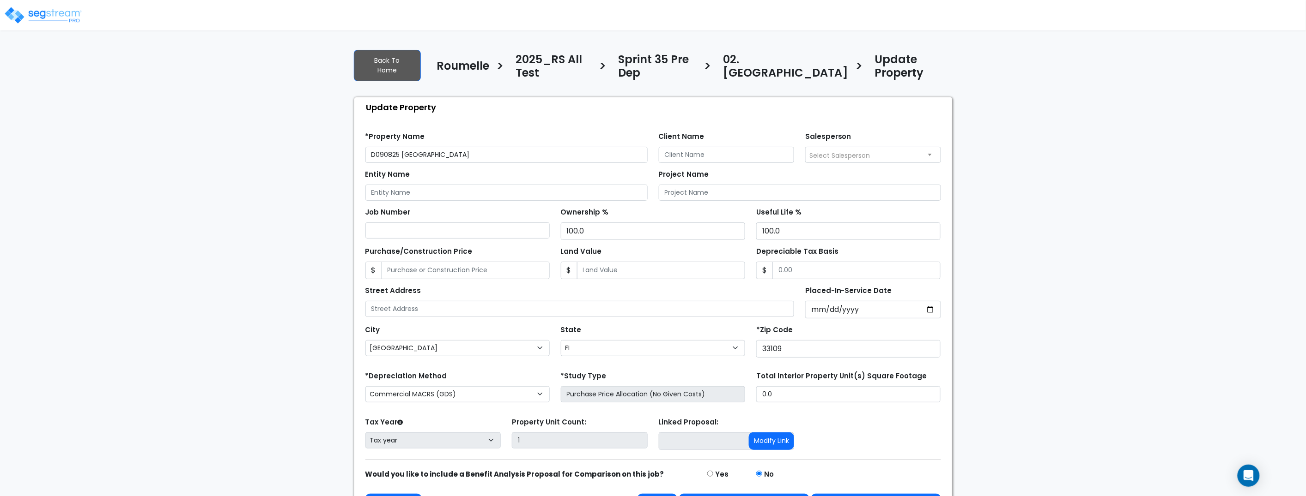
click at [403, 147] on input "D090825 [GEOGRAPHIC_DATA]" at bounding box center [506, 155] width 282 height 16
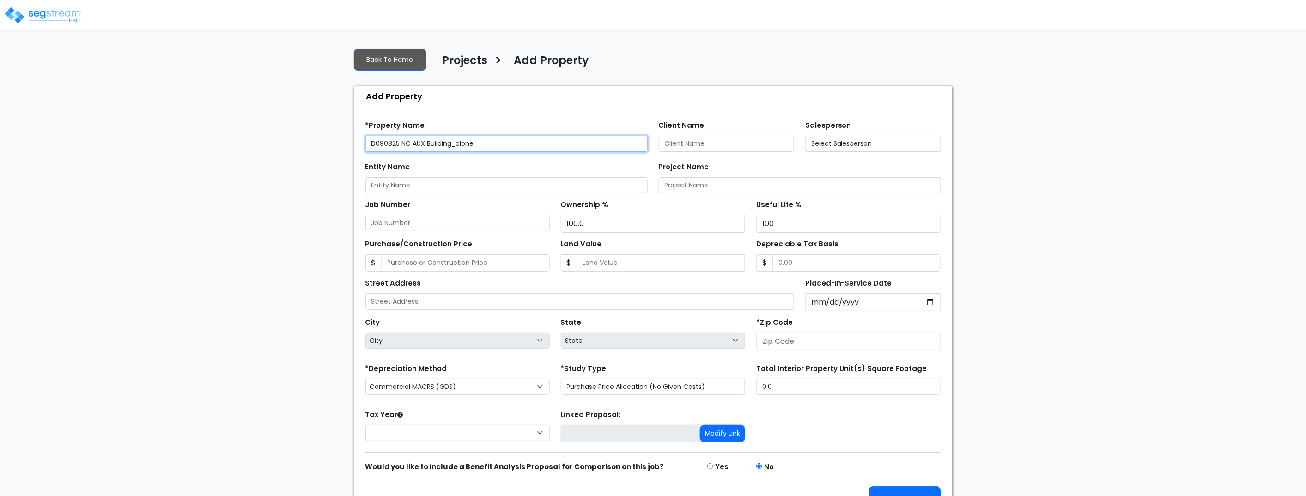
type input "None"
type input "33109"
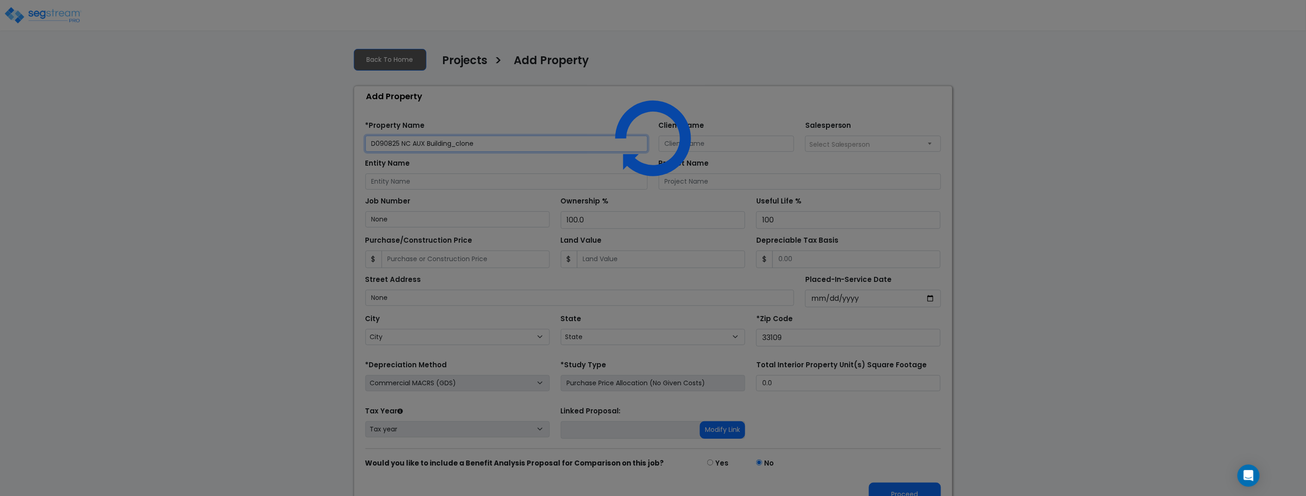
select select "FL"
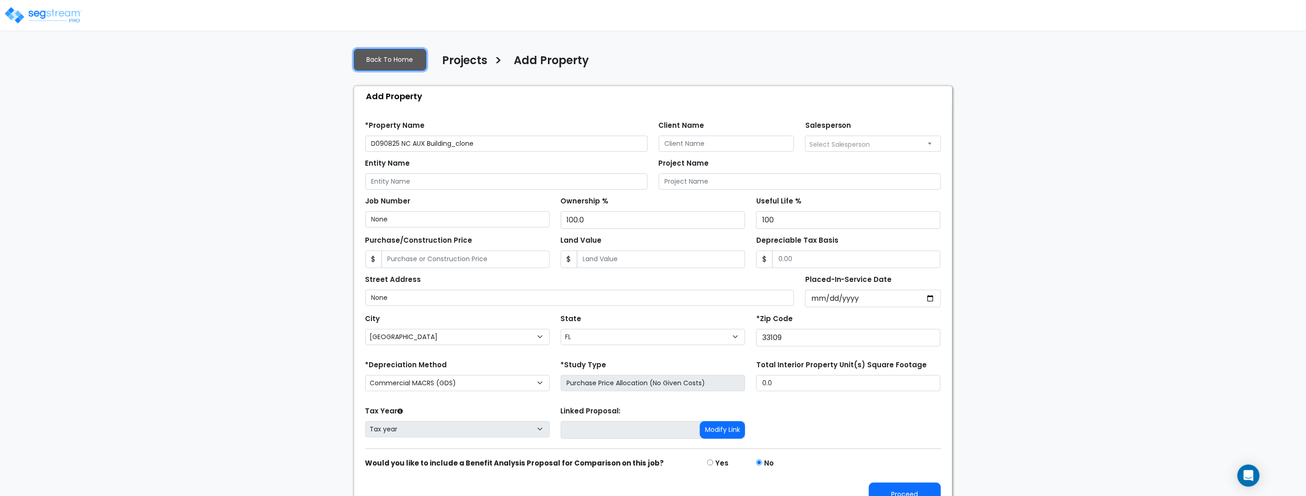
click at [392, 59] on link "Back To Home" at bounding box center [390, 60] width 73 height 22
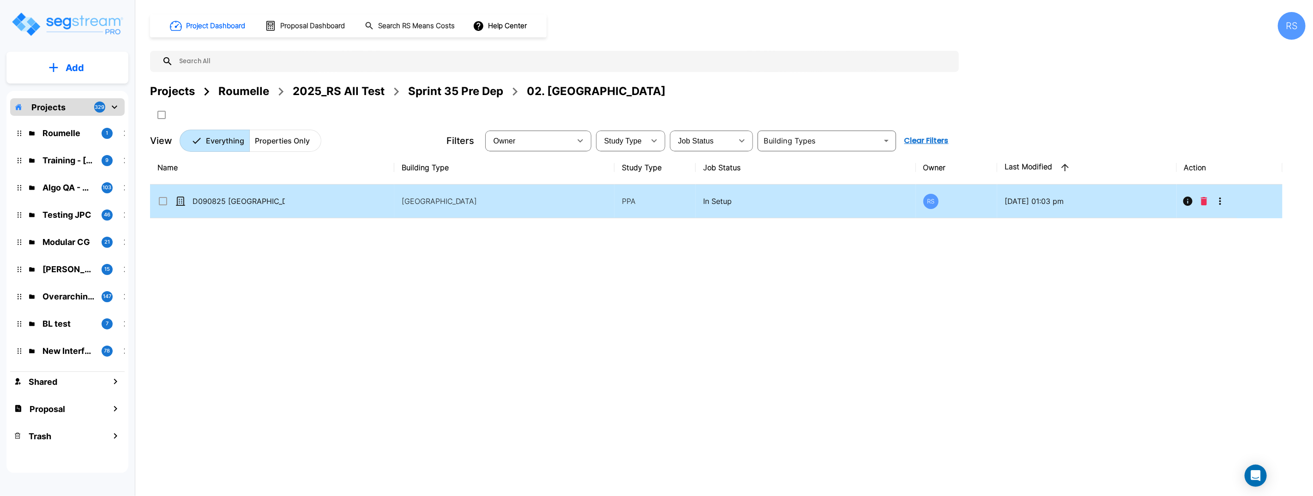
click at [1220, 203] on icon "More-Options" at bounding box center [1221, 201] width 2 height 7
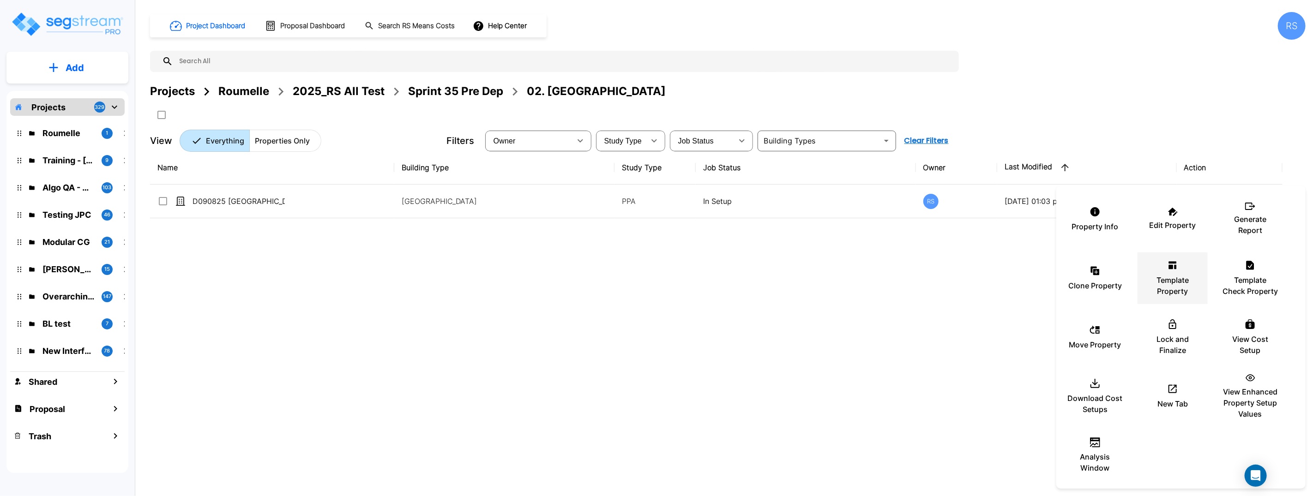
click at [1178, 280] on p "Template Property" at bounding box center [1172, 286] width 55 height 22
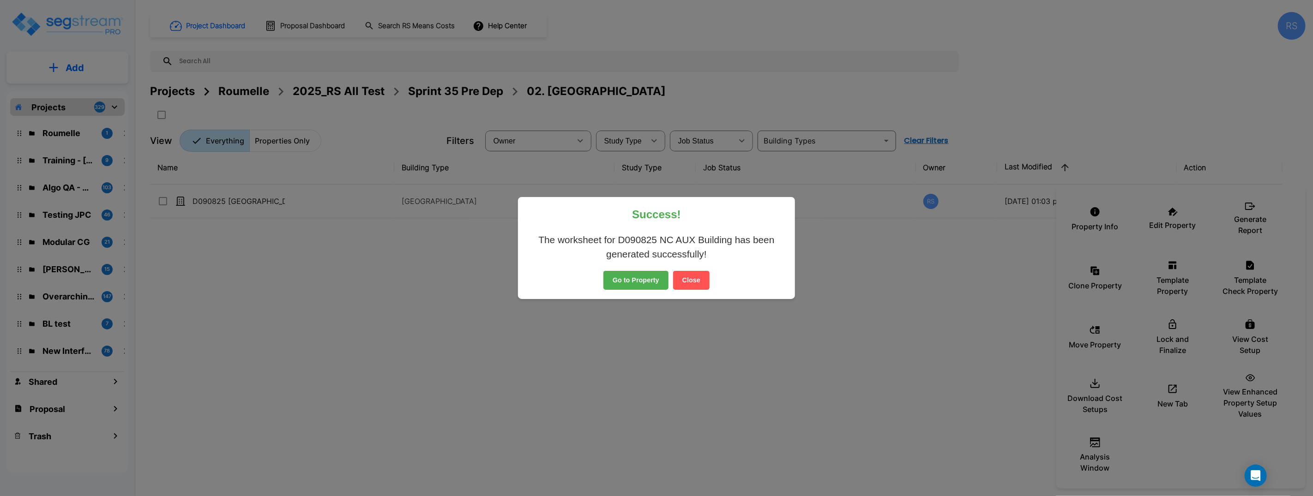
click at [693, 281] on button "Close" at bounding box center [691, 280] width 36 height 19
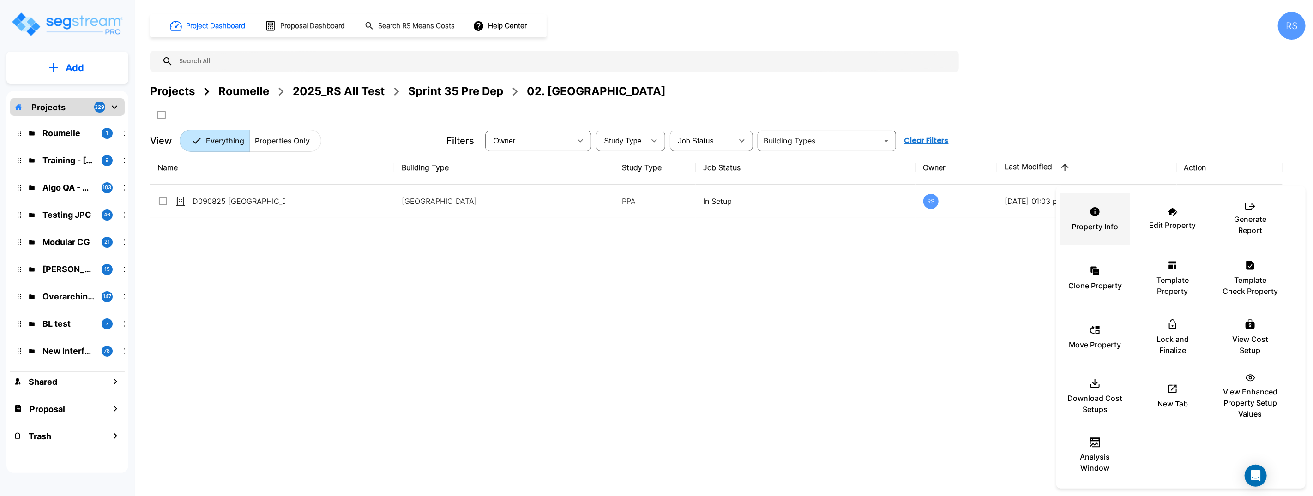
click at [1101, 220] on div "Property Info" at bounding box center [1095, 219] width 55 height 46
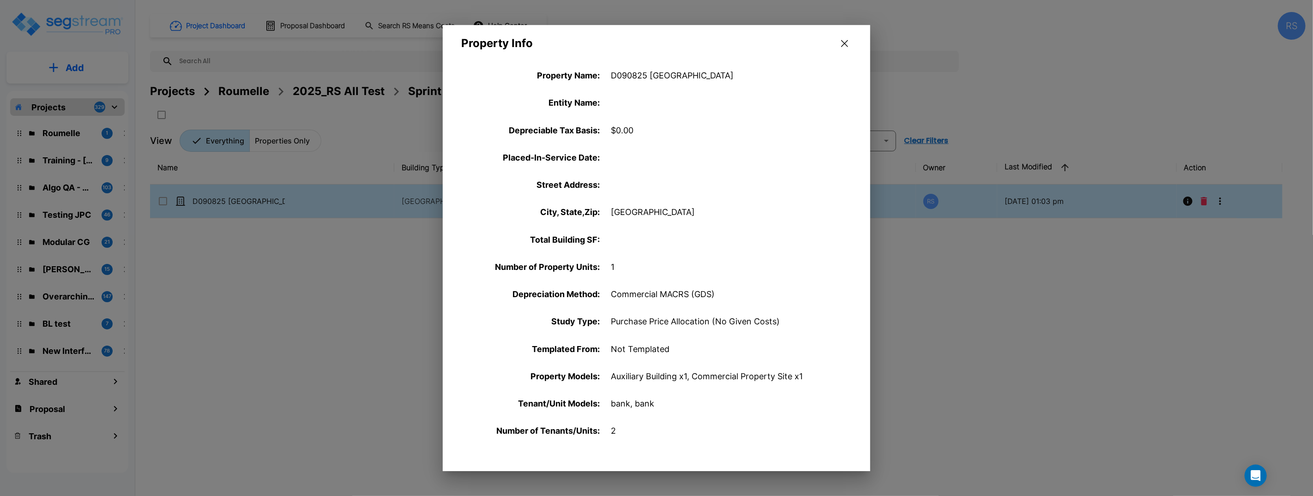
click at [847, 40] on icon "button" at bounding box center [844, 43] width 7 height 7
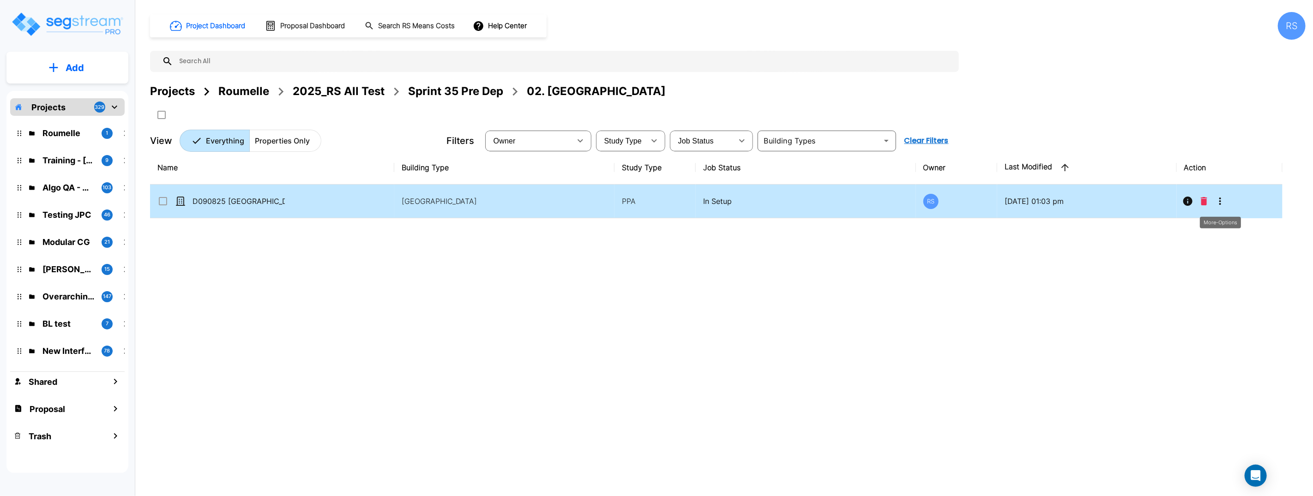
click at [1224, 204] on icon "More-Options" at bounding box center [1220, 201] width 11 height 11
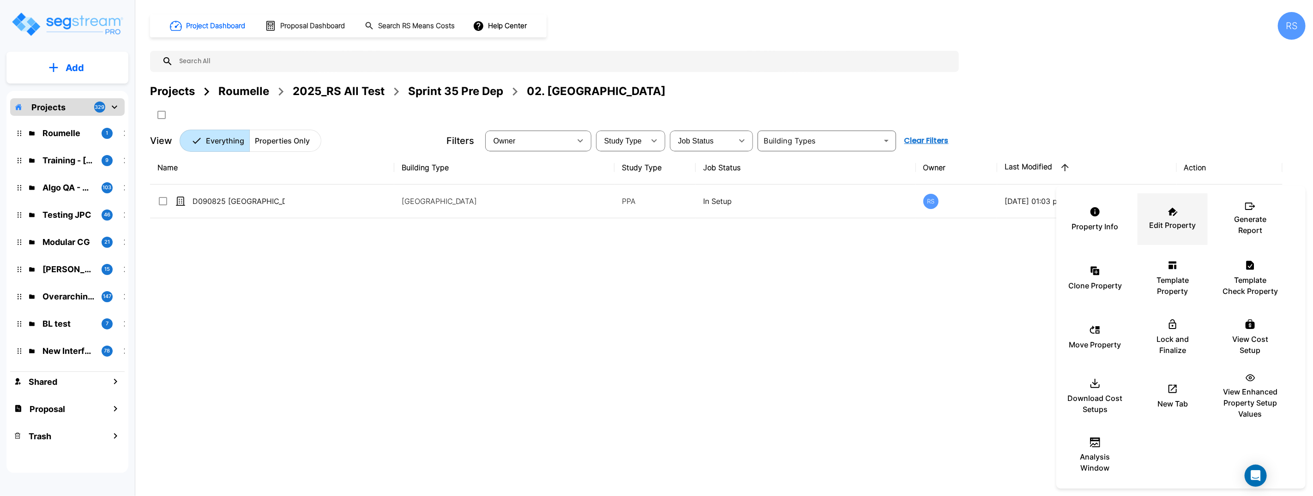
click at [1175, 224] on p "Edit Property" at bounding box center [1173, 225] width 47 height 11
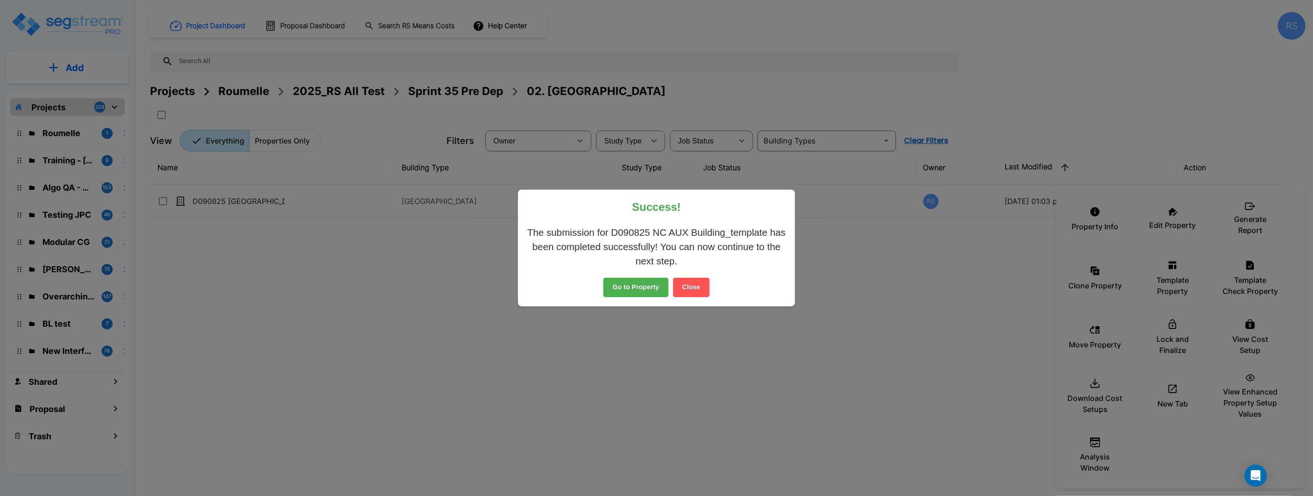
click at [698, 287] on button "Close" at bounding box center [691, 287] width 36 height 19
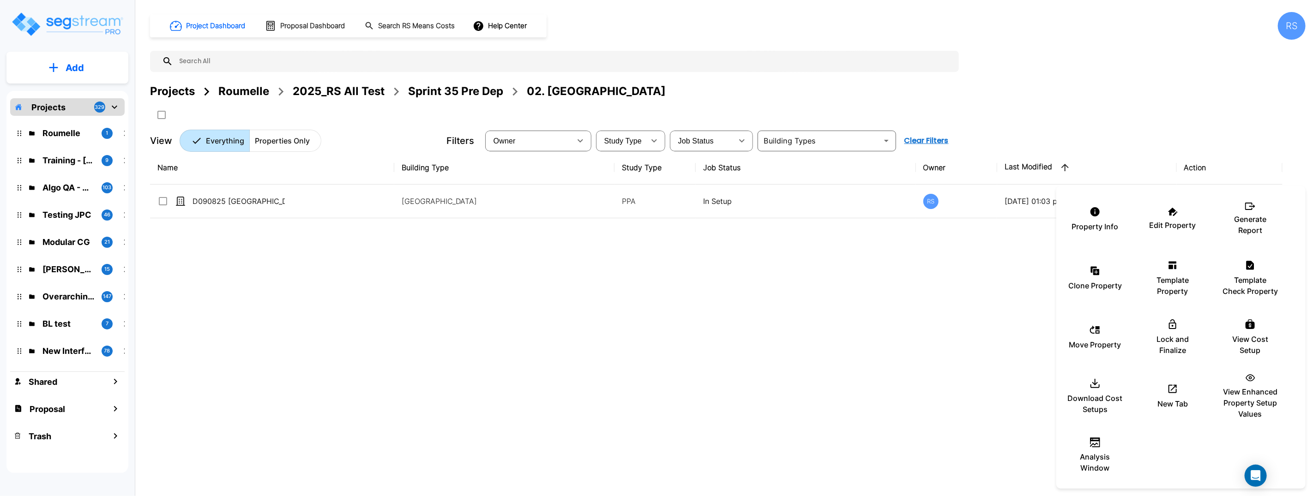
click at [276, 202] on div at bounding box center [656, 248] width 1313 height 496
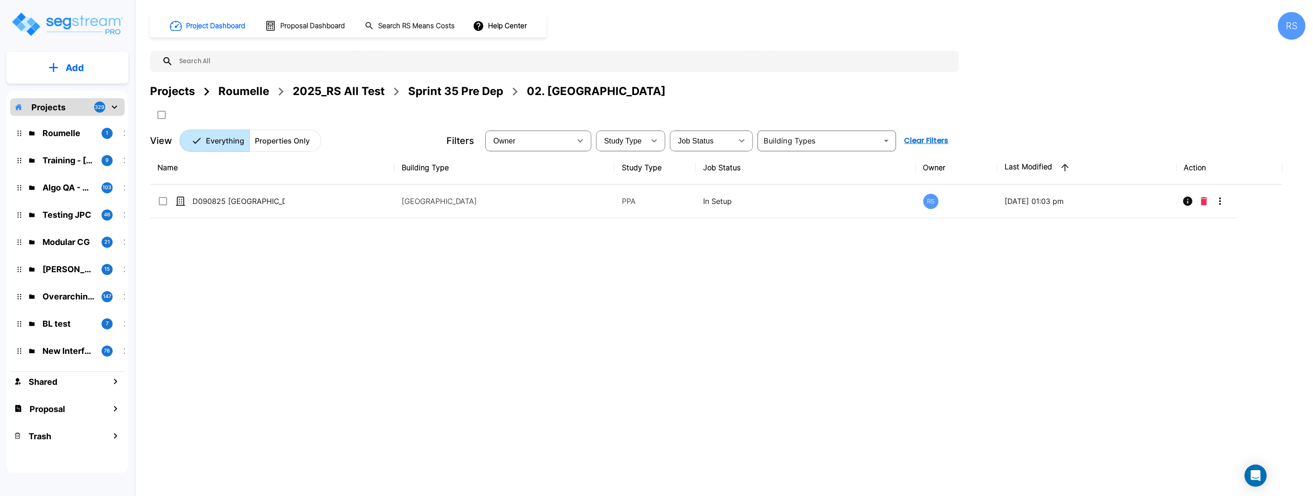
click at [441, 264] on div "Name Building Type Study Type Job Status Owner Last Modified Action D090825 NC …" at bounding box center [716, 305] width 1133 height 308
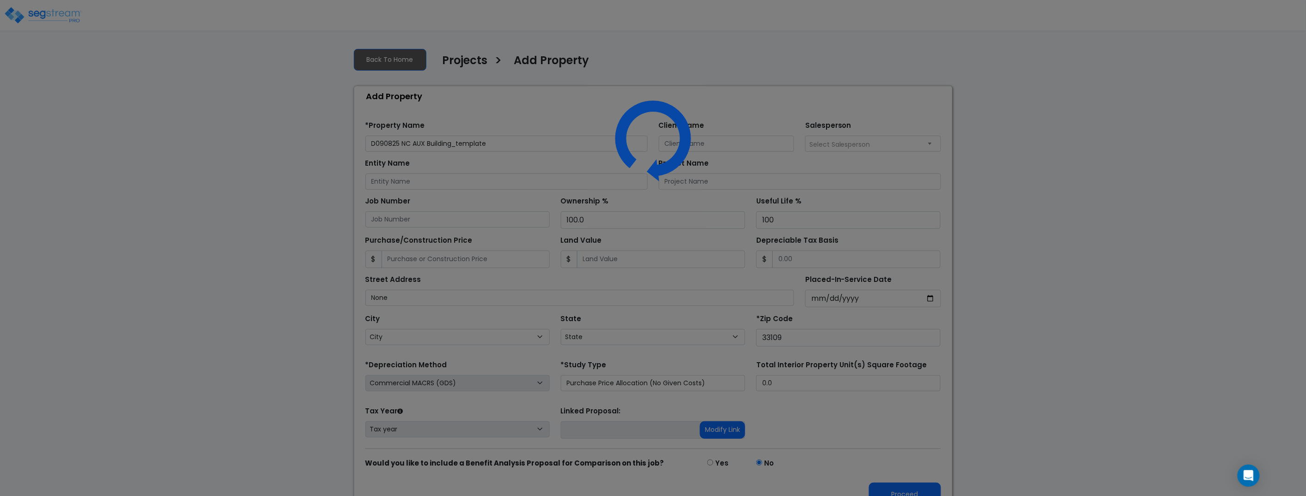
select select "FL"
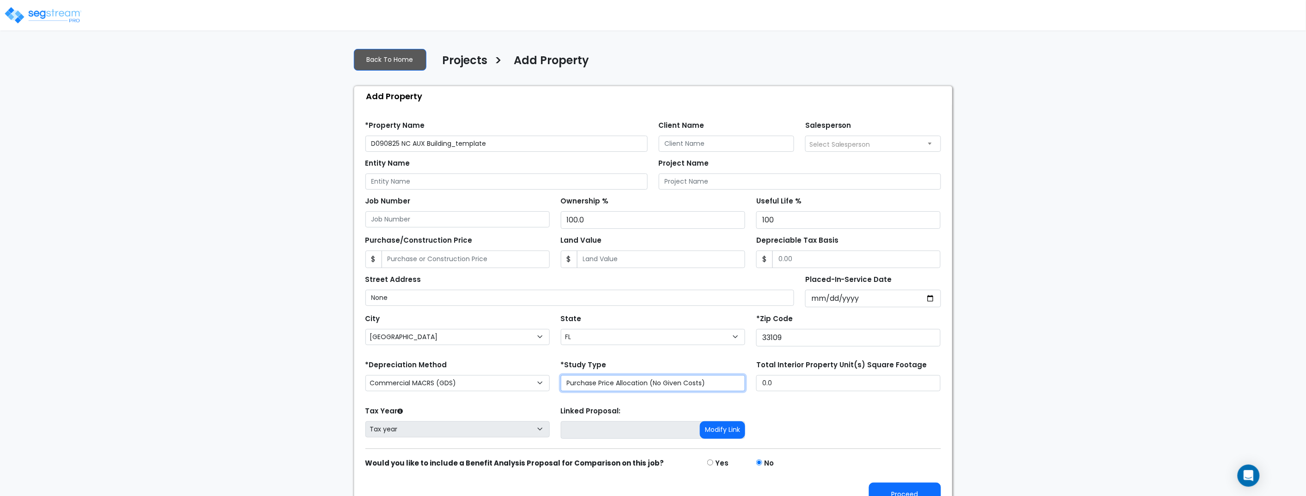
click at [612, 391] on select "Purchase Price Allocation (No Given Costs) New Construction / Reno / TI's (Give…" at bounding box center [653, 383] width 184 height 16
select select "NEW"
click at [561, 375] on select "Purchase Price Allocation (No Given Costs) New Construction / Reno / TI's (Give…" at bounding box center [653, 383] width 184 height 16
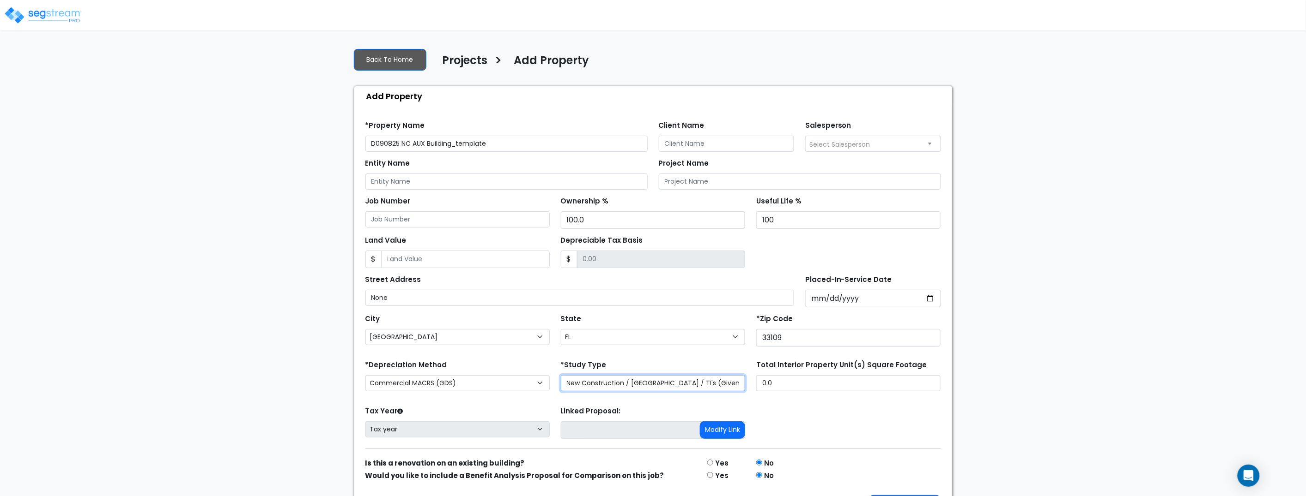
scroll to position [30, 0]
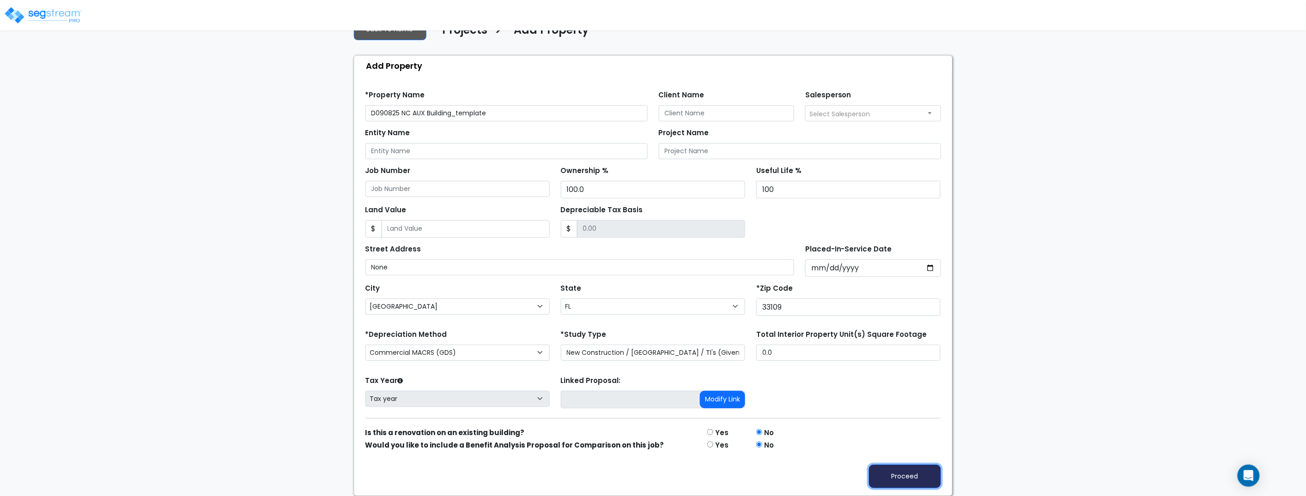
click at [890, 472] on button "Proceed" at bounding box center [905, 477] width 72 height 24
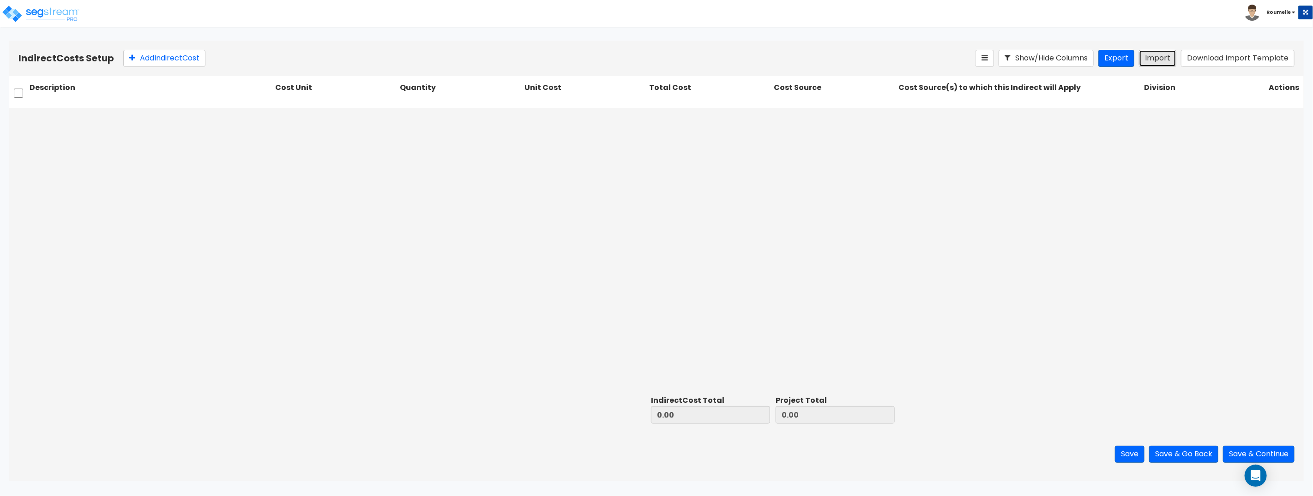
click at [1151, 59] on button "Import" at bounding box center [1157, 58] width 37 height 17
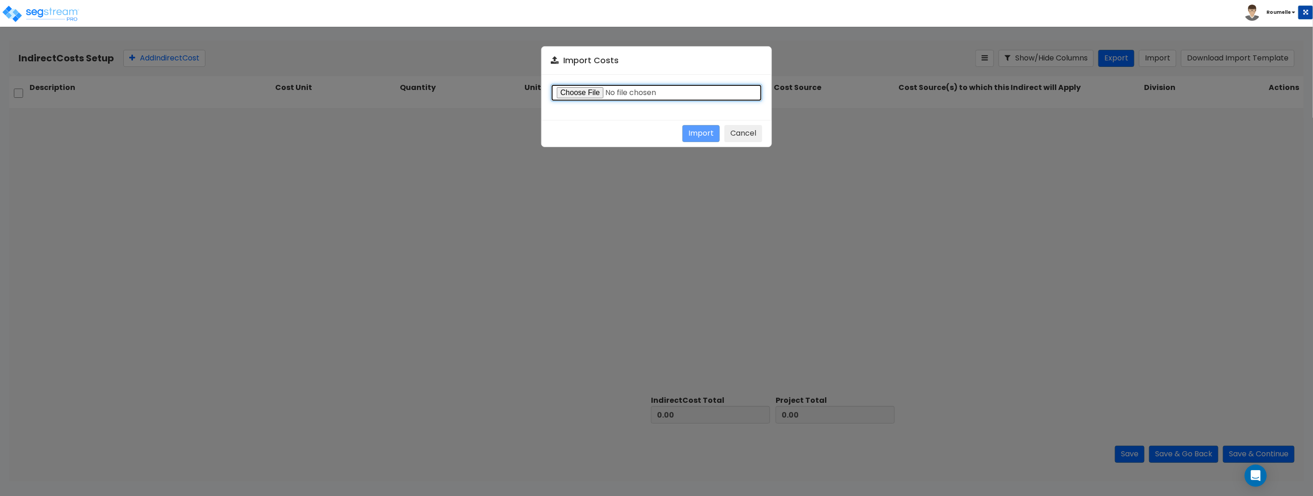
click at [636, 94] on input "file" at bounding box center [657, 93] width 212 height 18
type input "C:\fakepath\Indirect costs 38131.csv"
click at [702, 132] on button "Import" at bounding box center [701, 133] width 37 height 17
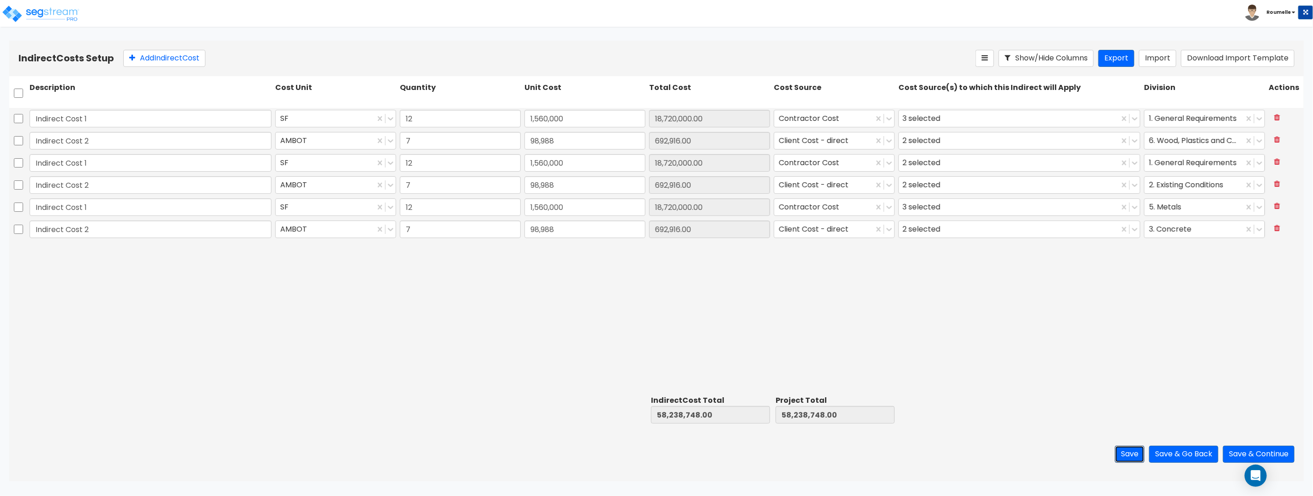
drag, startPoint x: 1112, startPoint y: 457, endPoint x: 1128, endPoint y: 393, distance: 65.3
click at [1125, 391] on div "Indirect Costs Setup Add Indirect Cost Show/Hide Columns Export Import Download…" at bounding box center [656, 261] width 1295 height 441
click at [1249, 453] on button "Save & Continue" at bounding box center [1259, 454] width 72 height 17
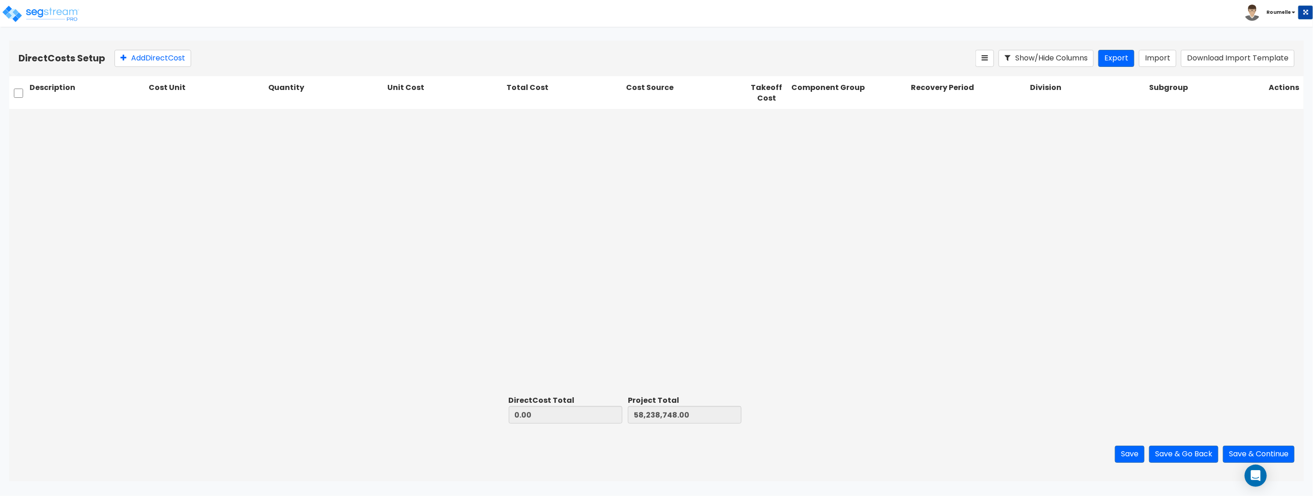
click at [895, 236] on div at bounding box center [656, 250] width 1295 height 283
click at [1147, 58] on button "Import" at bounding box center [1157, 58] width 37 height 17
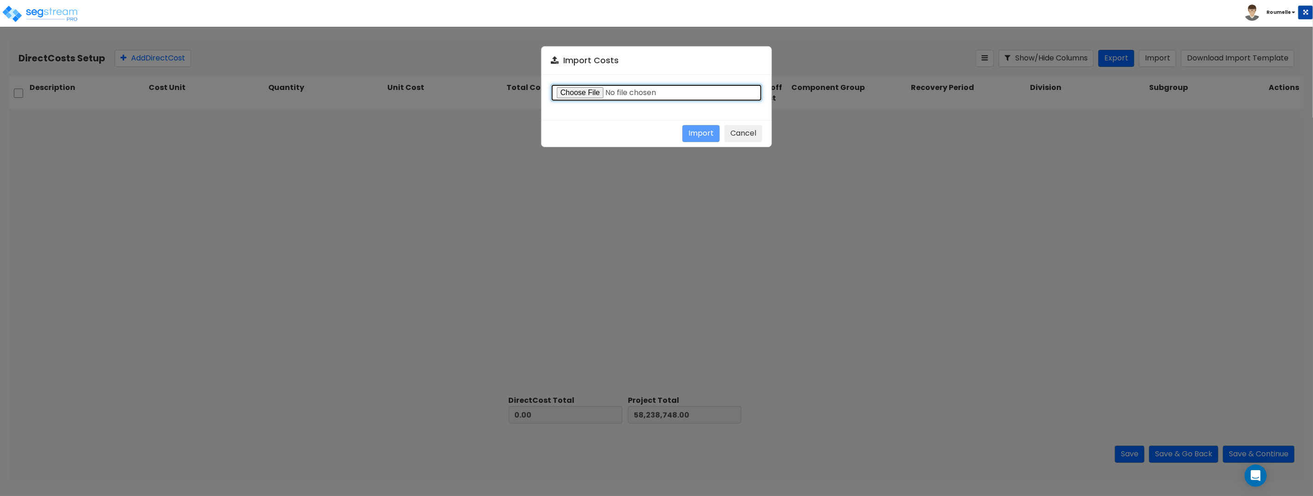
click at [577, 92] on input "file" at bounding box center [657, 93] width 212 height 18
type input "C:\fakepath\Direct costs 38131.csv"
click at [712, 135] on button "Import" at bounding box center [701, 133] width 37 height 17
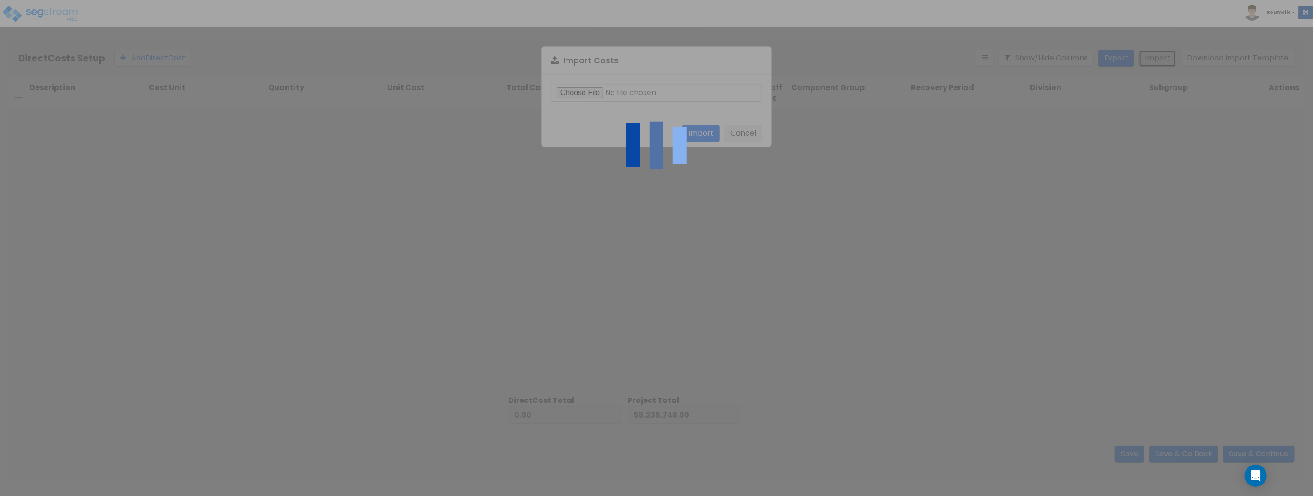
type input "38,825,832.00"
type input "97,064,580.00"
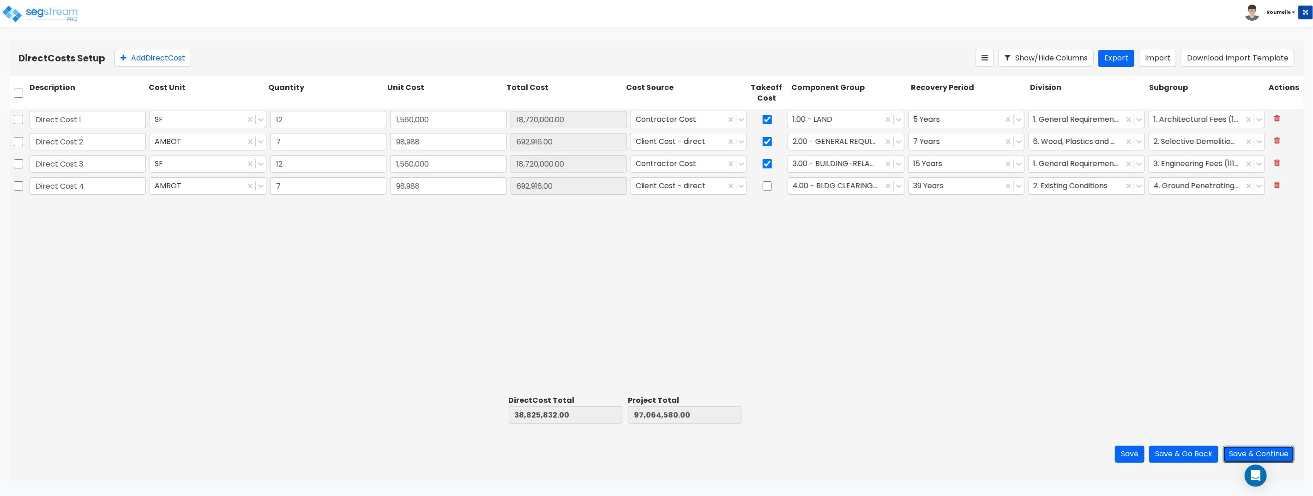
click at [1245, 454] on button "Save & Continue" at bounding box center [1259, 454] width 72 height 17
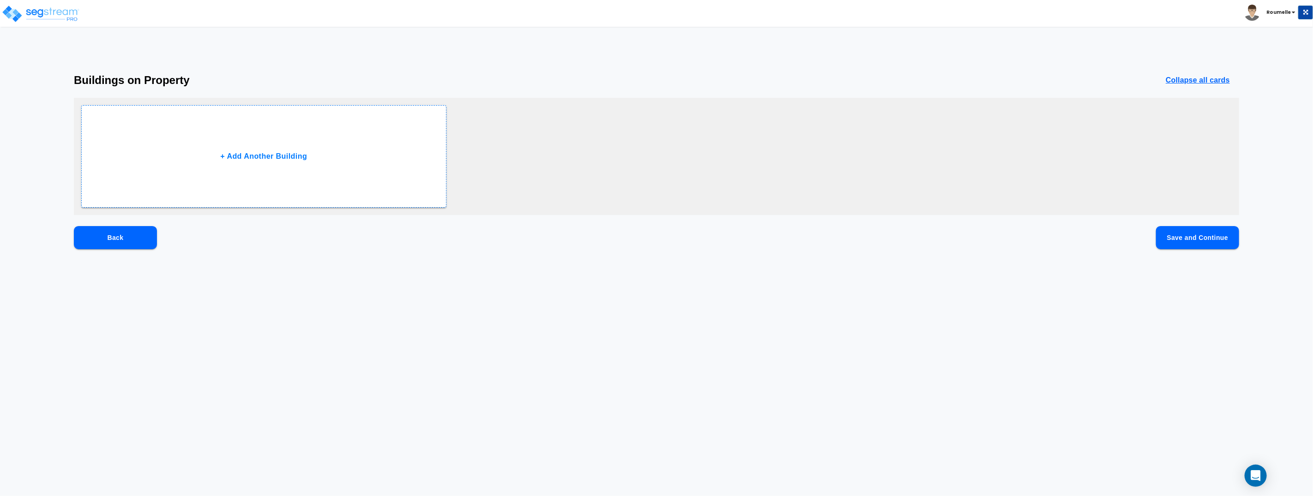
click at [1181, 244] on button "Save and Continue" at bounding box center [1197, 237] width 83 height 23
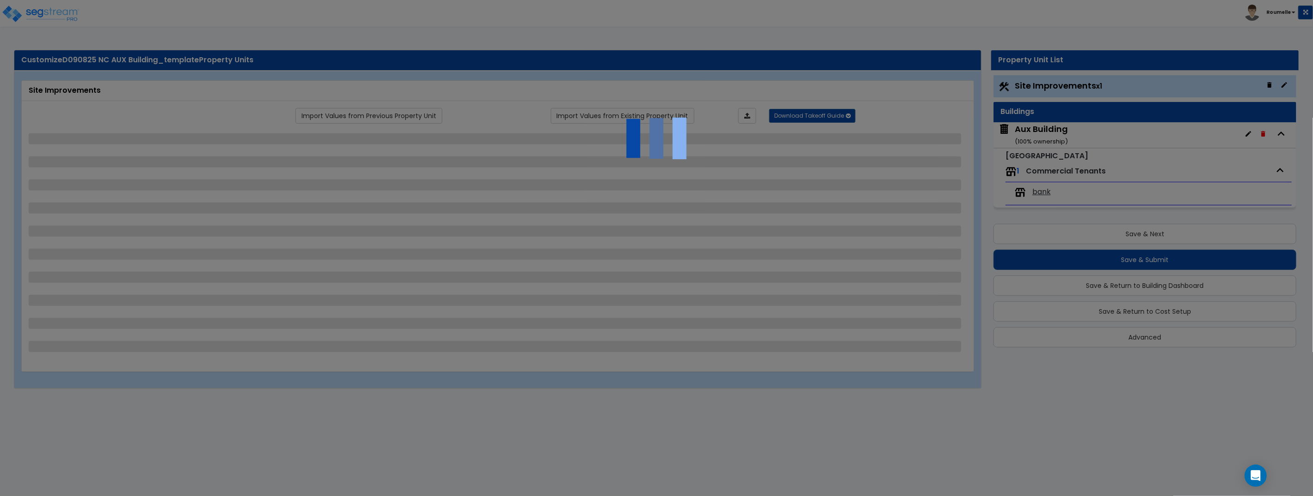
select select "1"
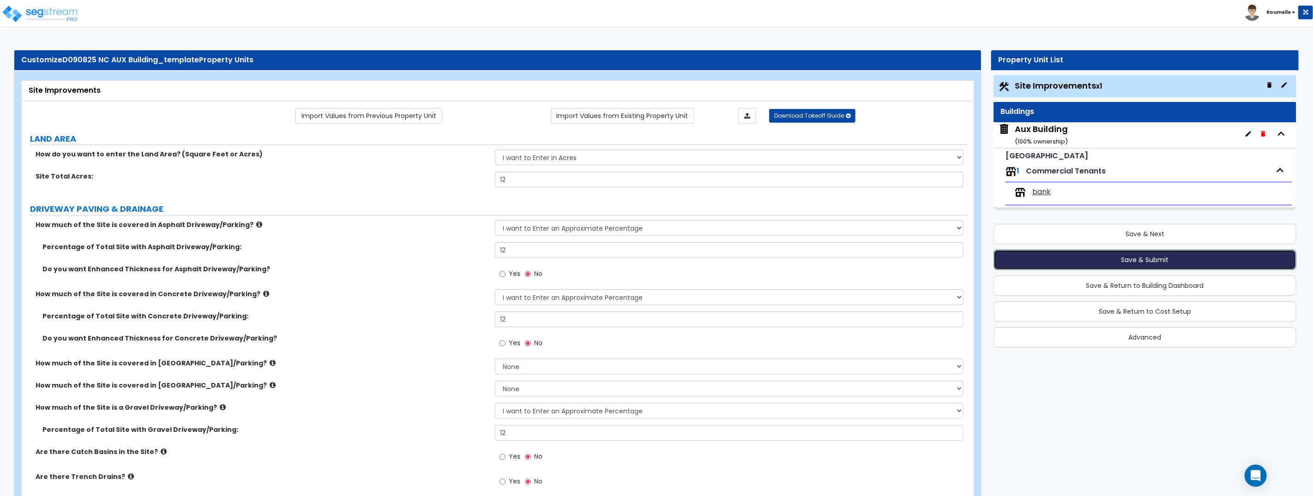
click at [1111, 261] on button "Save & Submit" at bounding box center [1145, 260] width 303 height 20
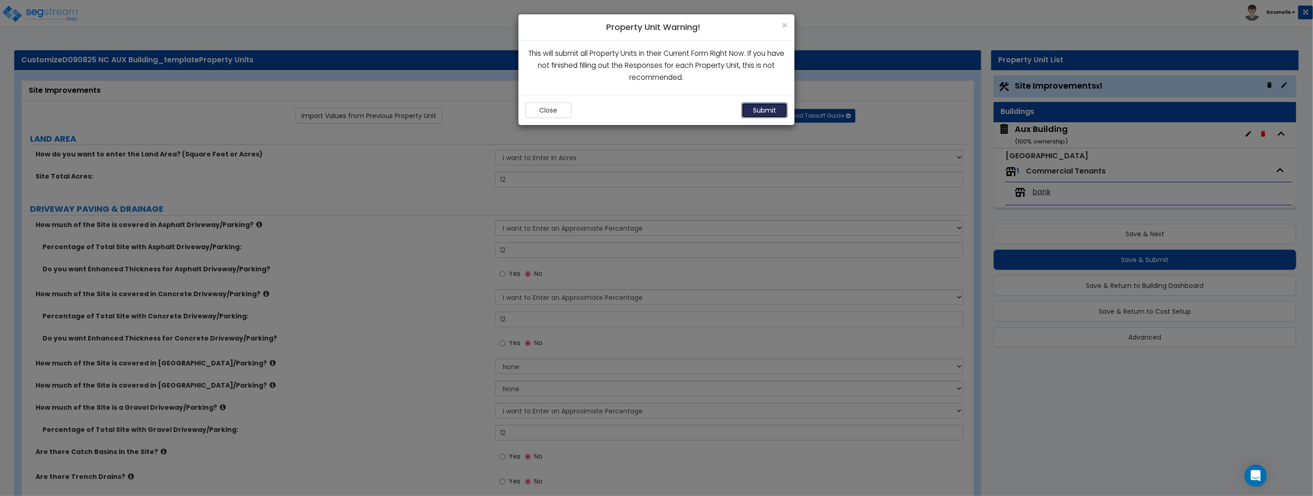
click at [768, 108] on button "Submit" at bounding box center [765, 111] width 46 height 16
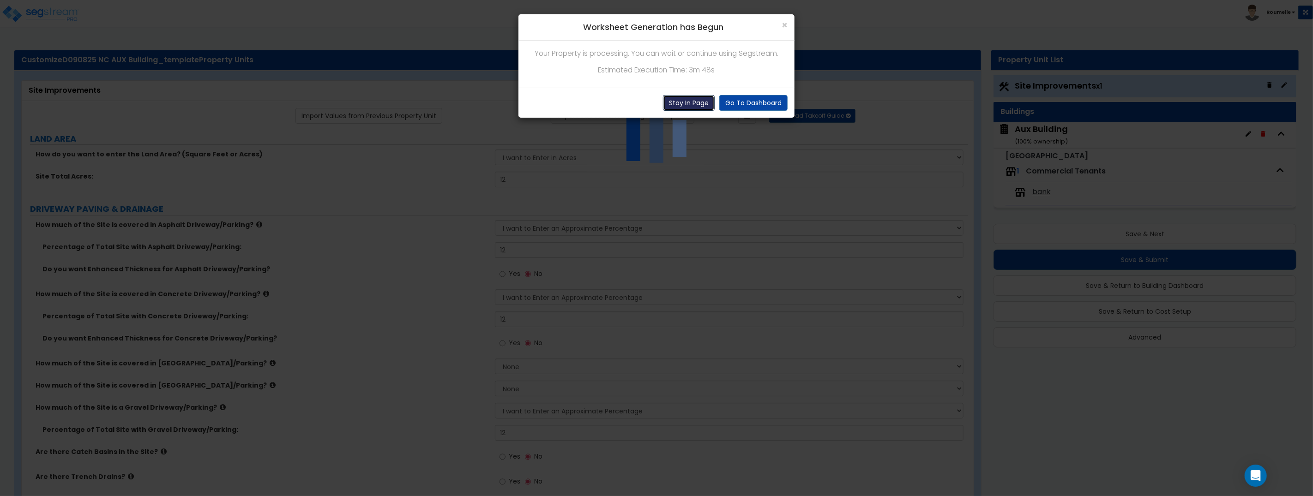
drag, startPoint x: 680, startPoint y: 103, endPoint x: 639, endPoint y: 87, distance: 44.4
click at [680, 103] on button "Stay In Page" at bounding box center [689, 103] width 52 height 16
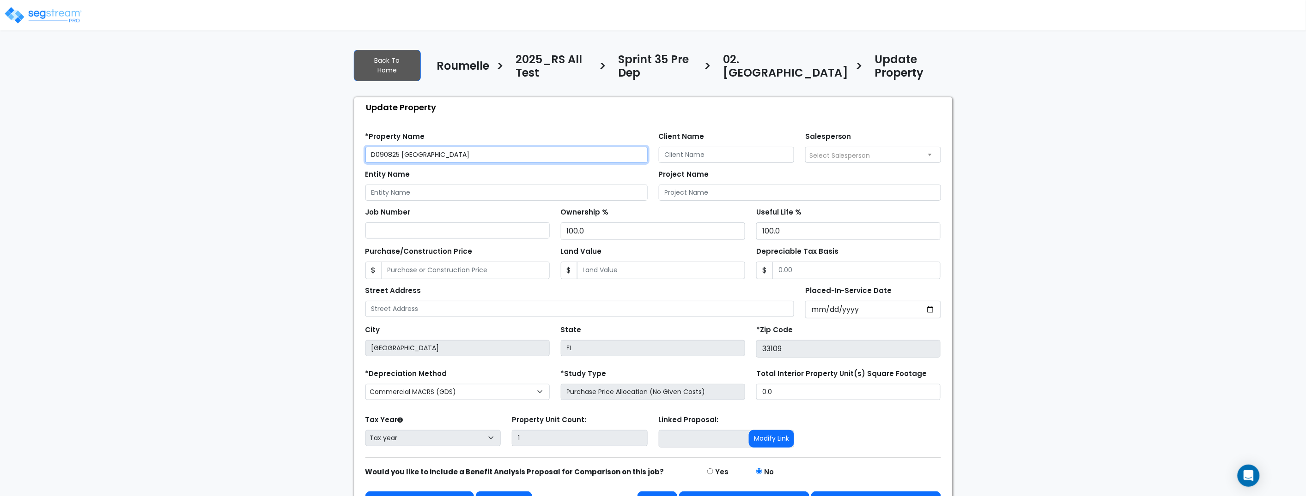
click at [407, 147] on input "D090825 [GEOGRAPHIC_DATA]" at bounding box center [506, 155] width 282 height 16
type input "D090825 PPA AUX Building"
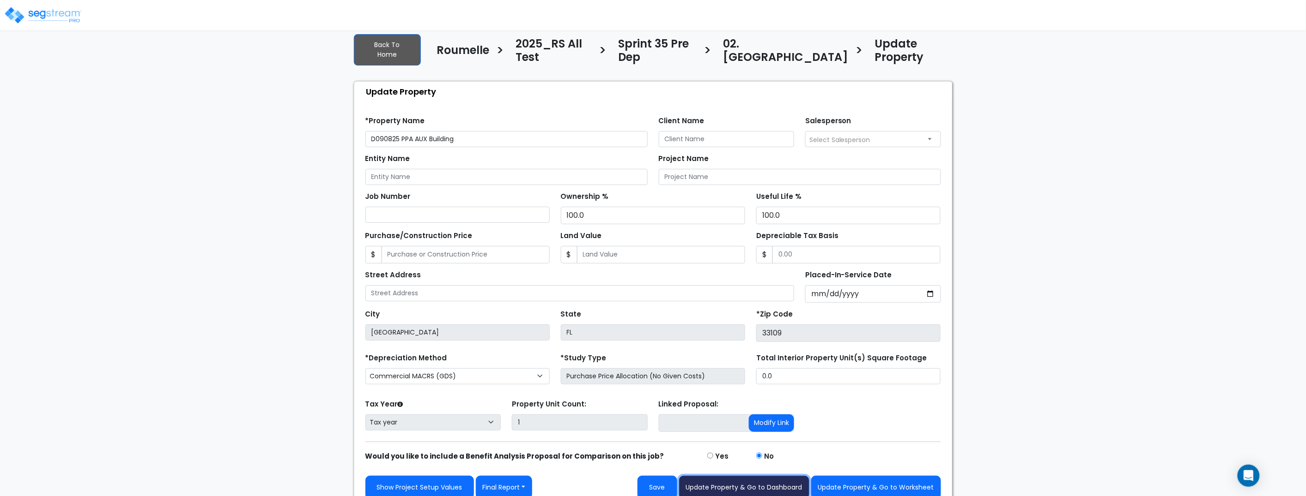
drag, startPoint x: 761, startPoint y: 477, endPoint x: 752, endPoint y: 452, distance: 26.9
click at [761, 477] on button "Update Property & Go to Dashboard" at bounding box center [744, 488] width 130 height 24
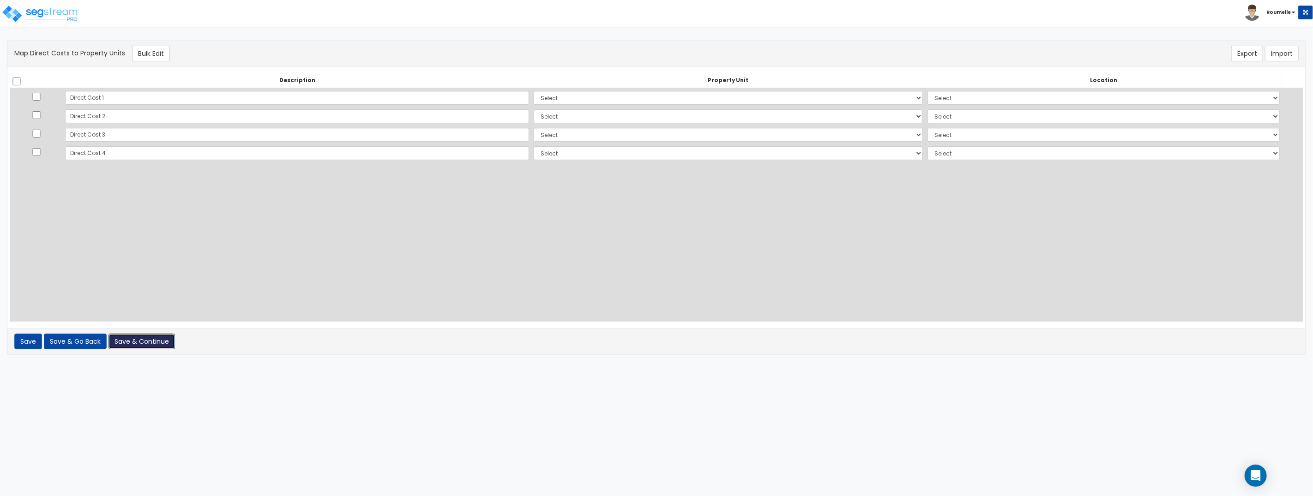
click at [160, 345] on button "Save & Continue" at bounding box center [142, 342] width 67 height 16
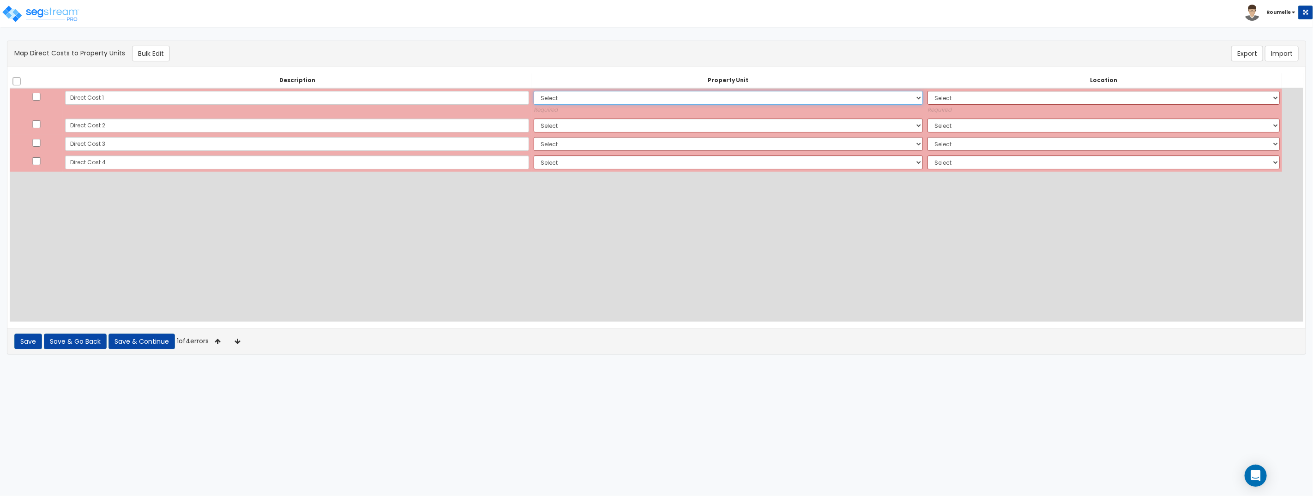
click at [534, 98] on select "Select Aux Building Site Improvements Add Additional Property Unit" at bounding box center [728, 98] width 389 height 14
select select "113406"
click at [534, 91] on select "Select Aux Building Site Improvements Add Additional Property Unit" at bounding box center [728, 98] width 389 height 14
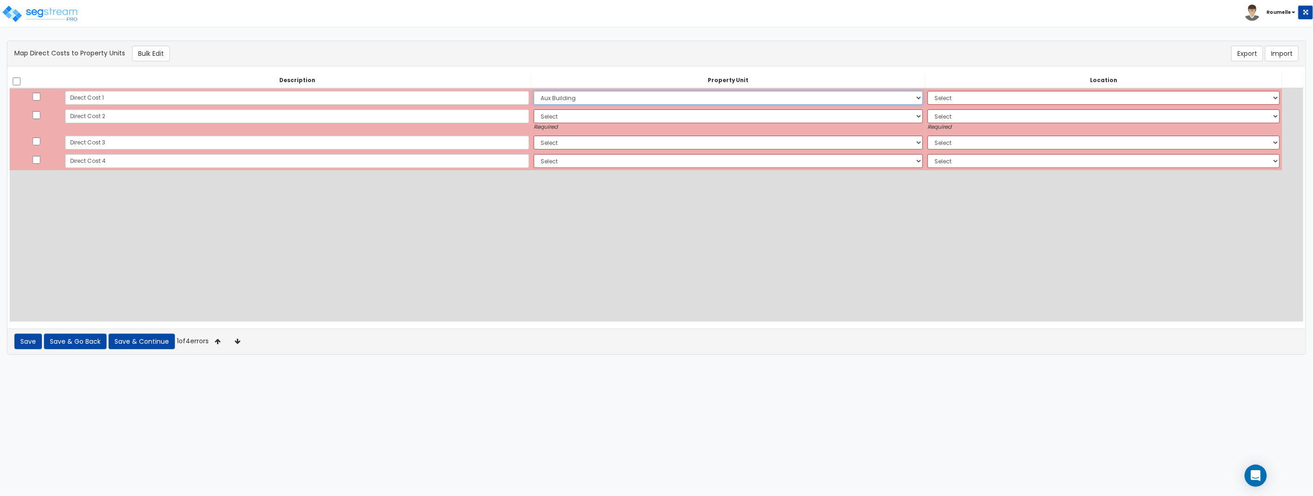
select select
click at [534, 125] on small "Required" at bounding box center [728, 127] width 389 height 8
click at [534, 120] on select "Select Aux Building Site Improvements Add Additional Property Unit" at bounding box center [728, 116] width 389 height 14
select select "113406"
click at [534, 109] on select "Select Aux Building Site Improvements Add Additional Property Unit" at bounding box center [728, 116] width 389 height 14
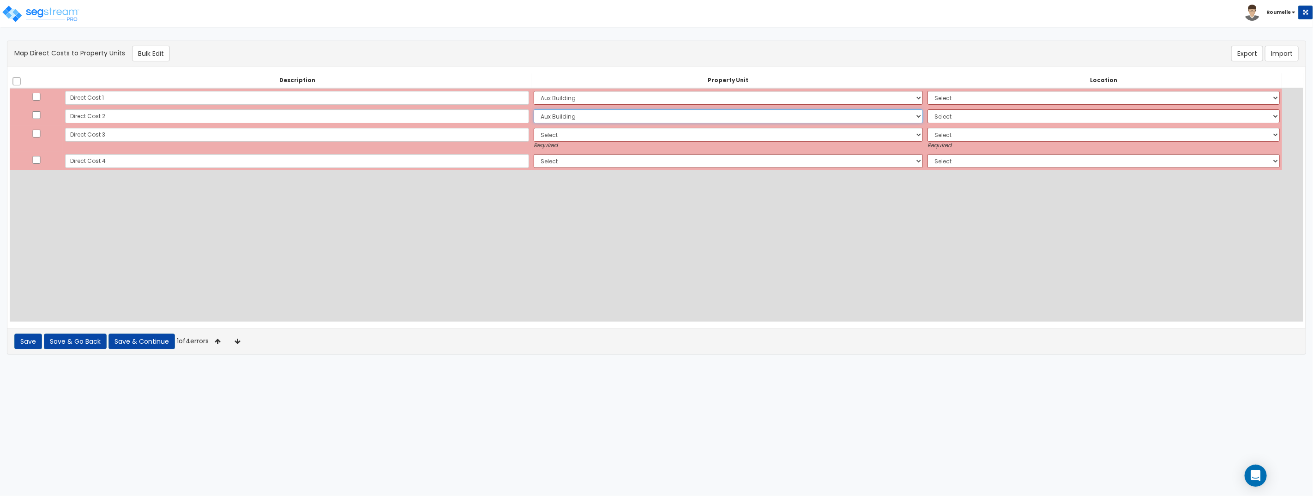
select select
click at [534, 137] on select "Select Aux Building Site Improvements Add Additional Property Unit" at bounding box center [728, 135] width 389 height 14
select select "113409"
click at [534, 128] on select "Select Aux Building Site Improvements Add Additional Property Unit" at bounding box center [728, 135] width 389 height 14
select select
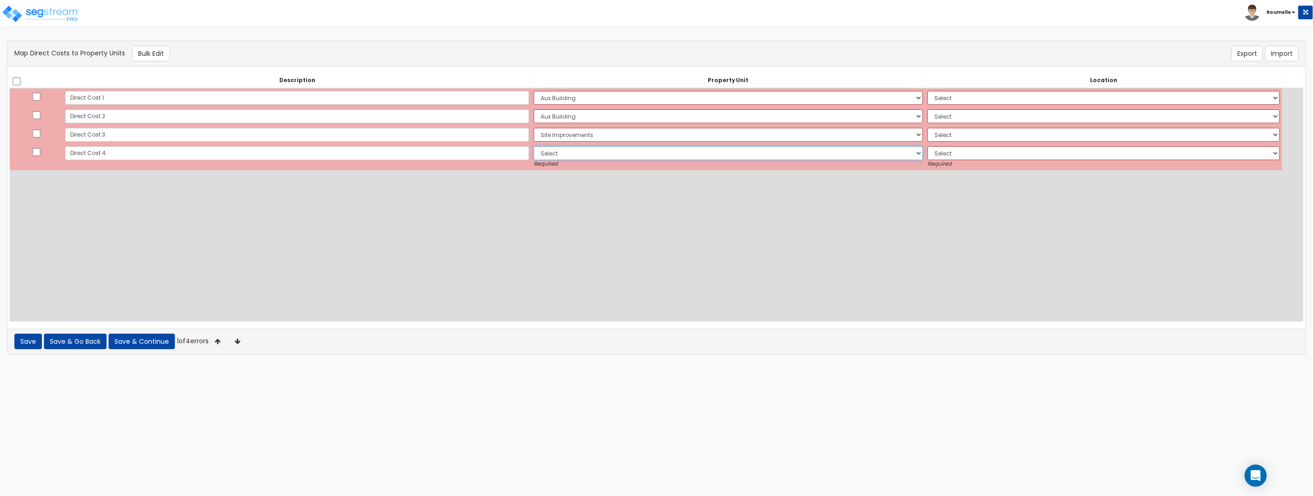
click at [534, 156] on select "Select Aux Building Site Improvements Add Additional Property Unit" at bounding box center [728, 153] width 389 height 14
select select "113409"
click at [534, 146] on select "Select Aux Building Site Improvements Add Additional Property Unit" at bounding box center [728, 153] width 389 height 14
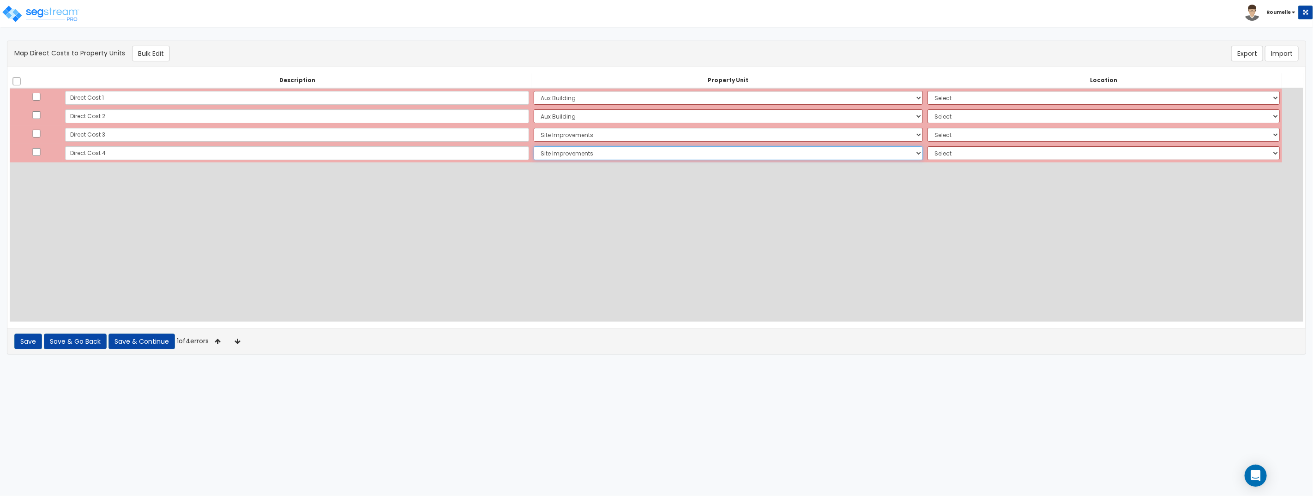
select select
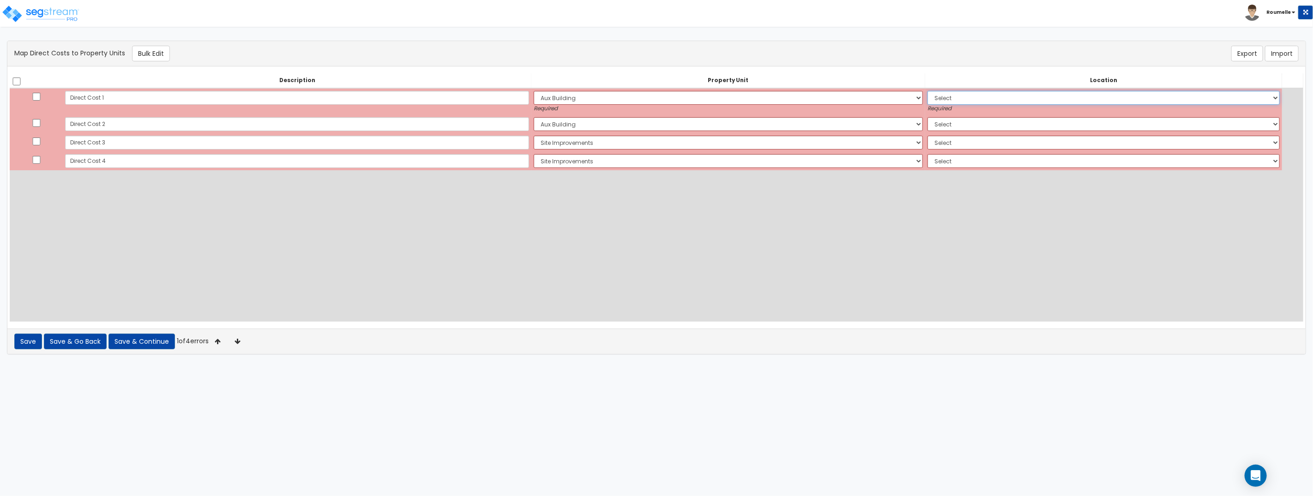
click at [932, 99] on select "Select Add Additional Location Building Building Interior Site Exterior Bank Ba…" at bounding box center [1104, 98] width 352 height 14
select select "6"
click at [928, 91] on select "Select Add Additional Location Building Building Interior Site Exterior Bank Ba…" at bounding box center [1104, 98] width 352 height 14
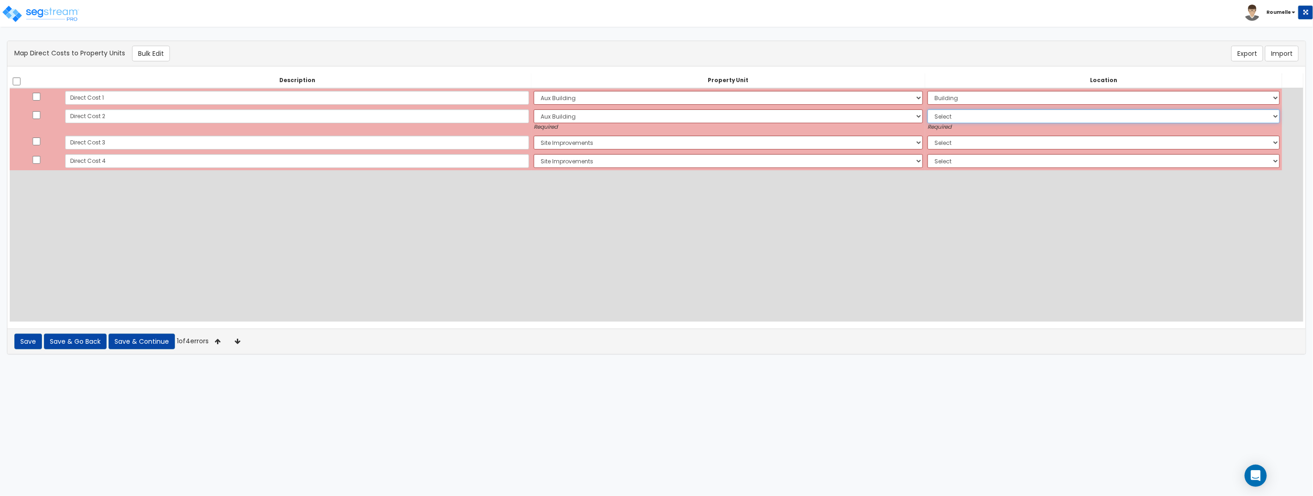
click at [928, 121] on select "Select Add Additional Location Building Building Interior Site Exterior Bank Ba…" at bounding box center [1104, 116] width 352 height 14
select select "6"
click at [928, 109] on select "Select Add Additional Location Building Building Interior Site Exterior Bank Ba…" at bounding box center [1104, 116] width 352 height 14
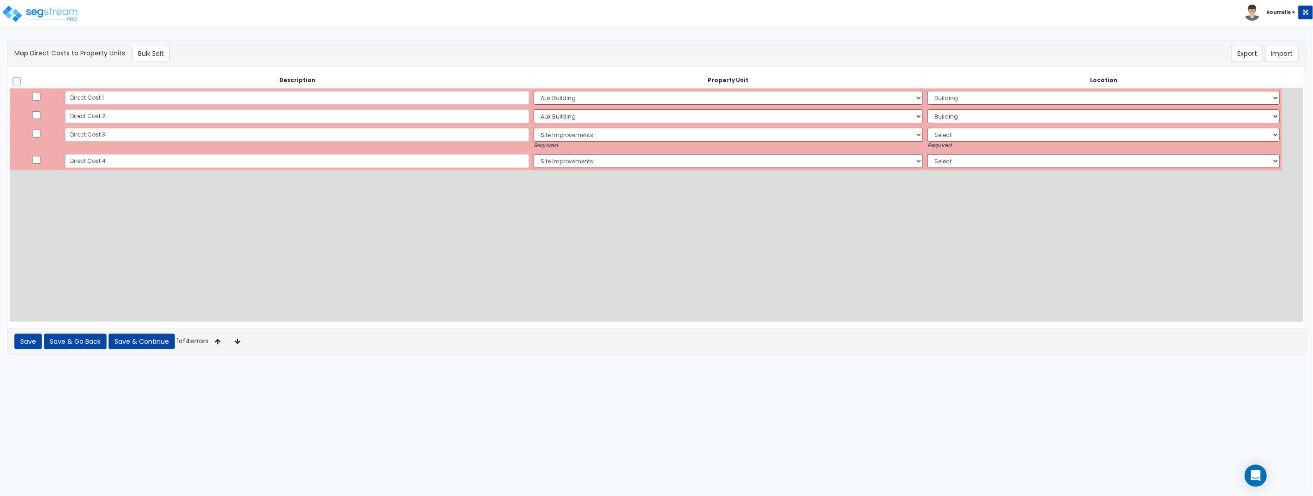
click at [928, 142] on icon "Required" at bounding box center [940, 145] width 24 height 7
click at [928, 133] on select "Select Add Additional Location Site Exterior" at bounding box center [1104, 135] width 352 height 14
select select "8"
click at [928, 128] on select "Select Add Additional Location Site Exterior" at bounding box center [1104, 135] width 352 height 14
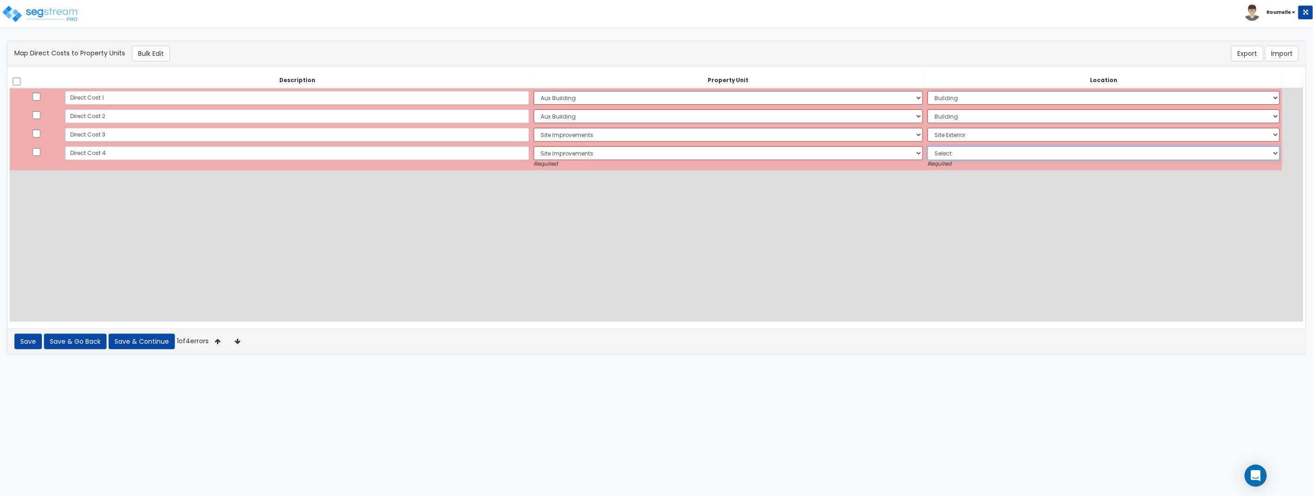
click at [928, 157] on select "Select Add Additional Location Site Exterior" at bounding box center [1104, 153] width 352 height 14
select select "8"
click at [928, 146] on select "Select Add Additional Location Site Exterior" at bounding box center [1104, 153] width 352 height 14
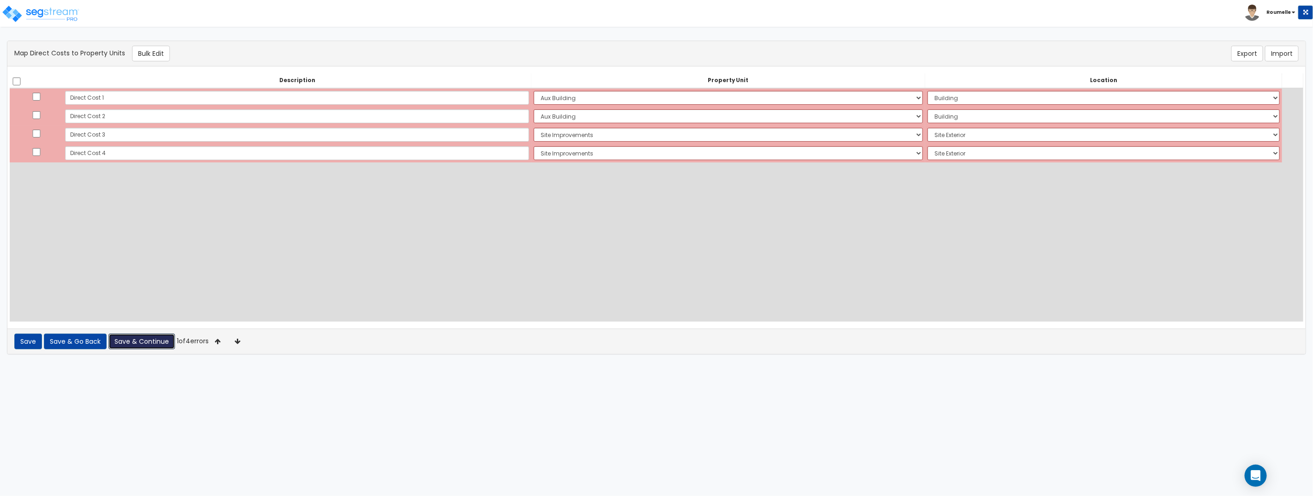
drag, startPoint x: 139, startPoint y: 334, endPoint x: 144, endPoint y: 331, distance: 6.0
click at [139, 334] on button "Save & Continue" at bounding box center [142, 342] width 67 height 16
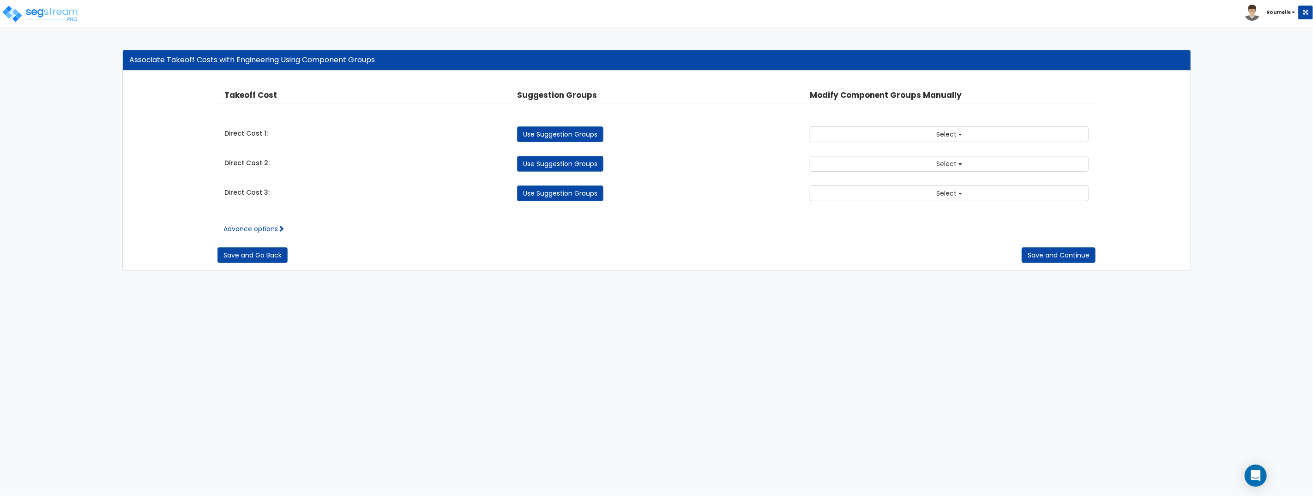
click at [156, 61] on div "Associate Takeoff Costs with Engineering Using Component Groups" at bounding box center [657, 60] width 1054 height 11
copy div "Associate Takeoff Costs with Engineering Using Component Groups"
click at [580, 133] on link "Use Suggestion Groups" at bounding box center [560, 135] width 86 height 16
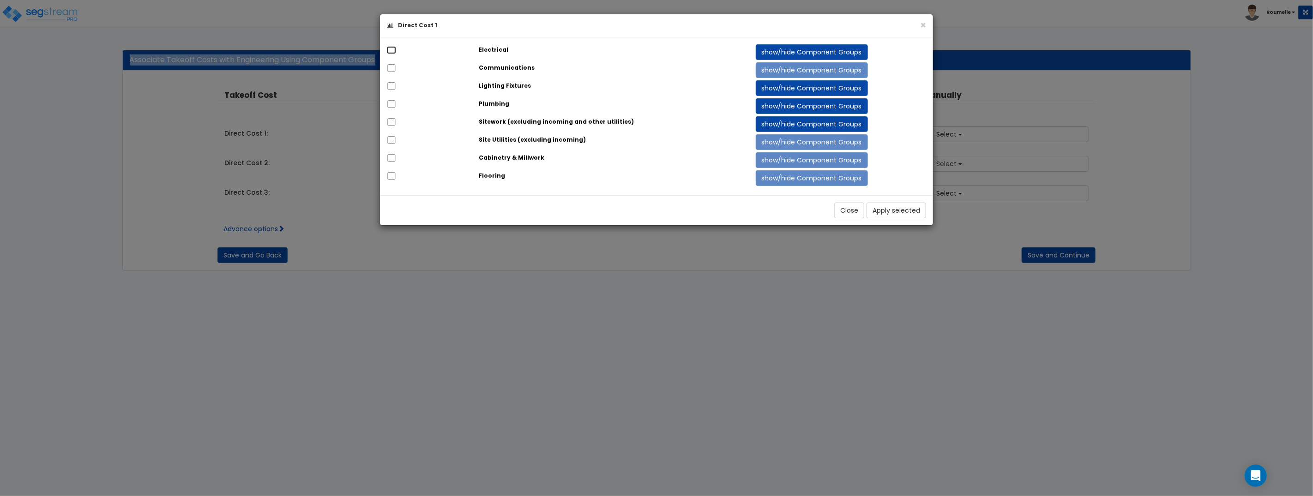
click at [389, 48] on input "checkbox" at bounding box center [391, 50] width 9 height 8
click at [895, 203] on button "Apply selected" at bounding box center [897, 211] width 60 height 16
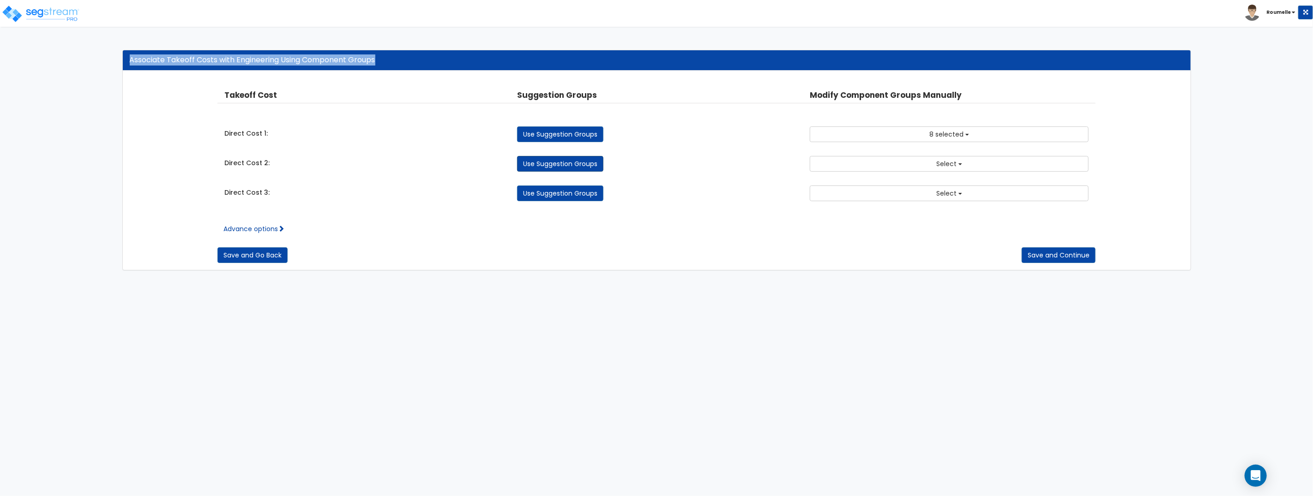
click at [588, 167] on link "Use Suggestion Groups" at bounding box center [560, 164] width 86 height 16
checkbox input "false"
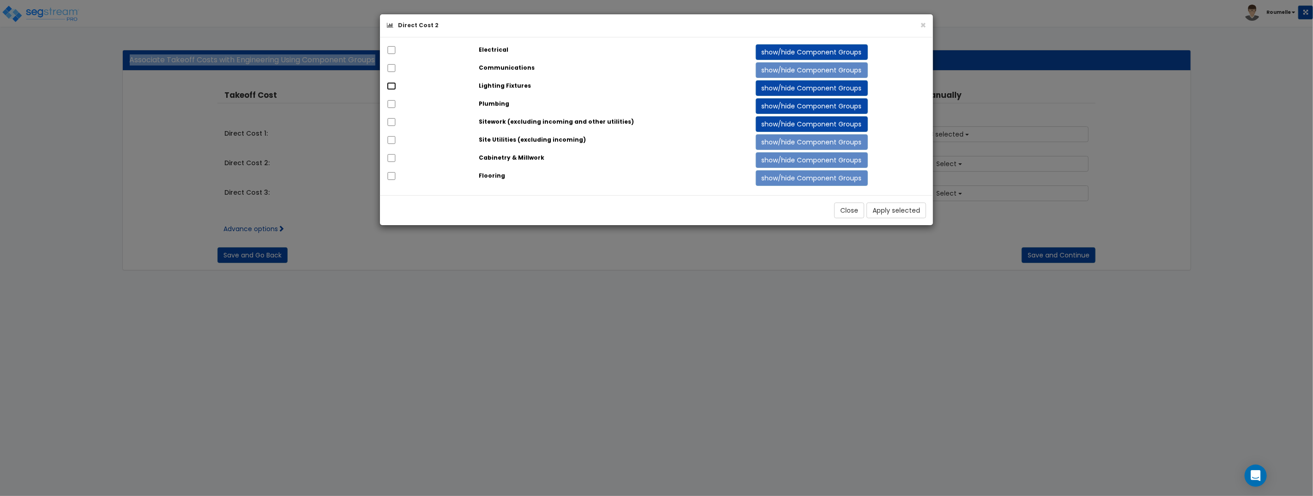
drag, startPoint x: 391, startPoint y: 87, endPoint x: 390, endPoint y: 93, distance: 5.6
click at [391, 88] on input "checkbox" at bounding box center [391, 86] width 9 height 8
checkbox input "true"
drag, startPoint x: 393, startPoint y: 107, endPoint x: 596, endPoint y: 165, distance: 211.5
click at [396, 108] on input "checkbox" at bounding box center [391, 104] width 9 height 8
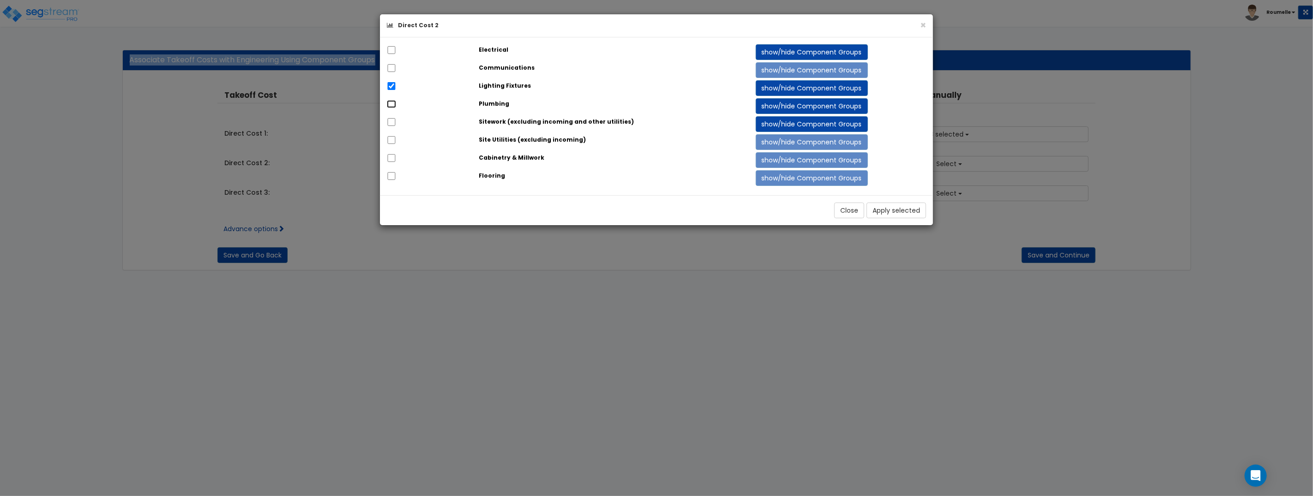
checkbox input "true"
drag, startPoint x: 908, startPoint y: 207, endPoint x: 903, endPoint y: 206, distance: 5.6
click at [909, 207] on button "Apply selected" at bounding box center [897, 211] width 60 height 16
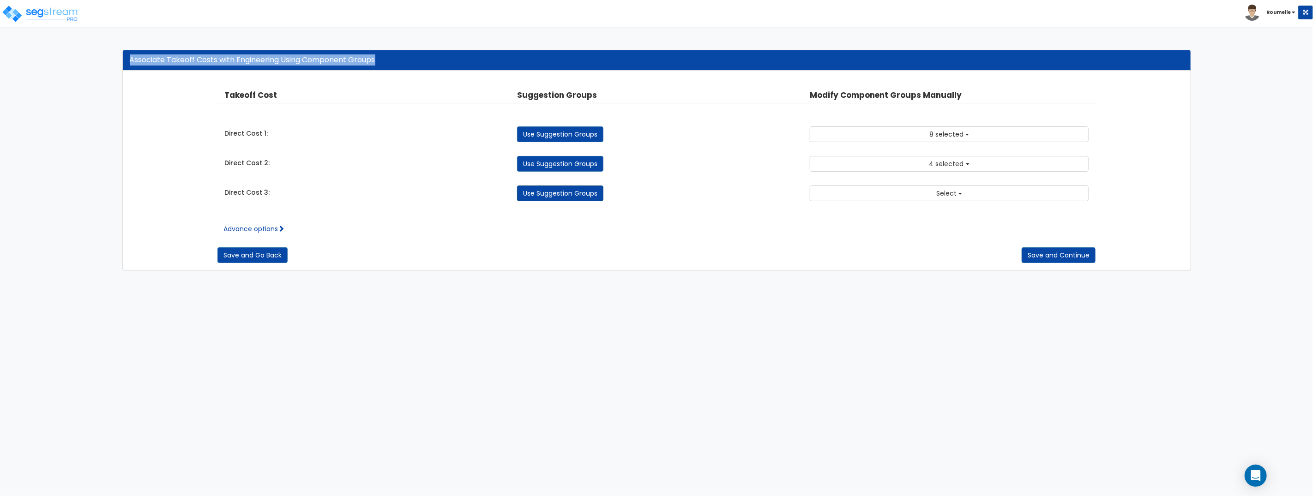
click at [539, 193] on link "Use Suggestion Groups" at bounding box center [560, 194] width 86 height 16
checkbox input "false"
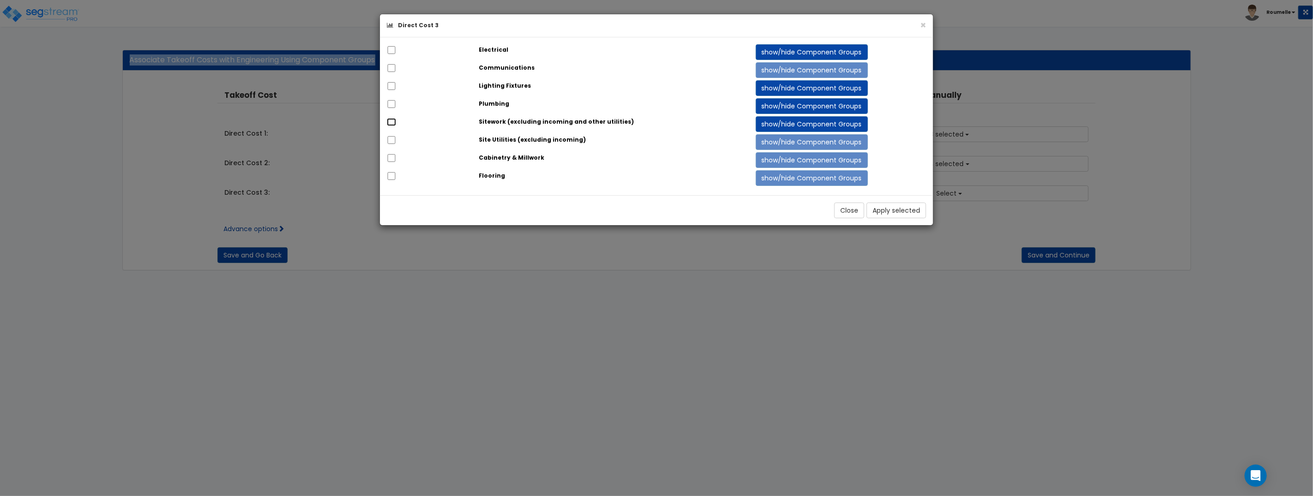
drag, startPoint x: 392, startPoint y: 122, endPoint x: 388, endPoint y: 130, distance: 8.1
click at [392, 122] on input "checkbox" at bounding box center [391, 122] width 9 height 8
checkbox input "true"
drag, startPoint x: 391, startPoint y: 140, endPoint x: 594, endPoint y: 183, distance: 207.6
click at [392, 141] on input "checkbox" at bounding box center [391, 140] width 9 height 8
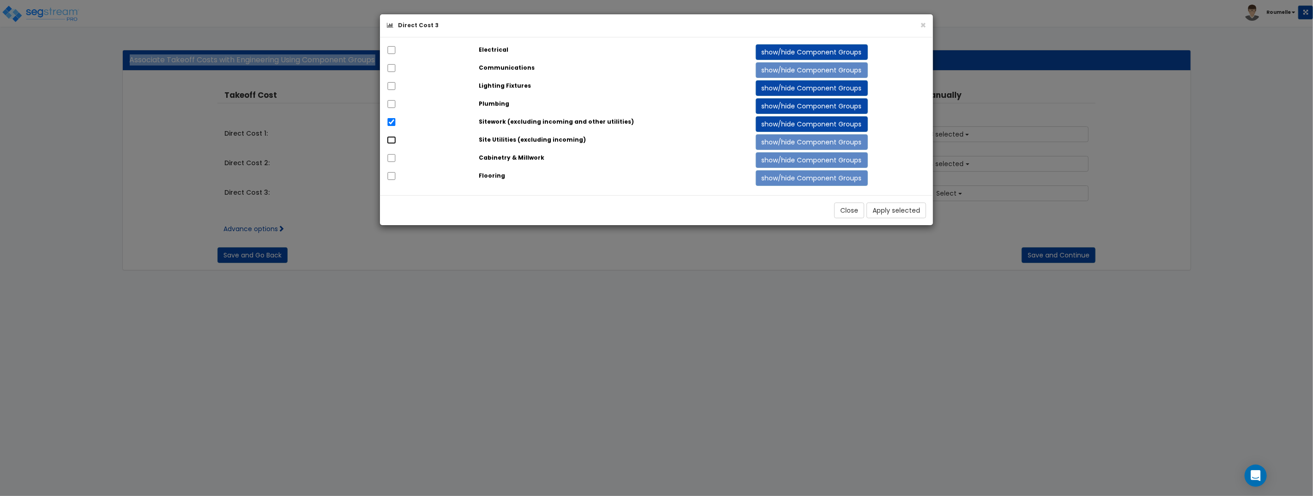
checkbox input "true"
drag, startPoint x: 905, startPoint y: 213, endPoint x: 990, endPoint y: 239, distance: 89.3
click at [905, 213] on button "Apply selected" at bounding box center [897, 211] width 60 height 16
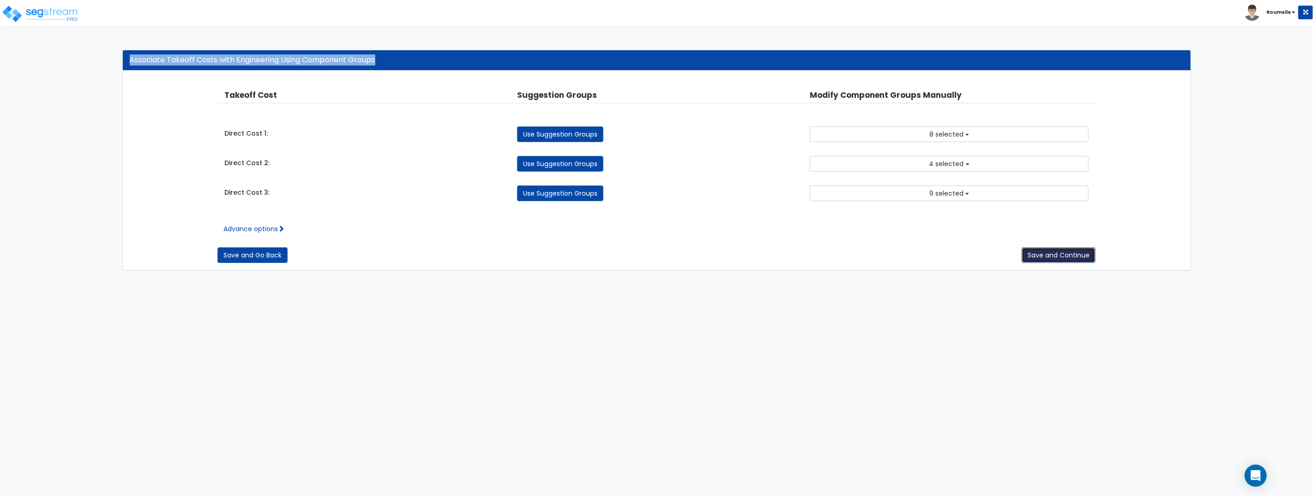
click at [1039, 253] on button "Save and Continue" at bounding box center [1059, 256] width 74 height 16
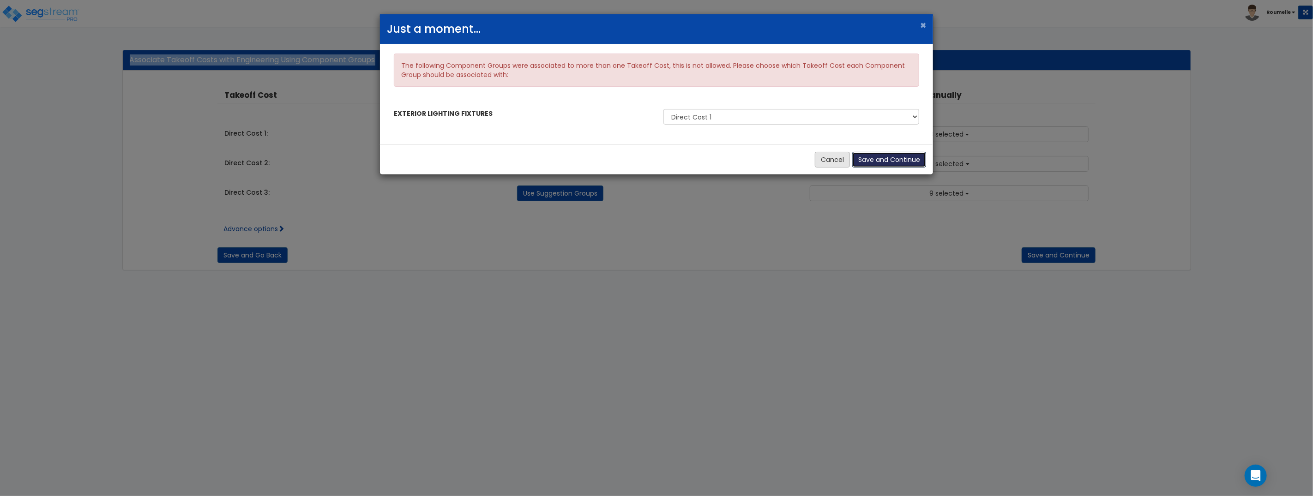
drag, startPoint x: 895, startPoint y: 161, endPoint x: 824, endPoint y: 136, distance: 74.5
click at [894, 161] on button "Save and Continue" at bounding box center [890, 160] width 74 height 16
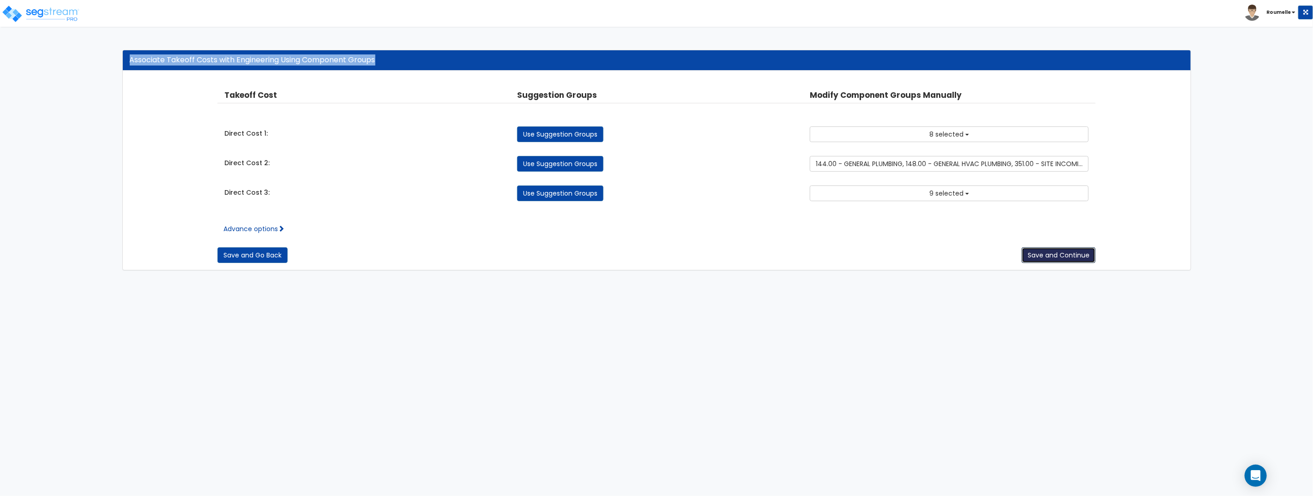
drag, startPoint x: 1052, startPoint y: 254, endPoint x: 988, endPoint y: 235, distance: 67.6
click at [1052, 255] on button "Save and Continue" at bounding box center [1059, 256] width 74 height 16
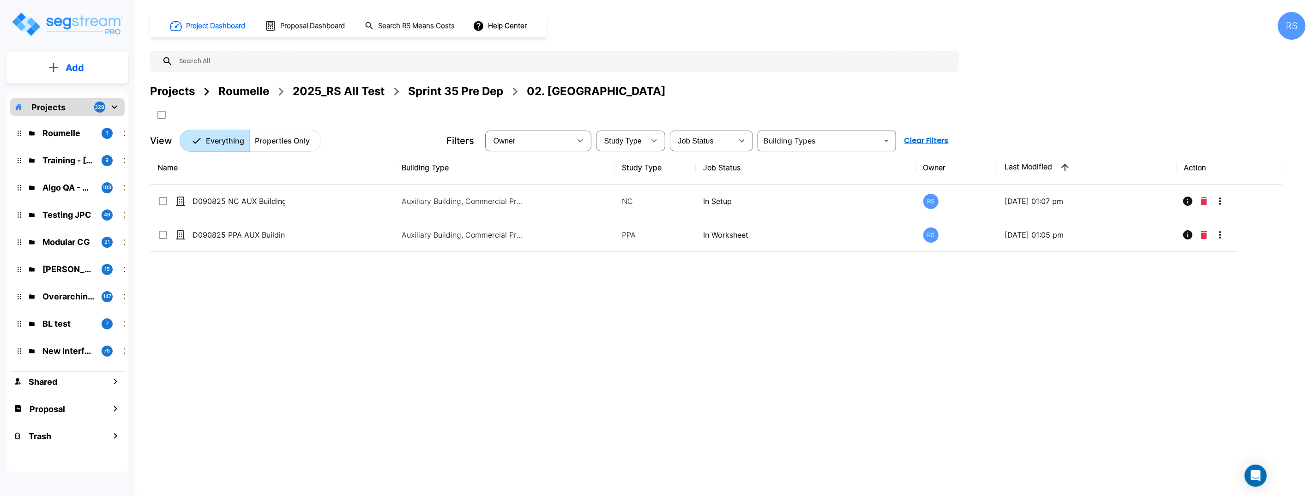
drag, startPoint x: 784, startPoint y: 374, endPoint x: 771, endPoint y: 355, distance: 22.8
click at [783, 372] on div "Name Building Type Study Type Job Status Owner Last Modified Action D090825 NC …" at bounding box center [716, 305] width 1133 height 308
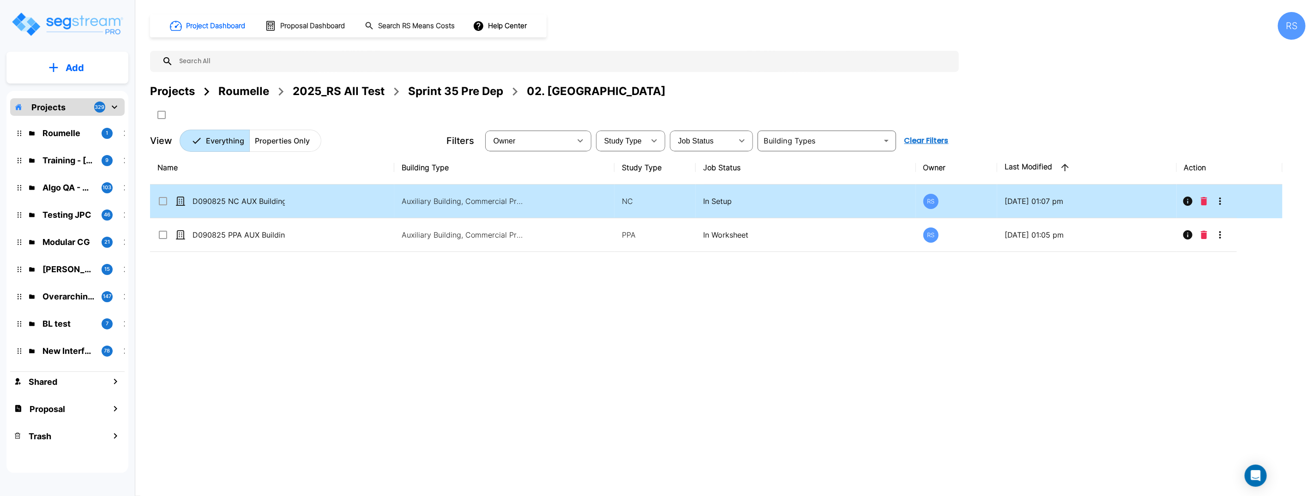
click at [556, 207] on td "Auxiliary Building, Commercial Property Site" at bounding box center [504, 202] width 220 height 34
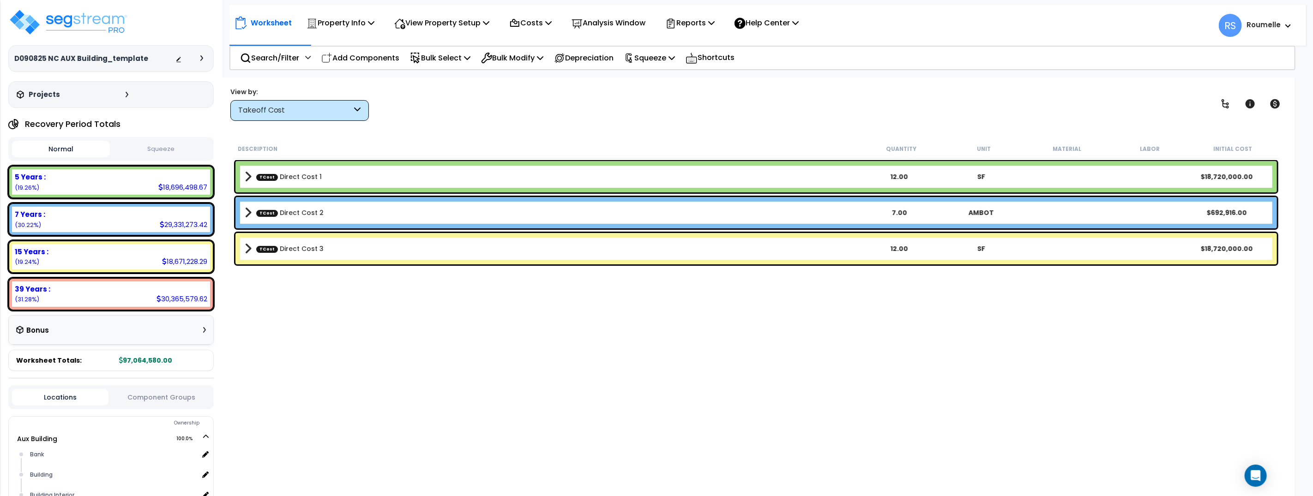
drag, startPoint x: 682, startPoint y: 177, endPoint x: 668, endPoint y: 185, distance: 15.5
click at [681, 177] on b "TCost Direct Cost 1" at bounding box center [552, 176] width 614 height 13
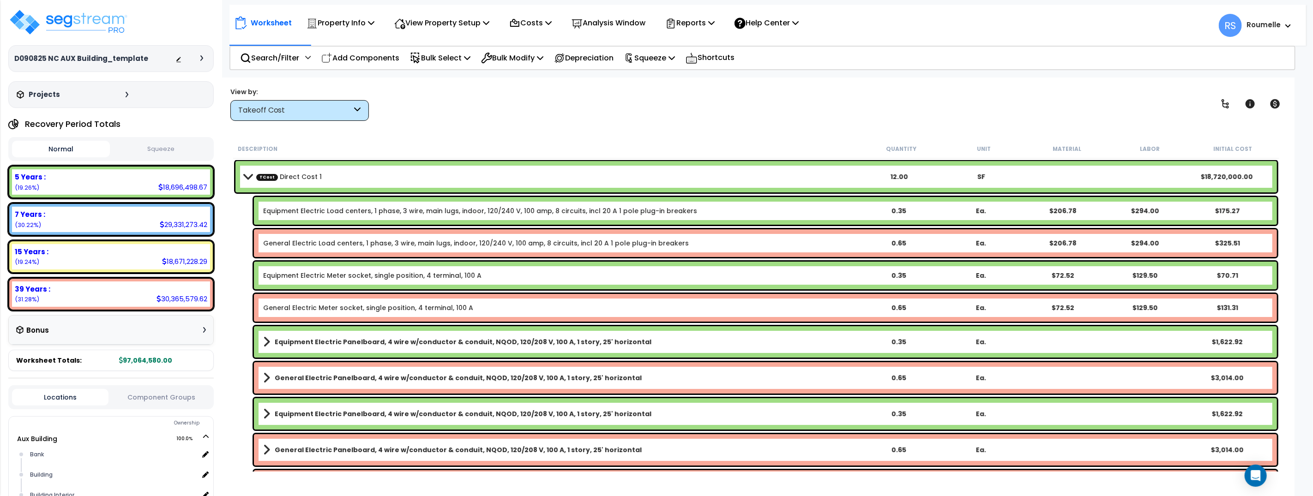
click at [454, 213] on link "Equipment Electric Load centers, 1 phase, 3 wire, main lugs, indoor, 120/240 V,…" at bounding box center [480, 210] width 434 height 9
drag, startPoint x: 476, startPoint y: 109, endPoint x: 547, endPoint y: 77, distance: 78.2
click at [484, 107] on div "View by: Takeoff Cost Takeoff Cost" at bounding box center [756, 104] width 1058 height 34
click at [529, 56] on p "Bulk Modify" at bounding box center [512, 58] width 62 height 12
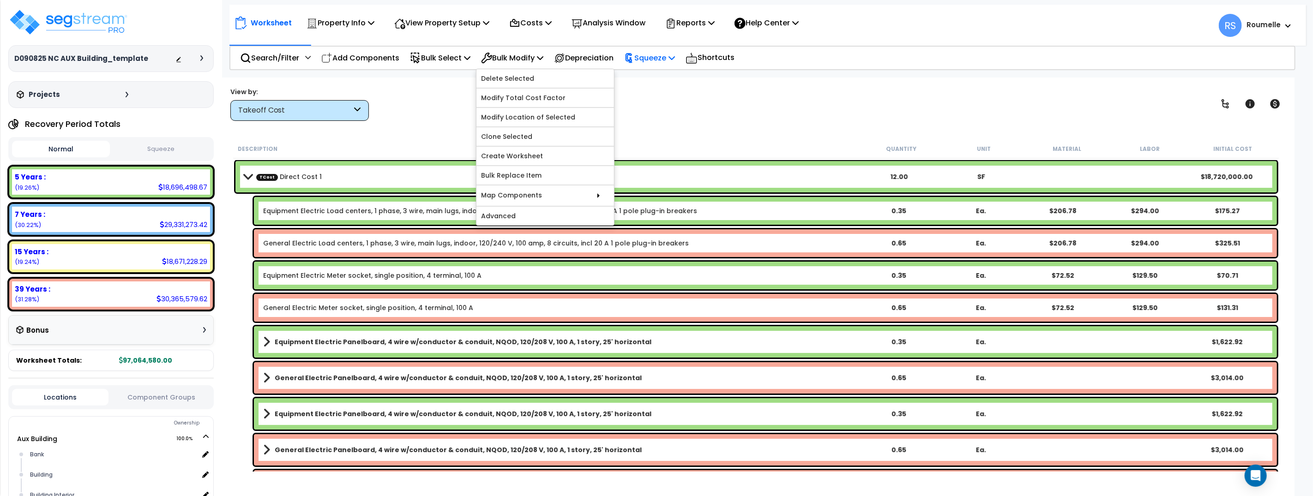
drag, startPoint x: 669, startPoint y: 92, endPoint x: 671, endPoint y: 60, distance: 32.8
click at [668, 87] on div "View by: Takeoff Cost Takeoff Cost" at bounding box center [756, 104] width 1058 height 34
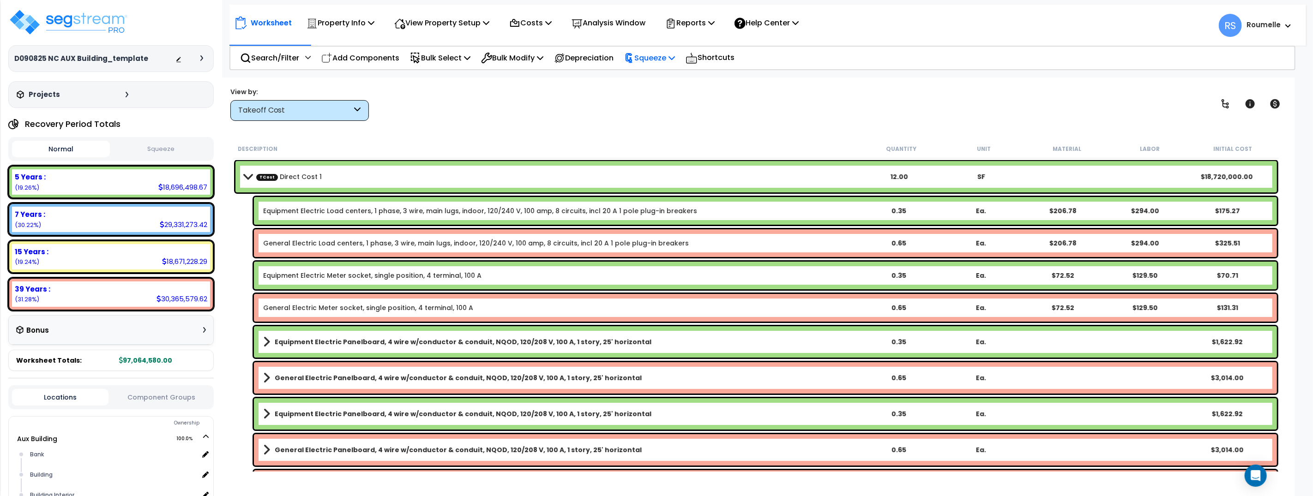
click at [672, 54] on p "Squeeze" at bounding box center [649, 58] width 51 height 12
click at [672, 79] on link "Squeeze" at bounding box center [665, 78] width 91 height 18
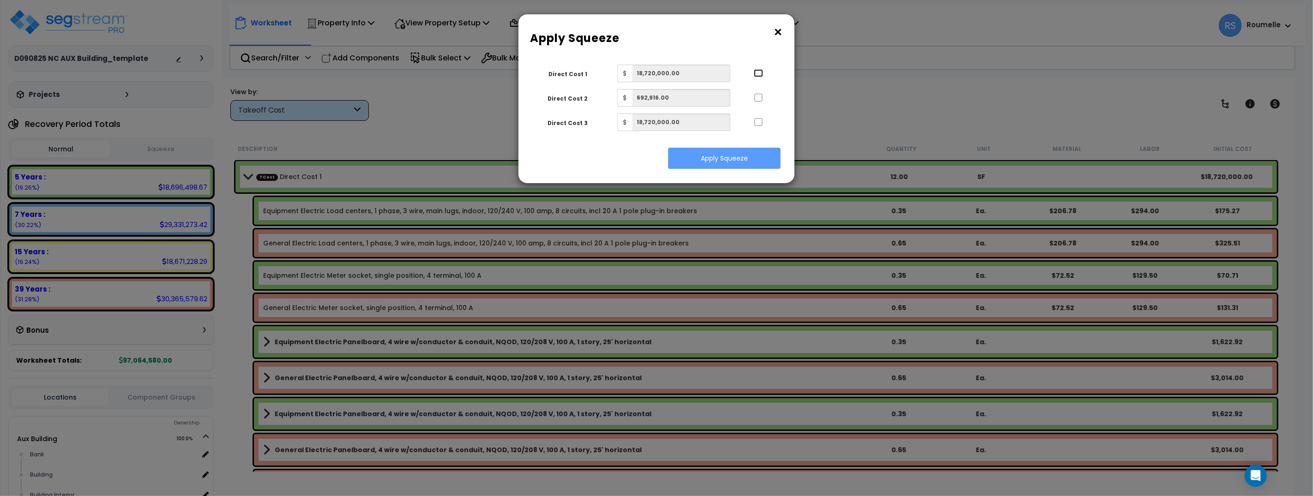
drag, startPoint x: 759, startPoint y: 74, endPoint x: 759, endPoint y: 96, distance: 21.2
click at [759, 74] on input "..." at bounding box center [758, 73] width 9 height 8
checkbox input "true"
drag, startPoint x: 758, startPoint y: 96, endPoint x: 762, endPoint y: 116, distance: 20.2
click at [758, 96] on input "..." at bounding box center [758, 98] width 9 height 8
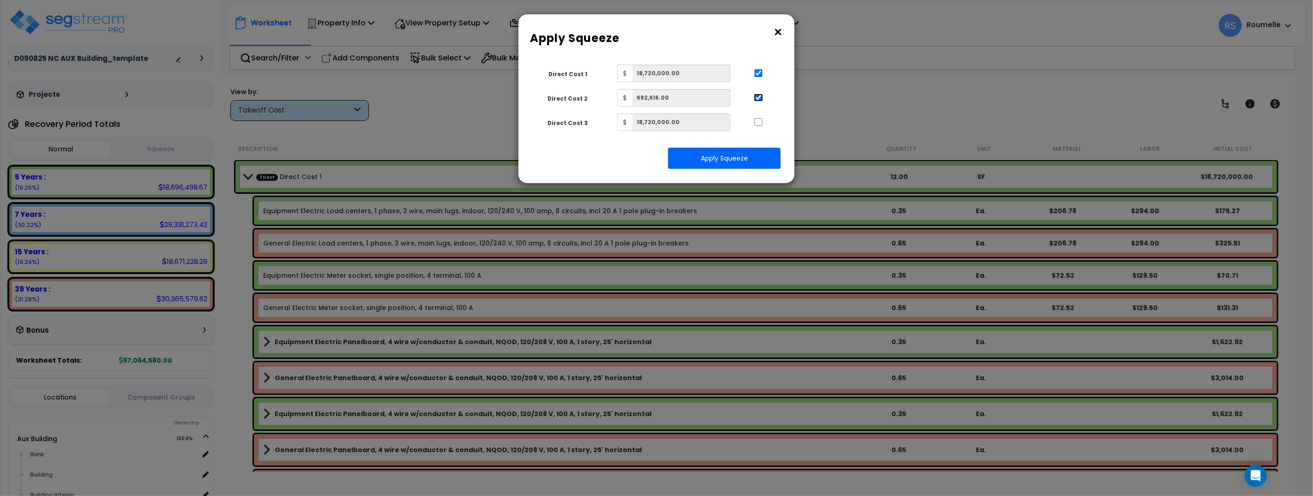
drag, startPoint x: 759, startPoint y: 98, endPoint x: 757, endPoint y: 145, distance: 46.2
click at [759, 99] on input "..." at bounding box center [758, 98] width 9 height 8
checkbox input "false"
click at [756, 157] on button "Apply Squeeze" at bounding box center [724, 158] width 113 height 21
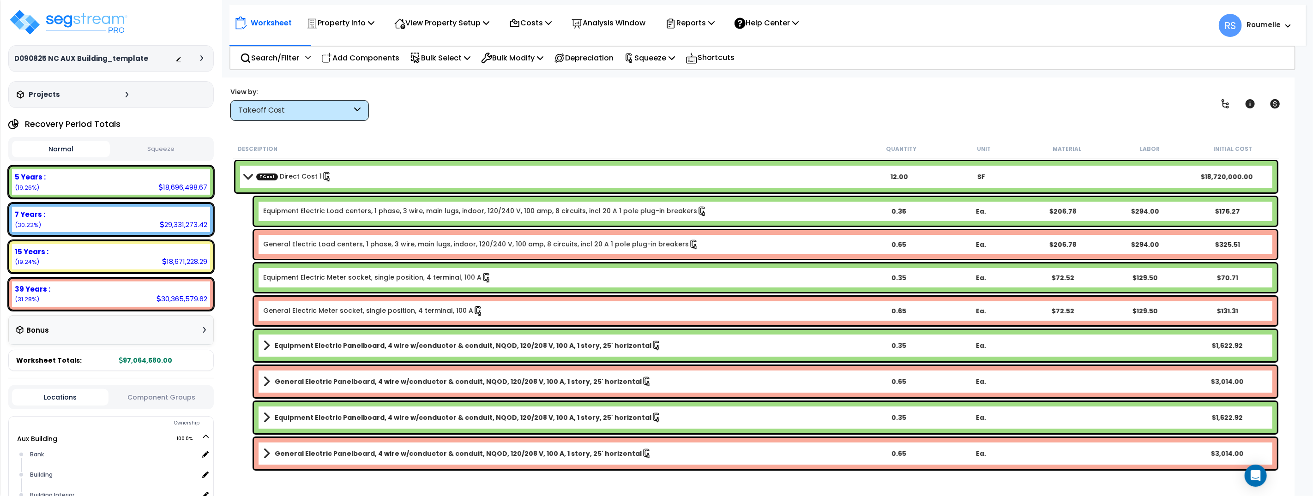
click at [152, 149] on button "Squeeze" at bounding box center [161, 149] width 98 height 16
click at [89, 151] on button "Normal" at bounding box center [61, 149] width 98 height 16
click at [177, 149] on button "Squeeze" at bounding box center [161, 149] width 98 height 16
click at [63, 147] on button "Normal" at bounding box center [61, 149] width 98 height 16
click at [152, 146] on button "Squeeze" at bounding box center [161, 149] width 98 height 16
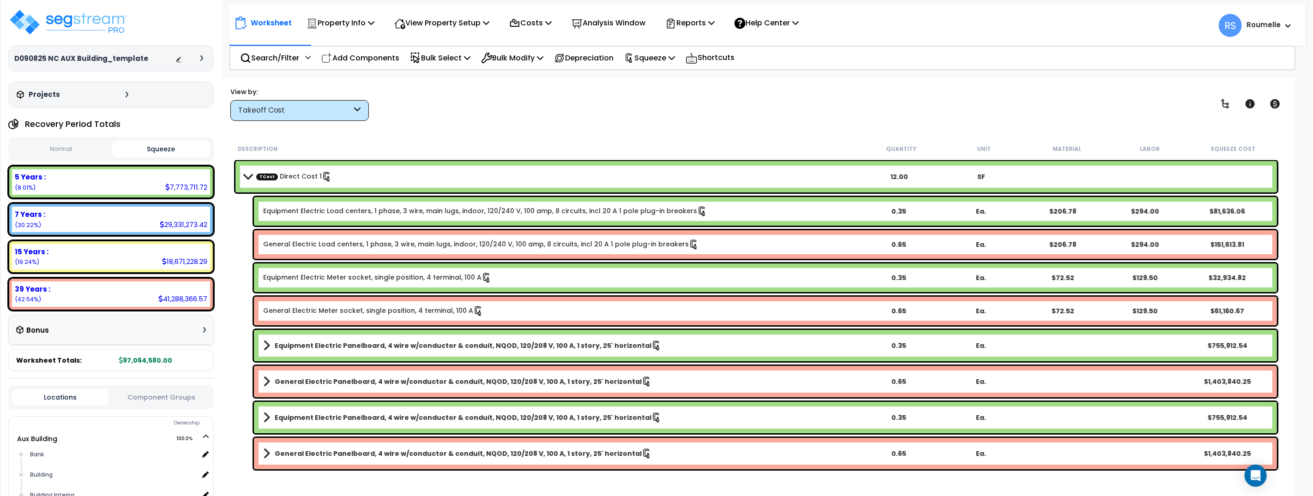
drag, startPoint x: 67, startPoint y: 149, endPoint x: 83, endPoint y: 161, distance: 19.8
click at [67, 149] on button "Normal" at bounding box center [61, 149] width 98 height 16
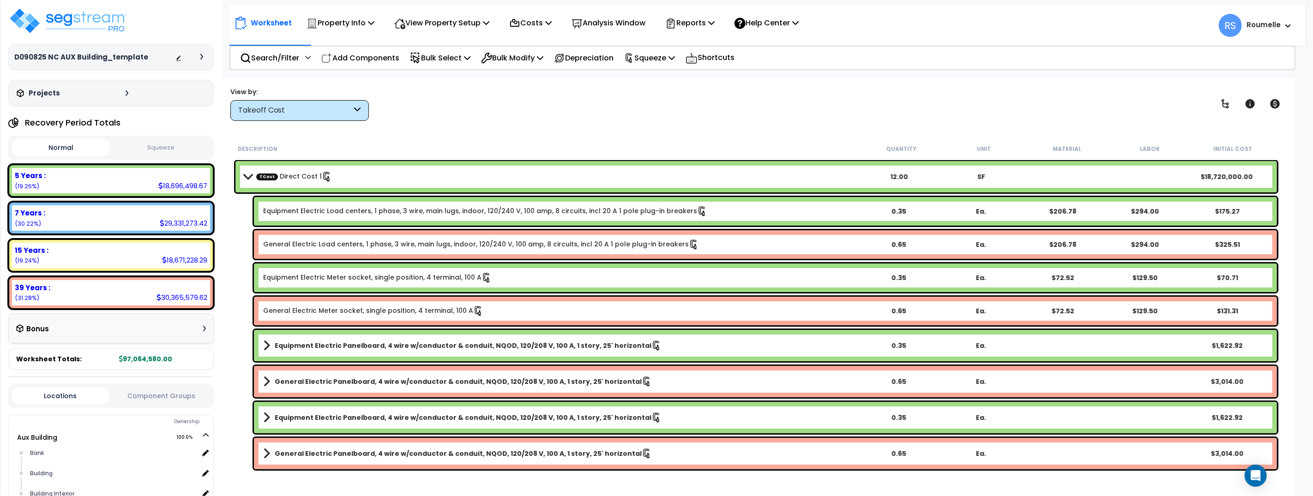
click at [480, 116] on div "View by: Takeoff Cost Takeoff Cost" at bounding box center [756, 104] width 1058 height 34
drag, startPoint x: 659, startPoint y: 60, endPoint x: 659, endPoint y: 72, distance: 11.6
click at [659, 60] on p "Squeeze" at bounding box center [649, 58] width 51 height 12
click at [662, 96] on link "Reset Squeeze" at bounding box center [665, 98] width 91 height 18
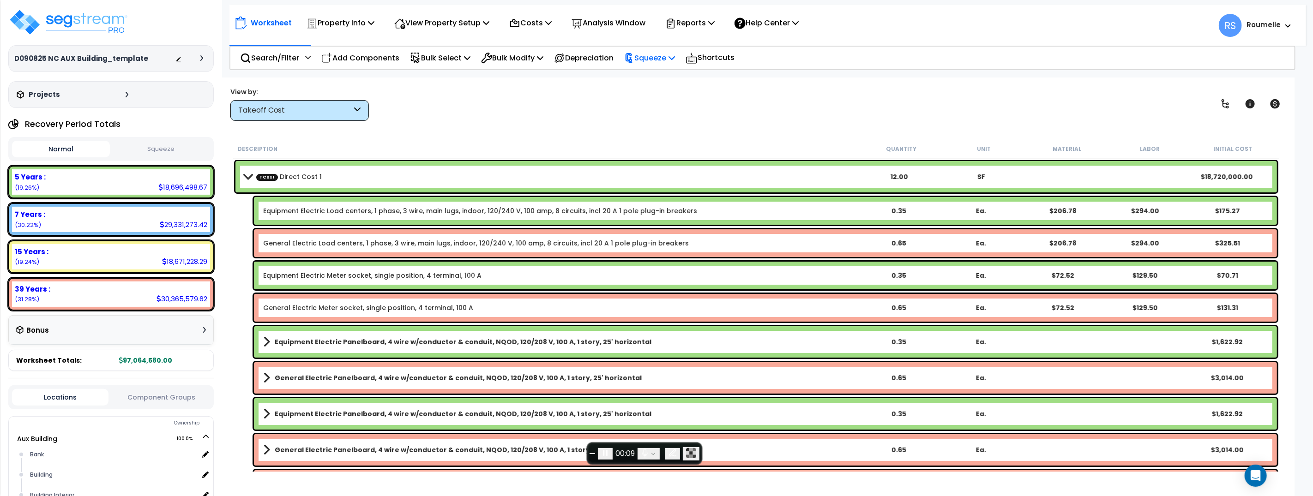
click at [675, 57] on p "Squeeze" at bounding box center [649, 58] width 51 height 12
click at [654, 79] on link "Squeeze" at bounding box center [665, 78] width 91 height 18
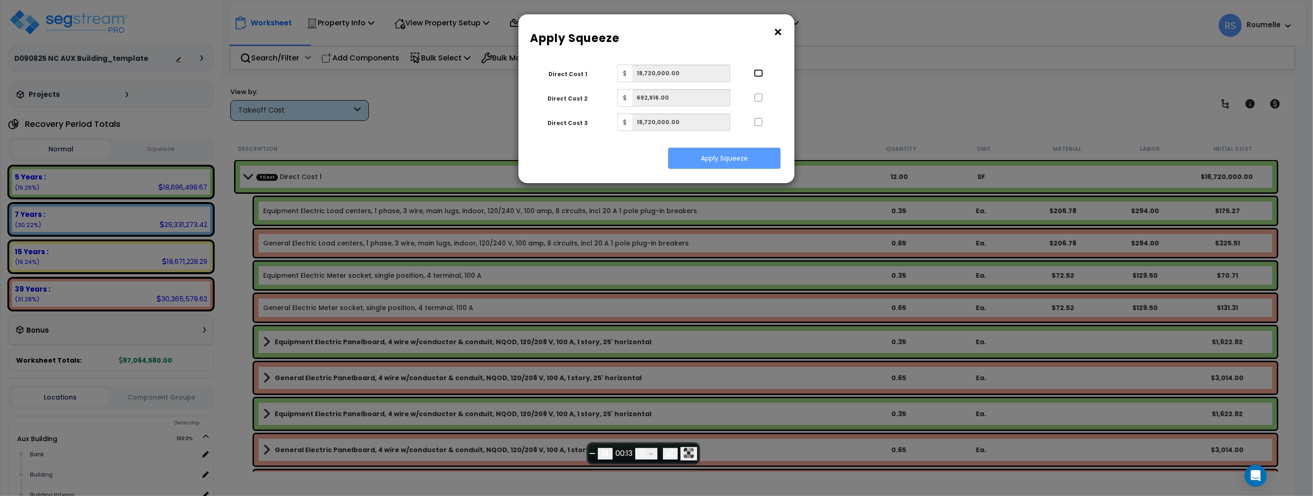
drag, startPoint x: 760, startPoint y: 73, endPoint x: 756, endPoint y: 95, distance: 22.6
click at [0, 0] on input "..." at bounding box center [0, 0] width 0 height 0
checkbox input "true"
click at [756, 96] on input "..." at bounding box center [758, 98] width 9 height 8
checkbox input "true"
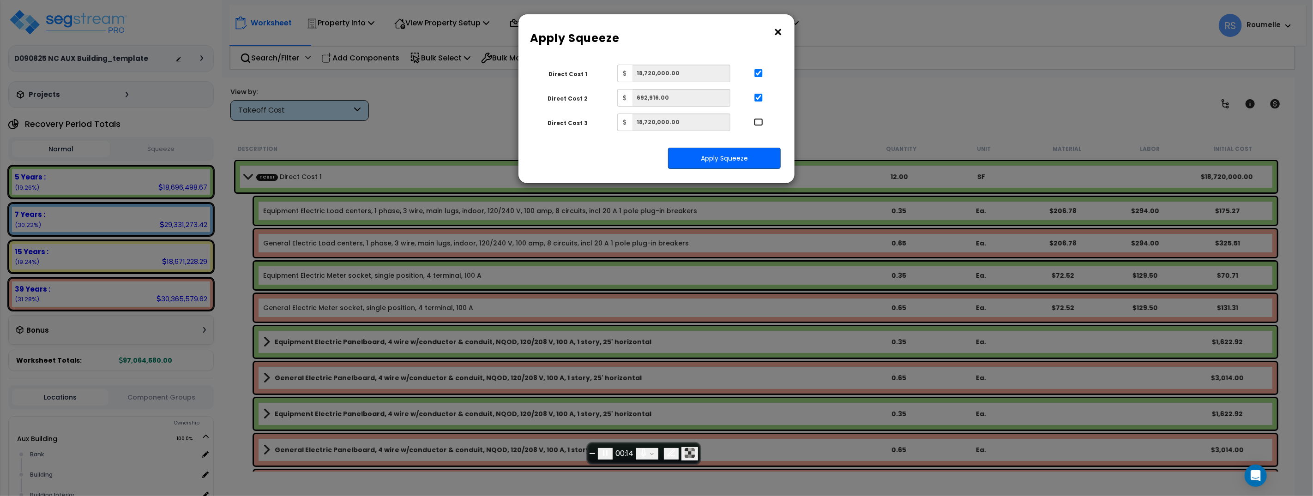
drag, startPoint x: 756, startPoint y: 123, endPoint x: 752, endPoint y: 150, distance: 27.0
click at [758, 122] on input "..." at bounding box center [758, 122] width 9 height 8
checkbox input "true"
click at [738, 160] on button "Apply Squeeze" at bounding box center [724, 158] width 113 height 21
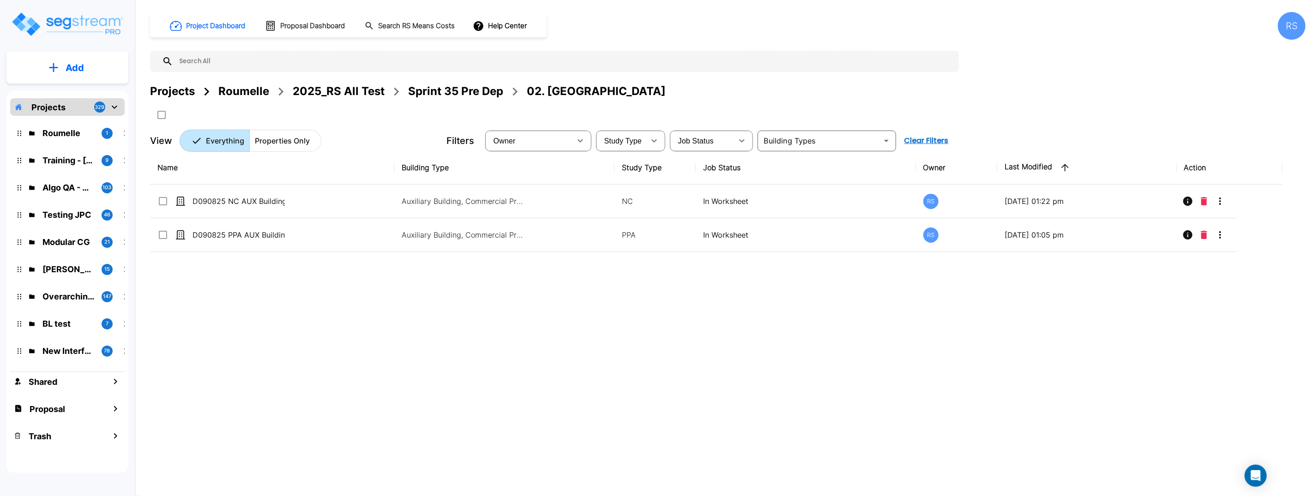
click at [730, 307] on div "Name Building Type Study Type Job Status Owner Last Modified Action D090825 NC …" at bounding box center [716, 305] width 1133 height 308
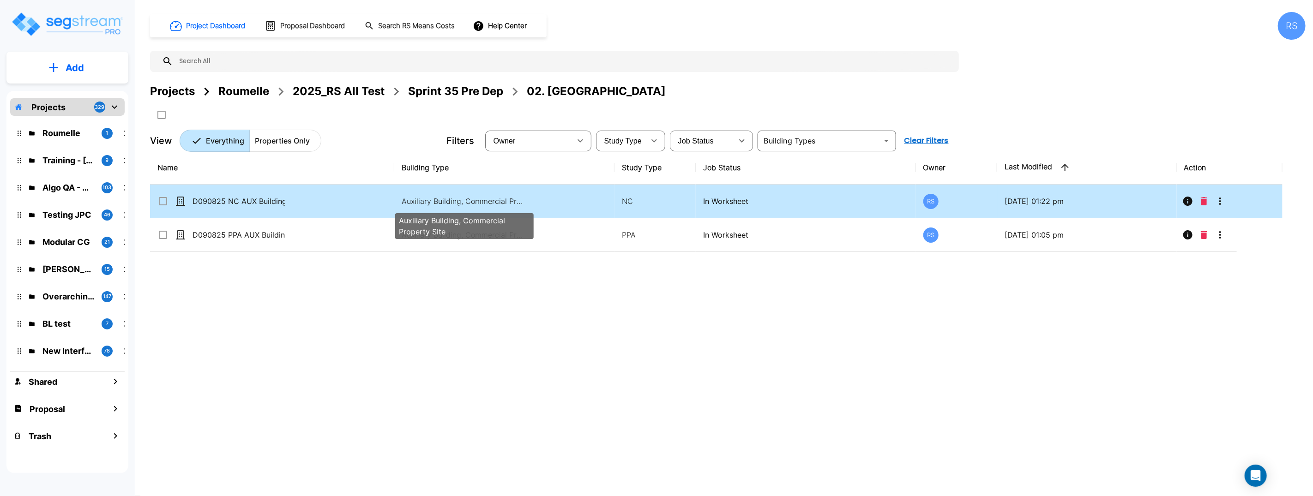
click at [450, 203] on p "Auxiliary Building, Commercial Property Site" at bounding box center [464, 201] width 125 height 11
click at [449, 203] on p "Auxiliary Building, Commercial Property Site" at bounding box center [464, 201] width 125 height 11
checkbox input "true"
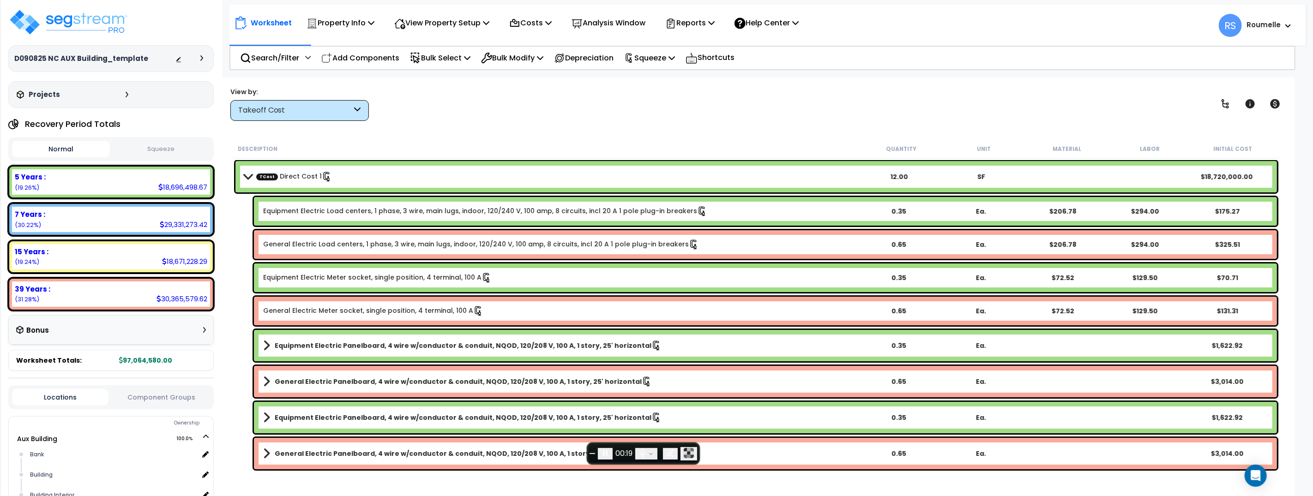
click at [593, 454] on span "End recording" at bounding box center [593, 454] width 0 height 0
click at [592, 454] on button "End recording" at bounding box center [592, 454] width 6 height 1
click at [165, 150] on button "Squeeze" at bounding box center [161, 149] width 98 height 16
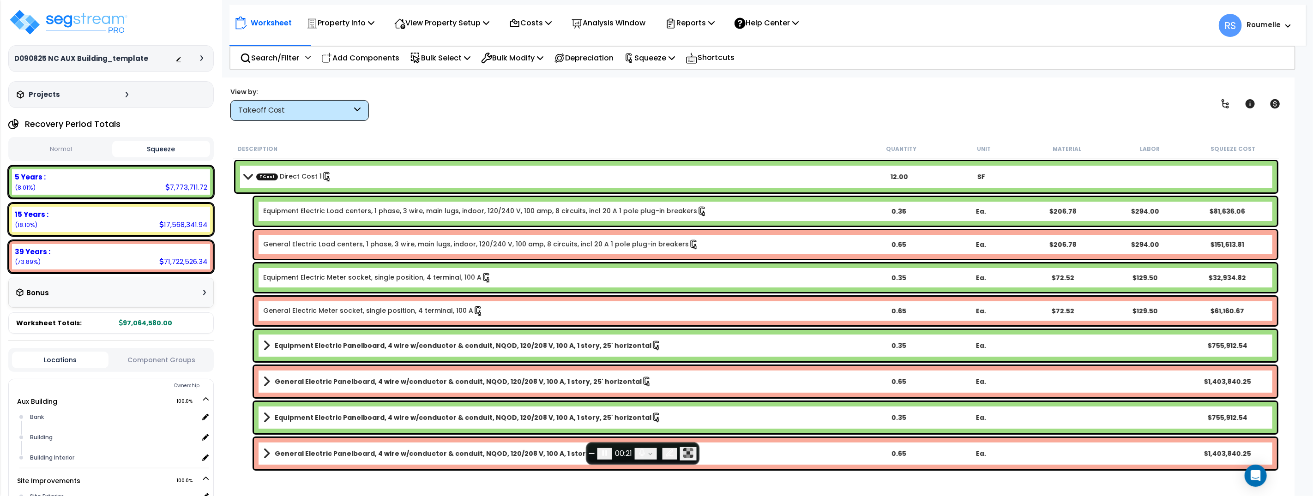
click at [63, 150] on button "Normal" at bounding box center [61, 149] width 98 height 16
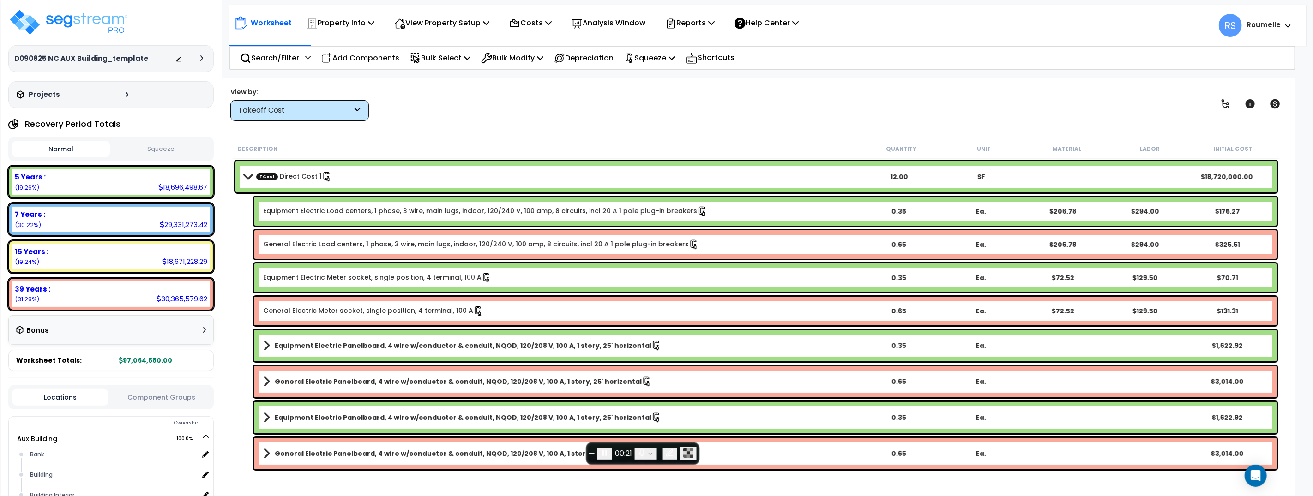
click at [179, 151] on button "Squeeze" at bounding box center [161, 149] width 98 height 16
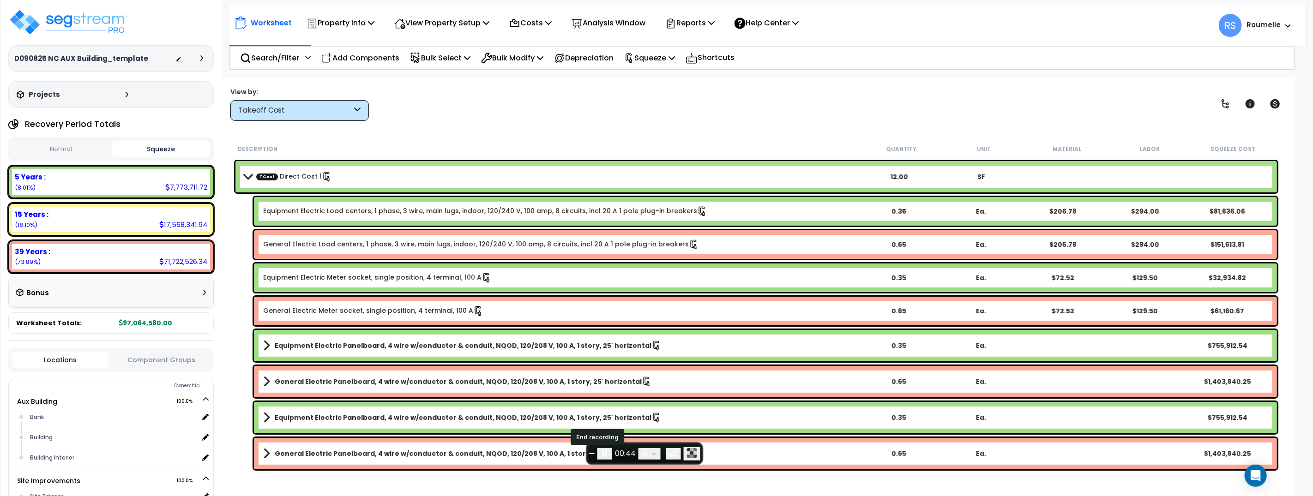
click at [592, 454] on span "End recording" at bounding box center [592, 454] width 0 height 0
click at [628, 139] on div "Worksheet Property Info Property Setup Add Property Unit Template property Clon…" at bounding box center [756, 326] width 1077 height 496
click at [675, 61] on p "Squeeze" at bounding box center [649, 58] width 51 height 12
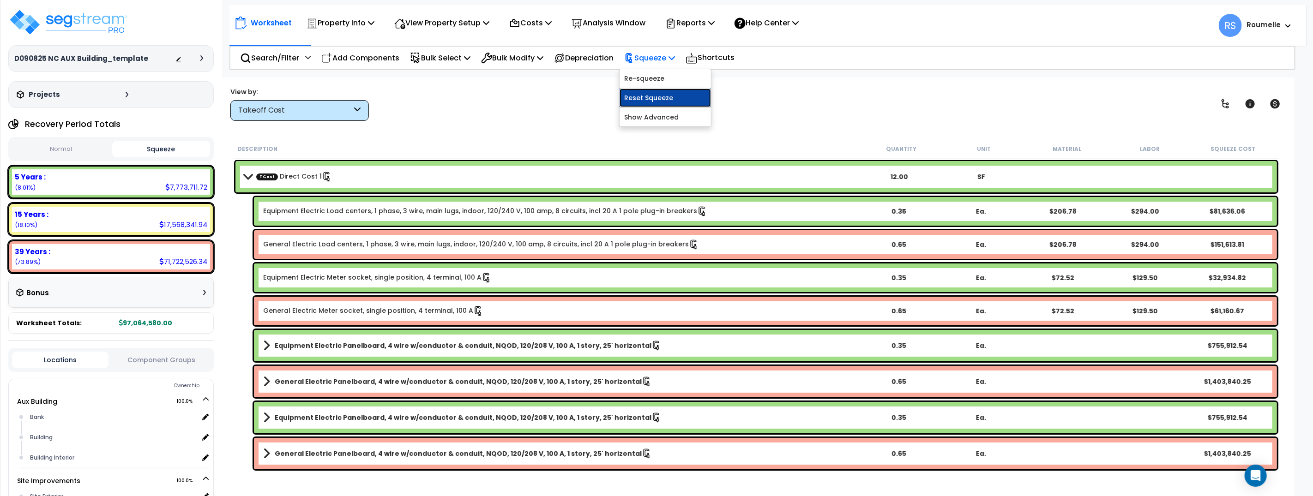
click at [671, 96] on link "Reset Squeeze" at bounding box center [665, 98] width 91 height 18
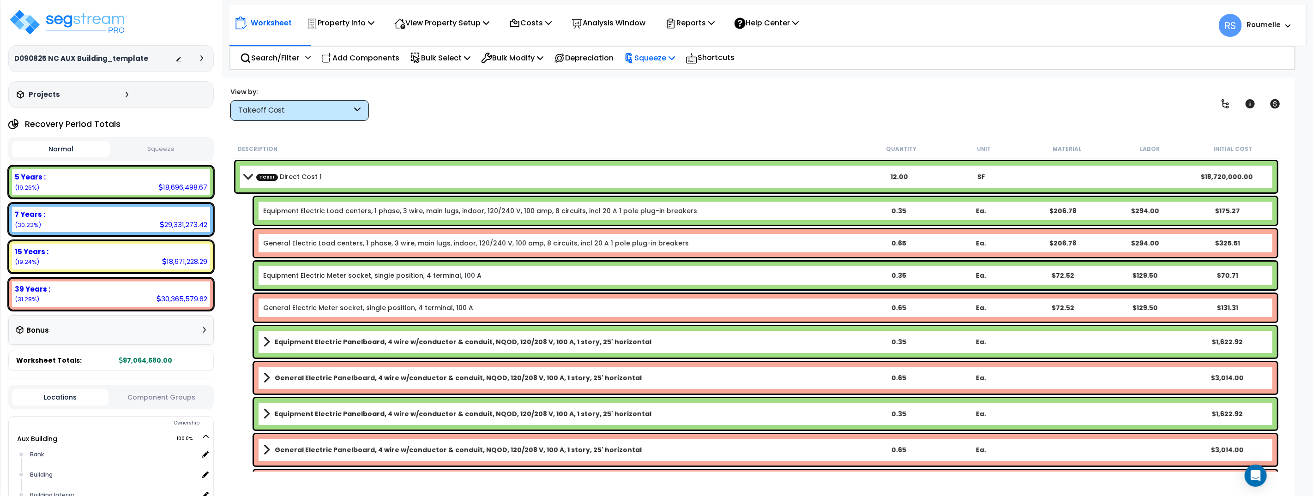
click at [675, 60] on icon at bounding box center [672, 57] width 6 height 7
click at [667, 79] on link "Squeeze" at bounding box center [665, 78] width 91 height 18
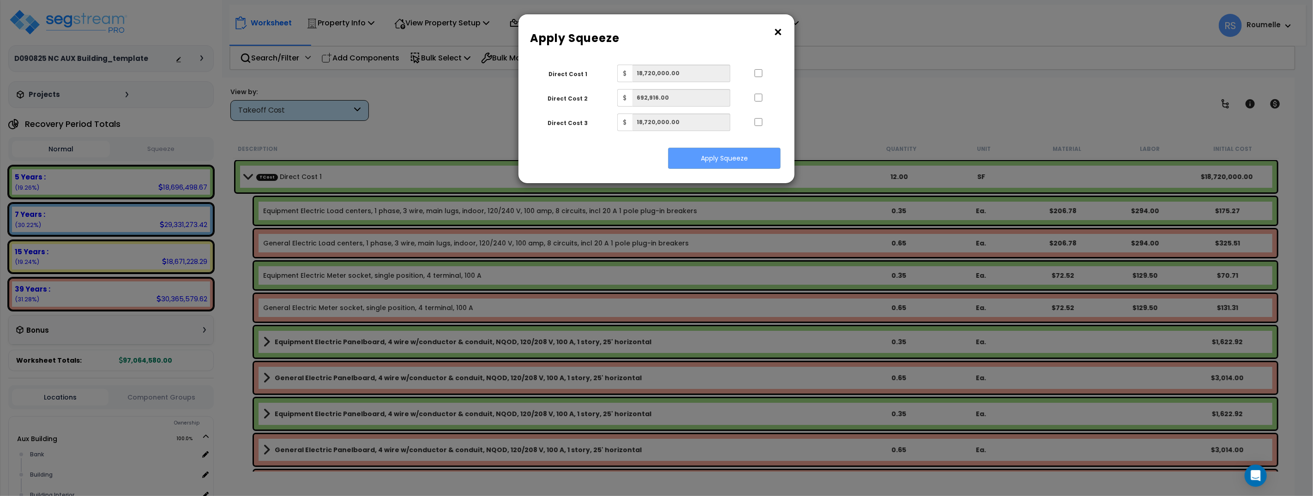
click at [781, 32] on button "×" at bounding box center [778, 32] width 10 height 15
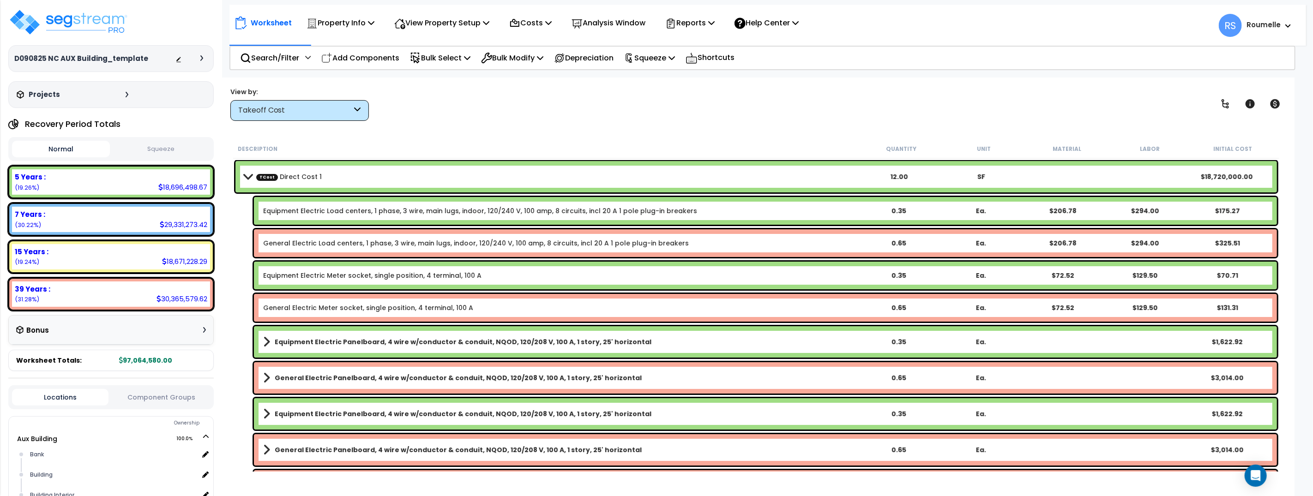
drag, startPoint x: 618, startPoint y: 109, endPoint x: 595, endPoint y: 96, distance: 26.3
click at [614, 106] on div "View by: Takeoff Cost Takeoff Cost" at bounding box center [756, 104] width 1058 height 34
click at [544, 60] on icon at bounding box center [540, 57] width 6 height 7
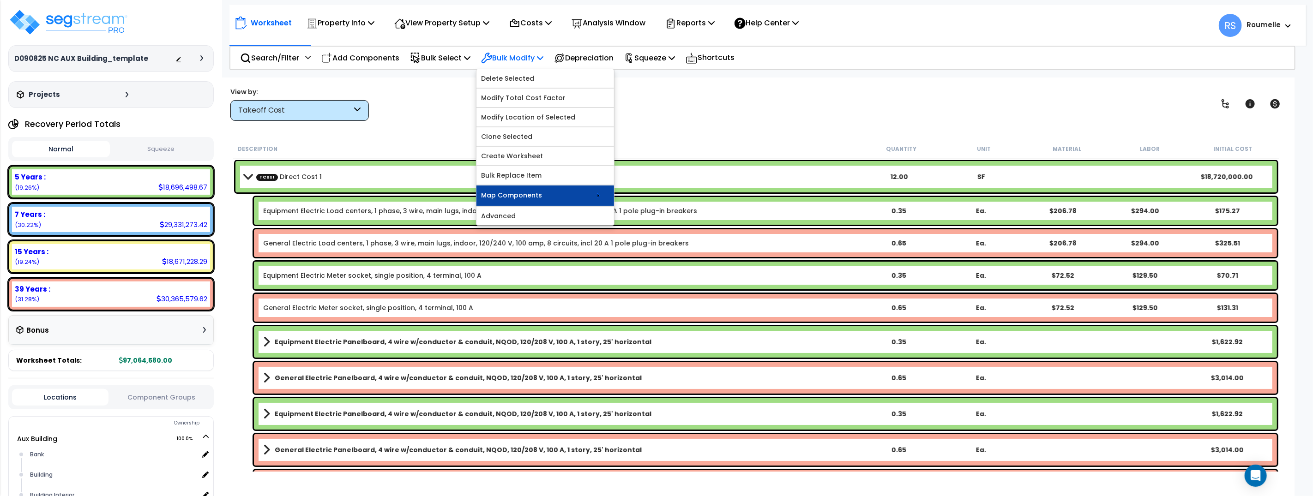
click at [571, 192] on link "Map Components" at bounding box center [546, 196] width 138 height 20
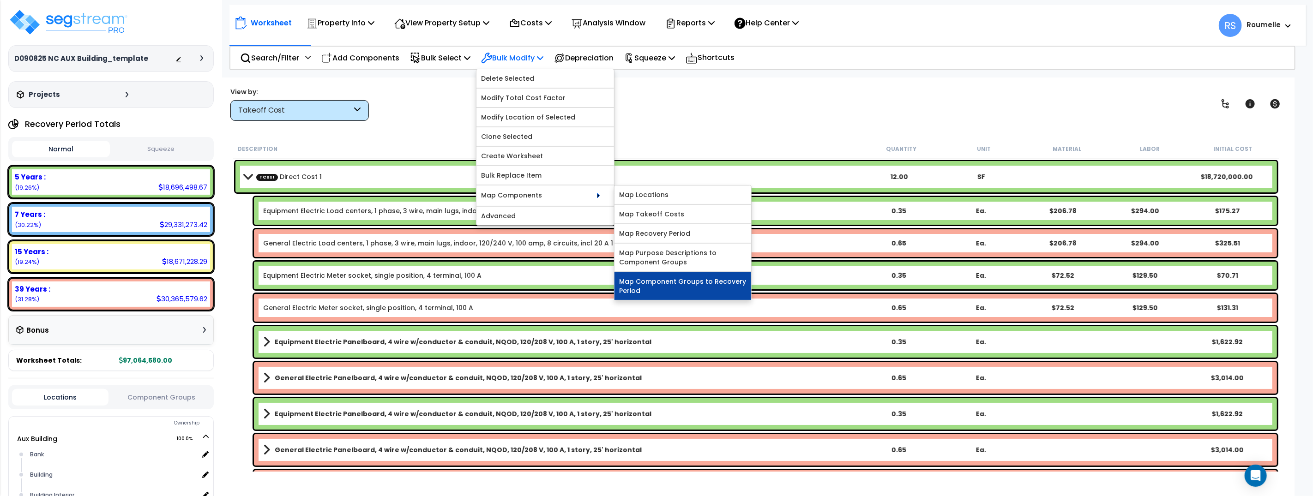
click at [700, 288] on link "Map Component Groups to Recovery Period" at bounding box center [683, 286] width 137 height 28
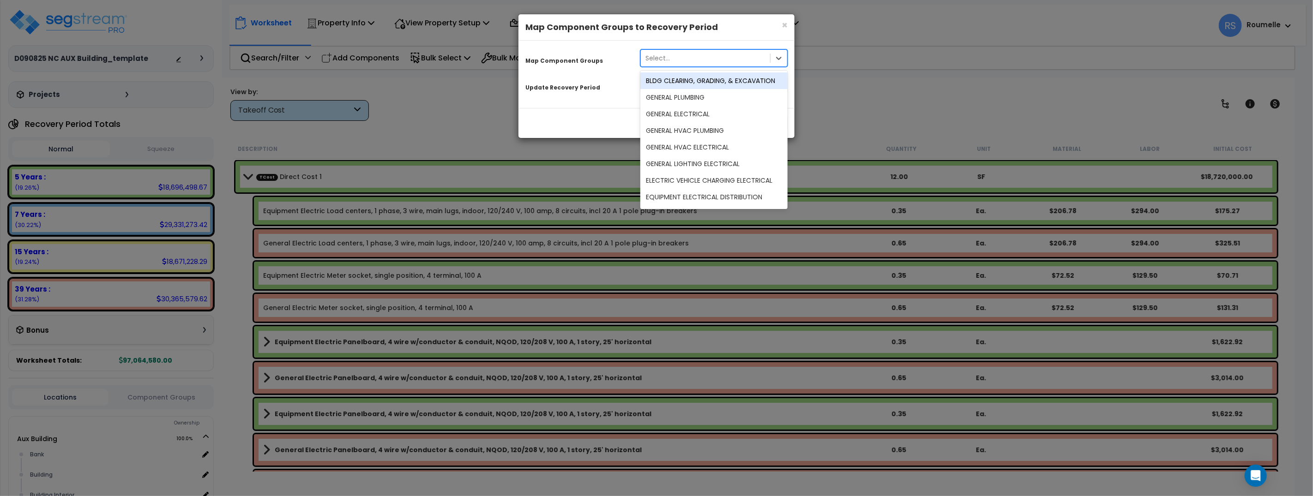
click at [744, 60] on div "Select..." at bounding box center [705, 58] width 129 height 15
click at [720, 78] on div "BLDG CLEARING, GRADING, & EXCAVATION" at bounding box center [714, 81] width 147 height 17
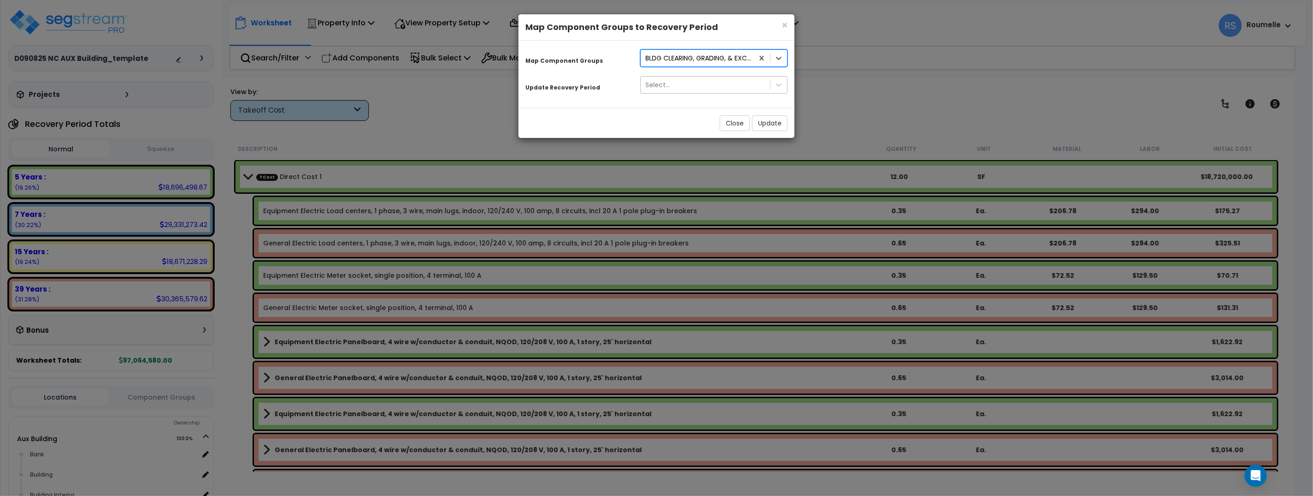
click at [718, 87] on div "Select..." at bounding box center [705, 85] width 129 height 15
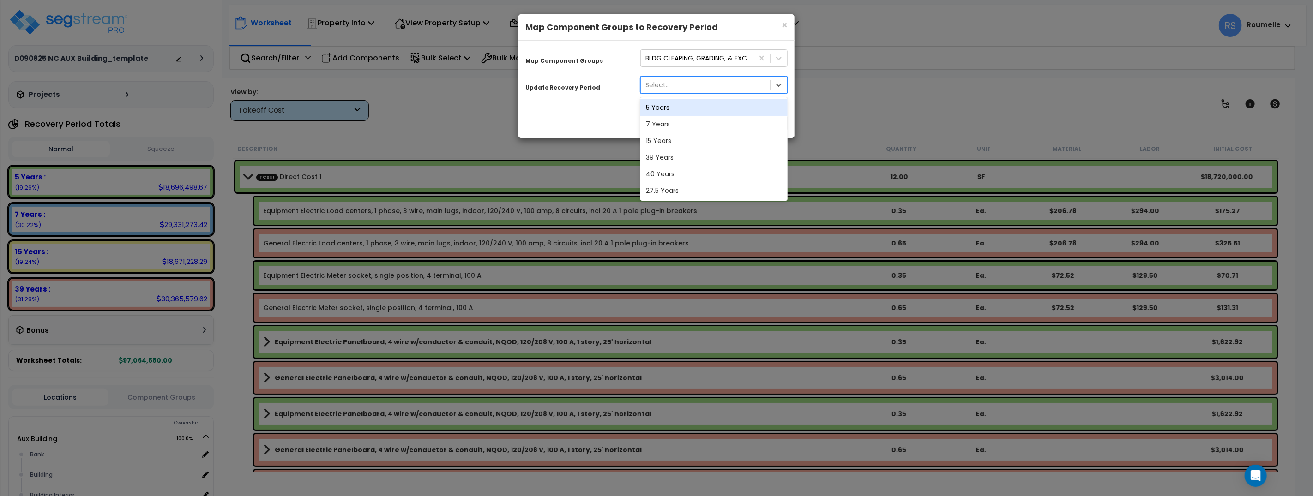
click at [715, 112] on div "5 Years" at bounding box center [714, 107] width 147 height 17
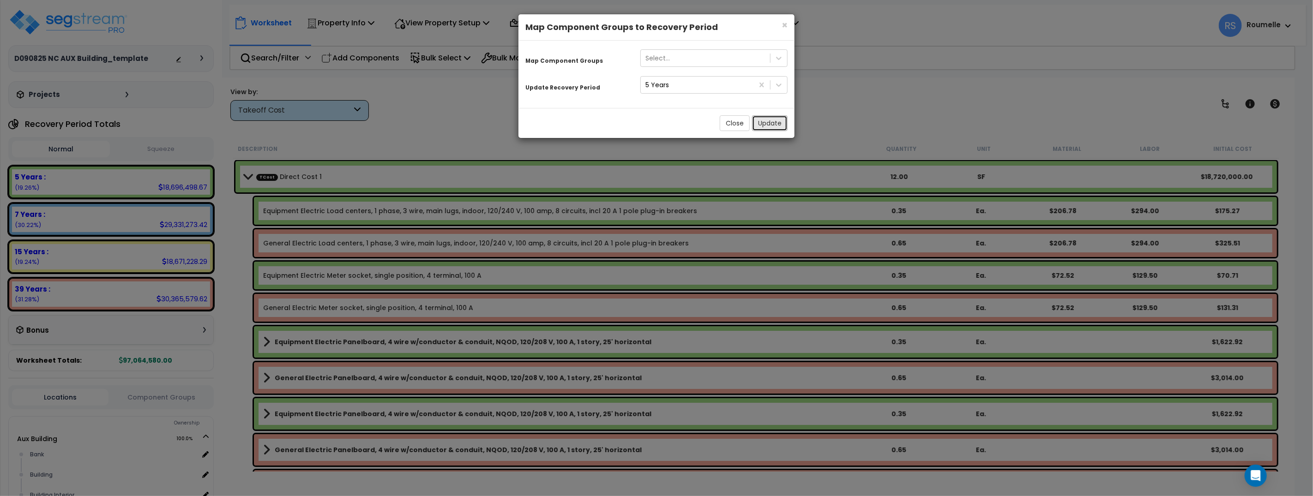
click at [774, 120] on button "Update" at bounding box center [770, 123] width 36 height 16
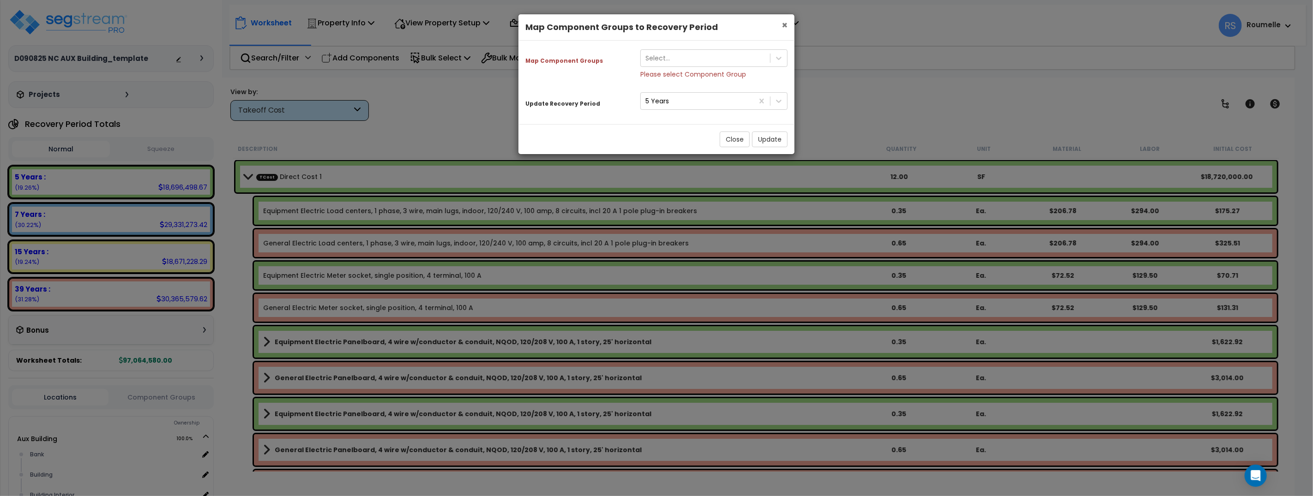
drag, startPoint x: 784, startPoint y: 22, endPoint x: 784, endPoint y: 28, distance: 5.5
click at [784, 23] on span "×" at bounding box center [785, 24] width 6 height 13
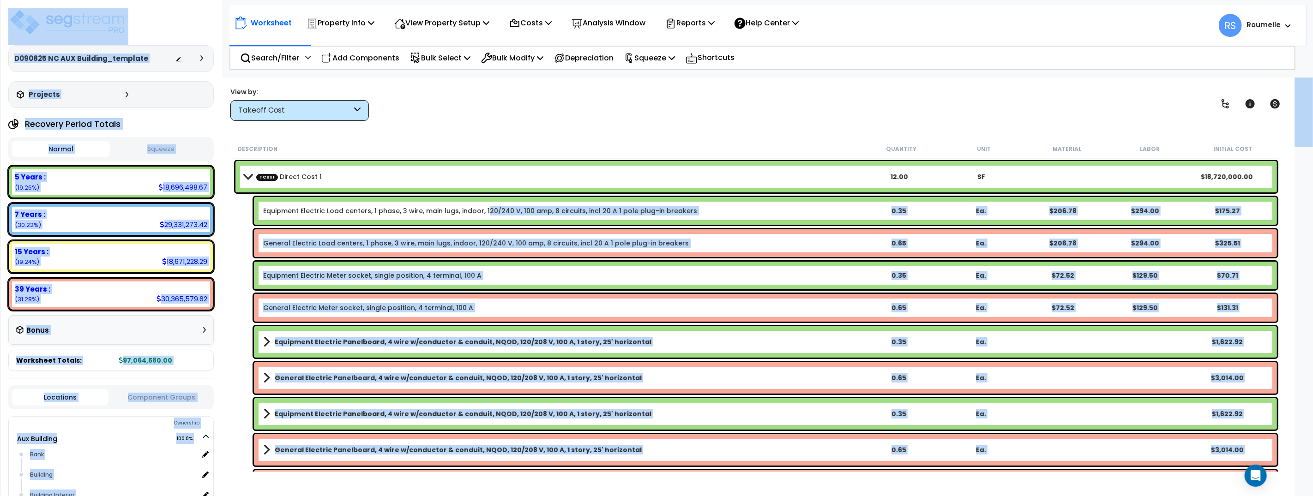
click at [482, 212] on link "Equipment Electric Load centers, 1 phase, 3 wire, main lugs, indoor, 120/240 V,…" at bounding box center [480, 210] width 434 height 9
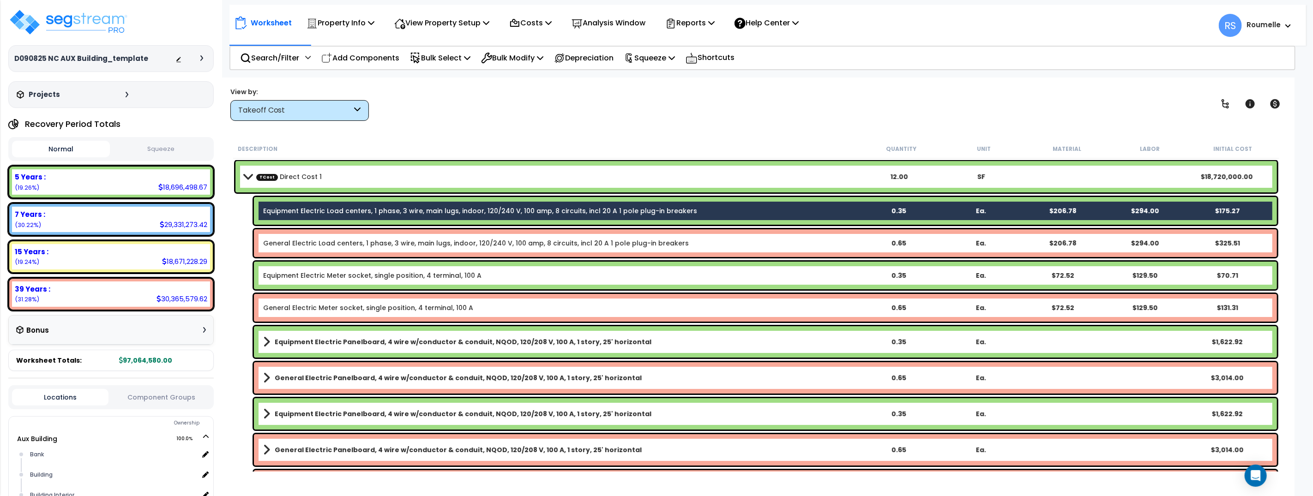
click at [488, 249] on div "General Electric Load centers, 1 phase, 3 wire, main lugs, indoor, 120/240 V, 1…" at bounding box center [765, 244] width 1023 height 28
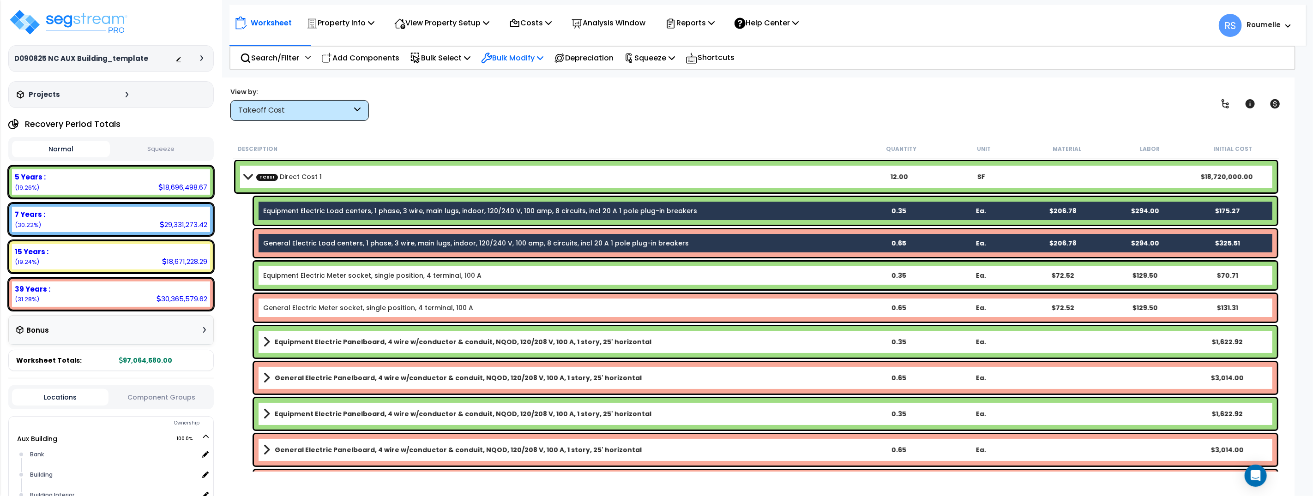
click at [544, 60] on icon at bounding box center [540, 57] width 6 height 7
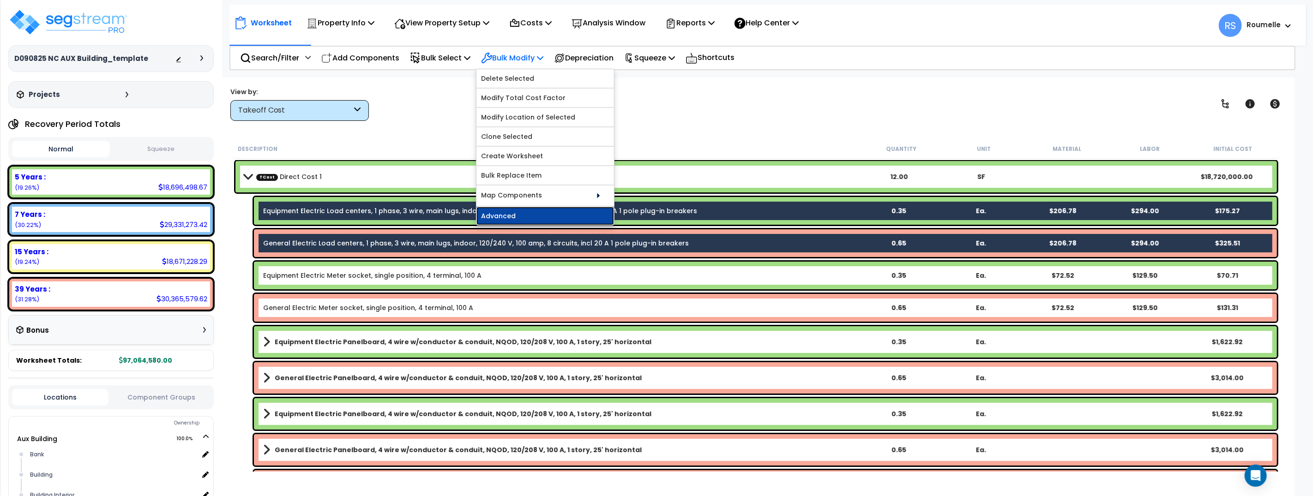
click at [581, 215] on link "Advanced" at bounding box center [546, 216] width 138 height 18
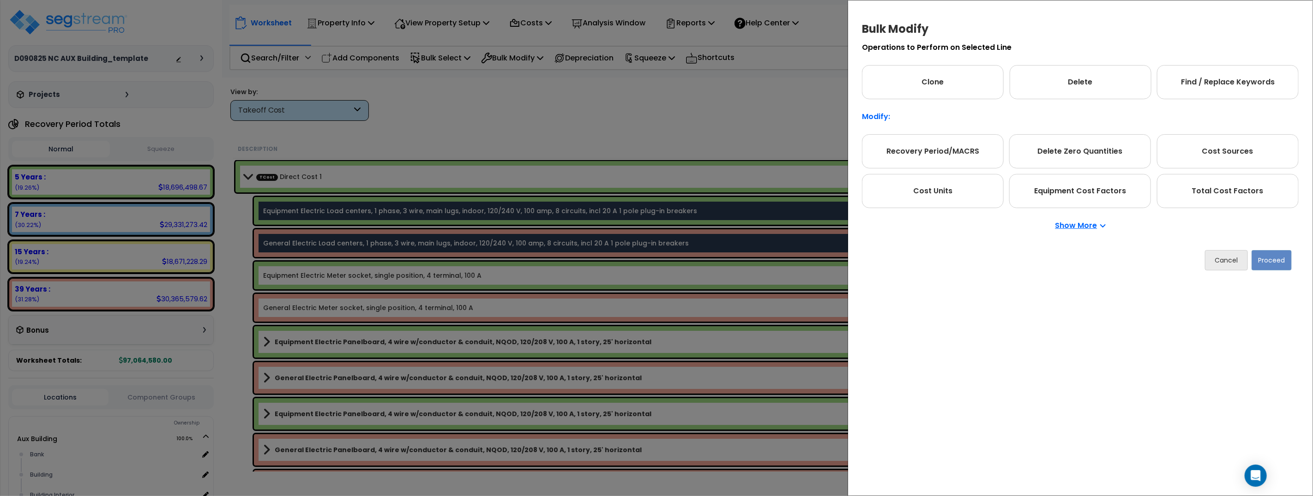
click at [1083, 226] on p "Show More" at bounding box center [1081, 225] width 50 height 7
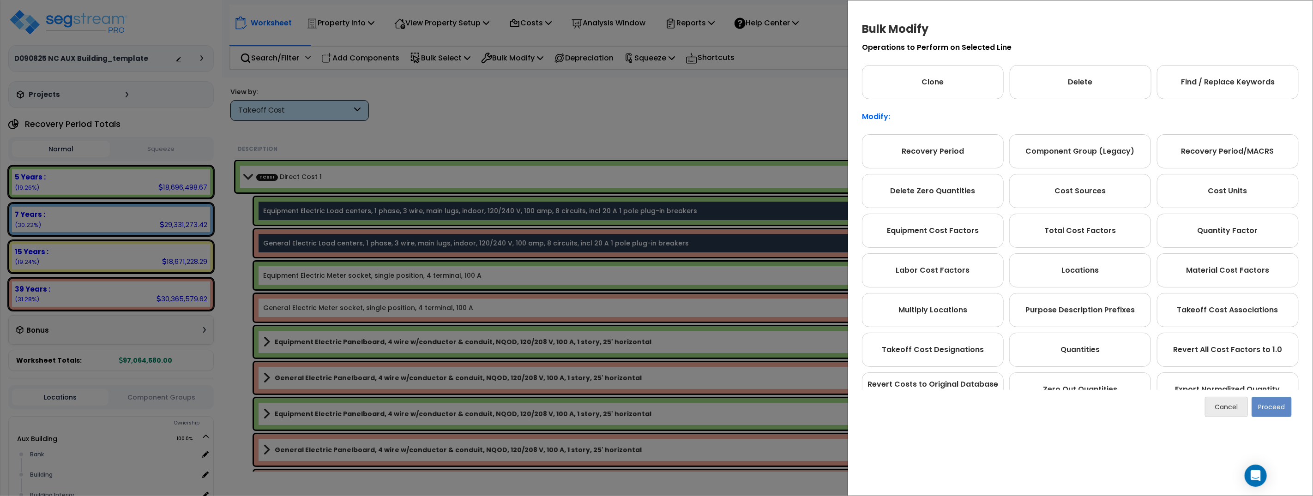
click at [657, 127] on div "Bulk Modify Operations to Perform on Selected Line Clone Delete Find / Replace …" at bounding box center [656, 248] width 1313 height 496
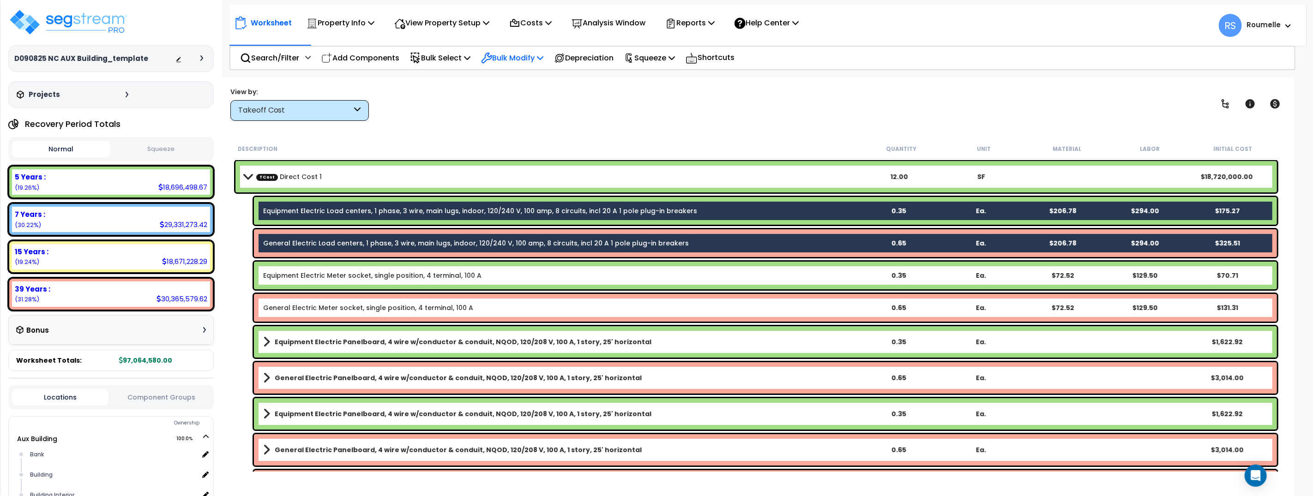
click at [544, 60] on icon at bounding box center [540, 57] width 6 height 7
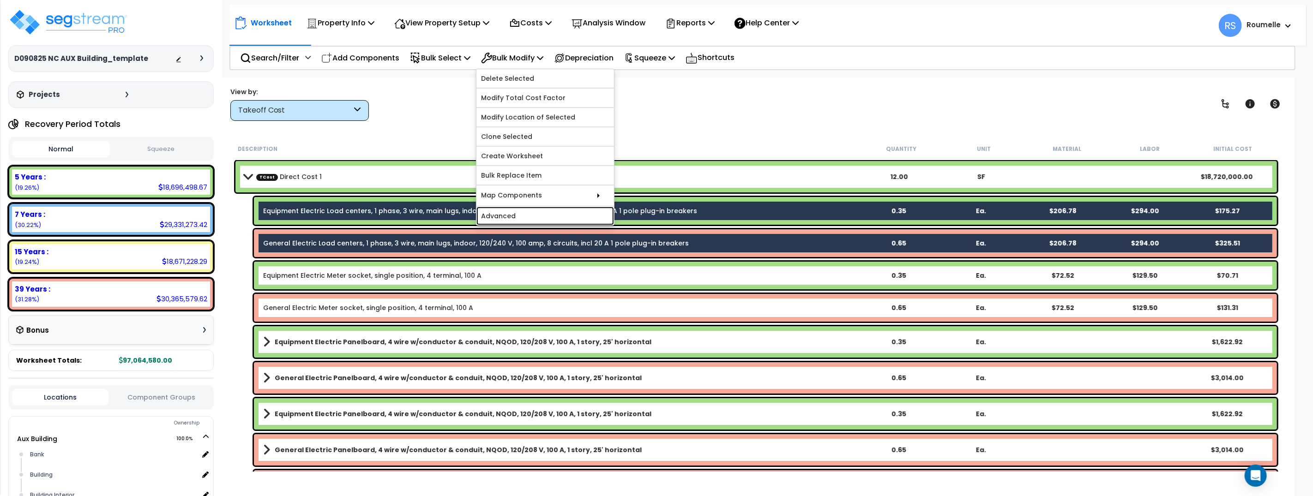
click at [572, 212] on link "Advanced" at bounding box center [546, 216] width 138 height 18
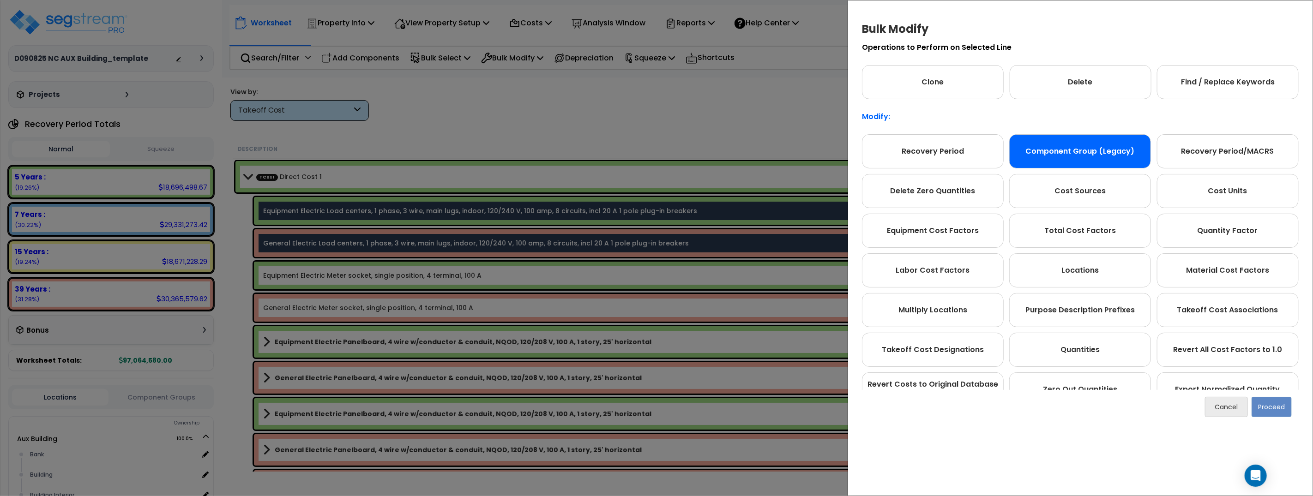
click at [1036, 152] on div "Component Group (Legacy)" at bounding box center [1081, 151] width 142 height 34
click at [1277, 409] on button "Proceed" at bounding box center [1272, 407] width 40 height 20
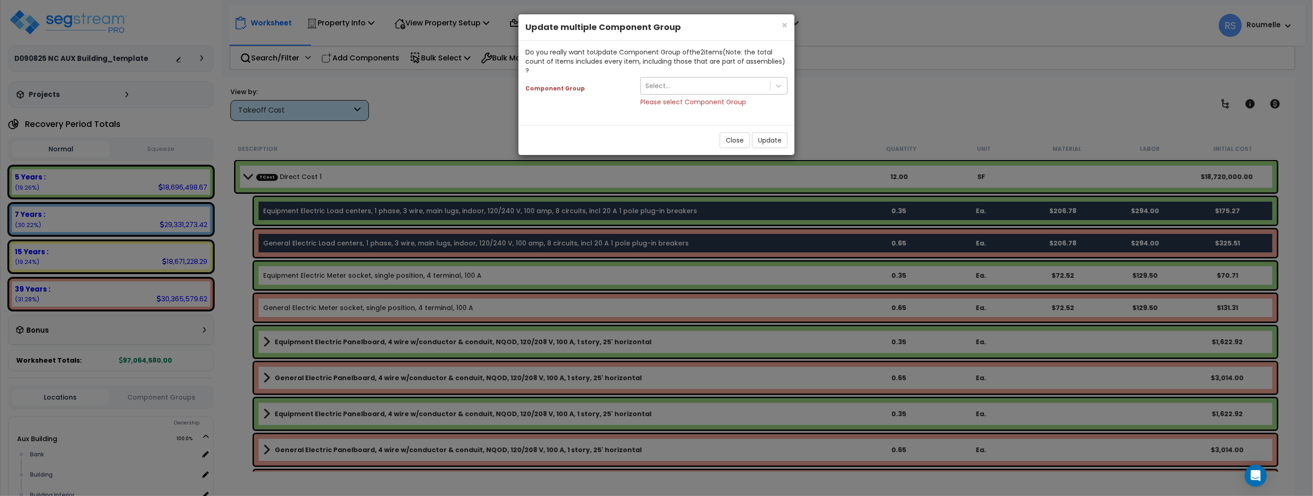
click at [756, 79] on div "Select..." at bounding box center [705, 86] width 129 height 15
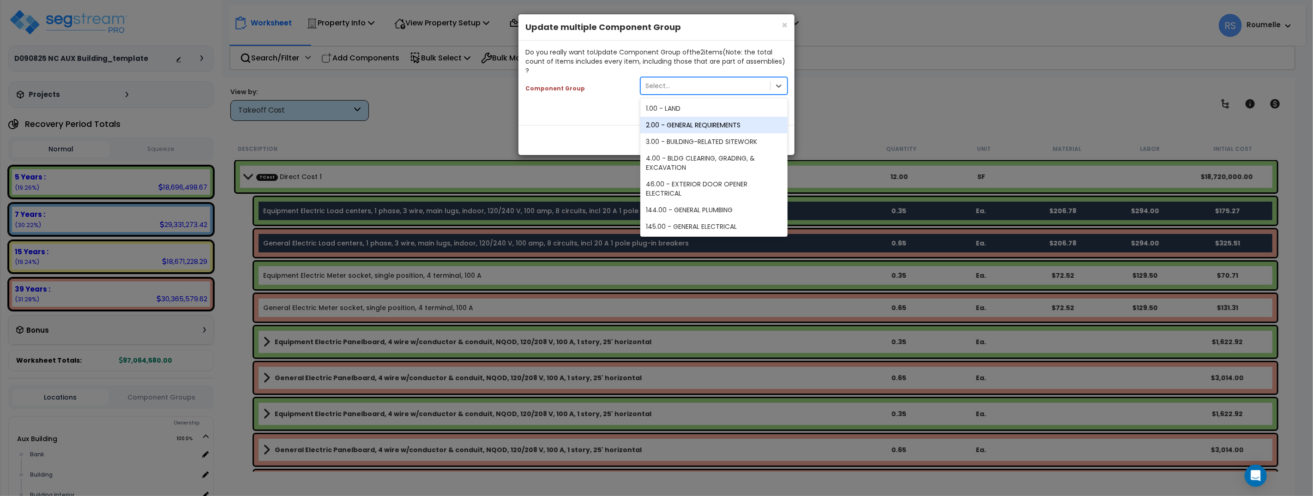
click at [738, 117] on div "2.00 - GENERAL REQUIREMENTS" at bounding box center [714, 125] width 147 height 17
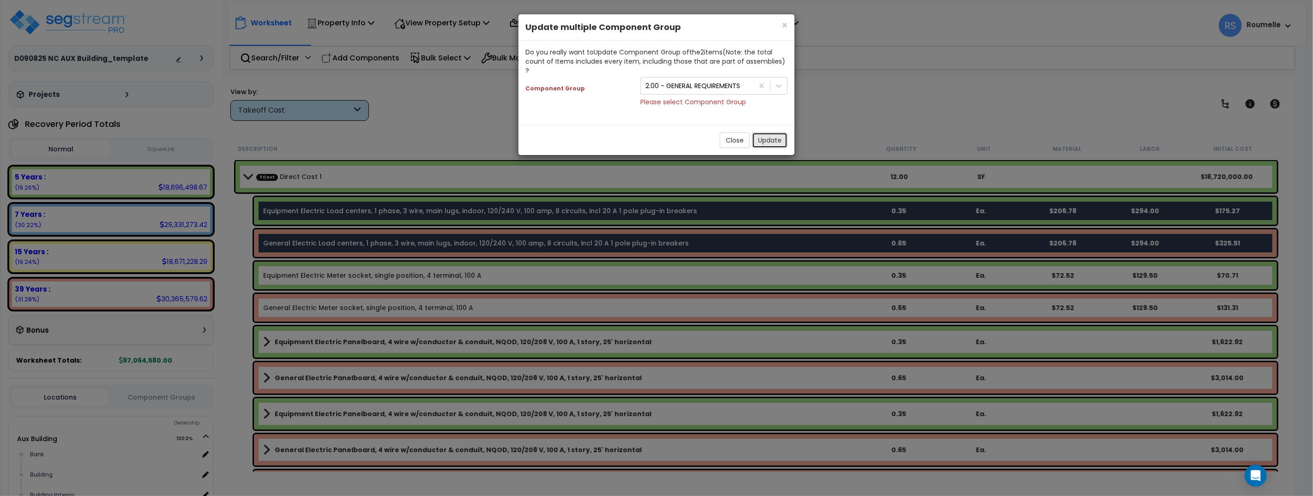
click at [773, 133] on button "Update" at bounding box center [770, 141] width 36 height 16
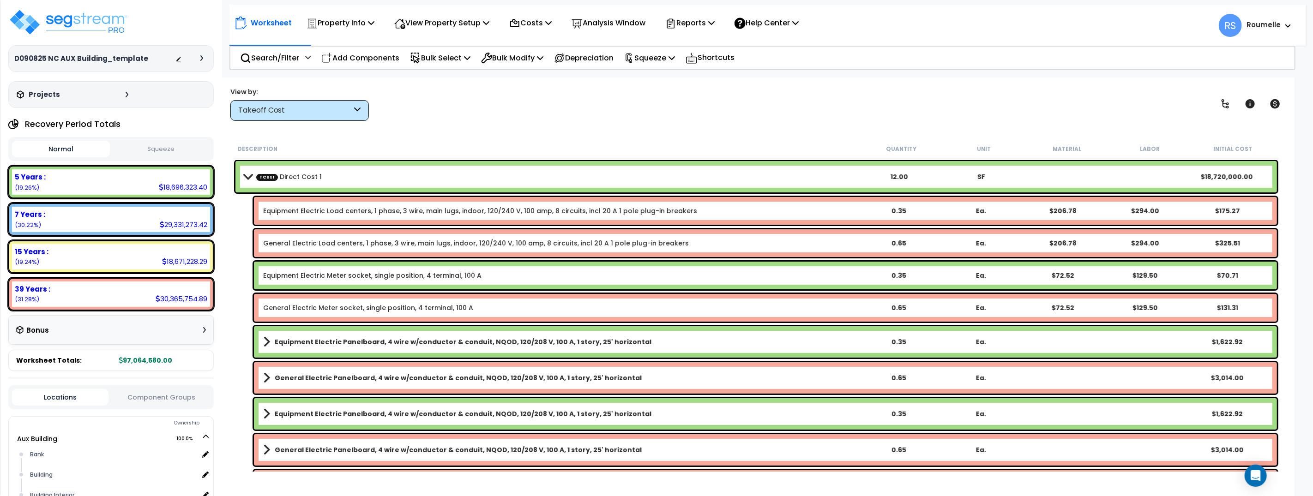
click at [165, 147] on button "Squeeze" at bounding box center [161, 149] width 98 height 16
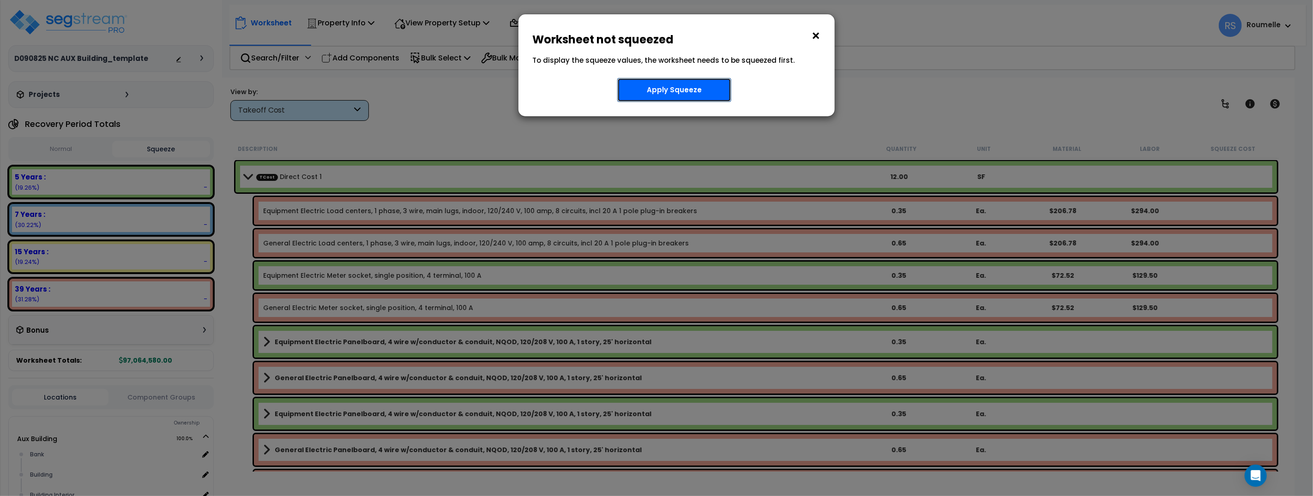
click at [672, 92] on button "Apply Squeeze" at bounding box center [674, 90] width 114 height 24
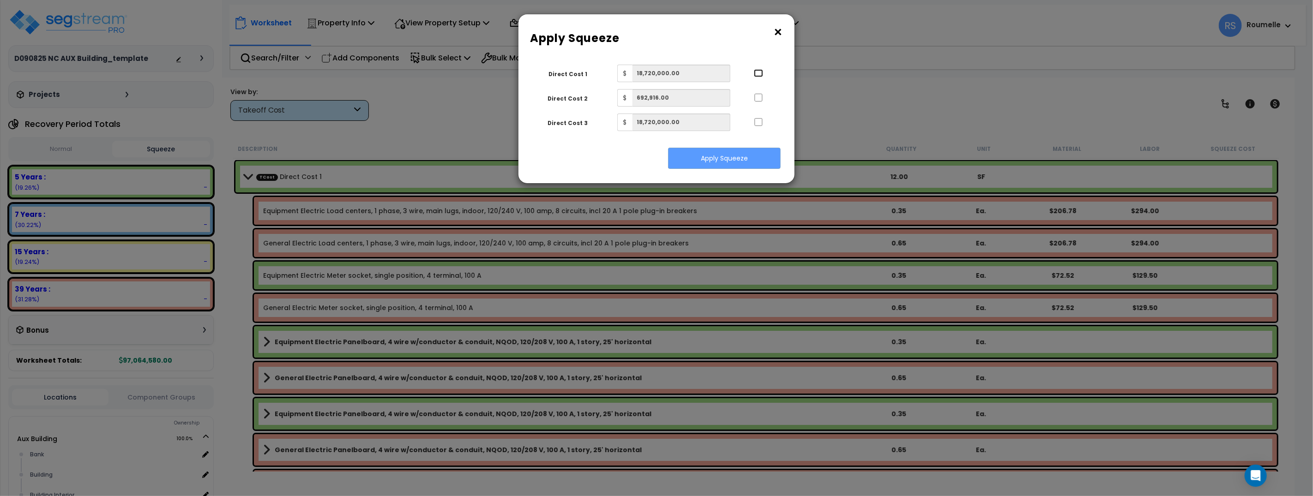
click at [758, 74] on input "..." at bounding box center [758, 73] width 9 height 8
checkbox input "true"
drag, startPoint x: 746, startPoint y: 160, endPoint x: 729, endPoint y: 163, distance: 17.8
click at [746, 161] on button "Apply Squeeze" at bounding box center [724, 158] width 113 height 21
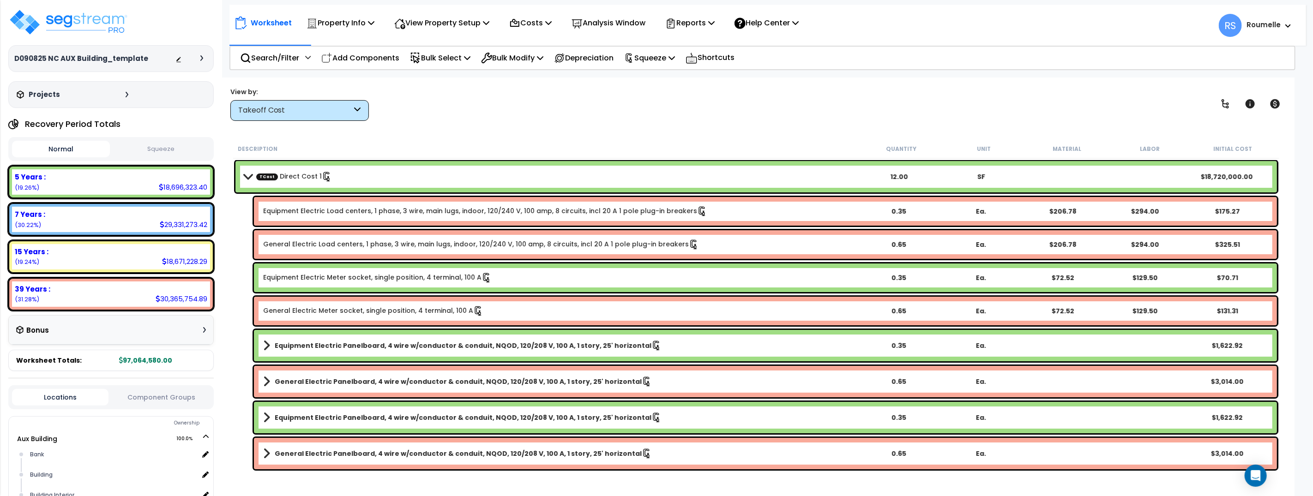
scroll to position [3, 0]
